Goal: Task Accomplishment & Management: Use online tool/utility

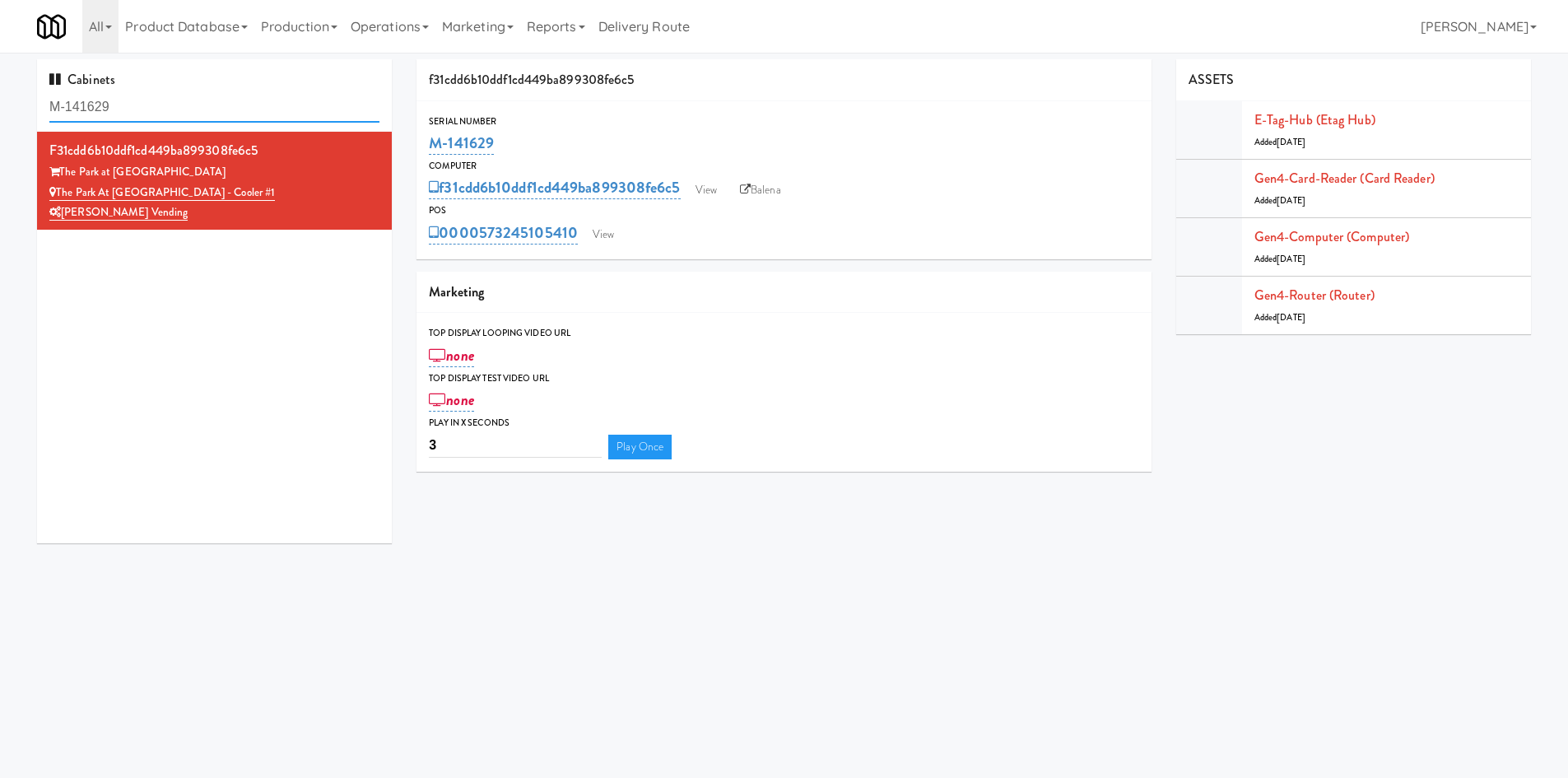
click at [116, 107] on input "M-141629" at bounding box center [215, 107] width 330 height 30
paste input "56614"
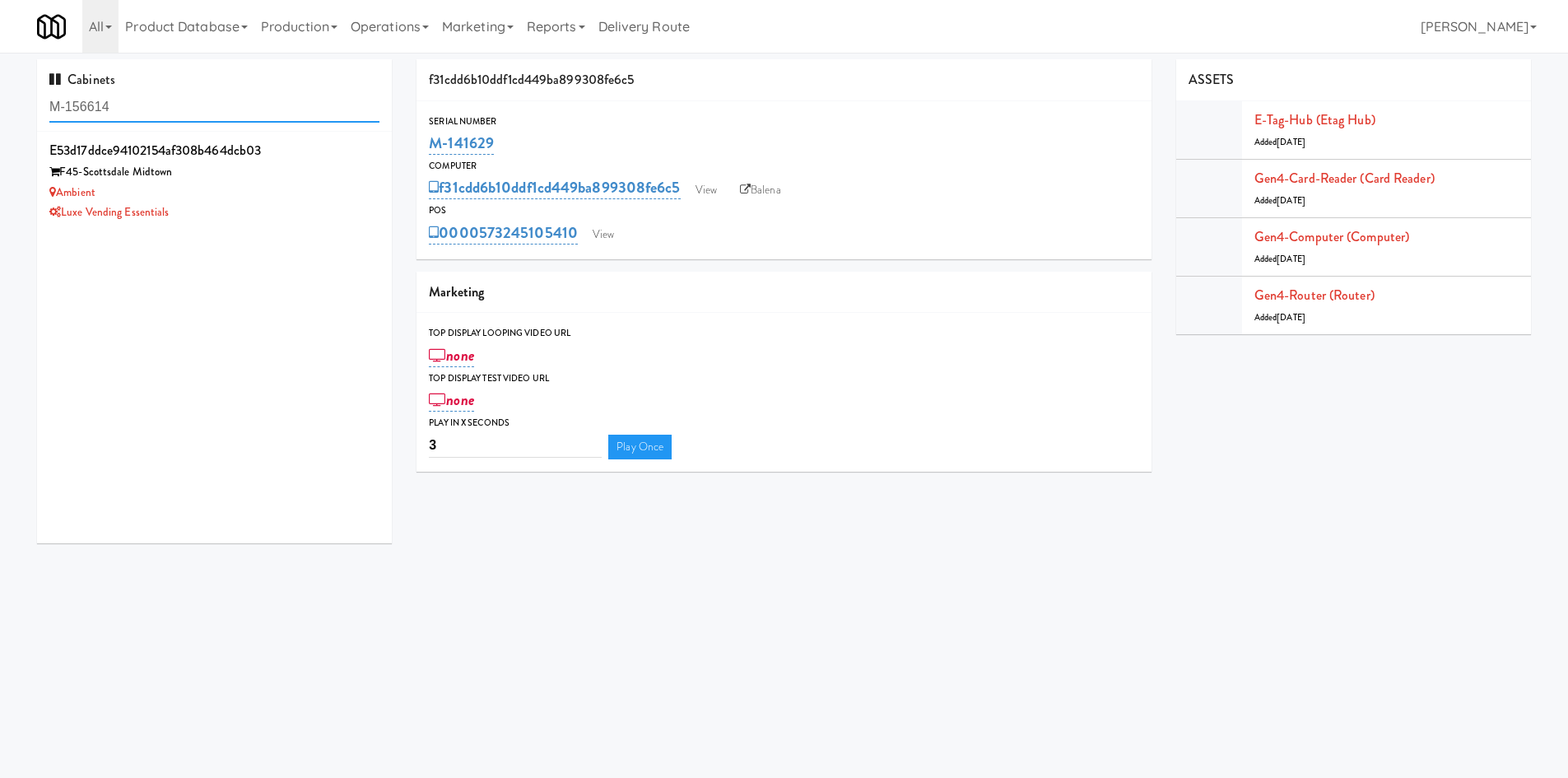
click at [192, 108] on input "M-156614" at bounding box center [215, 107] width 330 height 30
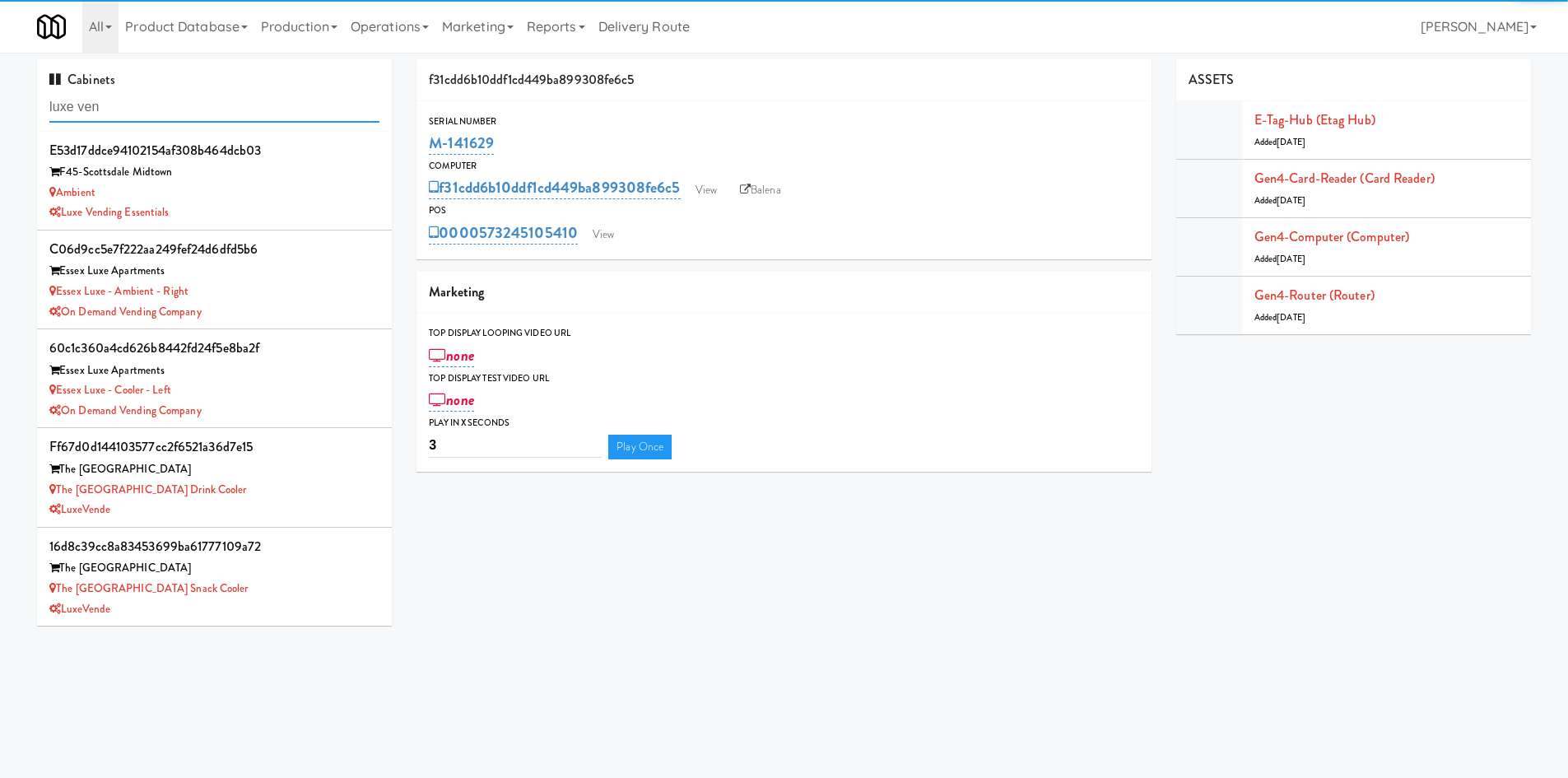
type input "luxe ven"
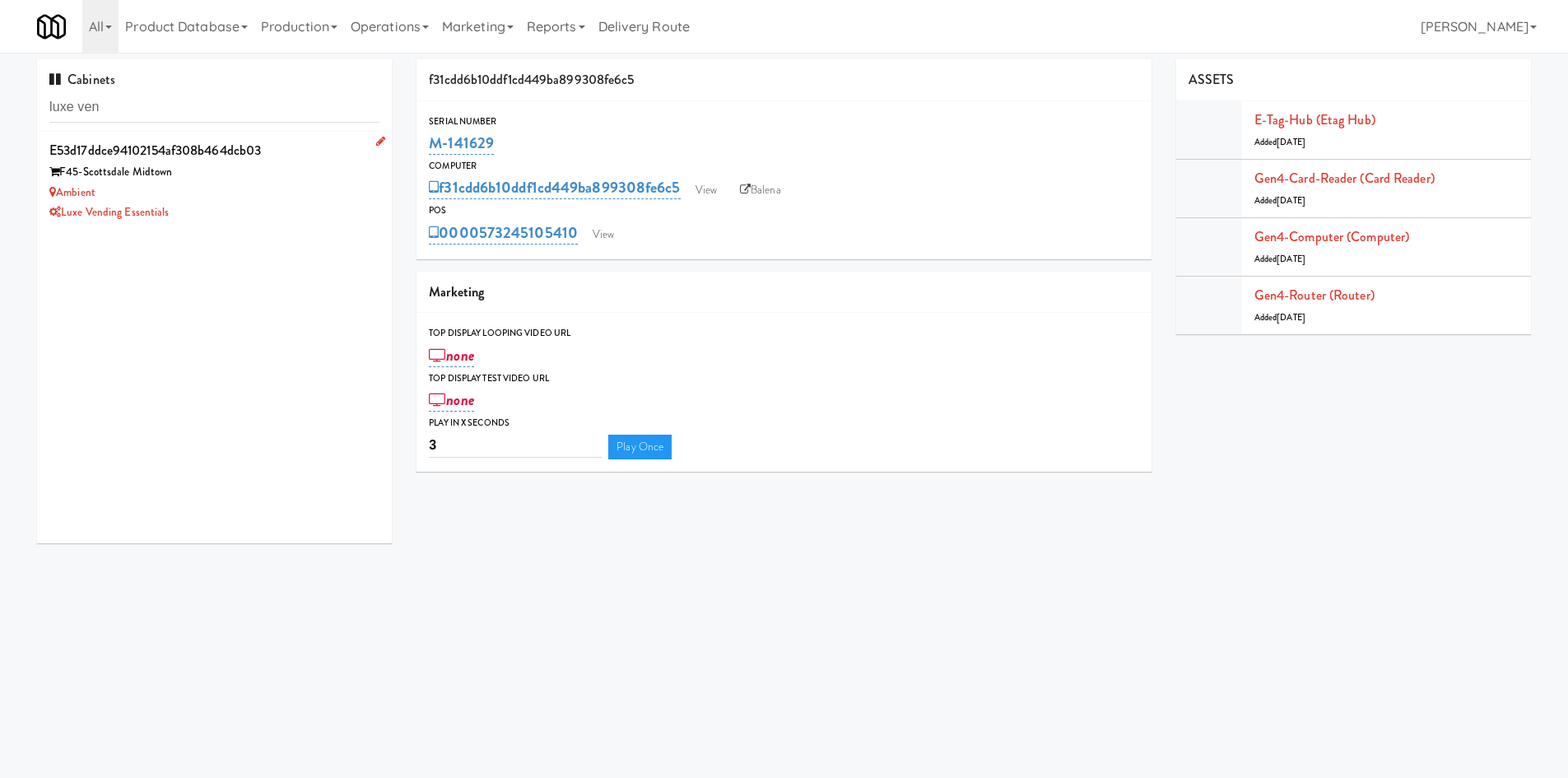
click at [293, 189] on div "Ambient" at bounding box center [215, 193] width 330 height 20
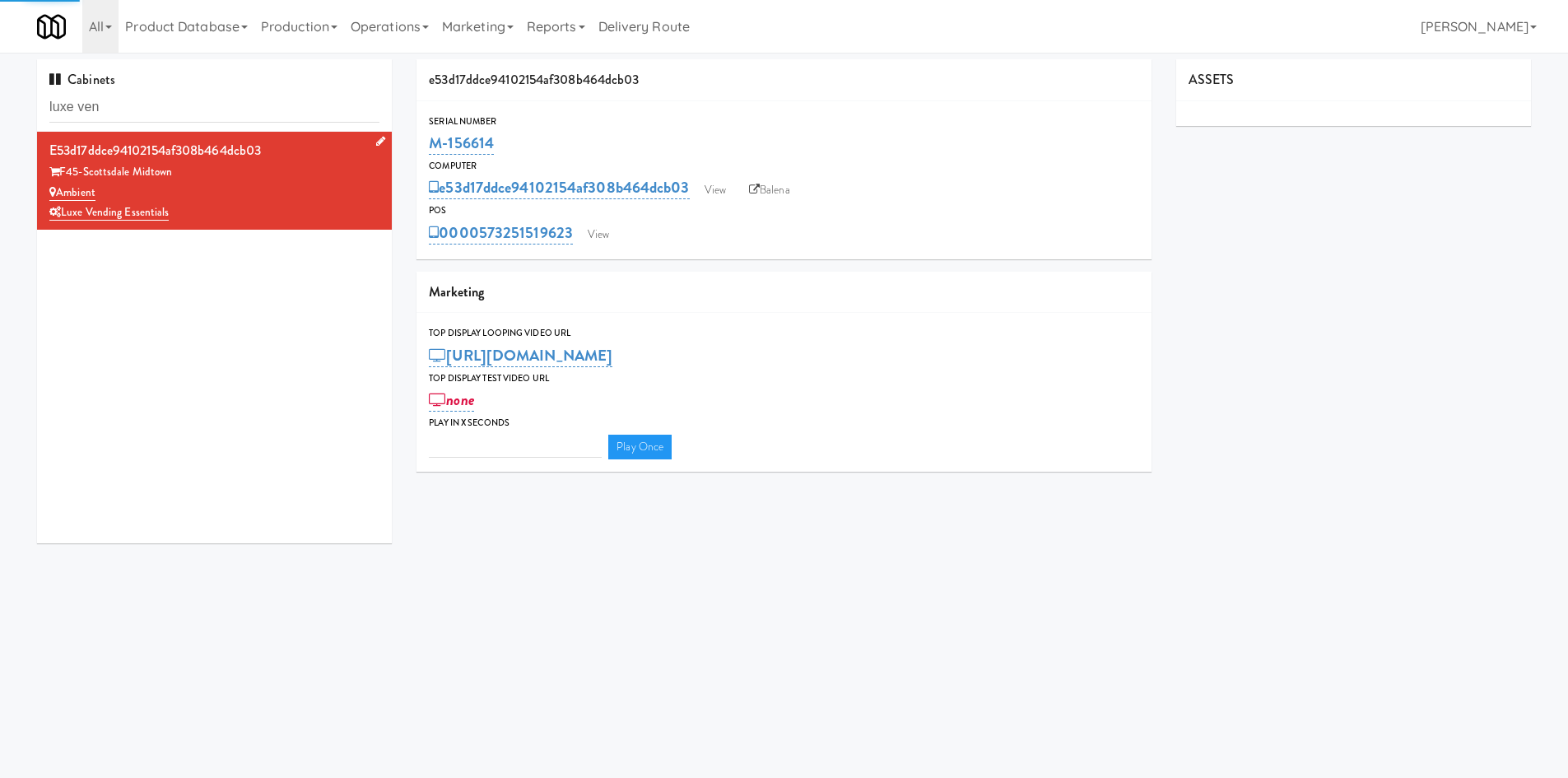
type input "3"
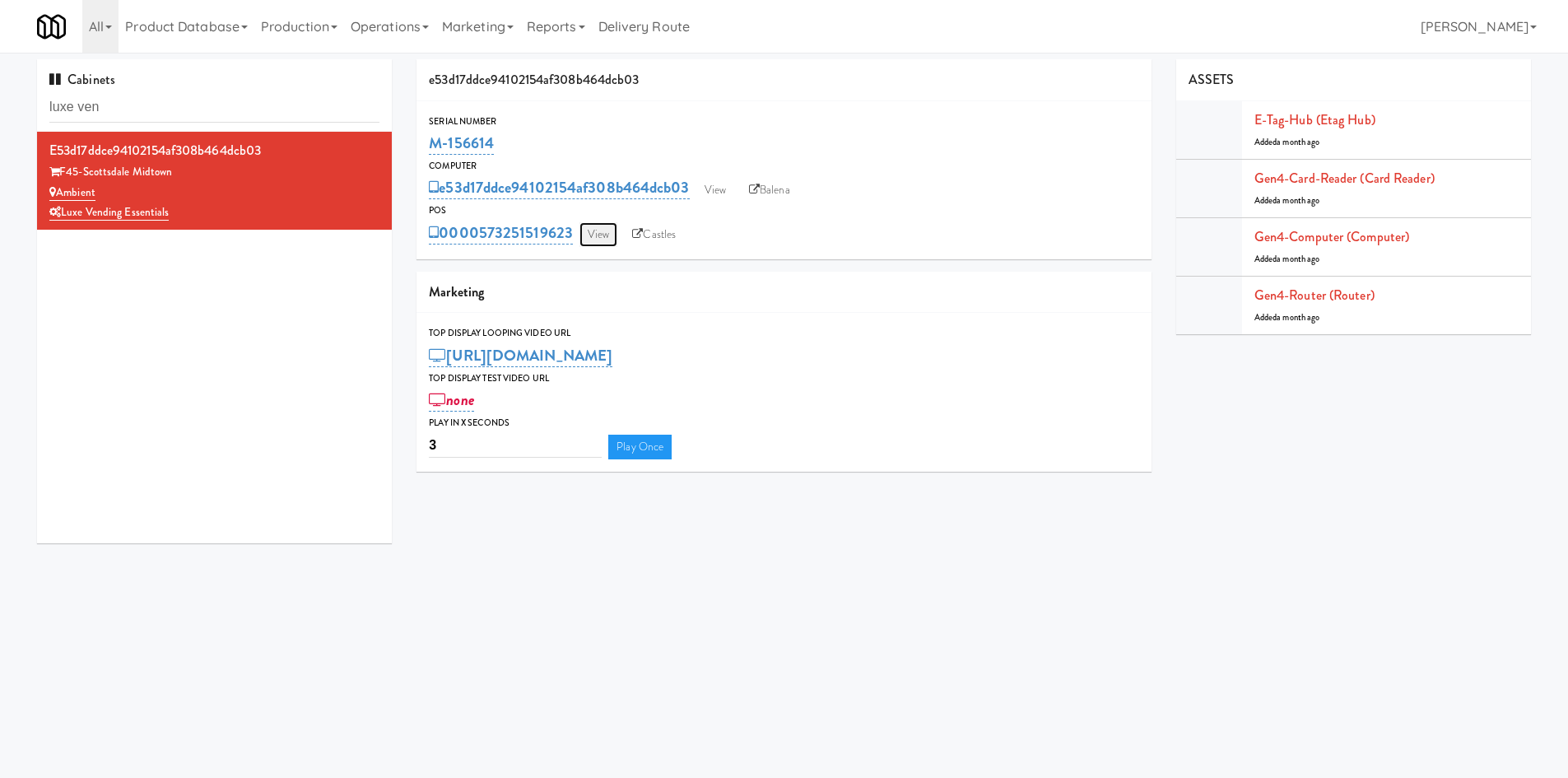
click at [593, 233] on link "View" at bounding box center [599, 235] width 38 height 25
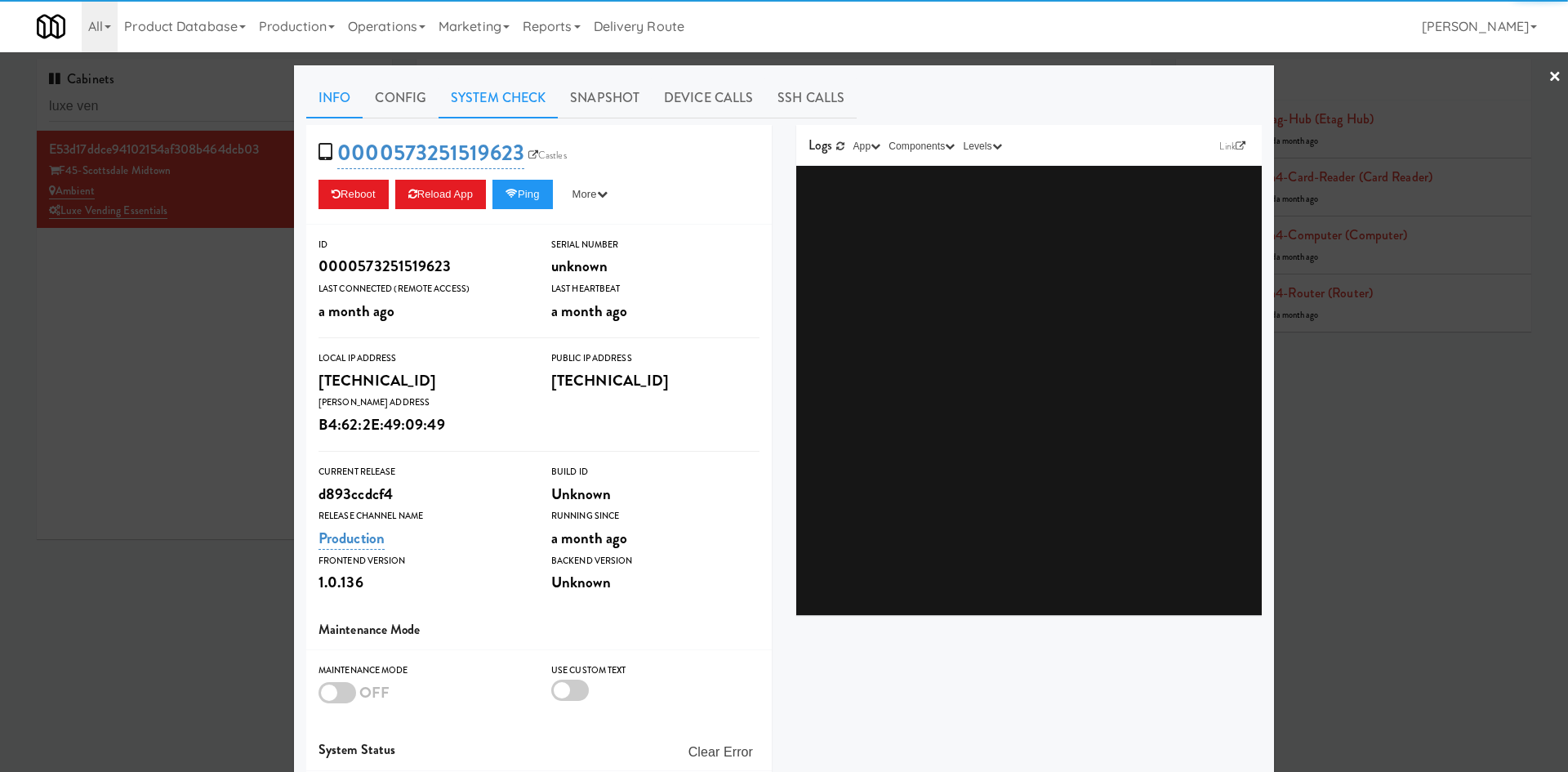
click at [497, 102] on link "System Check" at bounding box center [499, 98] width 120 height 40
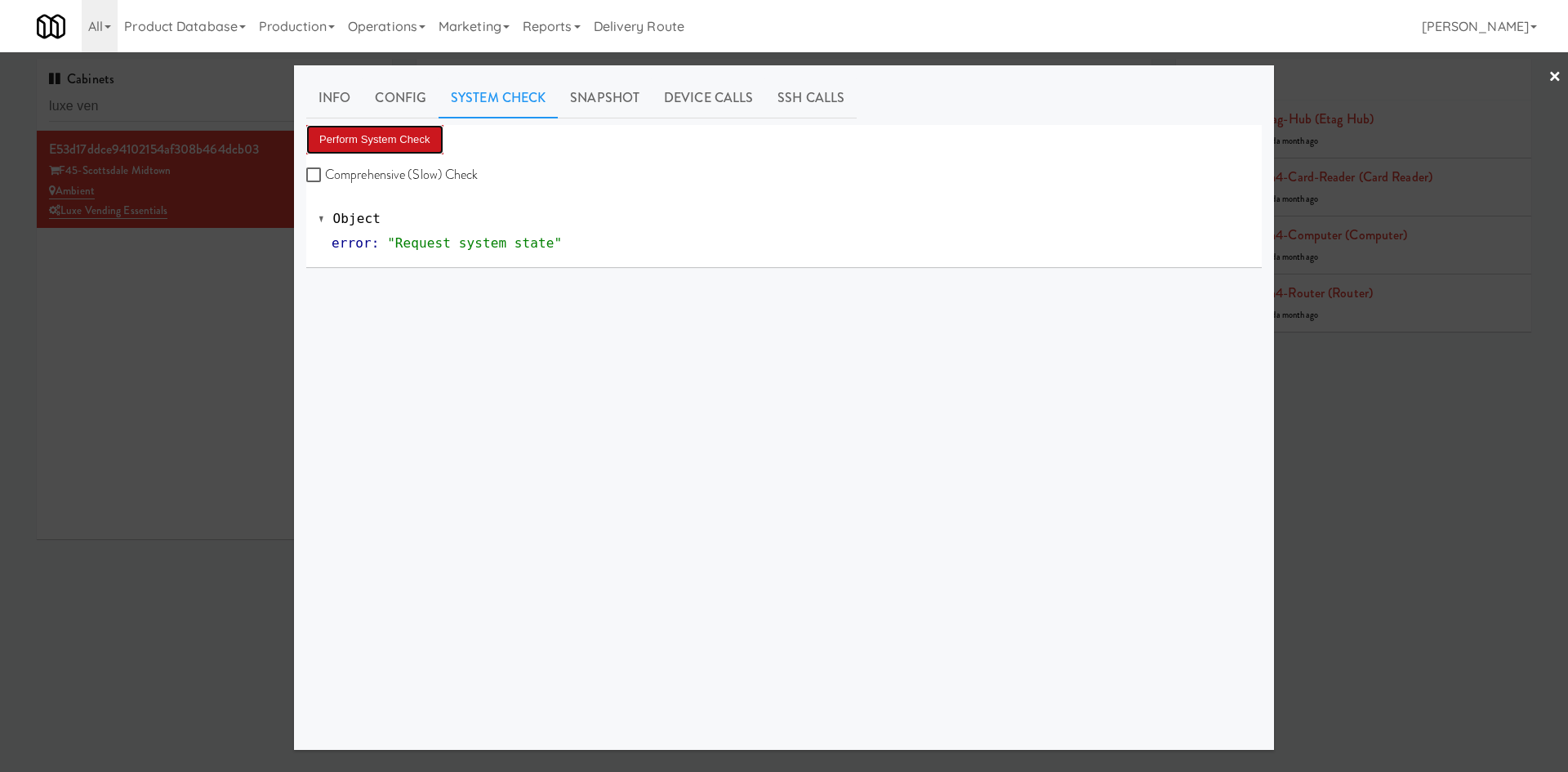
click at [404, 132] on button "Perform System Check" at bounding box center [375, 139] width 137 height 29
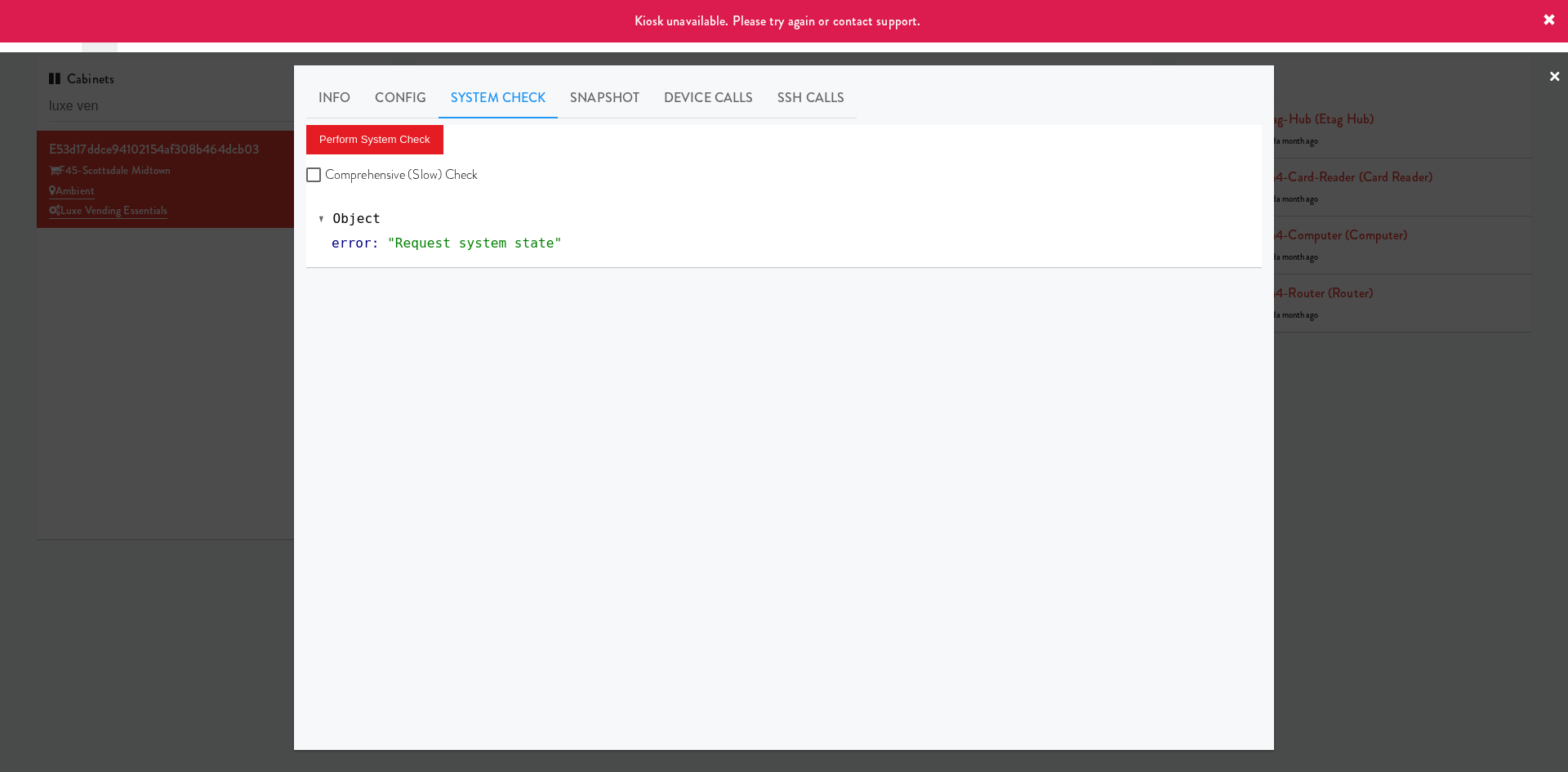
click at [171, 442] on div at bounding box center [784, 386] width 1568 height 772
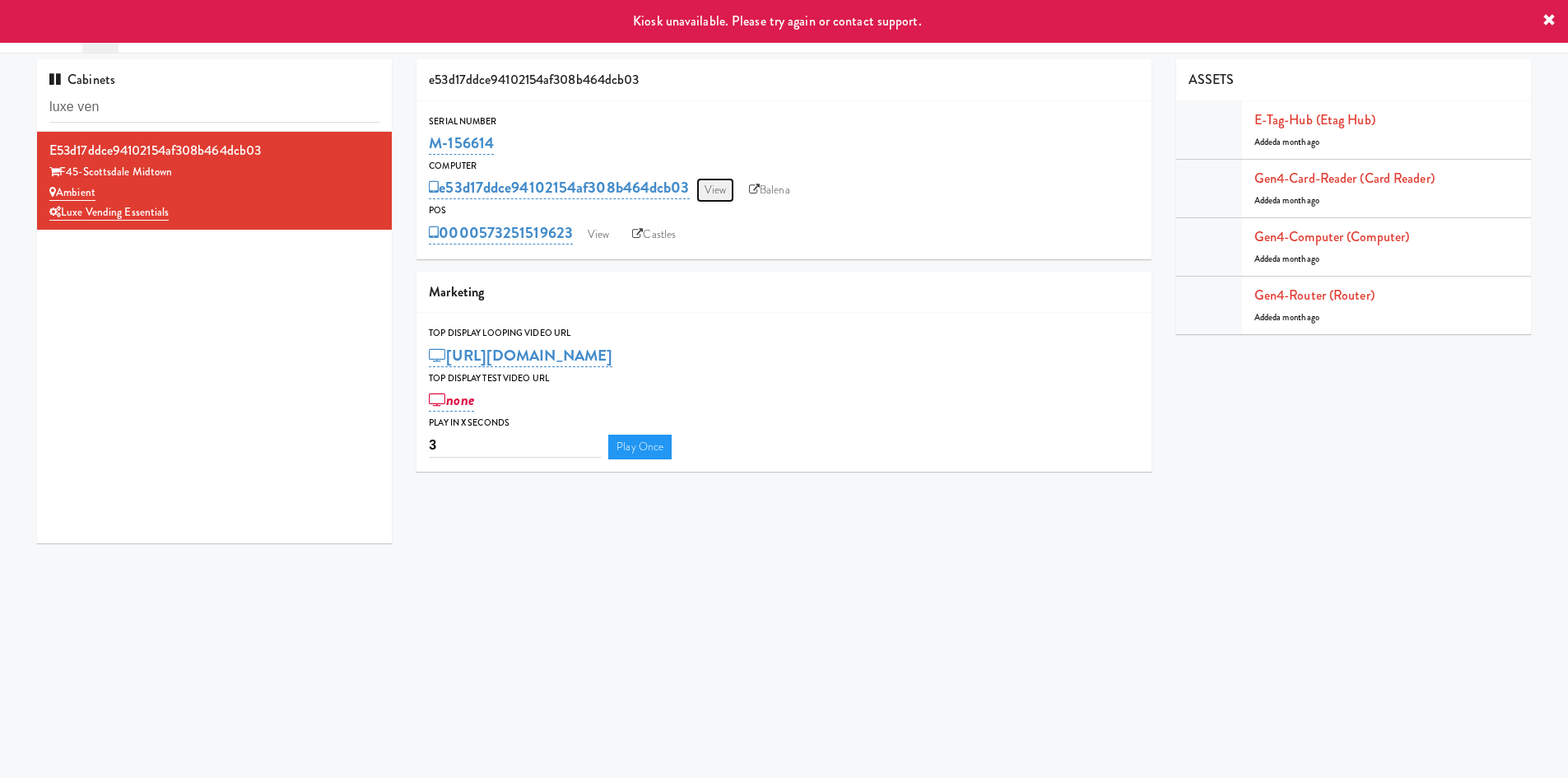
click at [720, 187] on link "View" at bounding box center [715, 191] width 38 height 25
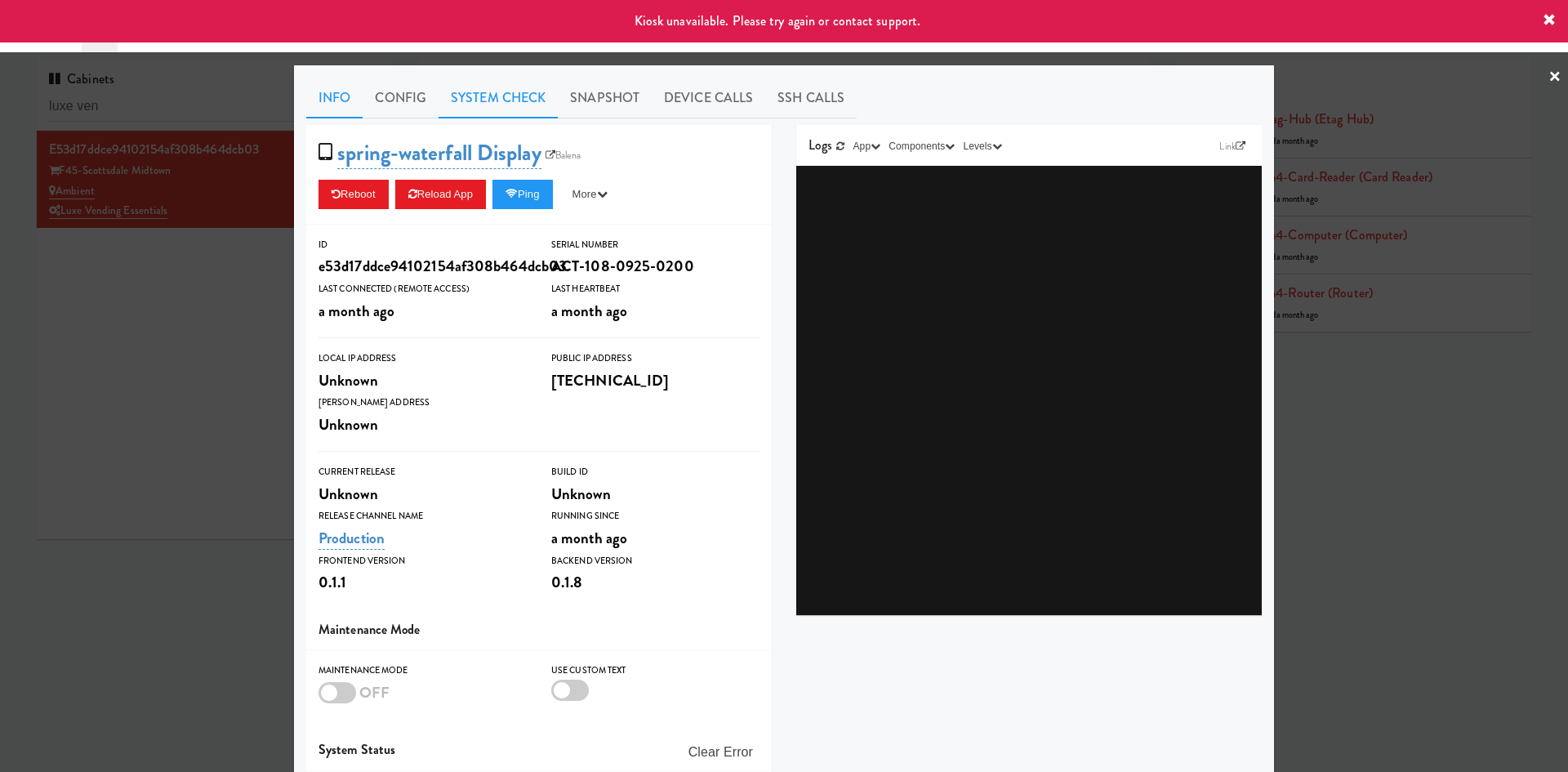
click at [502, 97] on link "System Check" at bounding box center [499, 98] width 120 height 40
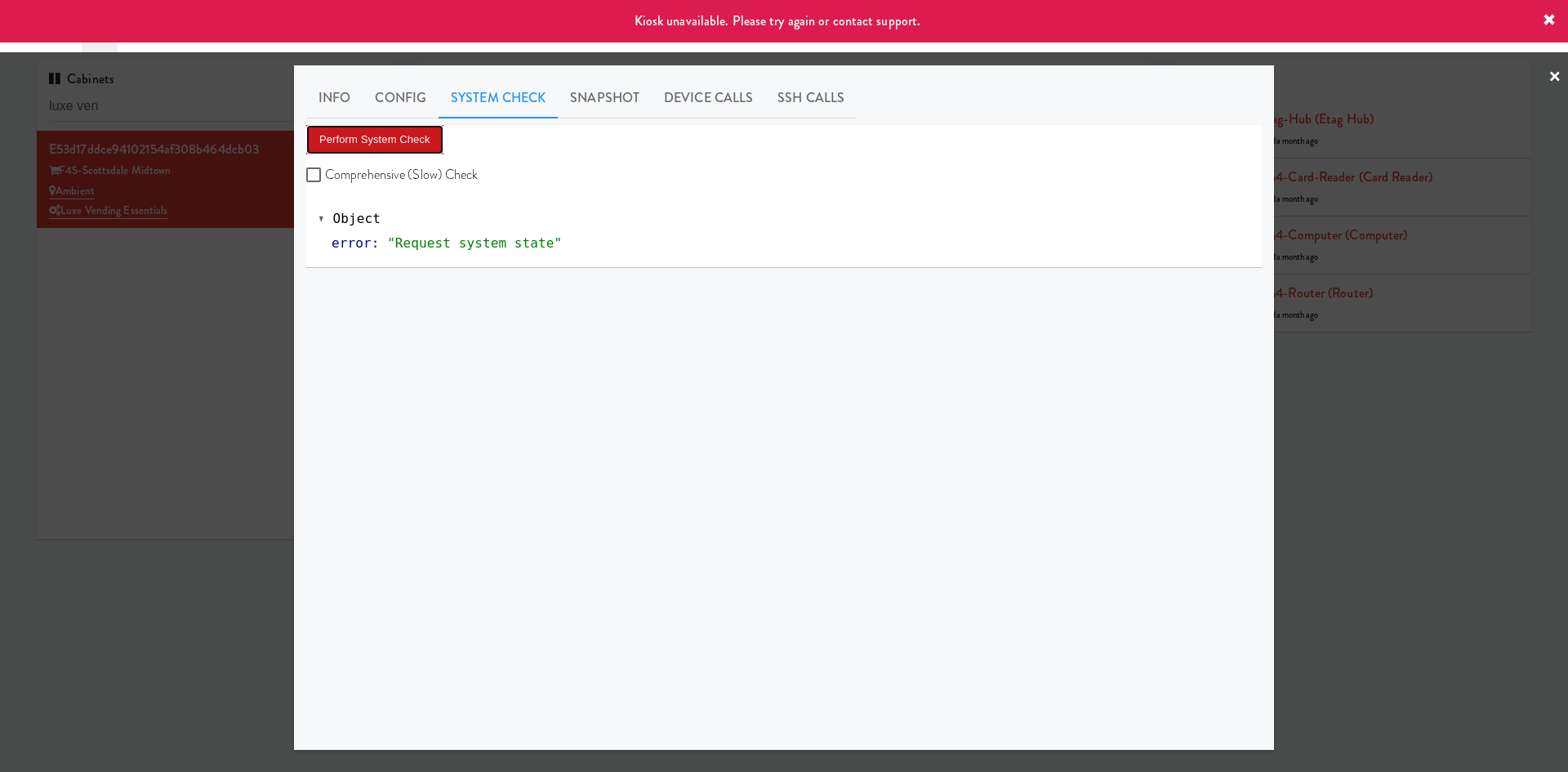
click at [379, 142] on button "Perform System Check" at bounding box center [375, 139] width 137 height 29
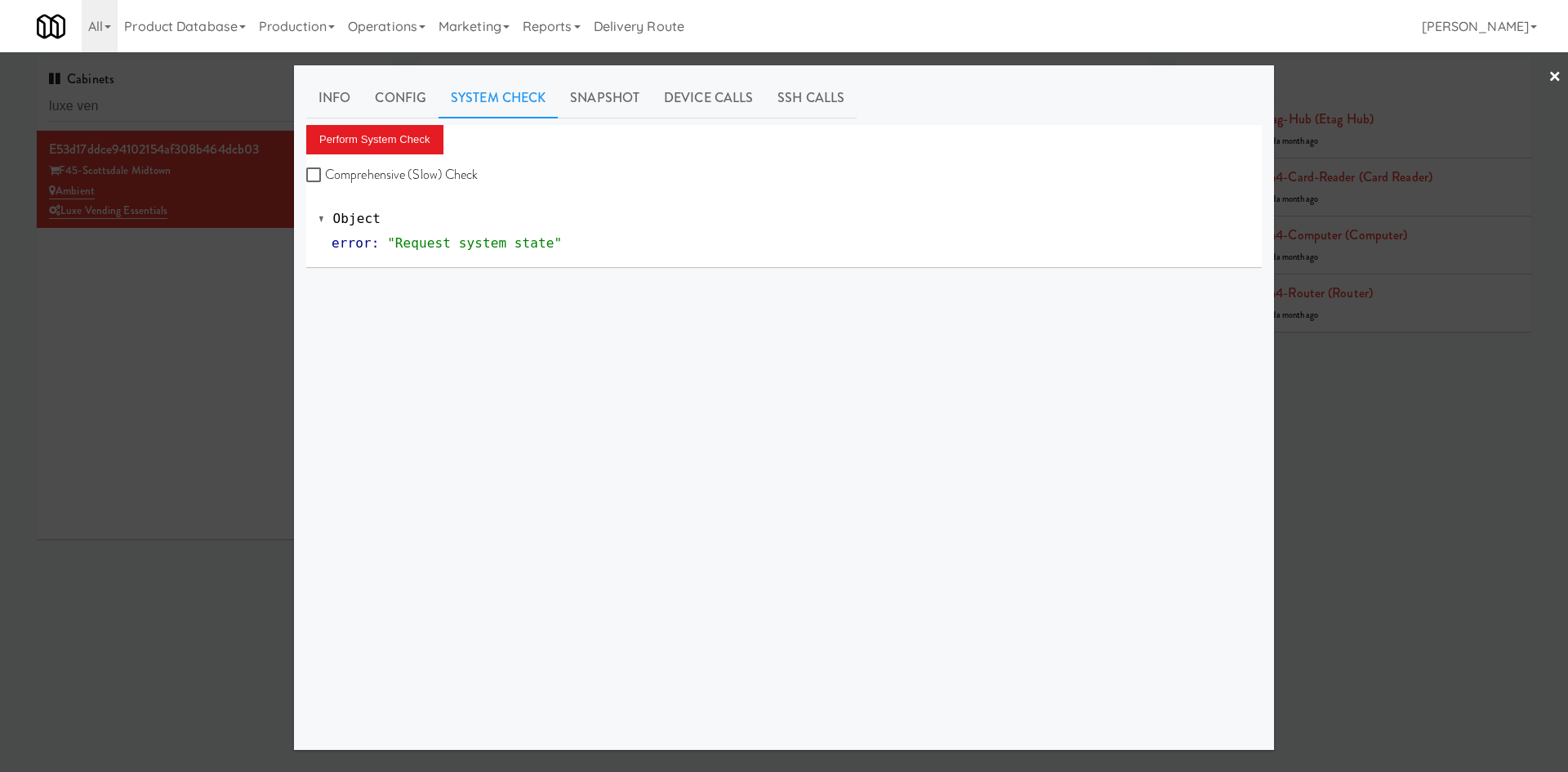
click at [136, 466] on div at bounding box center [784, 386] width 1568 height 772
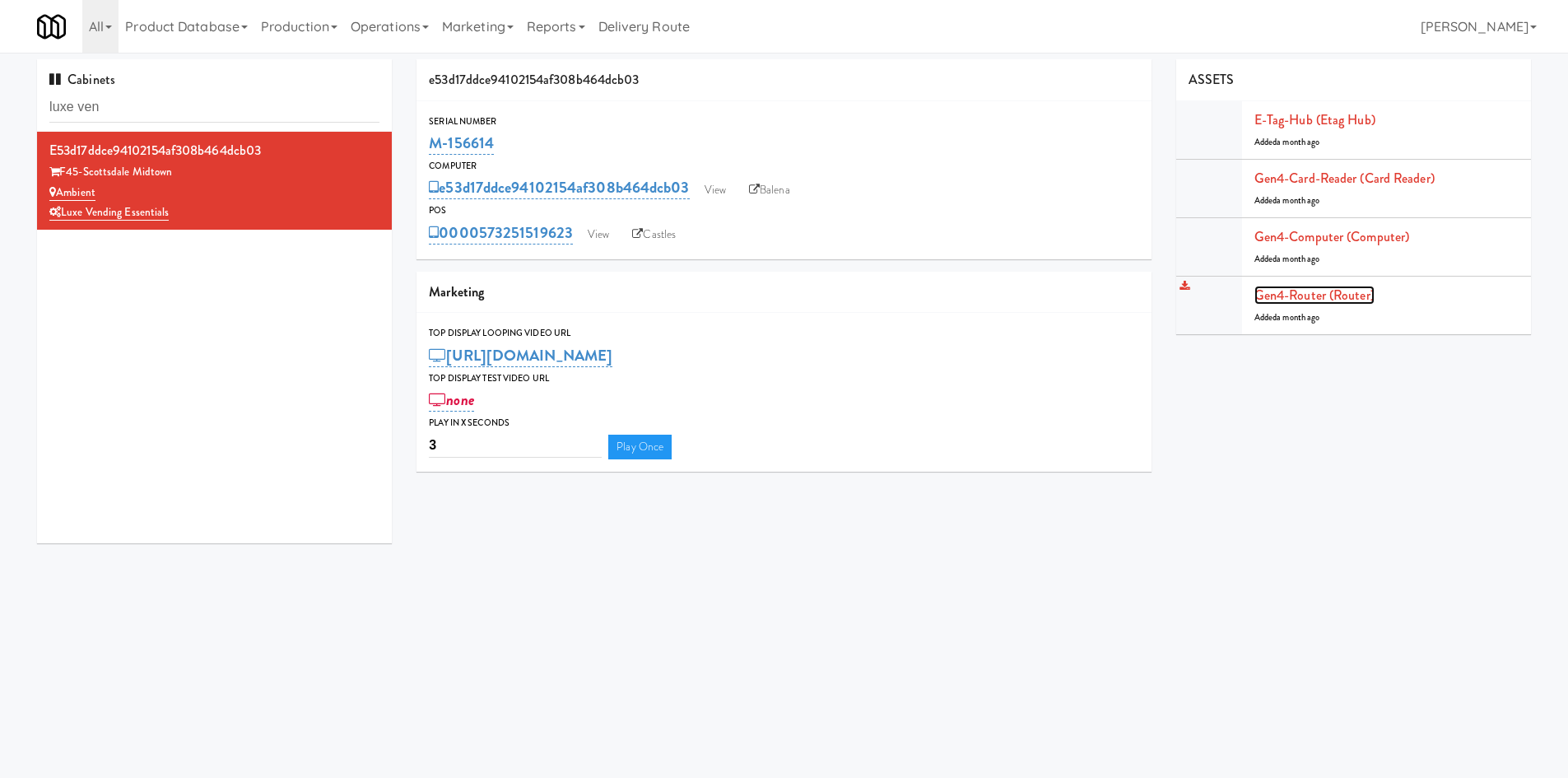
click at [1353, 303] on link "Gen4-router (Router)" at bounding box center [1315, 295] width 121 height 19
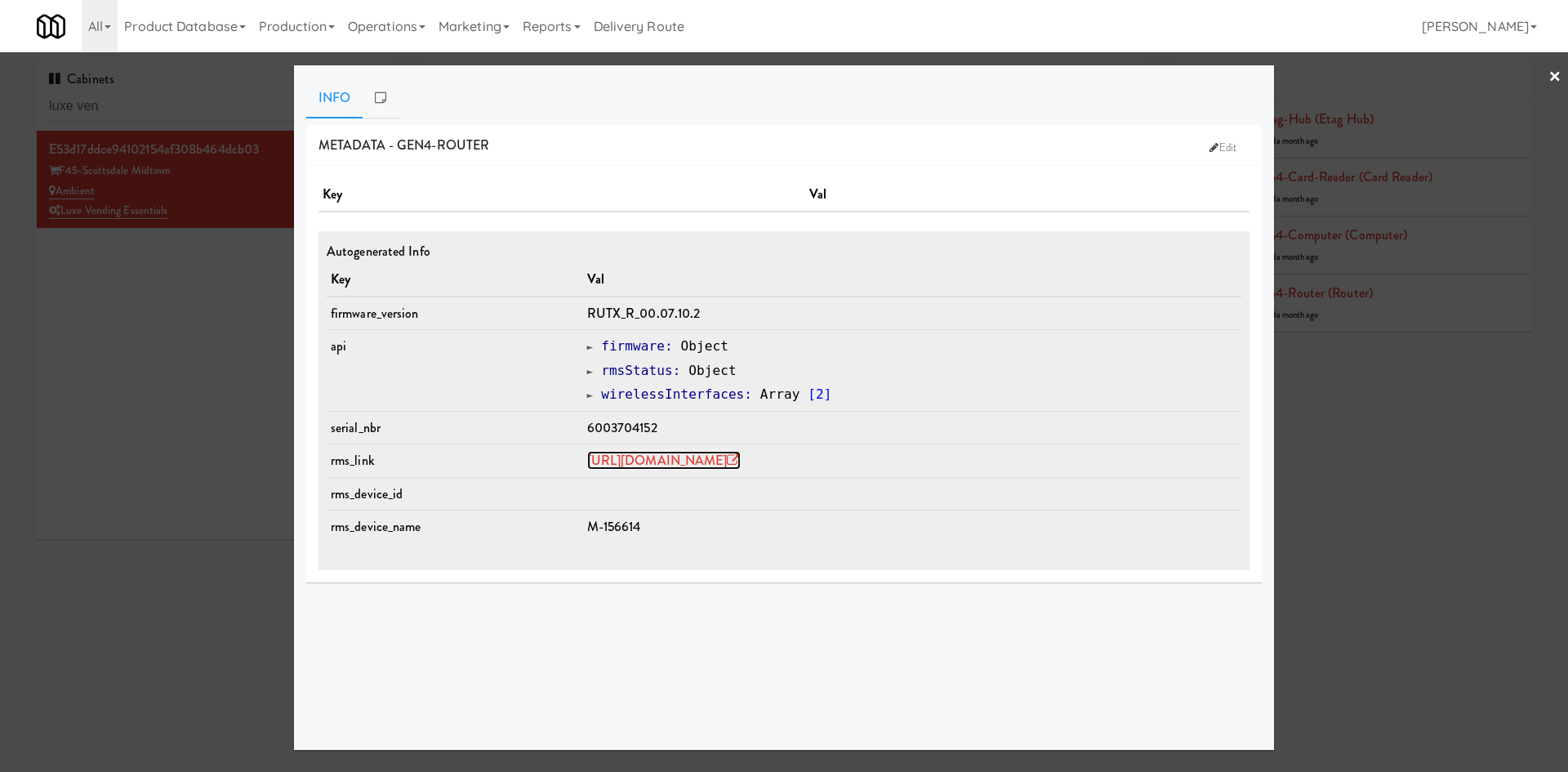
click at [741, 460] on link "https://rms.teltonika-networks.com/devices/1672344" at bounding box center [663, 460] width 154 height 18
click at [143, 308] on div at bounding box center [784, 386] width 1568 height 772
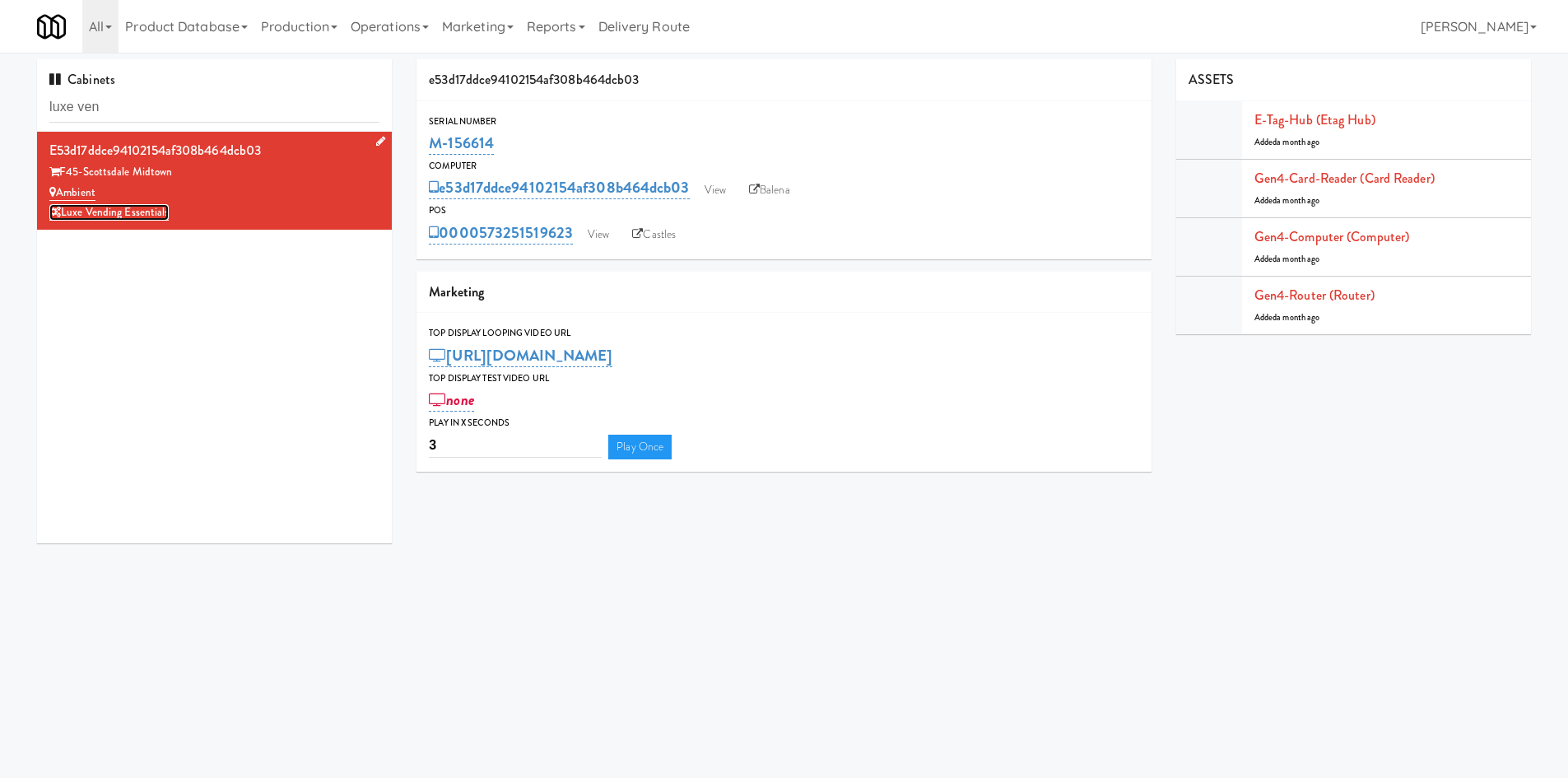
click at [150, 212] on link "Luxe Vending Essentials" at bounding box center [109, 212] width 120 height 17
click at [69, 190] on link "Ambient" at bounding box center [73, 193] width 46 height 17
click at [765, 185] on link "Balena" at bounding box center [770, 191] width 58 height 25
click at [595, 220] on div "0000573251519623 View Castles" at bounding box center [784, 233] width 710 height 28
click at [595, 229] on link "View" at bounding box center [599, 235] width 38 height 25
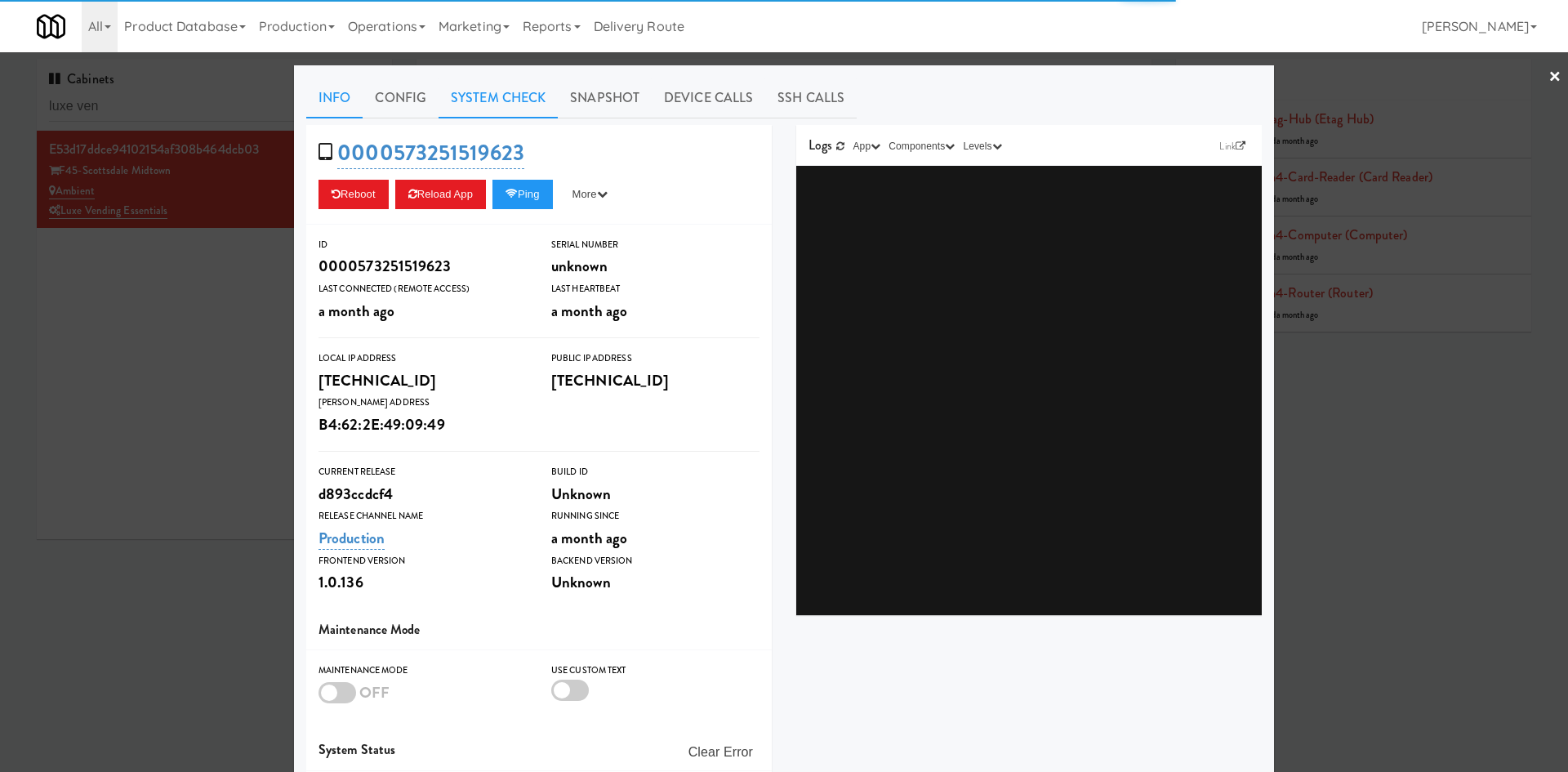
click at [489, 88] on link "System Check" at bounding box center [499, 98] width 120 height 40
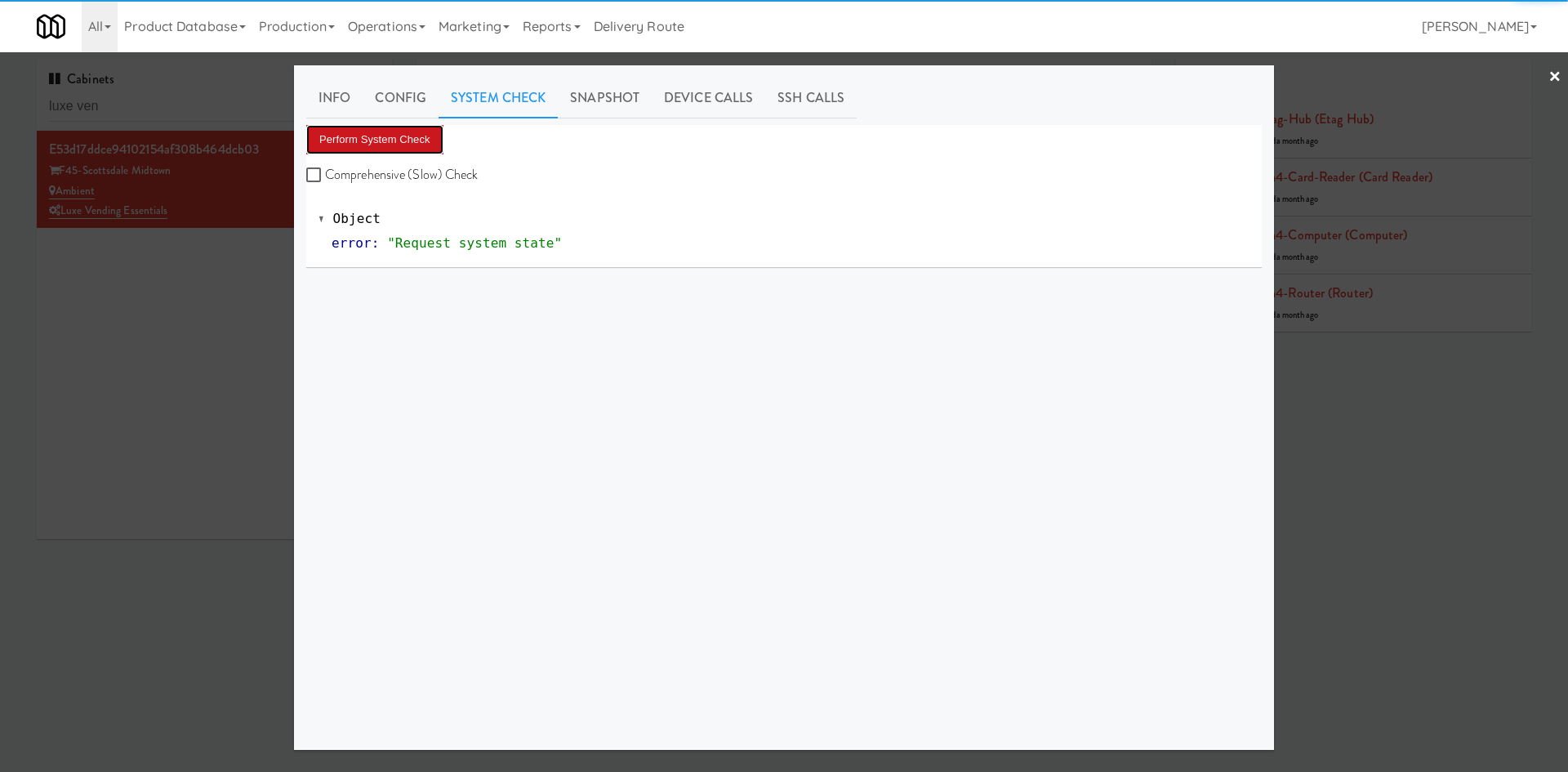
click at [356, 151] on button "Perform System Check" at bounding box center [375, 139] width 137 height 29
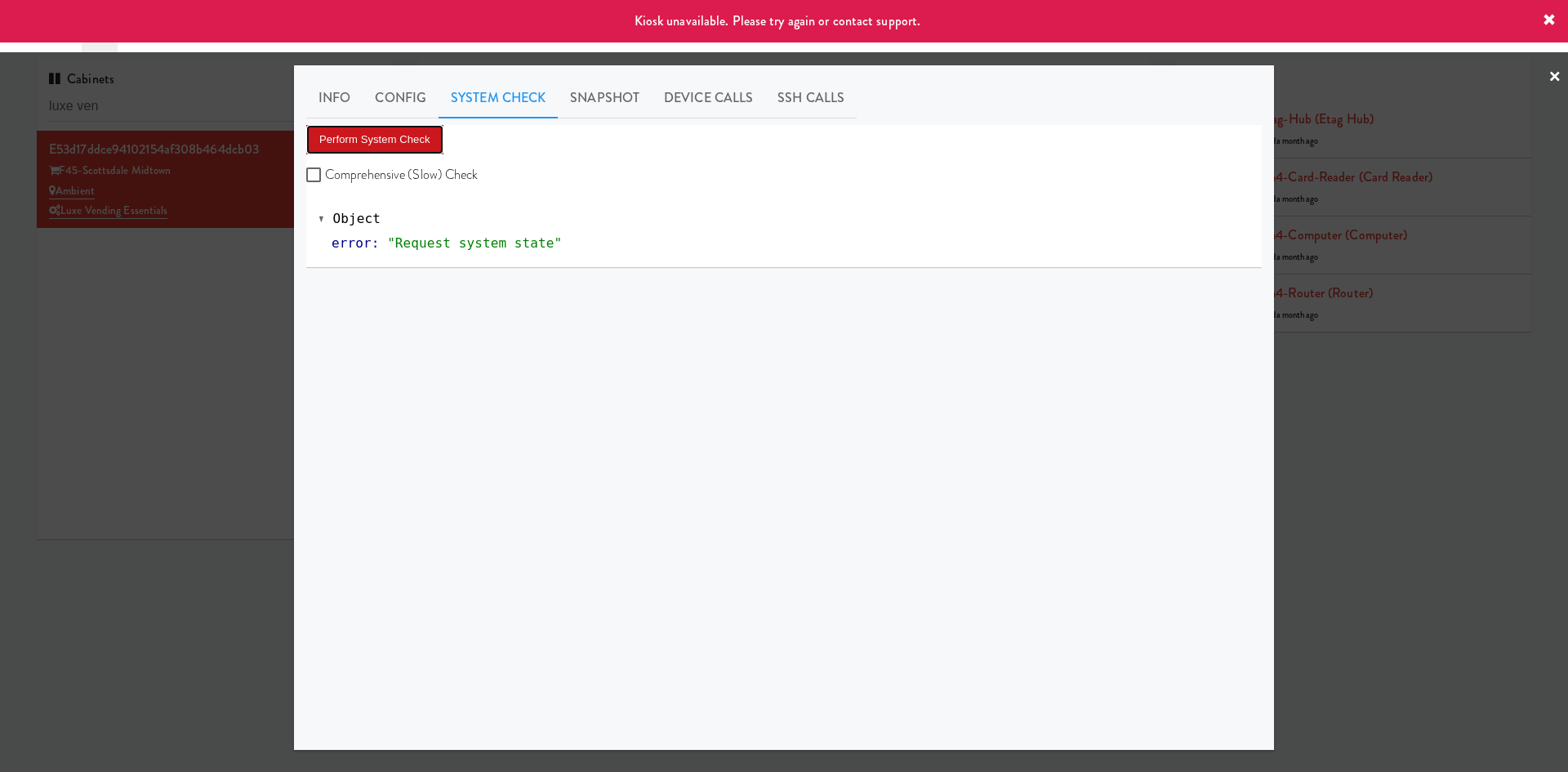
click at [359, 146] on button "Perform System Check" at bounding box center [375, 139] width 137 height 29
click at [203, 373] on div at bounding box center [784, 386] width 1568 height 772
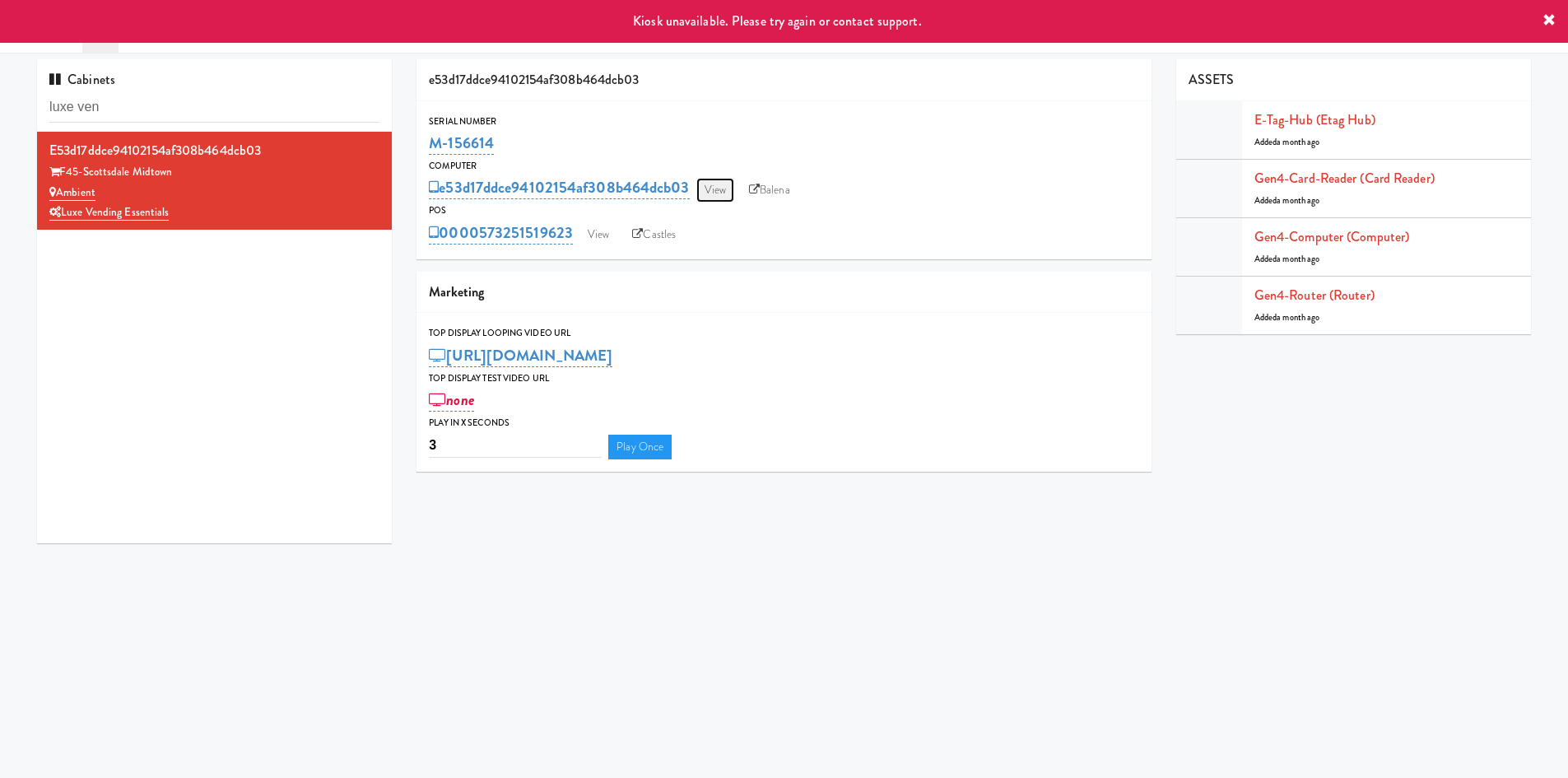
click at [712, 191] on link "View" at bounding box center [715, 191] width 38 height 25
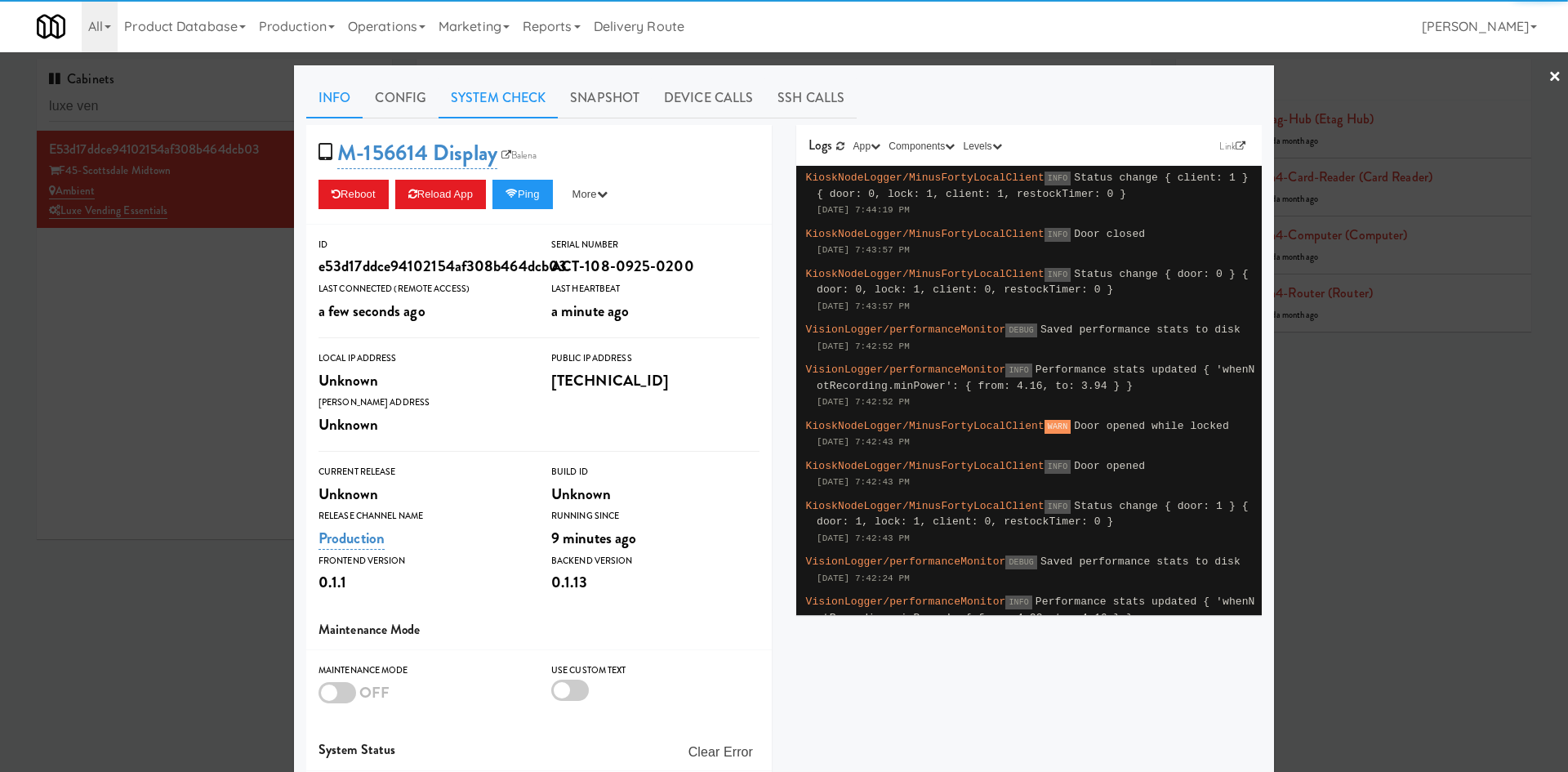
click at [468, 96] on link "System Check" at bounding box center [499, 98] width 120 height 40
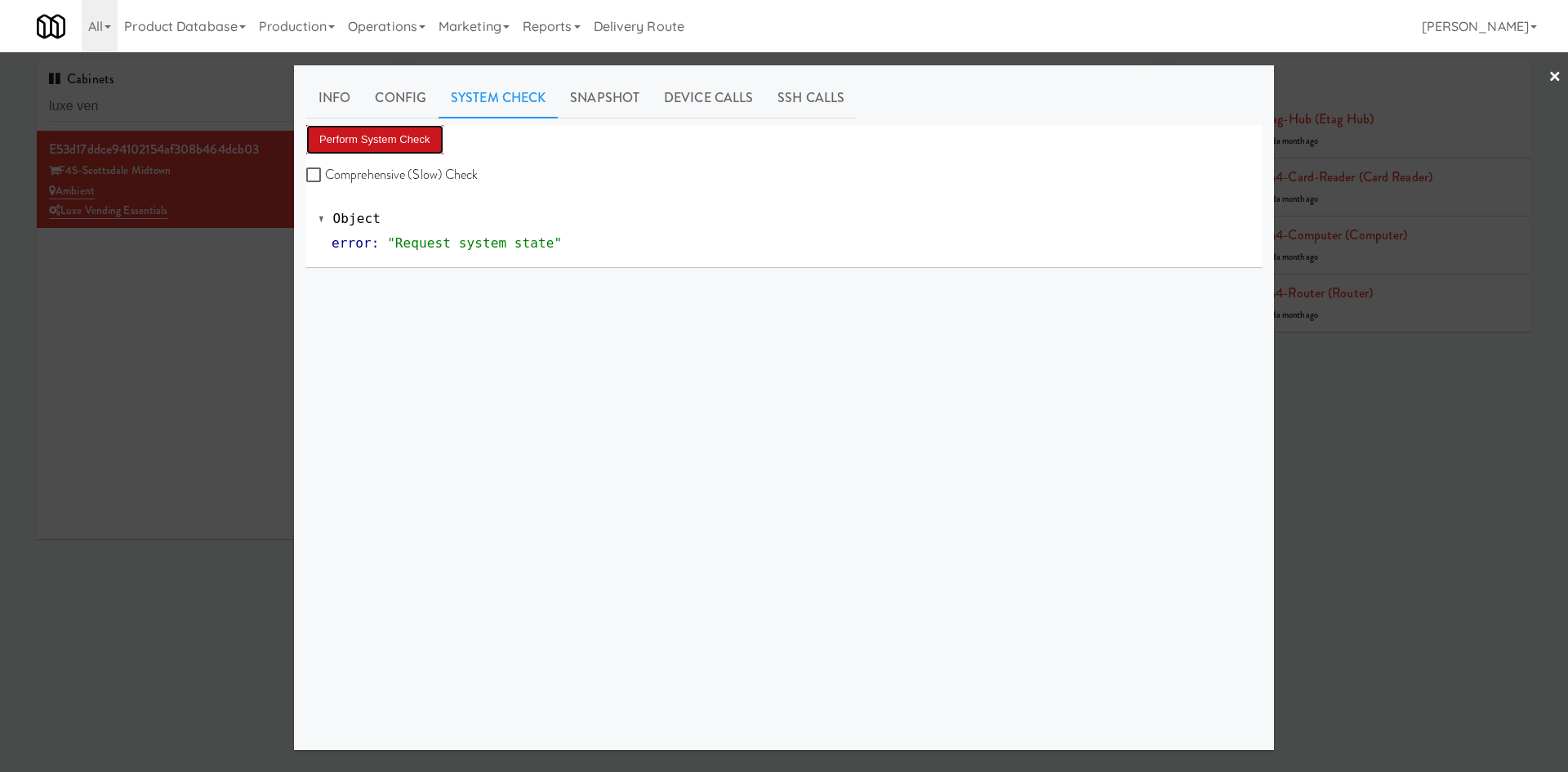
click at [385, 142] on button "Perform System Check" at bounding box center [375, 139] width 137 height 29
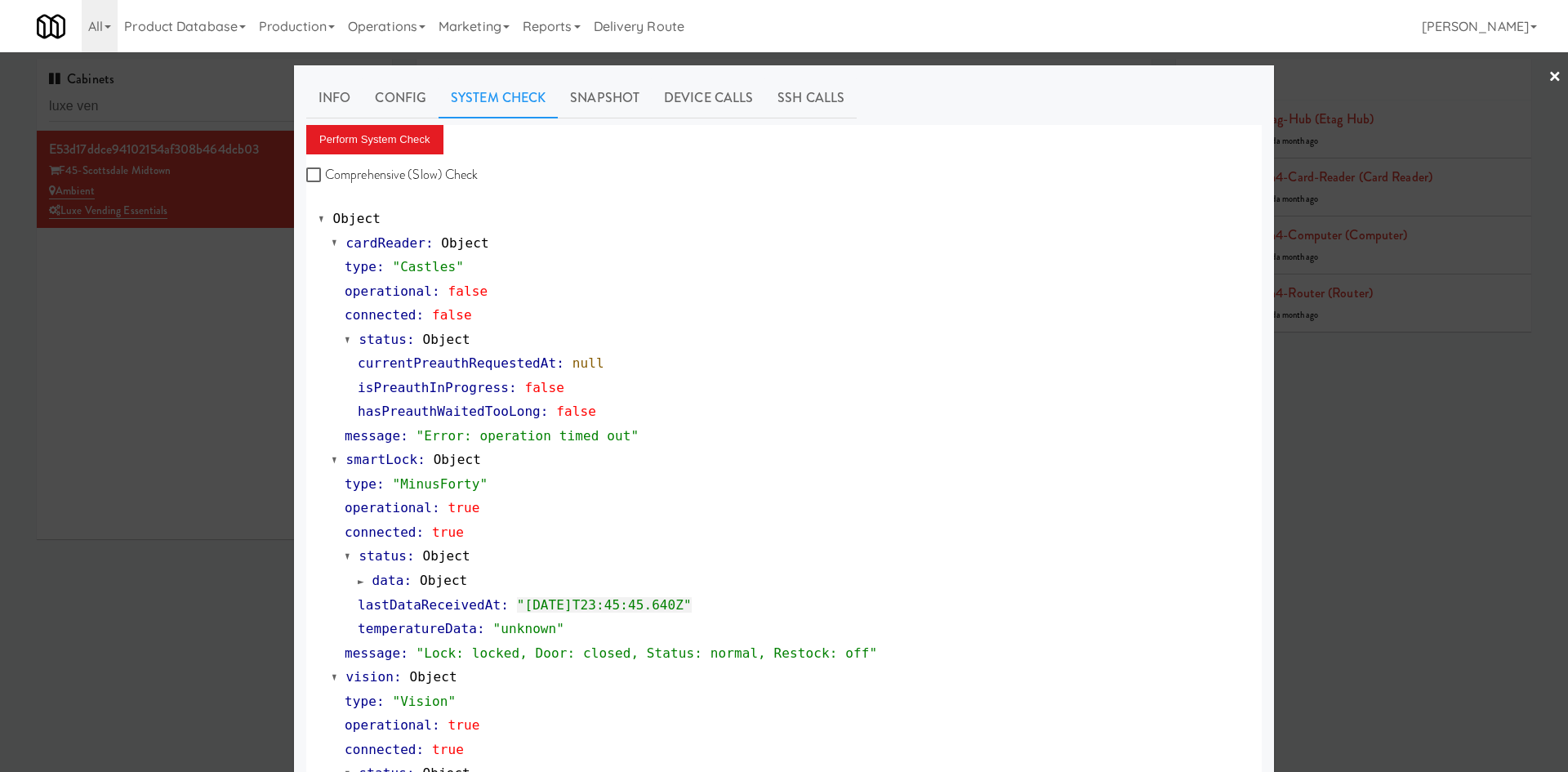
click at [176, 463] on div at bounding box center [784, 386] width 1568 height 772
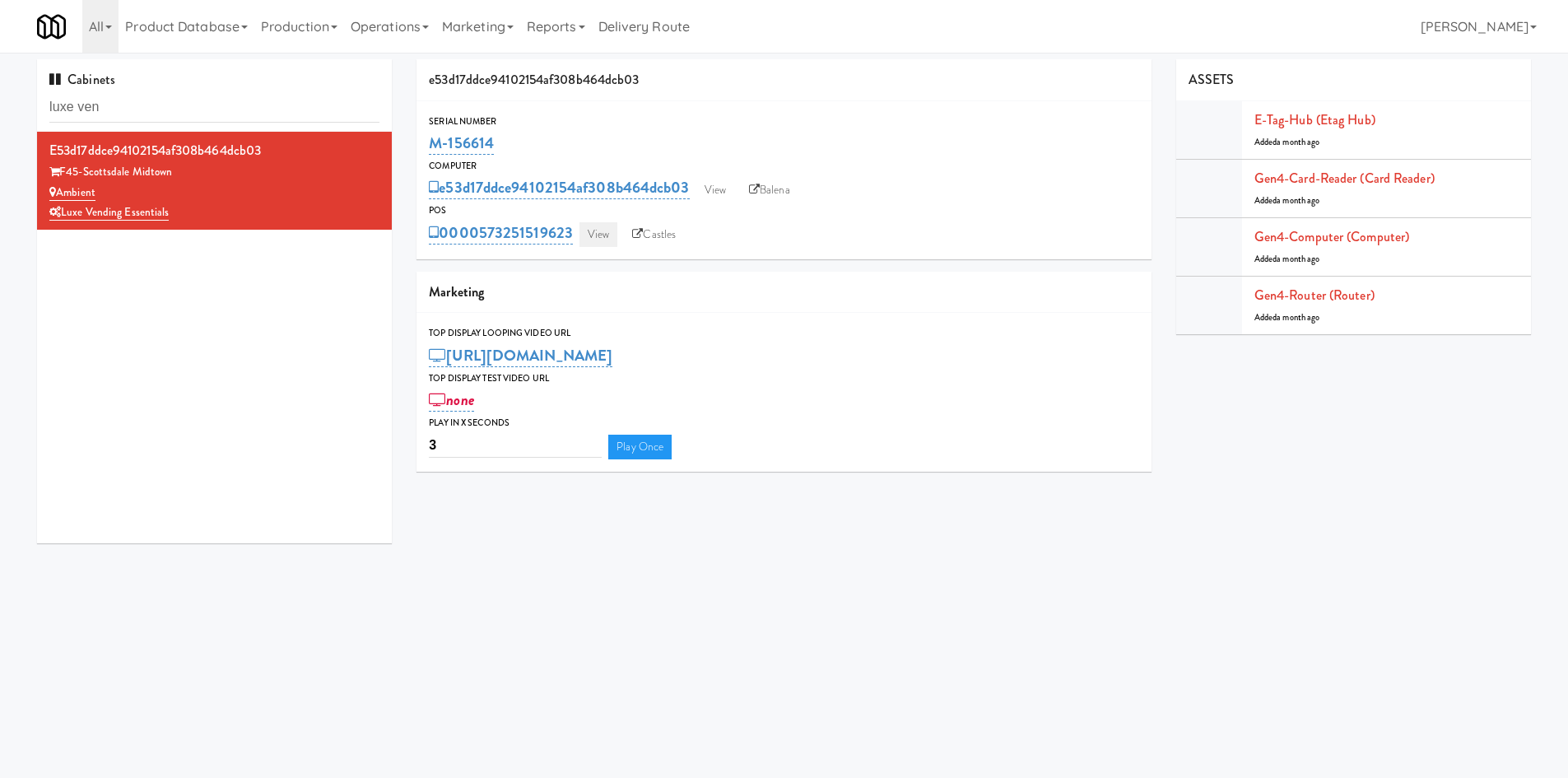
drag, startPoint x: 583, startPoint y: 216, endPoint x: 582, endPoint y: 227, distance: 11.0
click at [582, 227] on div "POS 0000573251519623 View Castles" at bounding box center [784, 224] width 735 height 44
copy div "0000573251519623"
click at [707, 188] on link "View" at bounding box center [715, 191] width 38 height 25
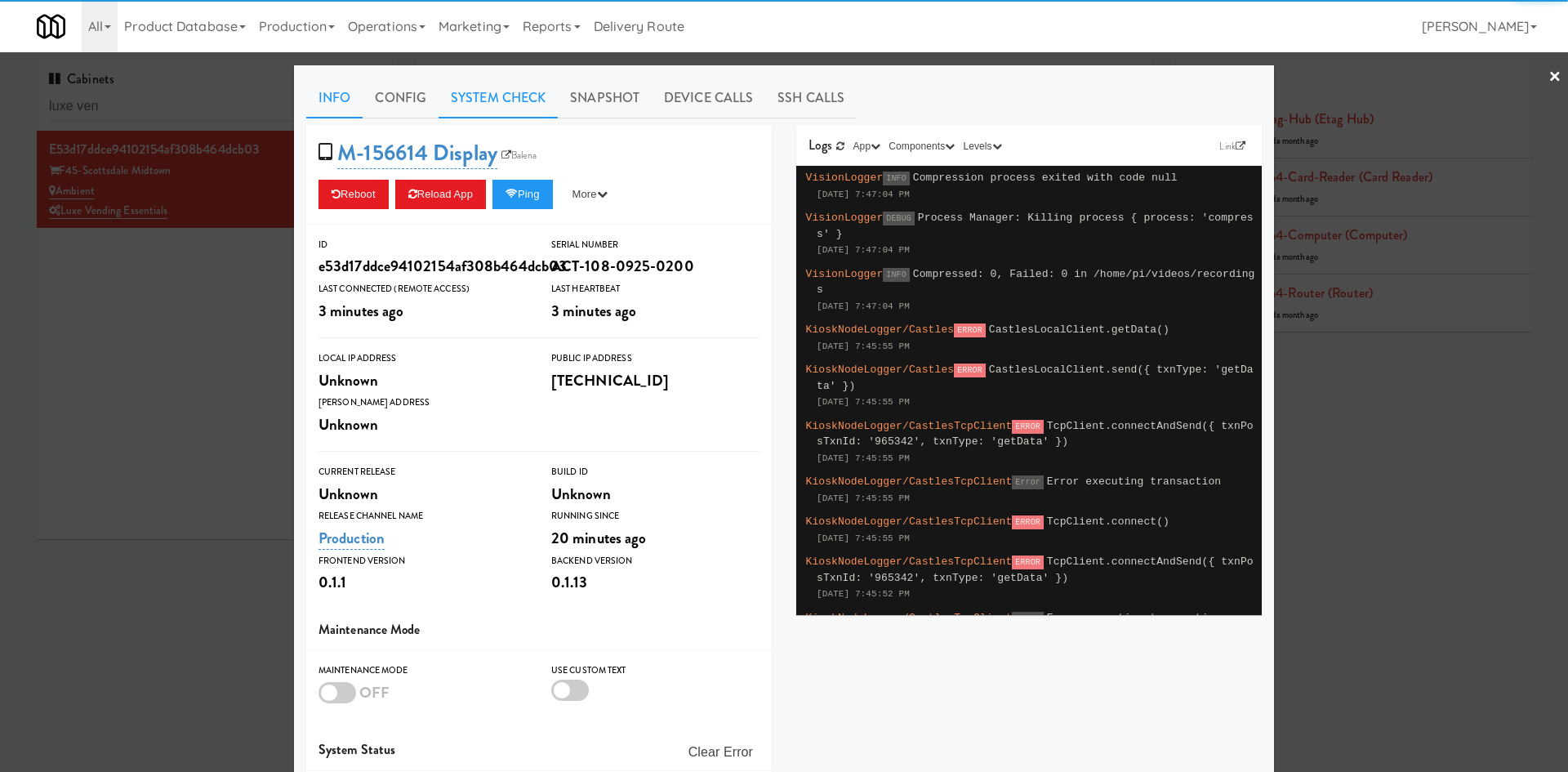
click at [485, 105] on link "System Check" at bounding box center [499, 98] width 120 height 40
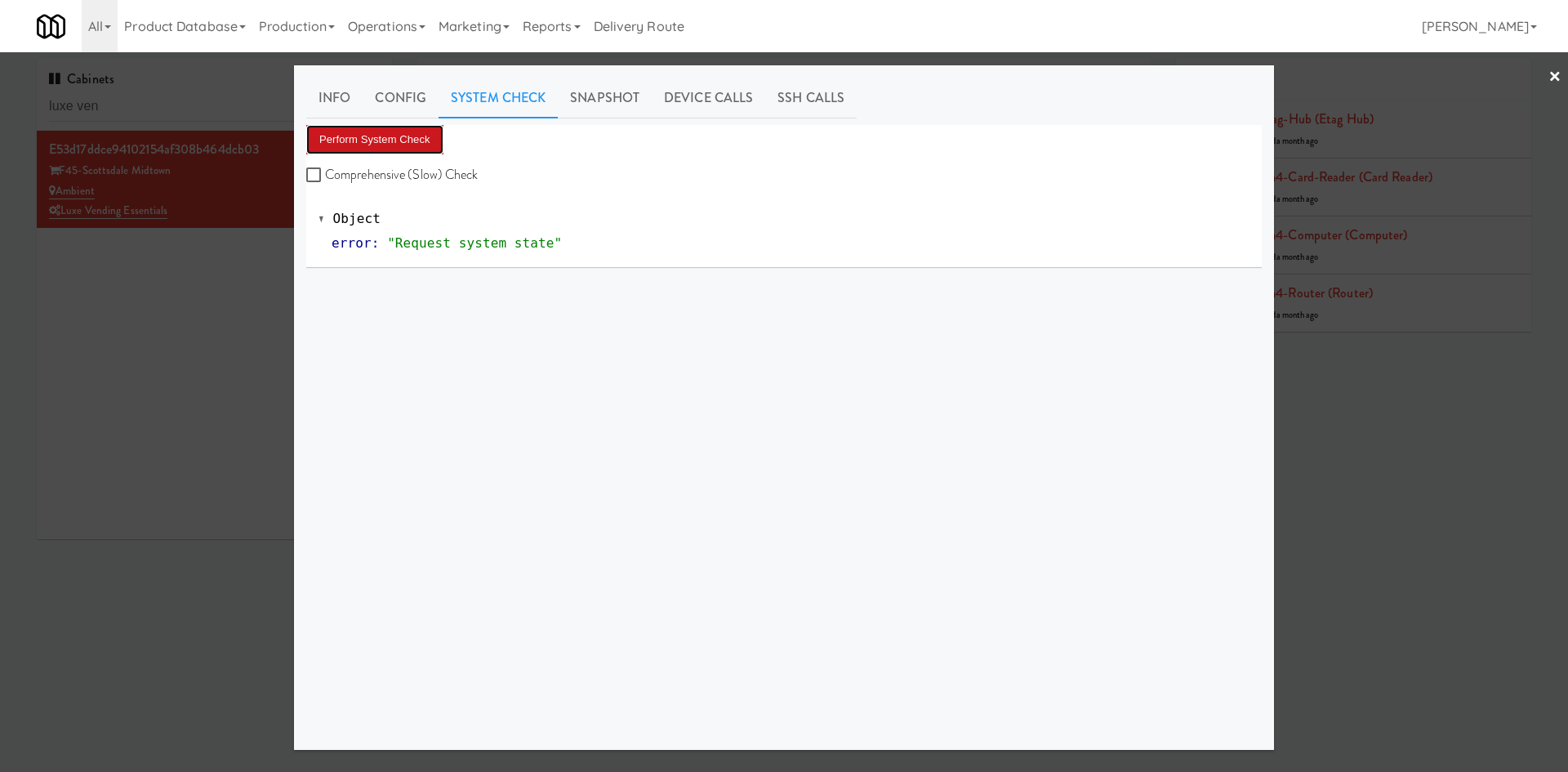
click at [369, 147] on button "Perform System Check" at bounding box center [375, 139] width 137 height 29
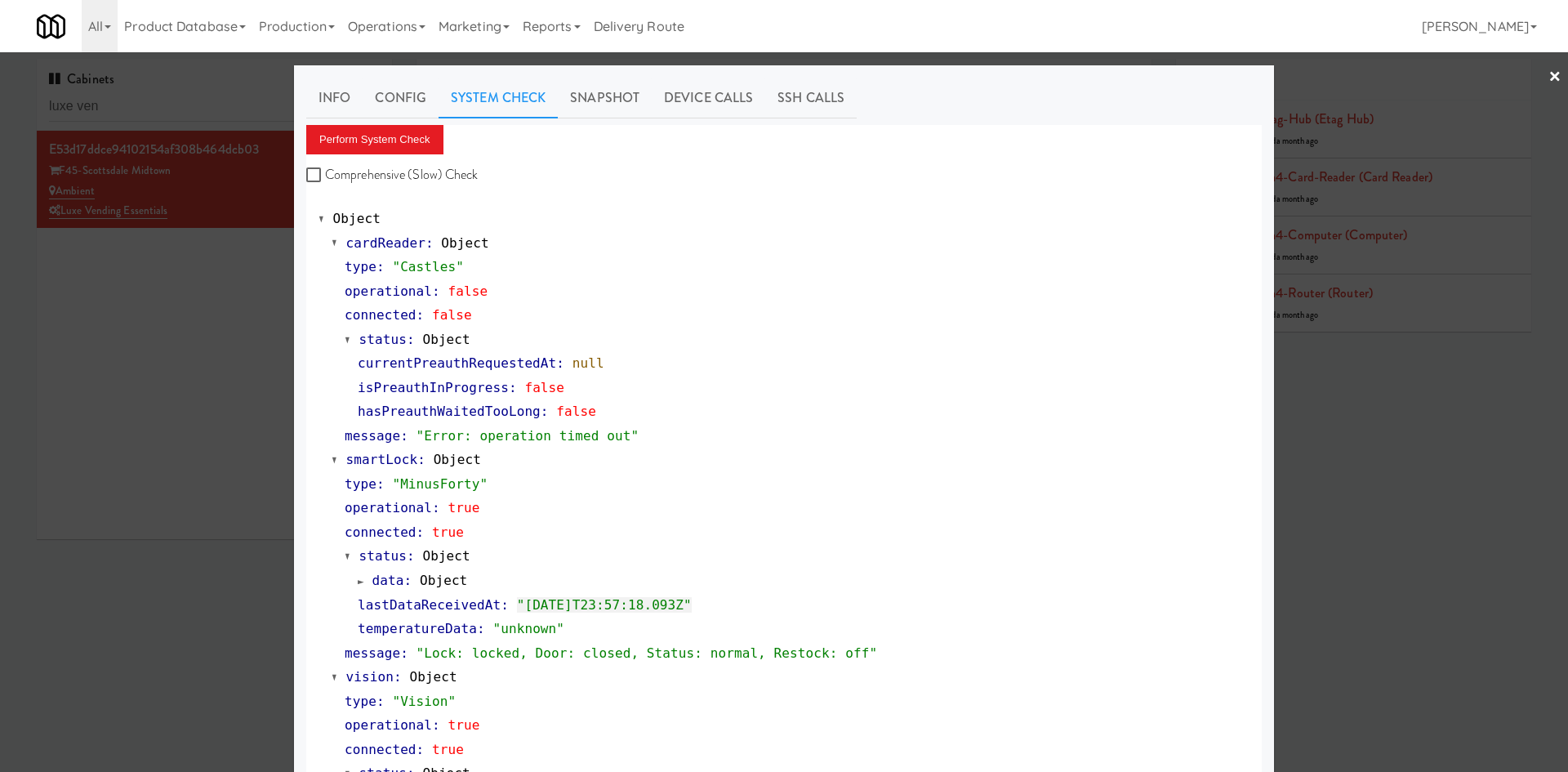
click at [188, 372] on div at bounding box center [784, 386] width 1568 height 772
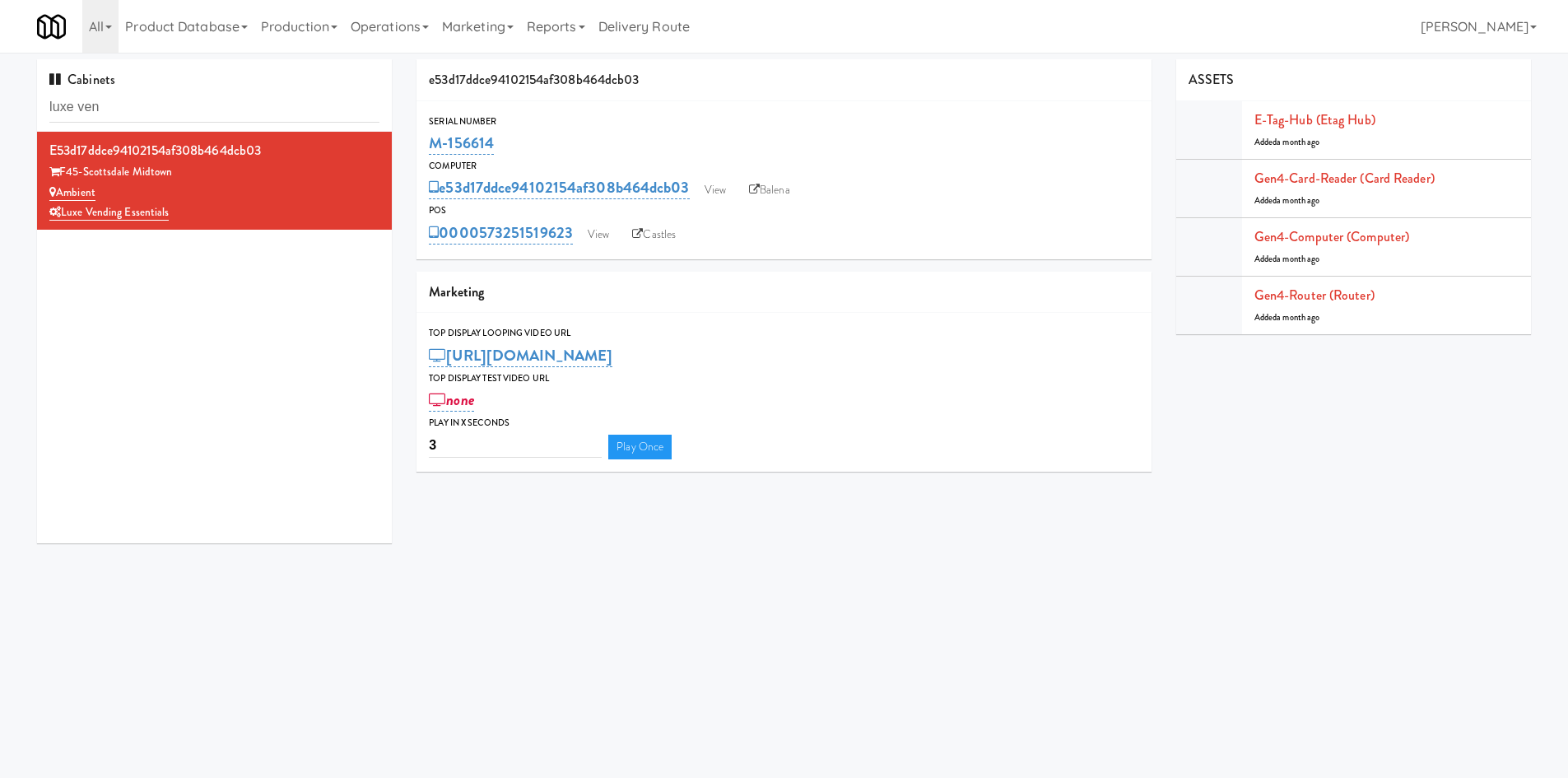
drag, startPoint x: 576, startPoint y: 220, endPoint x: 522, endPoint y: 216, distance: 54.1
click at [522, 216] on div "POS 0000573251519623 View Castles" at bounding box center [784, 224] width 735 height 44
copy div "0000573251519623"
click at [603, 234] on link "View" at bounding box center [599, 235] width 38 height 25
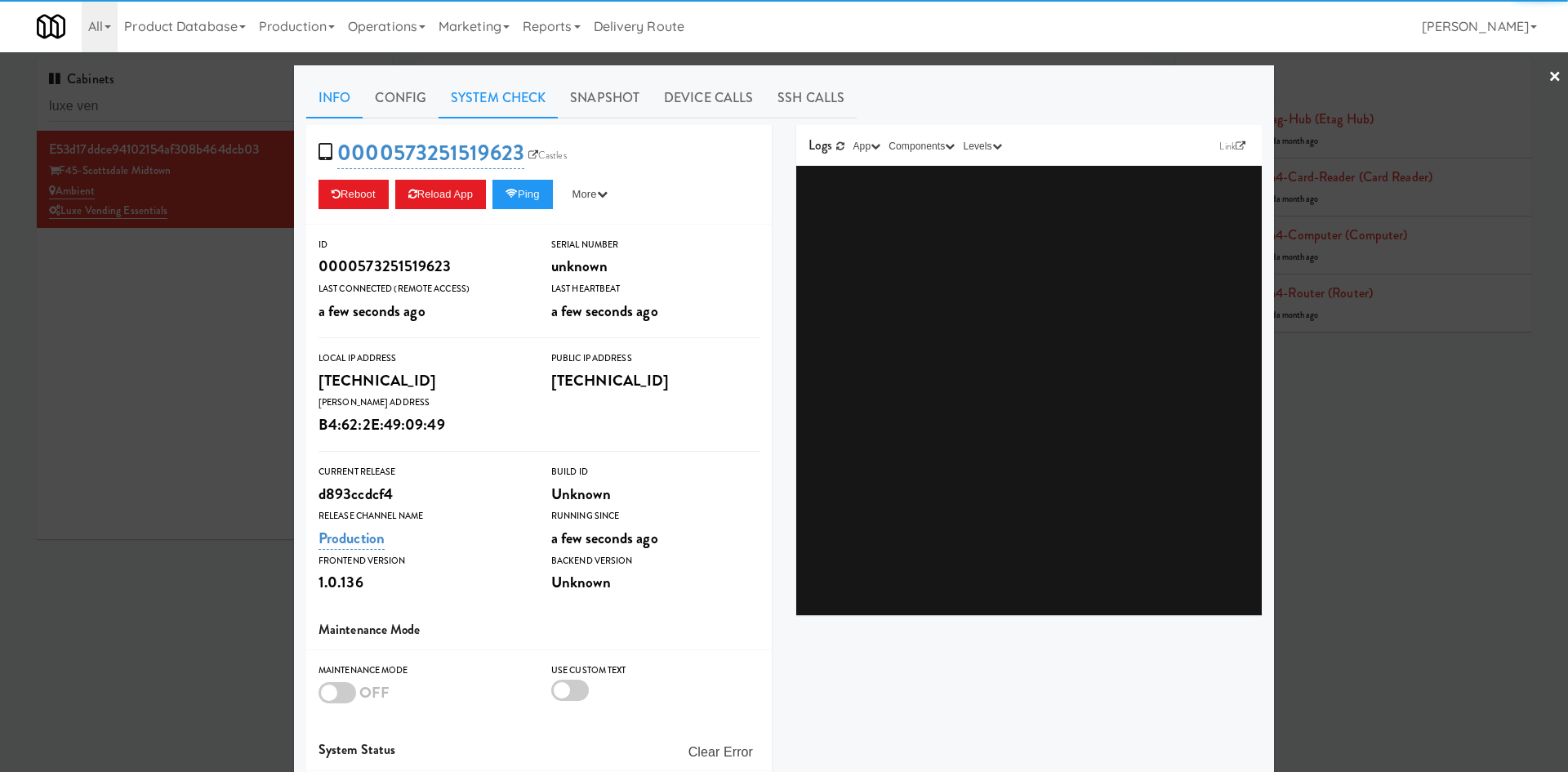
click at [499, 107] on link "System Check" at bounding box center [499, 98] width 120 height 40
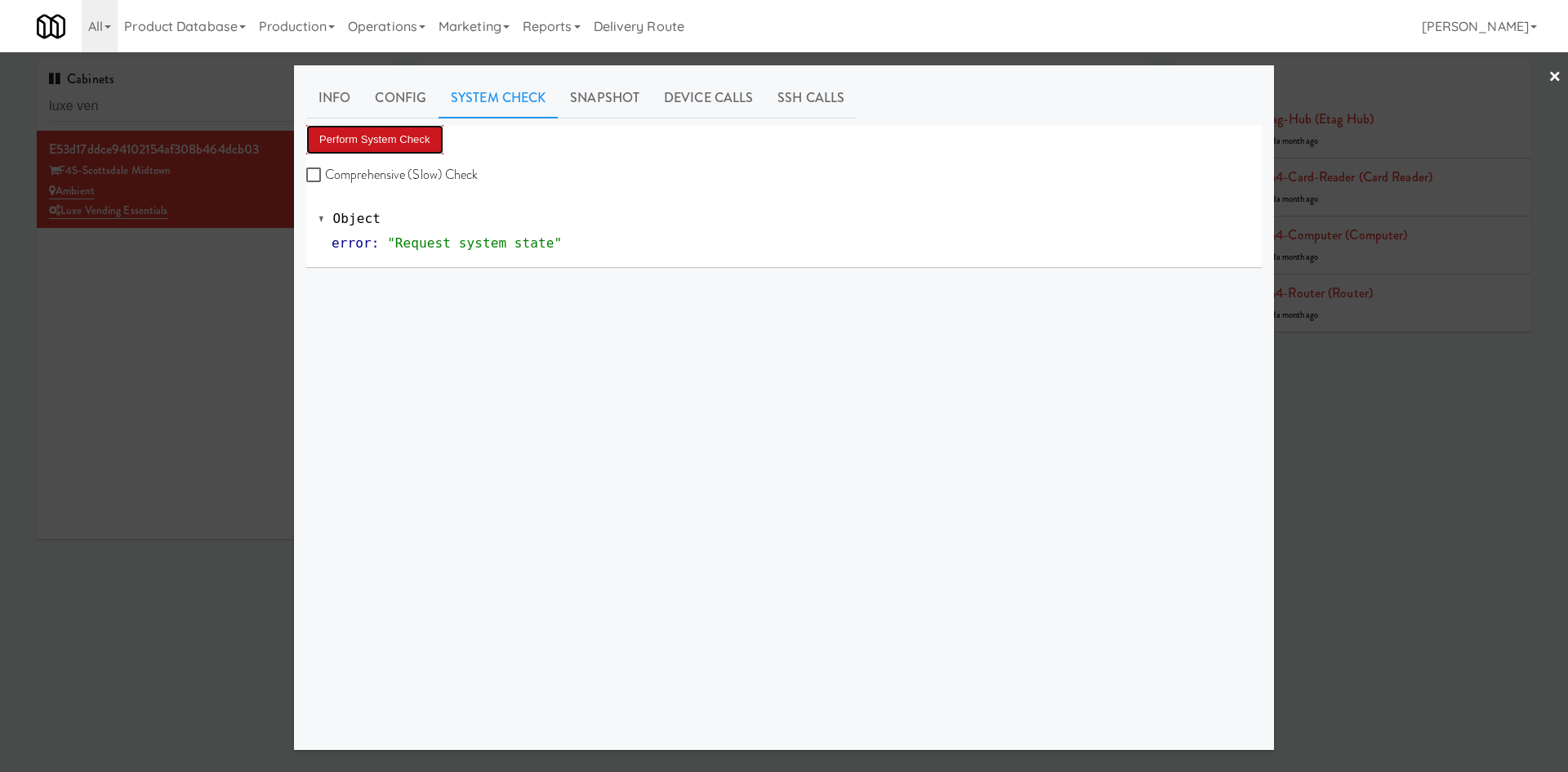
click at [385, 141] on button "Perform System Check" at bounding box center [375, 139] width 137 height 29
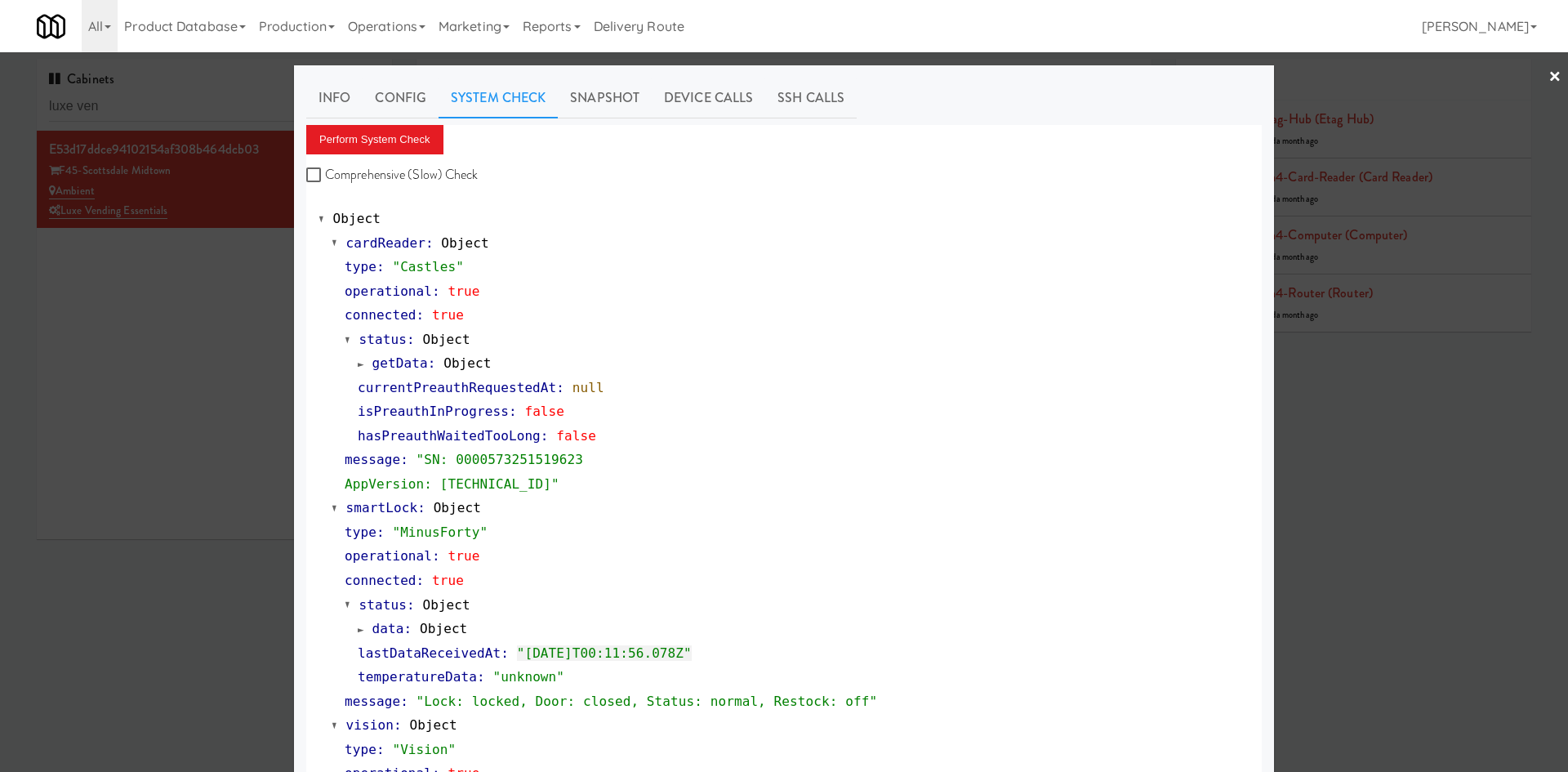
click at [129, 289] on div at bounding box center [784, 386] width 1568 height 772
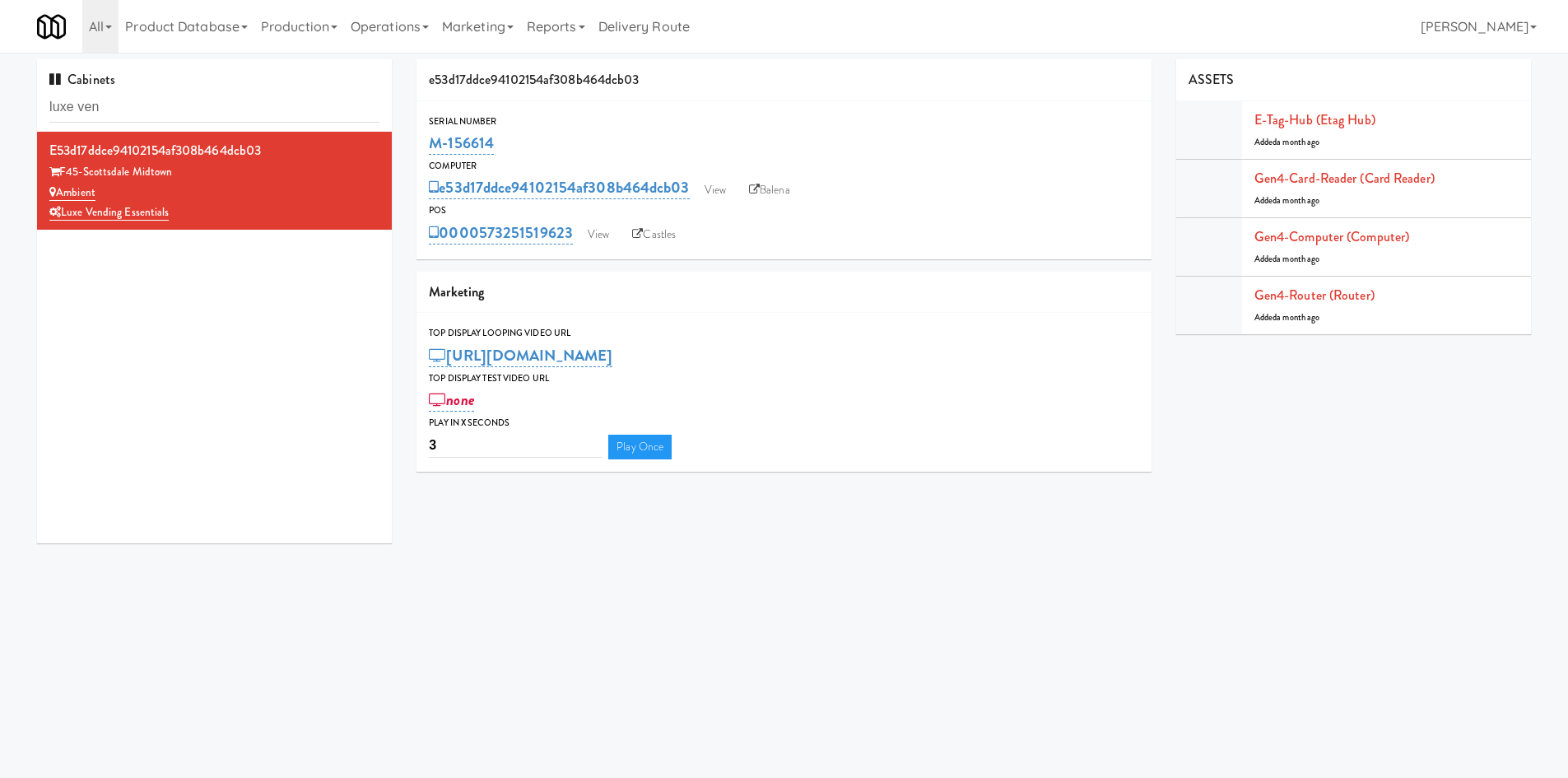
drag, startPoint x: 573, startPoint y: 212, endPoint x: 579, endPoint y: 226, distance: 15.2
click at [579, 226] on div "POS 0000573251519623 View Castles" at bounding box center [784, 224] width 735 height 44
copy div "0000573251519623"
click at [714, 195] on link "View" at bounding box center [715, 191] width 38 height 25
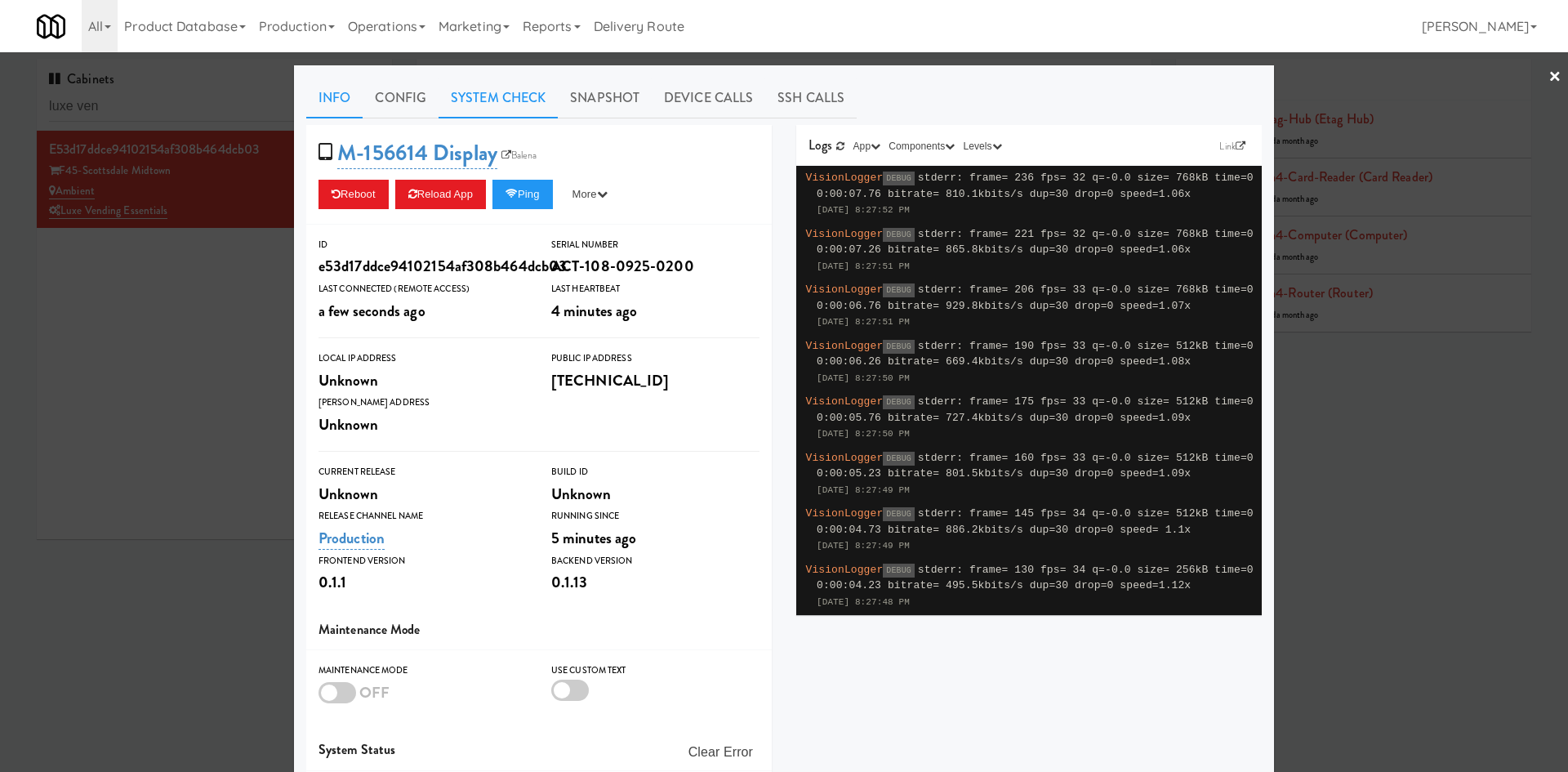
click at [505, 87] on link "System Check" at bounding box center [499, 98] width 120 height 40
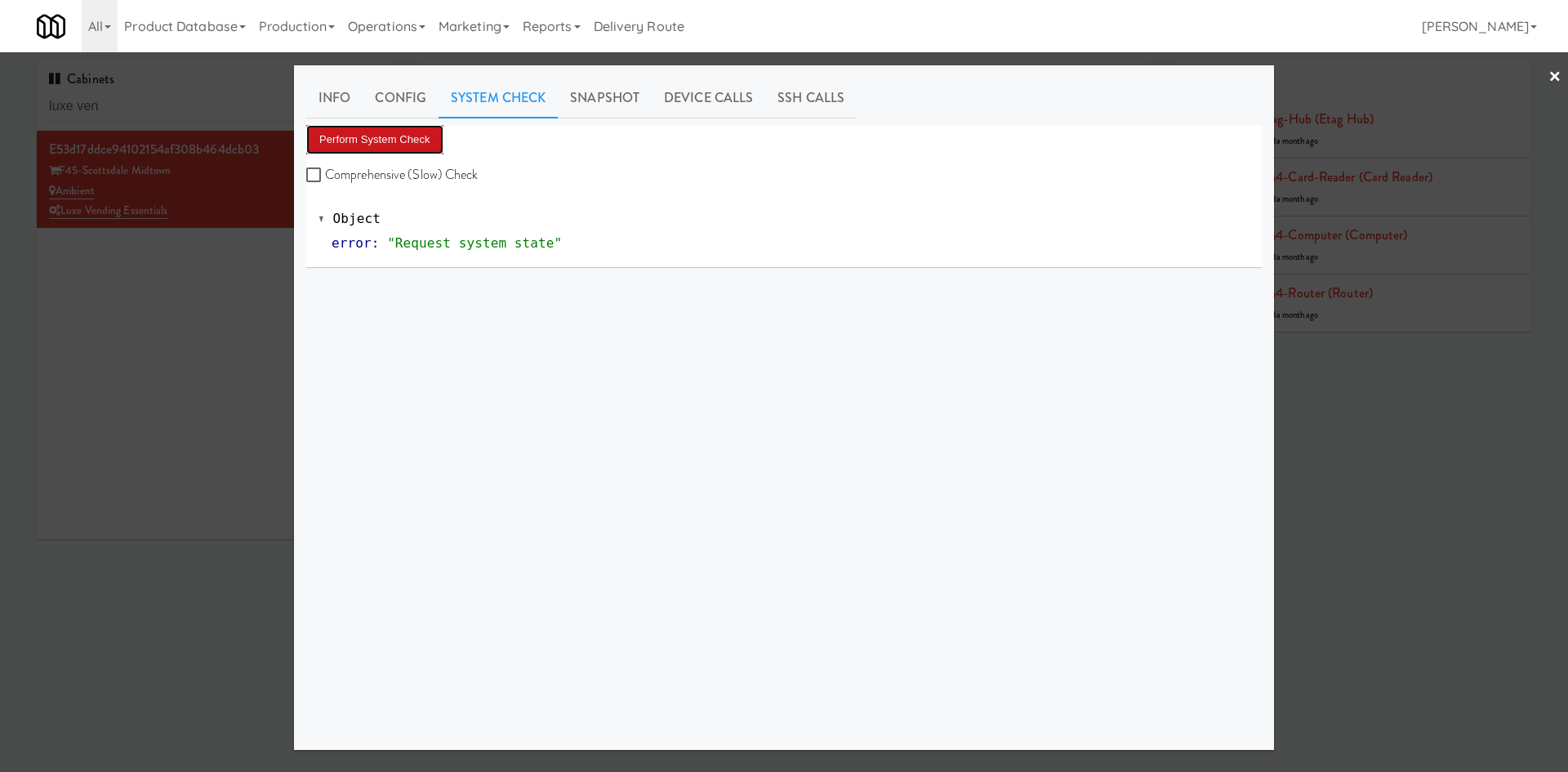
click at [370, 140] on button "Perform System Check" at bounding box center [375, 139] width 137 height 29
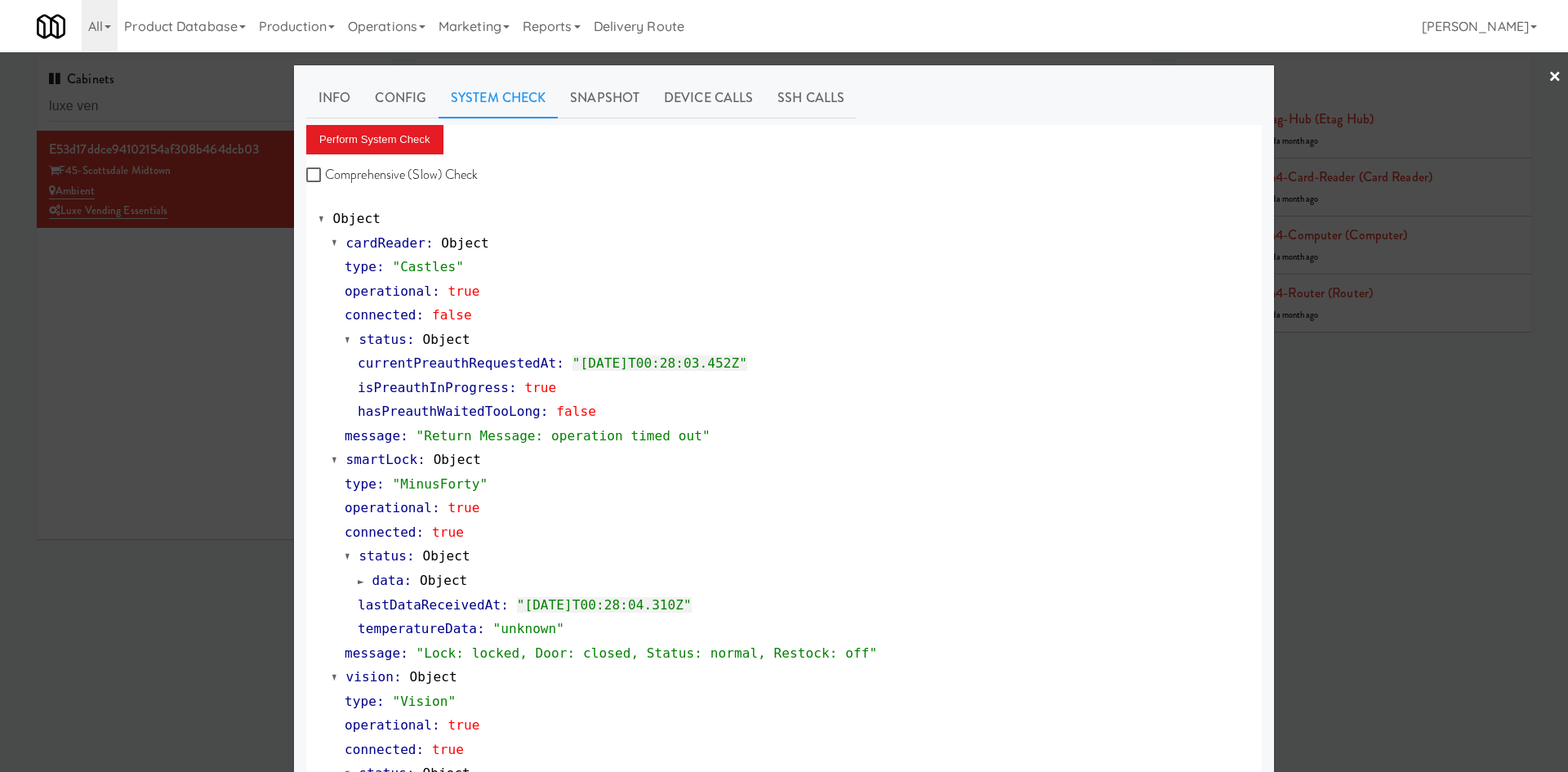
click at [176, 262] on div at bounding box center [784, 386] width 1568 height 772
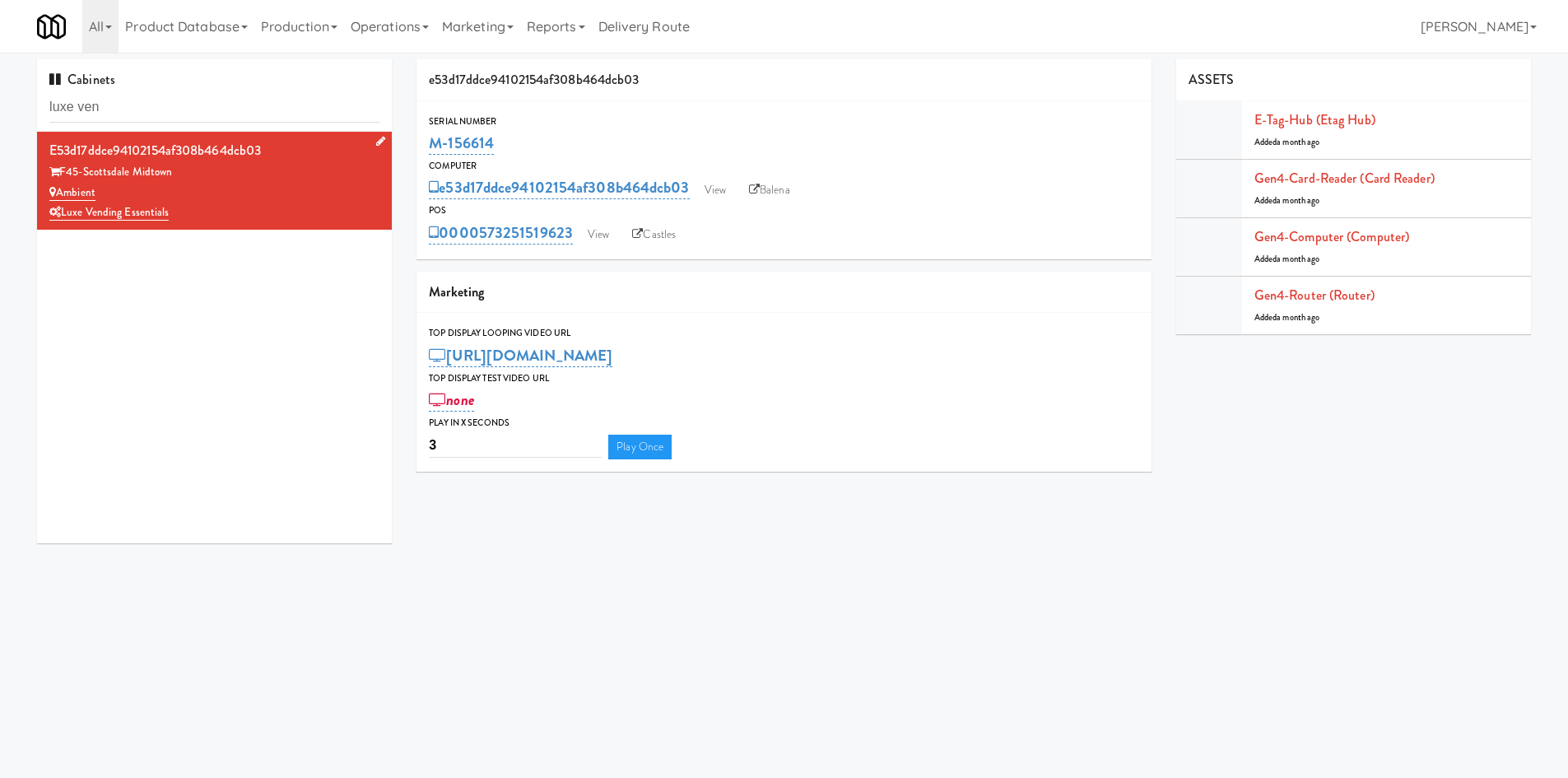
drag, startPoint x: 109, startPoint y: 193, endPoint x: 59, endPoint y: 195, distance: 50.0
click at [59, 195] on div "Ambient" at bounding box center [215, 193] width 330 height 20
copy link "Ambient"
click at [421, 15] on link "Operations" at bounding box center [389, 26] width 91 height 52
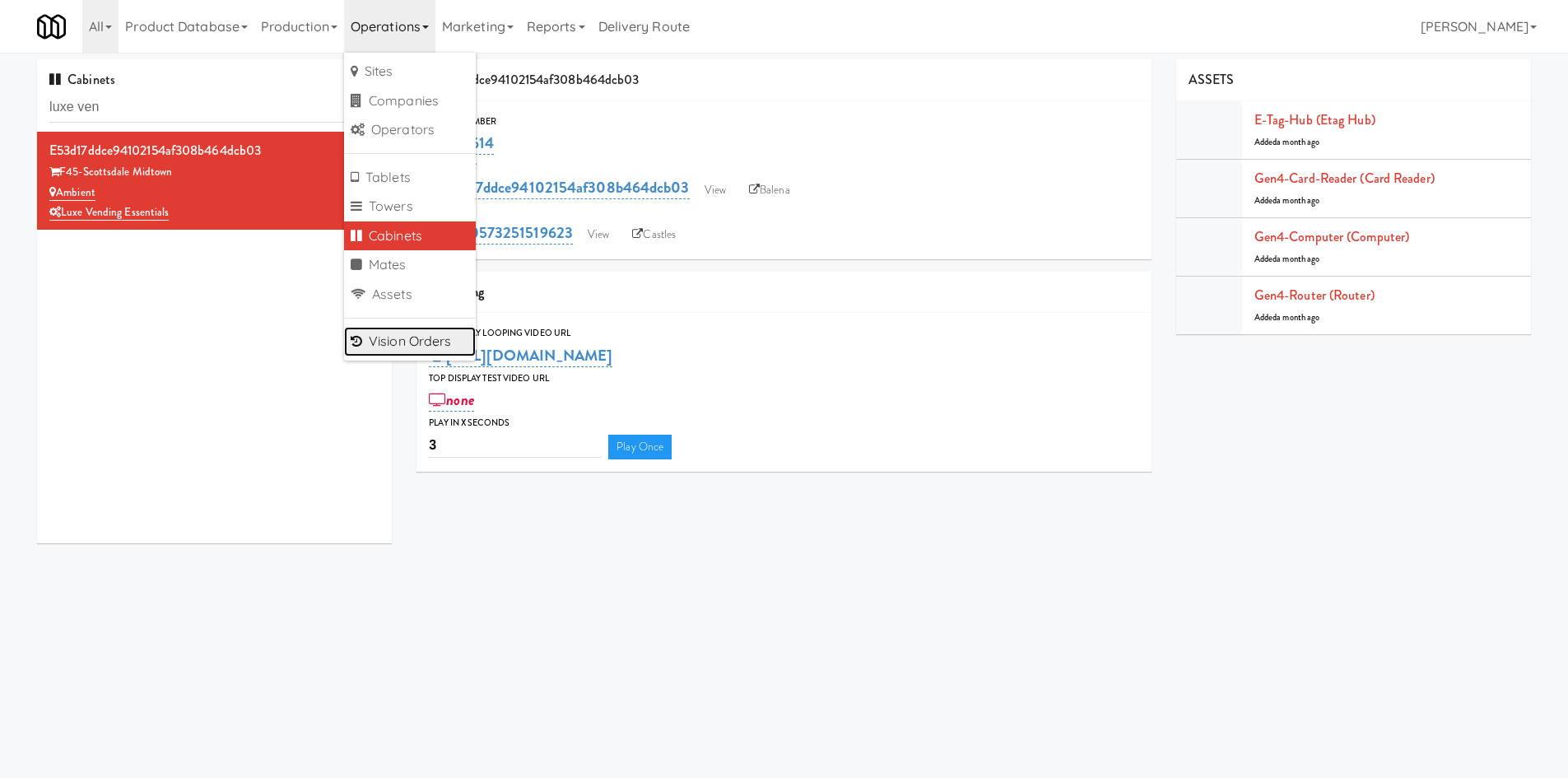
click at [438, 334] on link "Vision Orders" at bounding box center [410, 342] width 132 height 29
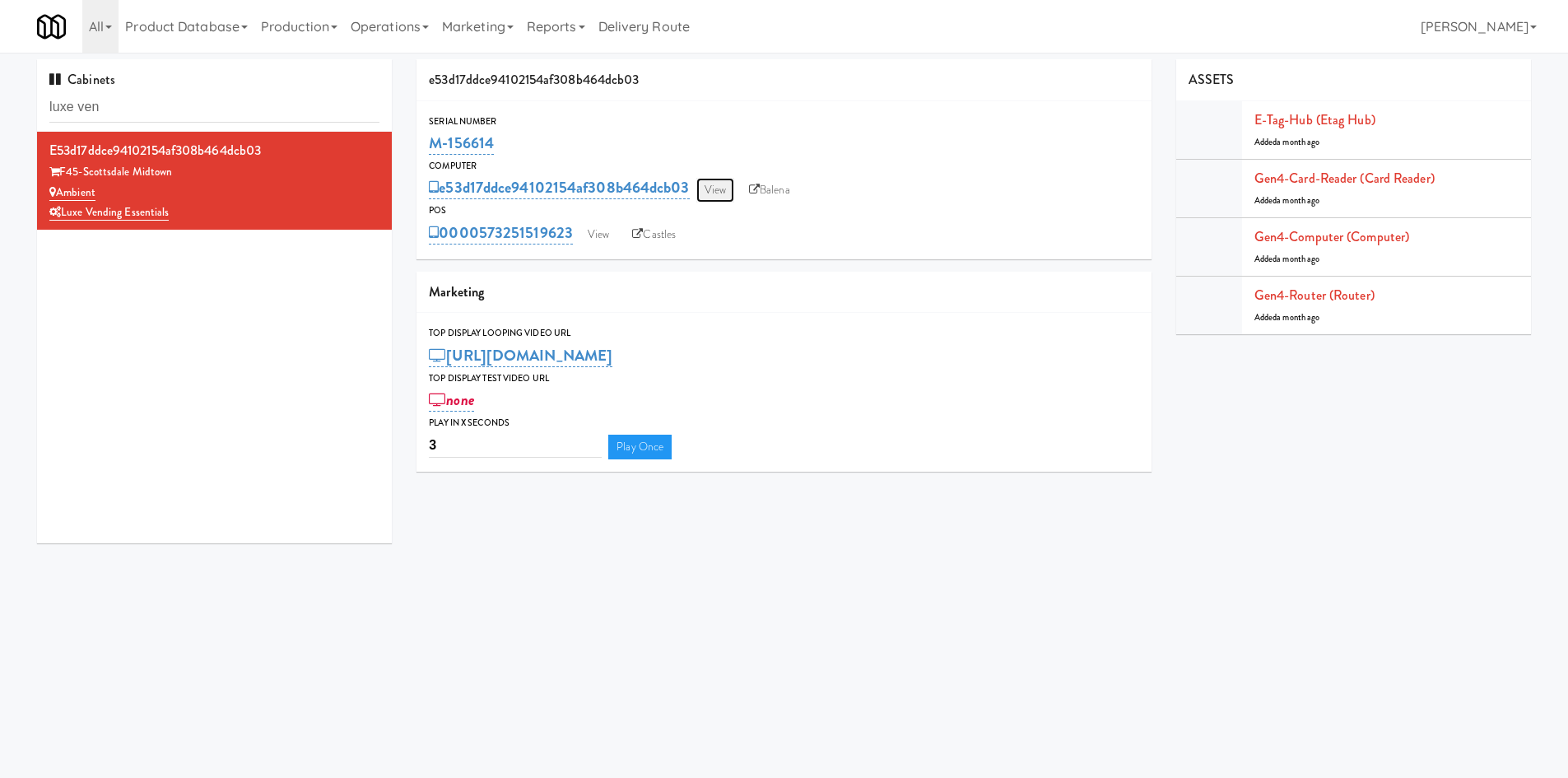
click at [727, 199] on link "View" at bounding box center [715, 191] width 38 height 25
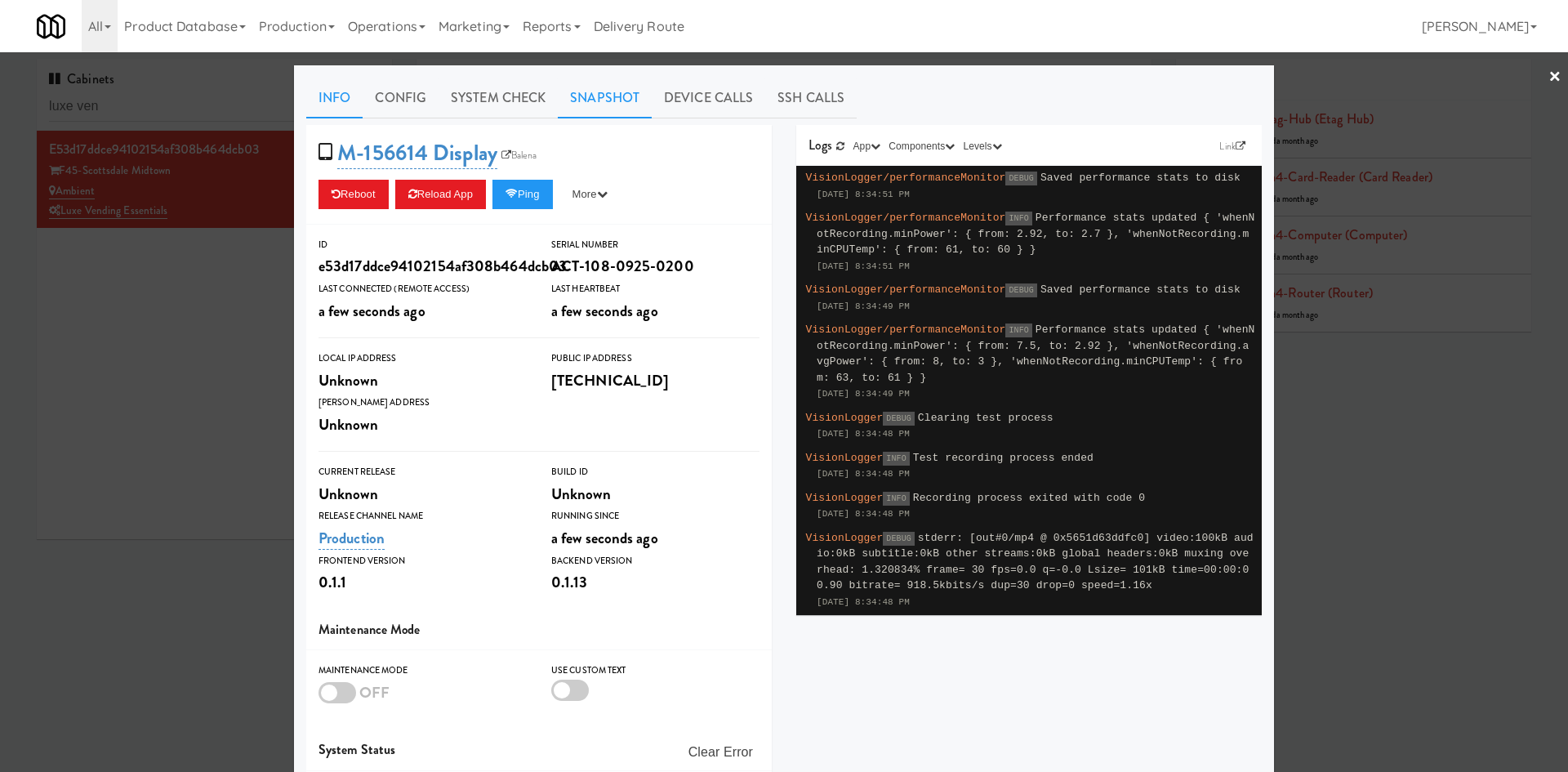
click at [619, 102] on link "Snapshot" at bounding box center [604, 98] width 94 height 40
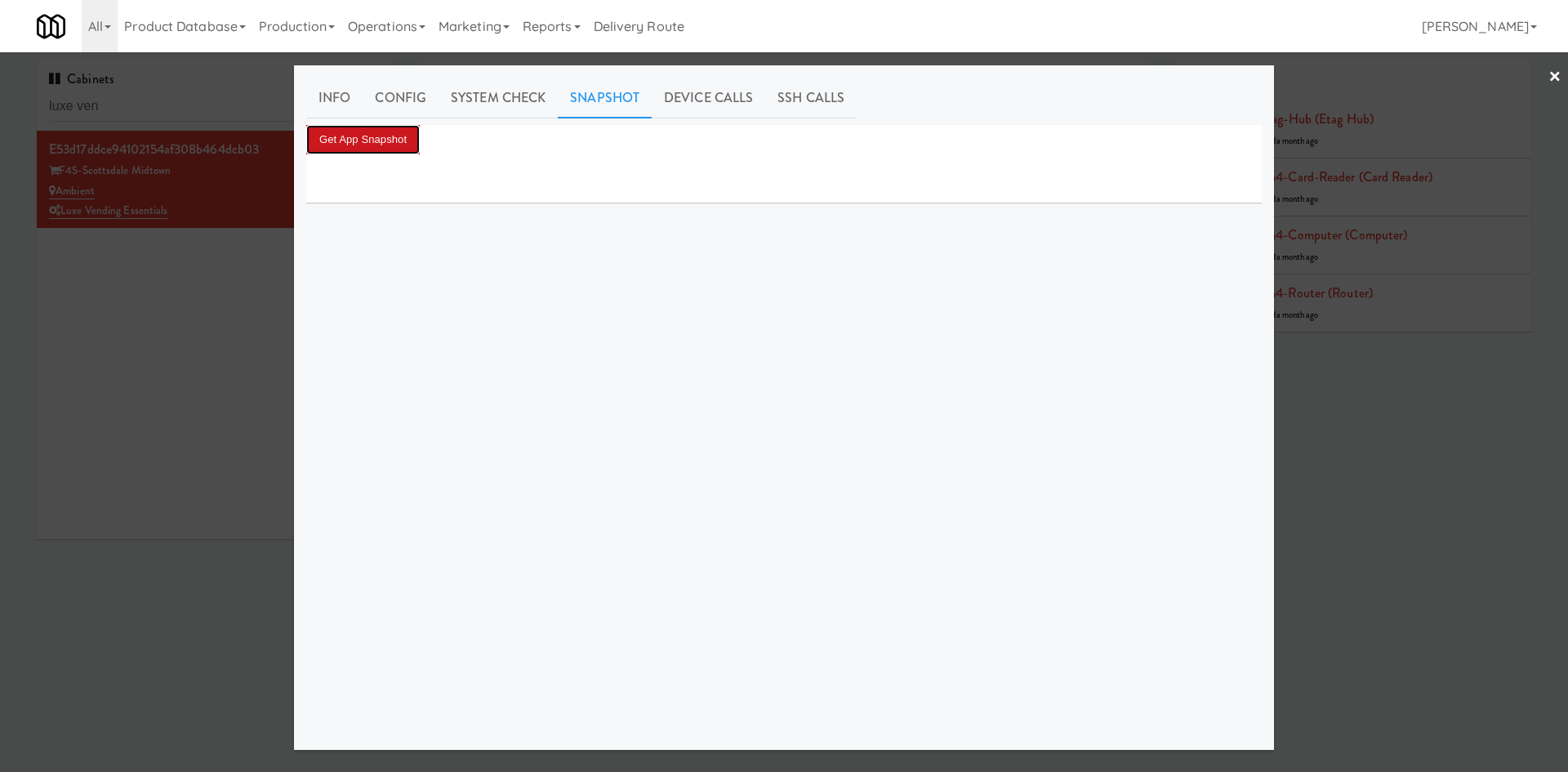
click at [407, 137] on button "Get App Snapshot" at bounding box center [363, 139] width 114 height 29
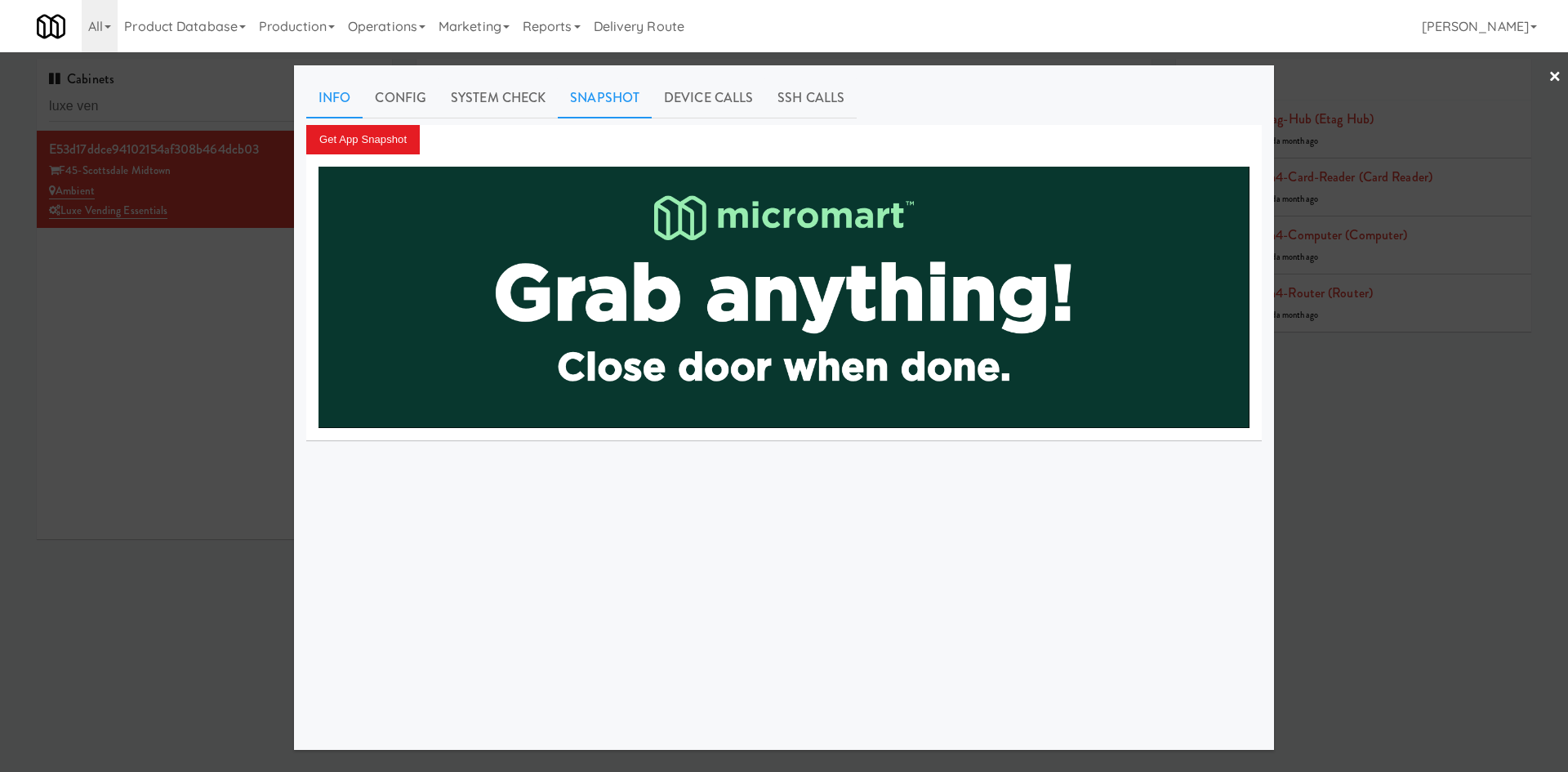
click at [341, 94] on link "Info" at bounding box center [334, 98] width 56 height 40
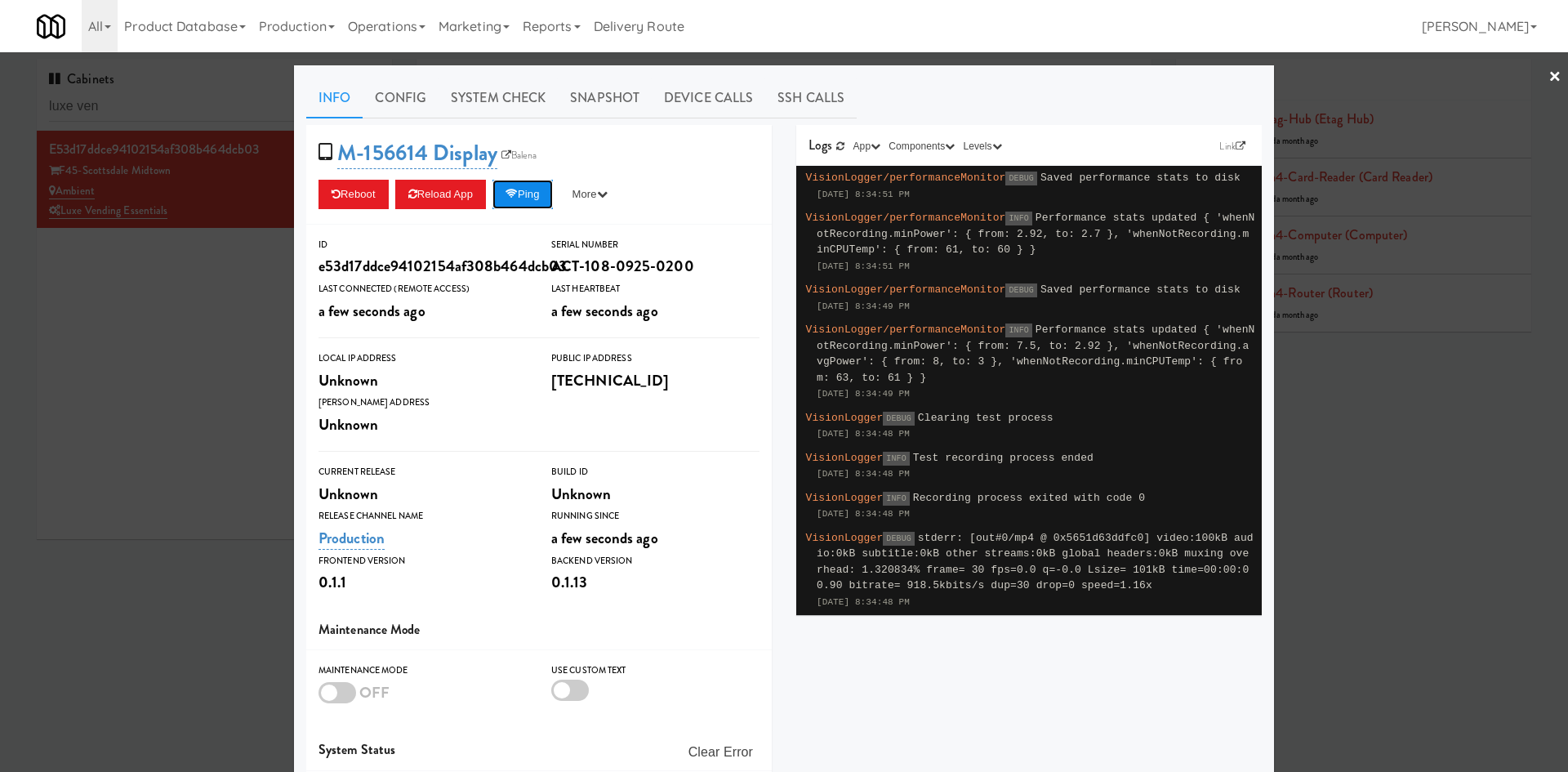
click at [524, 190] on button "Ping" at bounding box center [523, 194] width 61 height 29
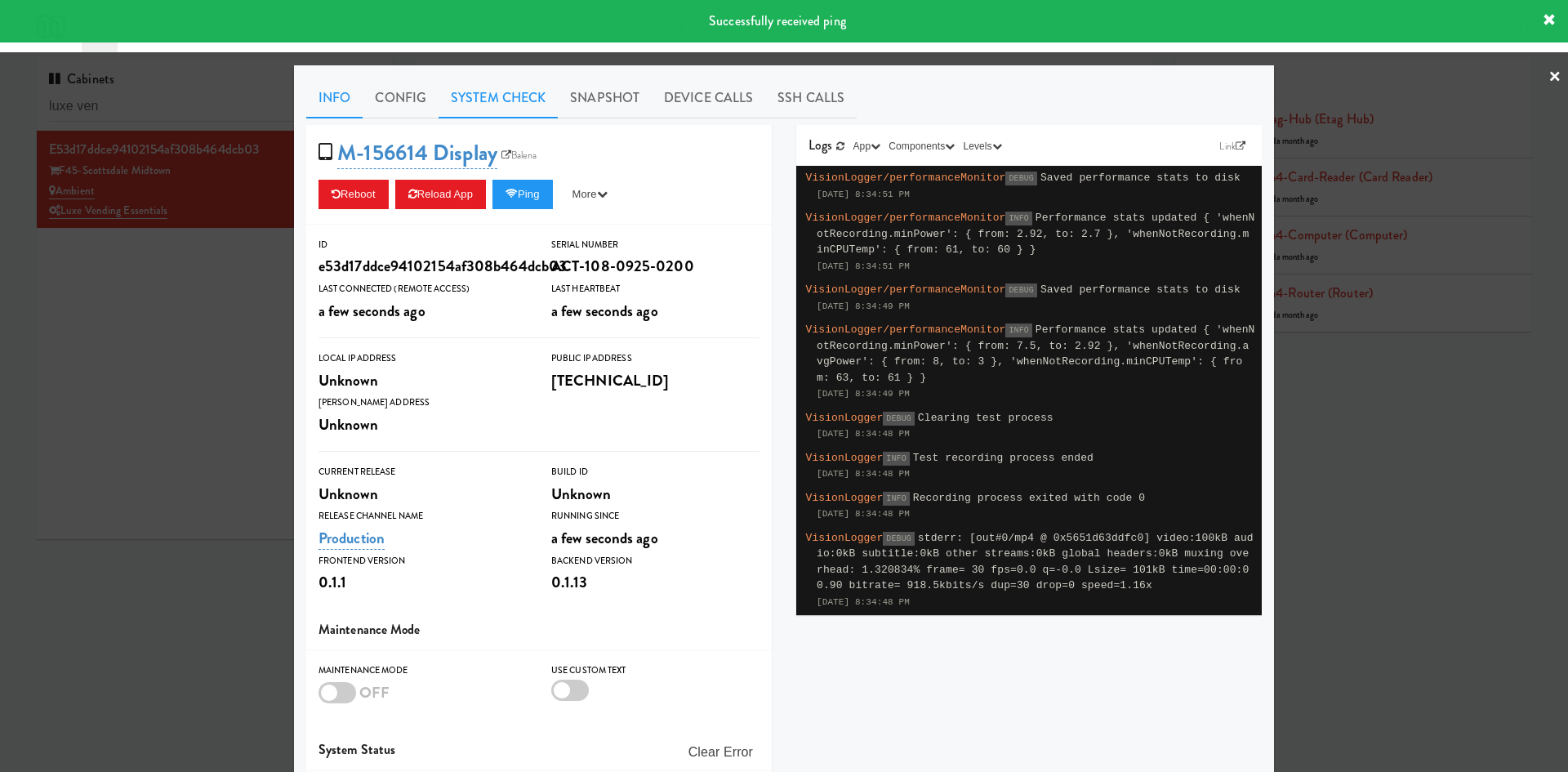
click at [504, 93] on link "System Check" at bounding box center [499, 98] width 120 height 40
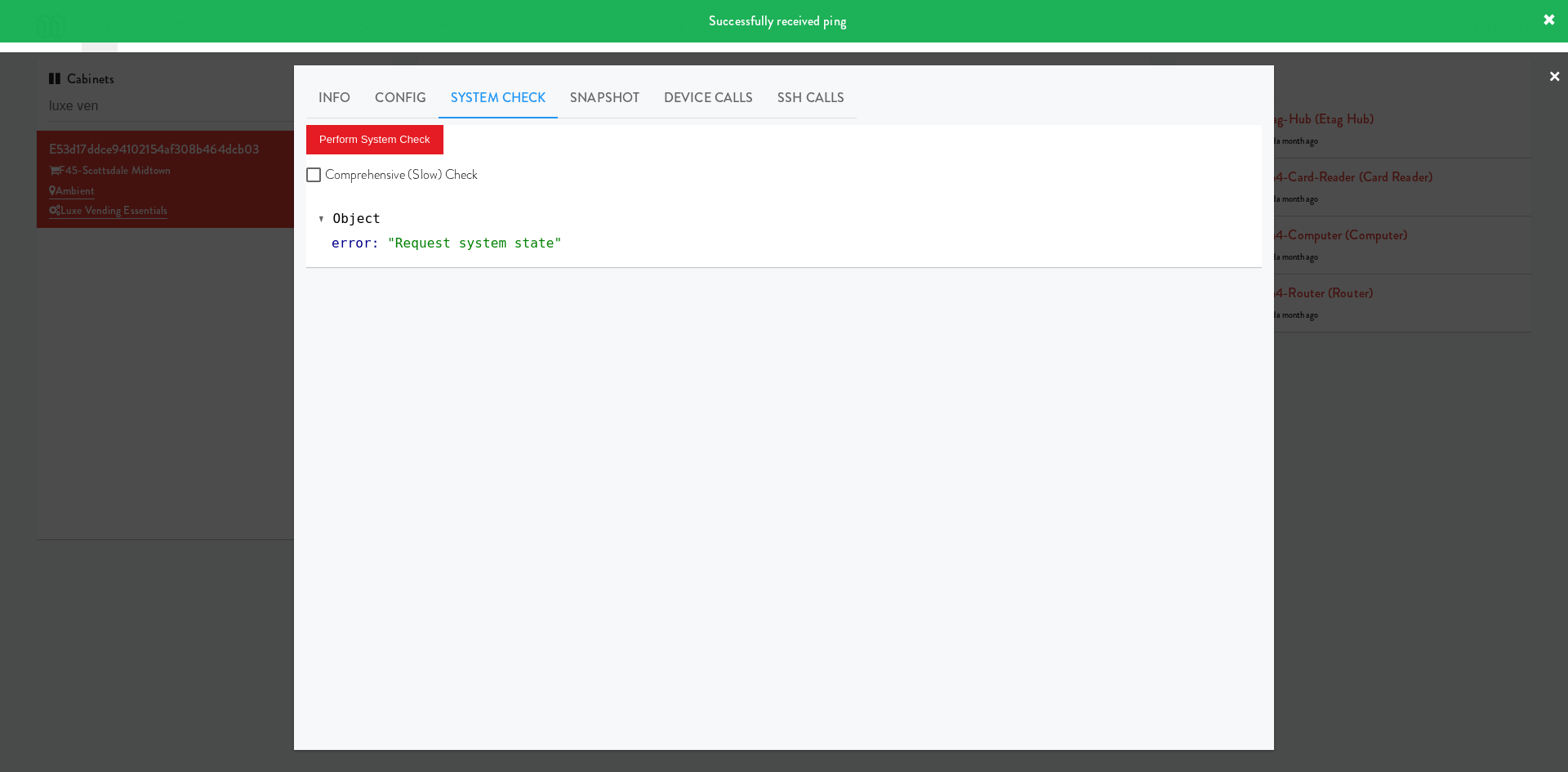
click at [355, 155] on div "Perform System Check Comprehensive (Slow) Check" at bounding box center [784, 156] width 956 height 62
click at [377, 137] on button "Perform System Check" at bounding box center [375, 139] width 137 height 29
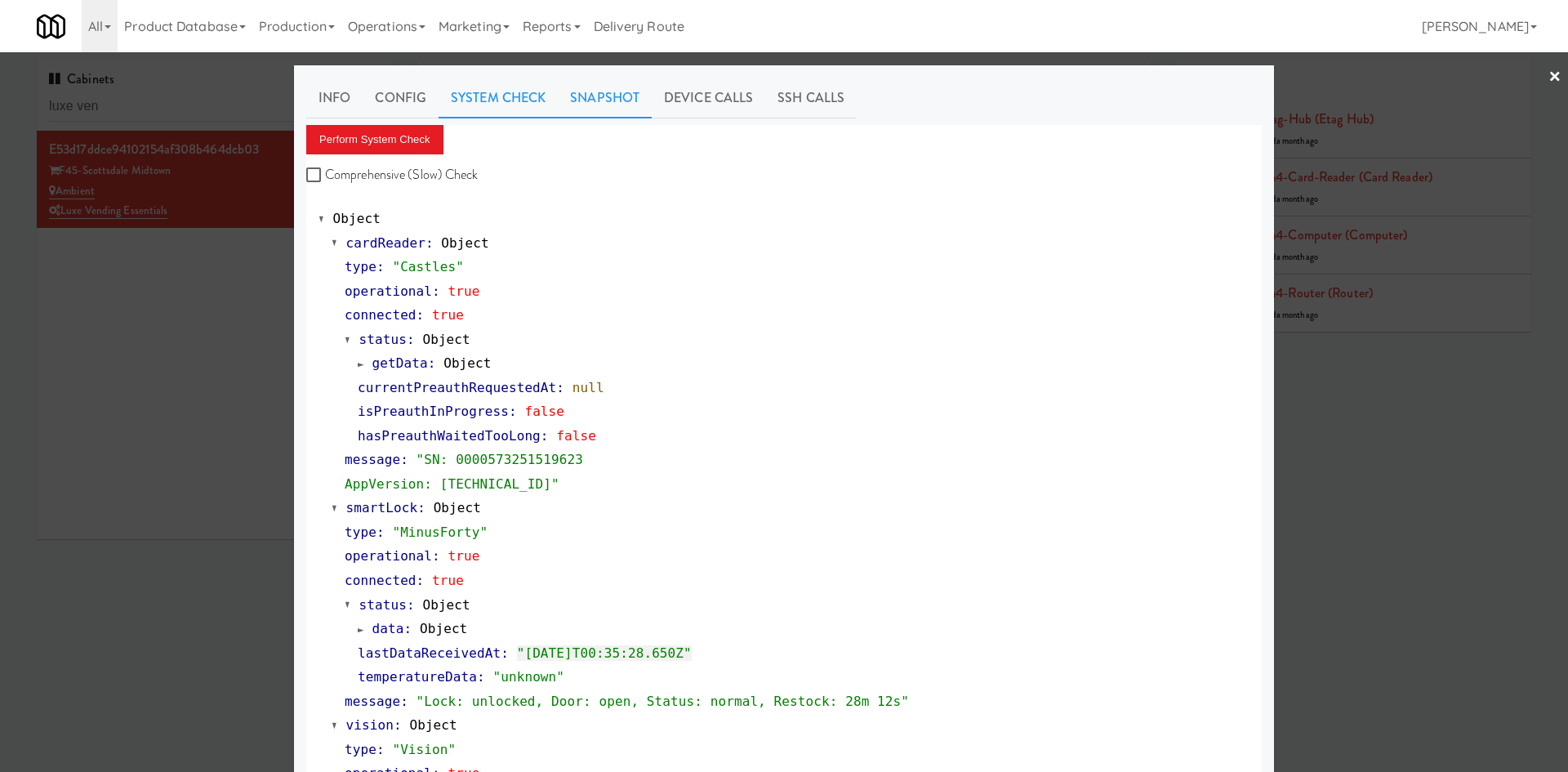
click at [610, 105] on link "Snapshot" at bounding box center [604, 98] width 94 height 40
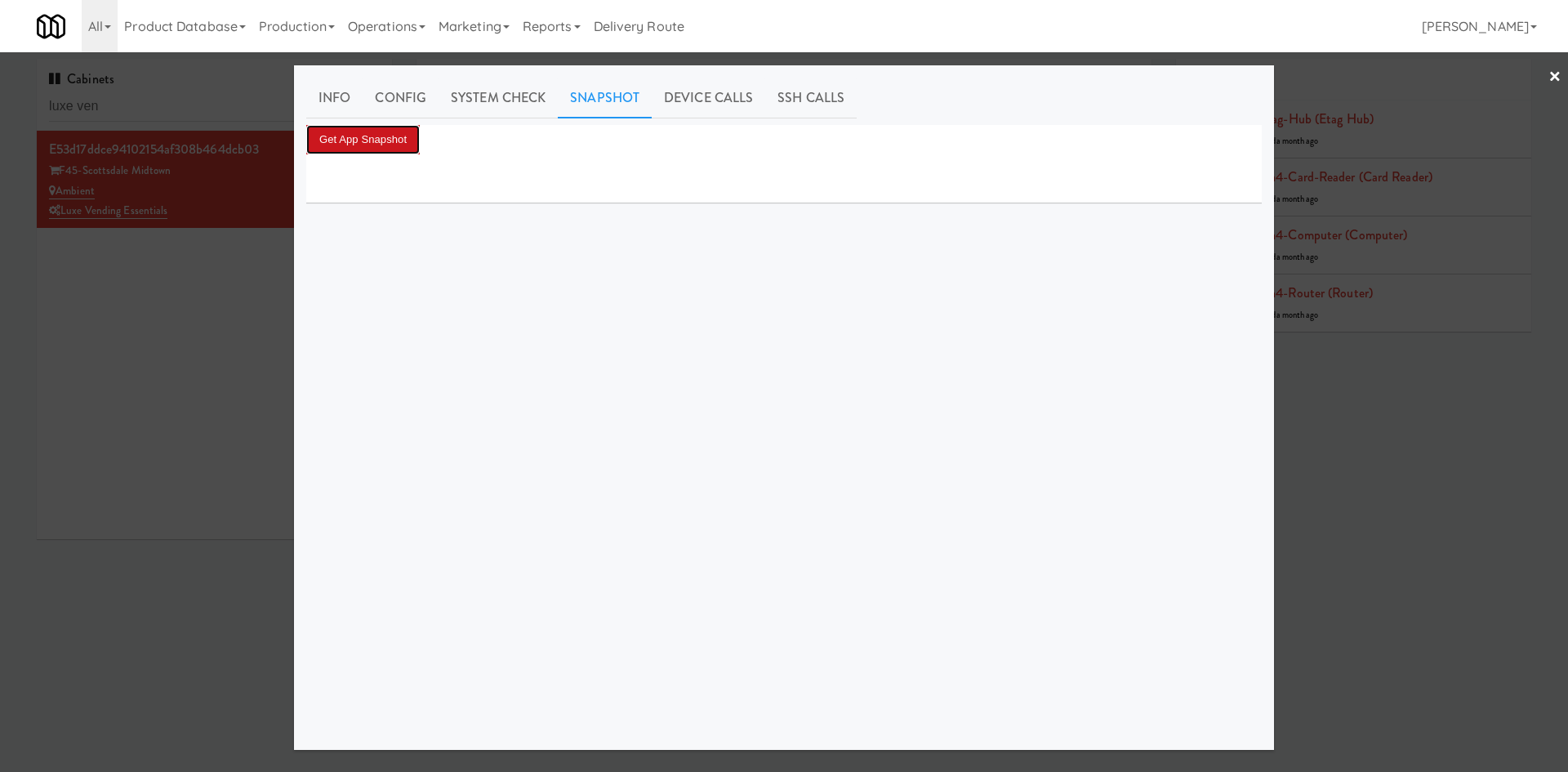
click at [404, 131] on button "Get App Snapshot" at bounding box center [363, 139] width 114 height 29
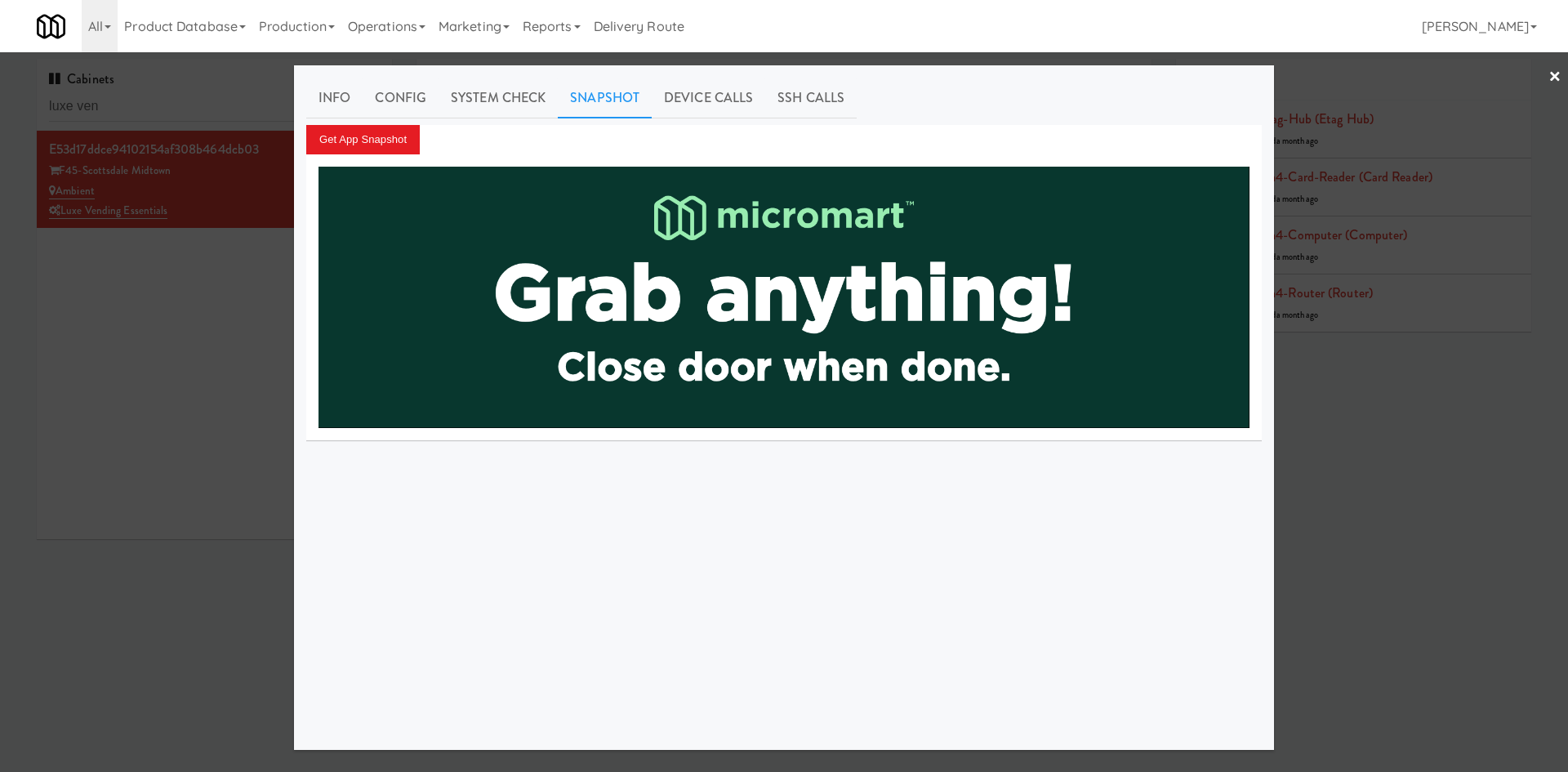
click at [195, 288] on div at bounding box center [784, 386] width 1568 height 772
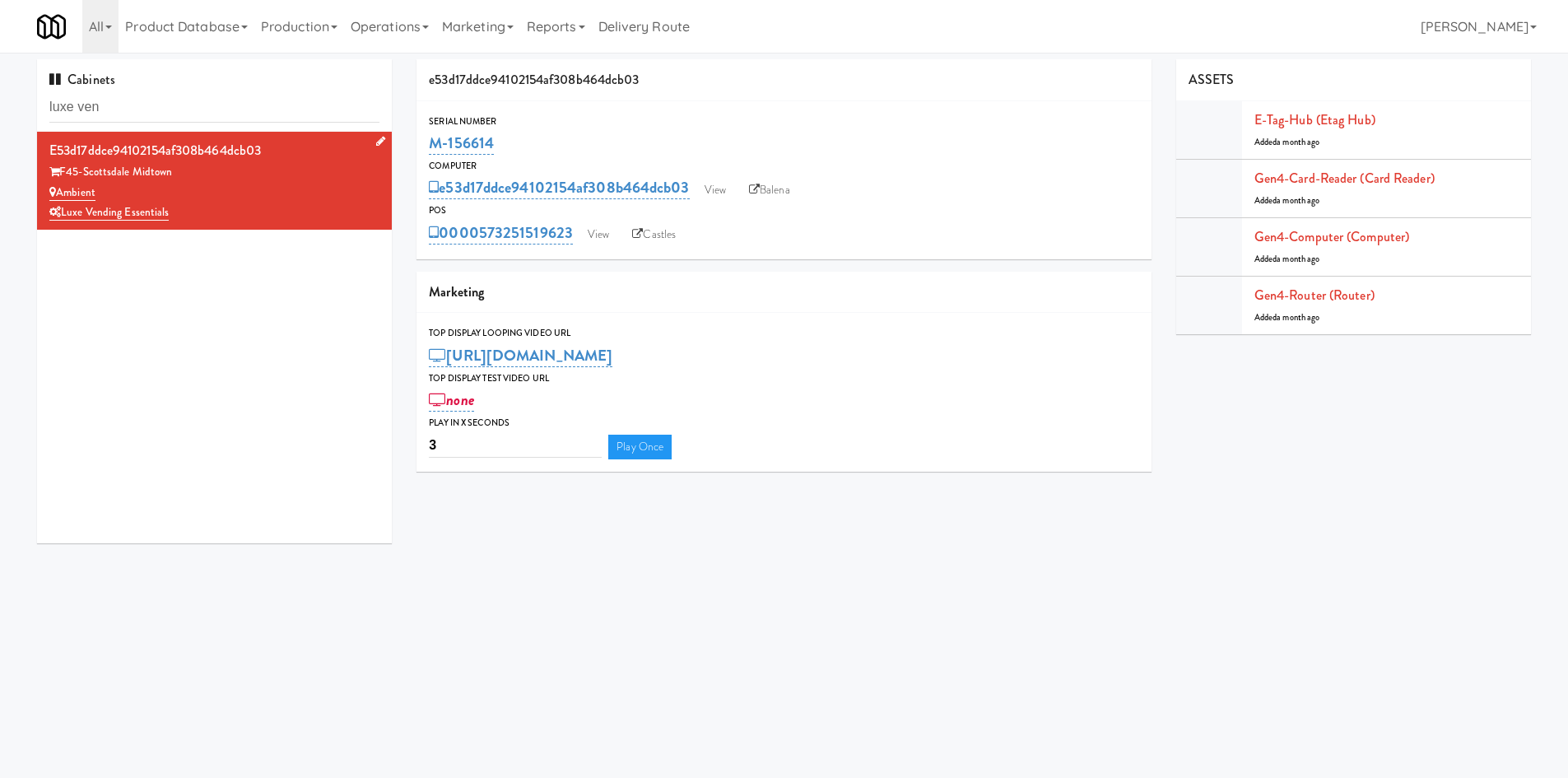
click at [270, 197] on div "Ambient" at bounding box center [215, 193] width 330 height 20
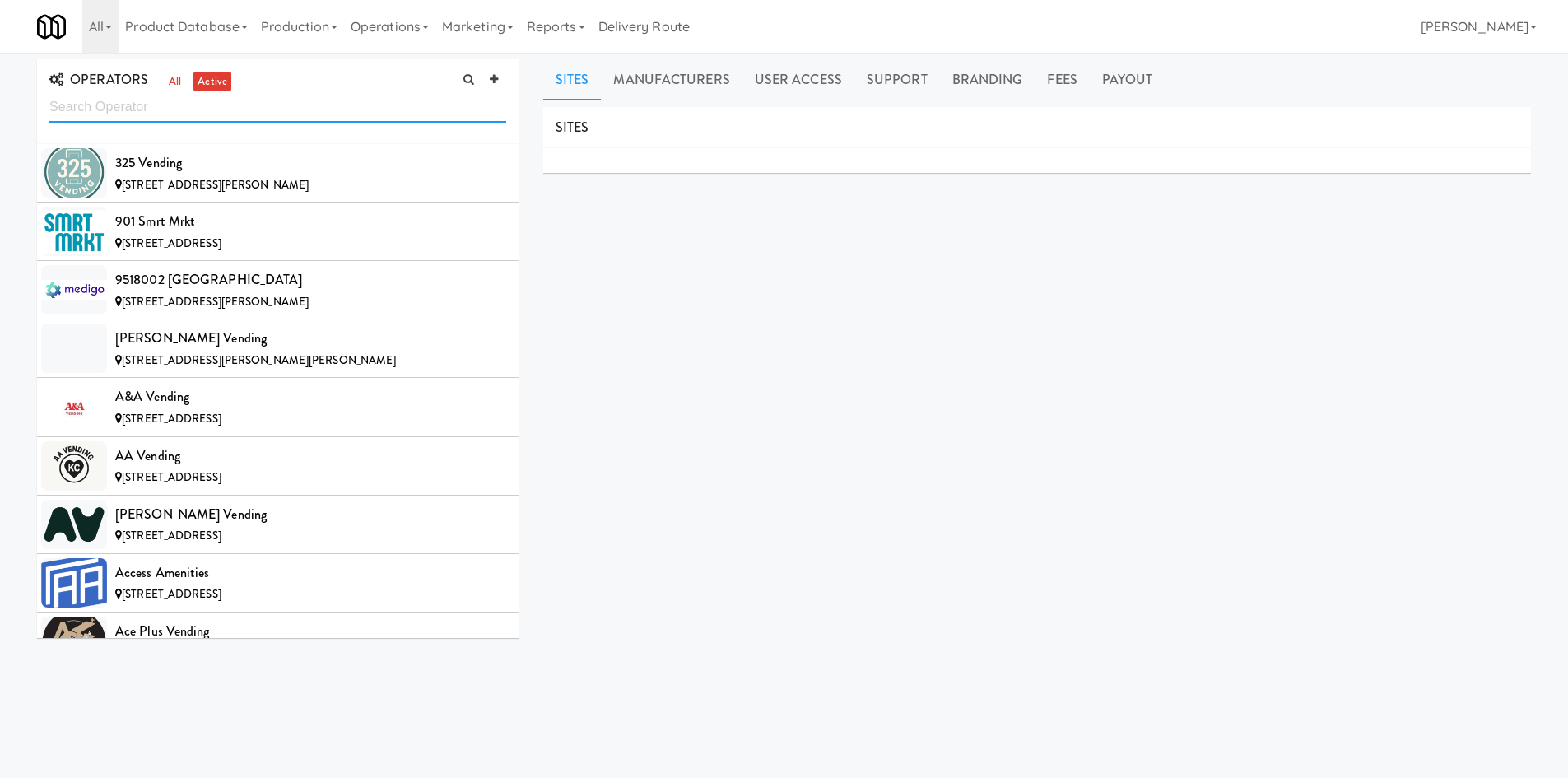
scroll to position [9175, 0]
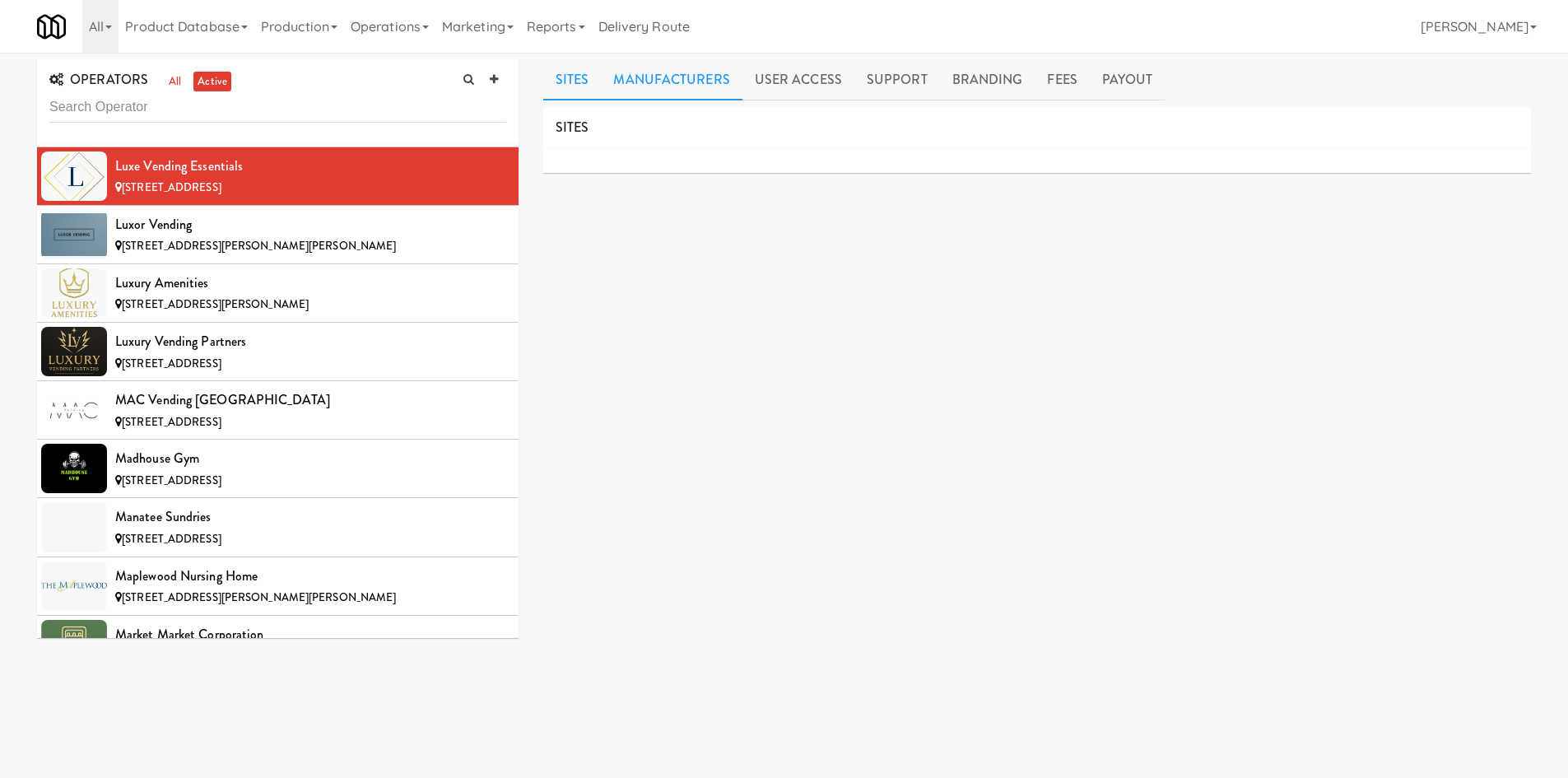
click at [694, 86] on link "Manufacturers" at bounding box center [671, 80] width 141 height 41
click at [751, 80] on link "User Access" at bounding box center [798, 80] width 112 height 41
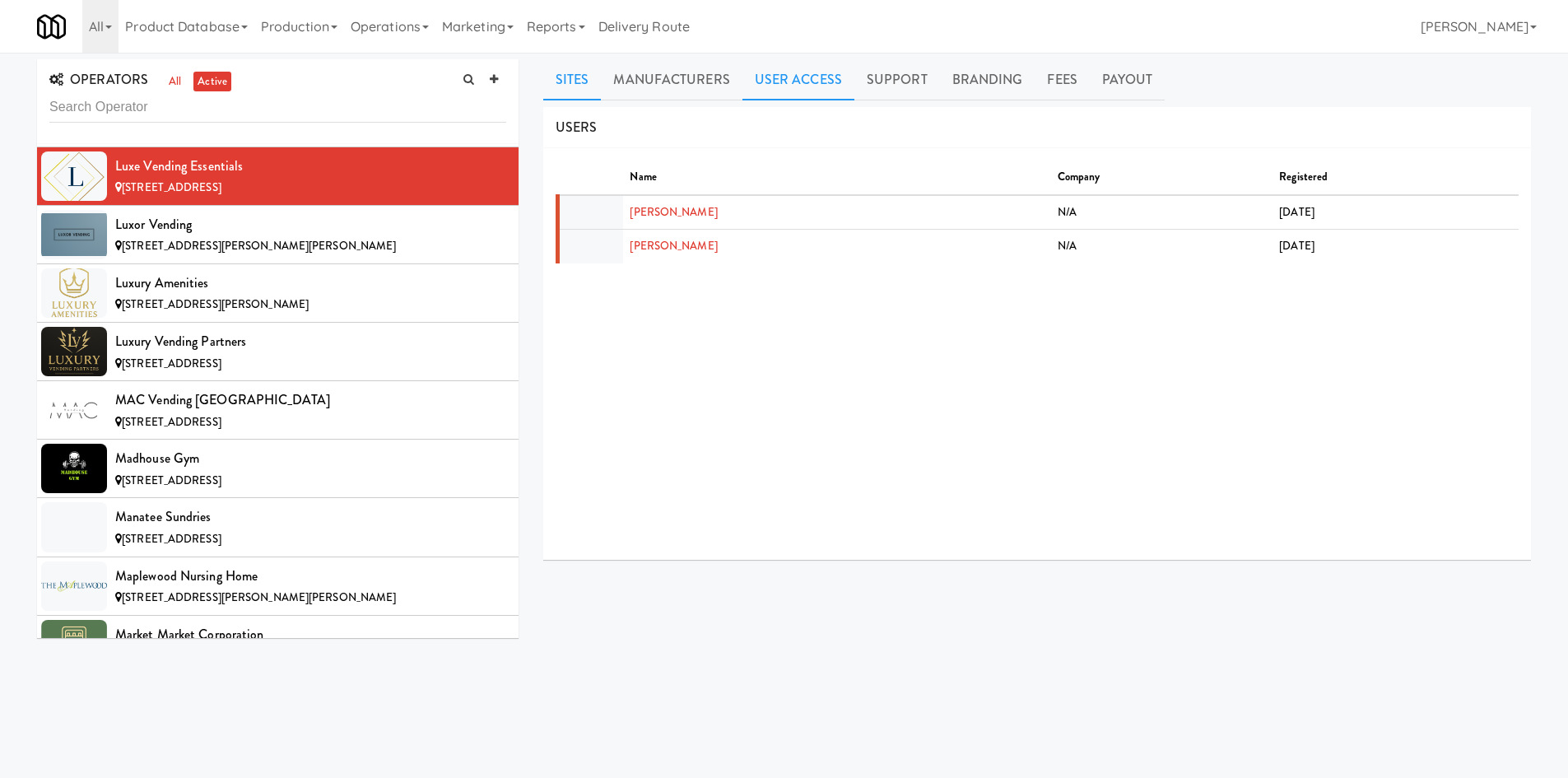
click at [568, 87] on link "Sites" at bounding box center [573, 80] width 59 height 41
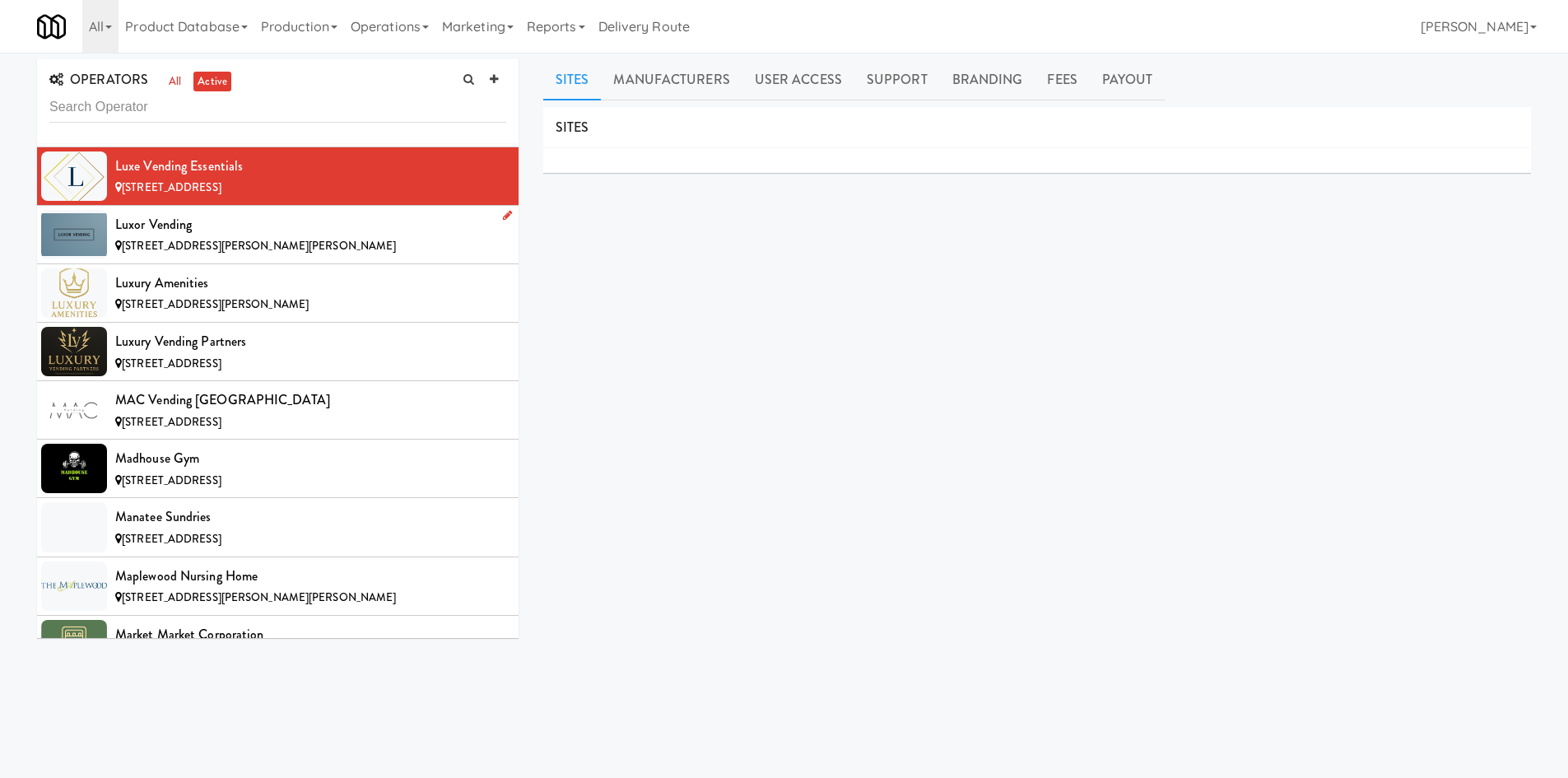
click at [394, 237] on div "Luxor Vending" at bounding box center [310, 225] width 391 height 25
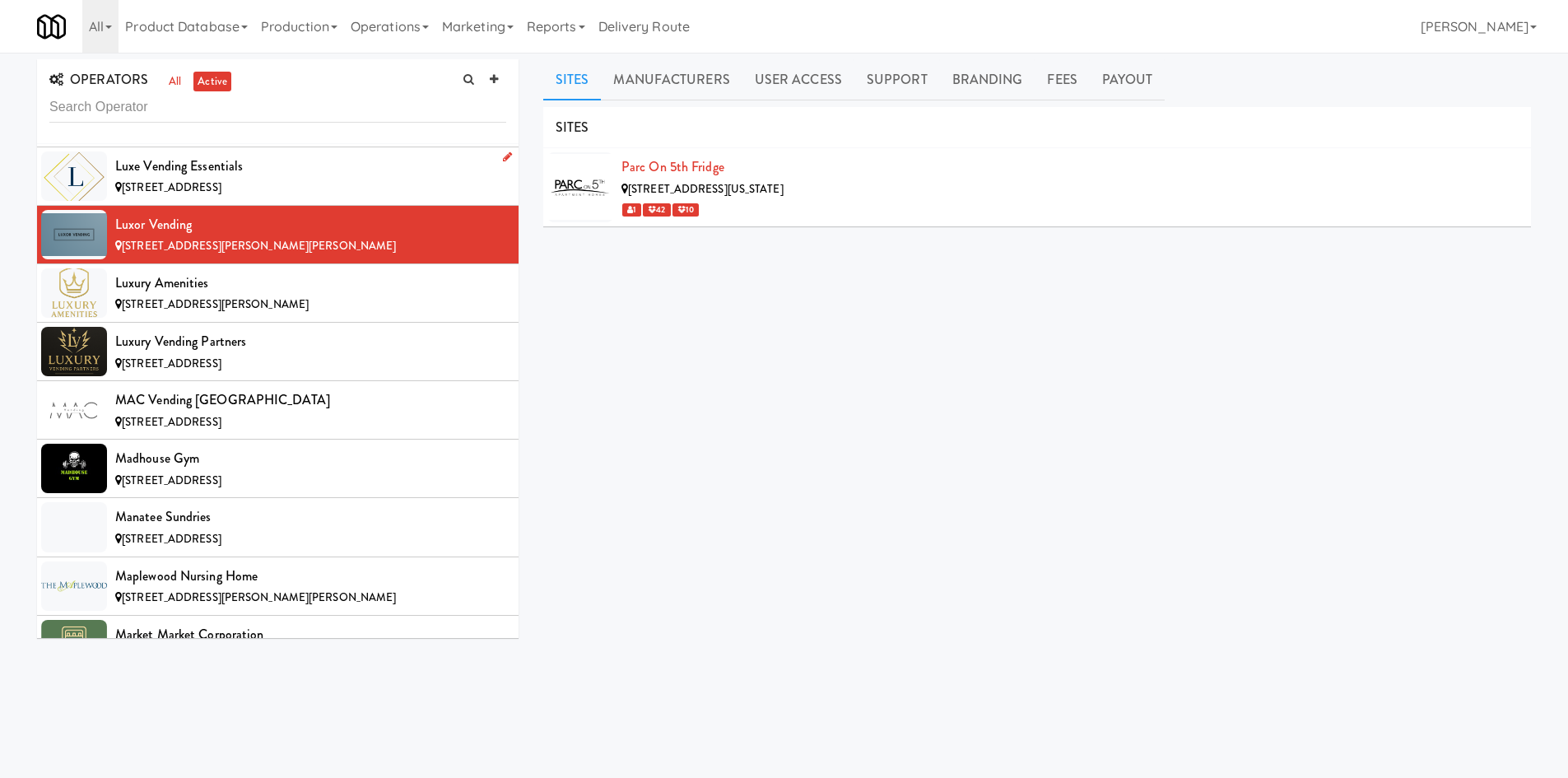
click at [327, 188] on div "14015 N 94th St, Scottsdale AZ" at bounding box center [310, 188] width 391 height 20
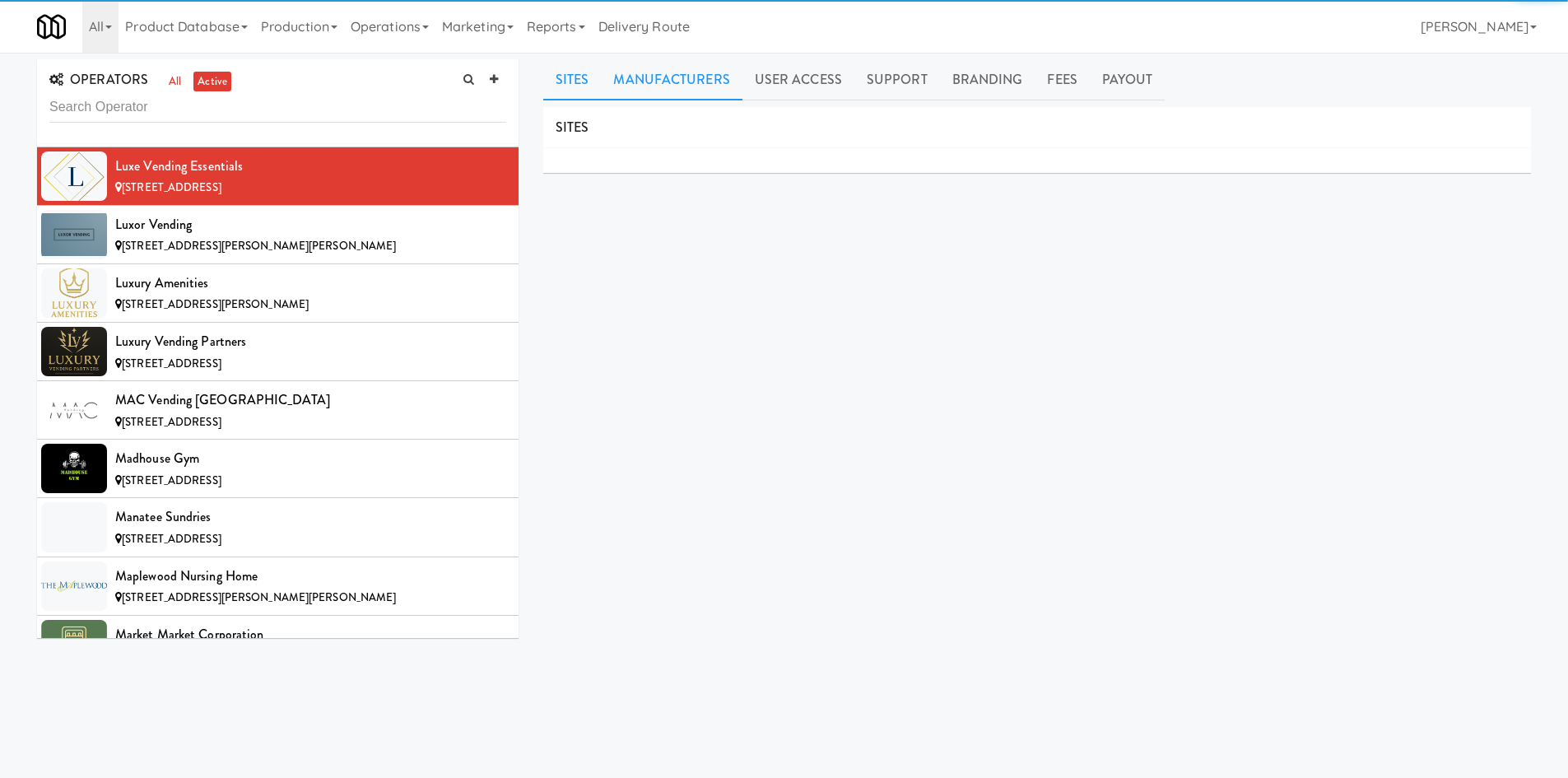
click at [626, 94] on link "Manufacturers" at bounding box center [671, 80] width 141 height 41
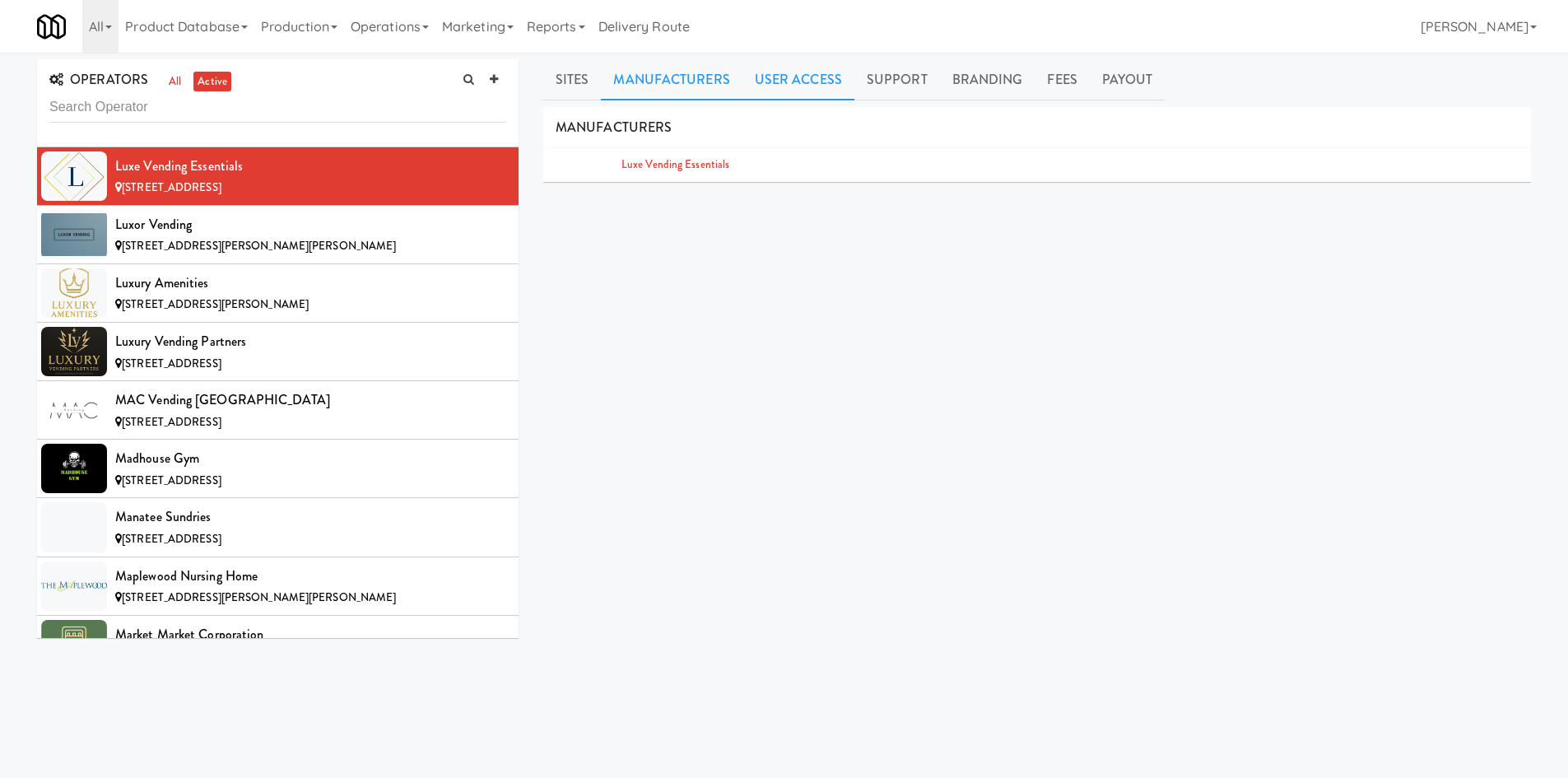
click at [785, 91] on link "User Access" at bounding box center [798, 80] width 112 height 41
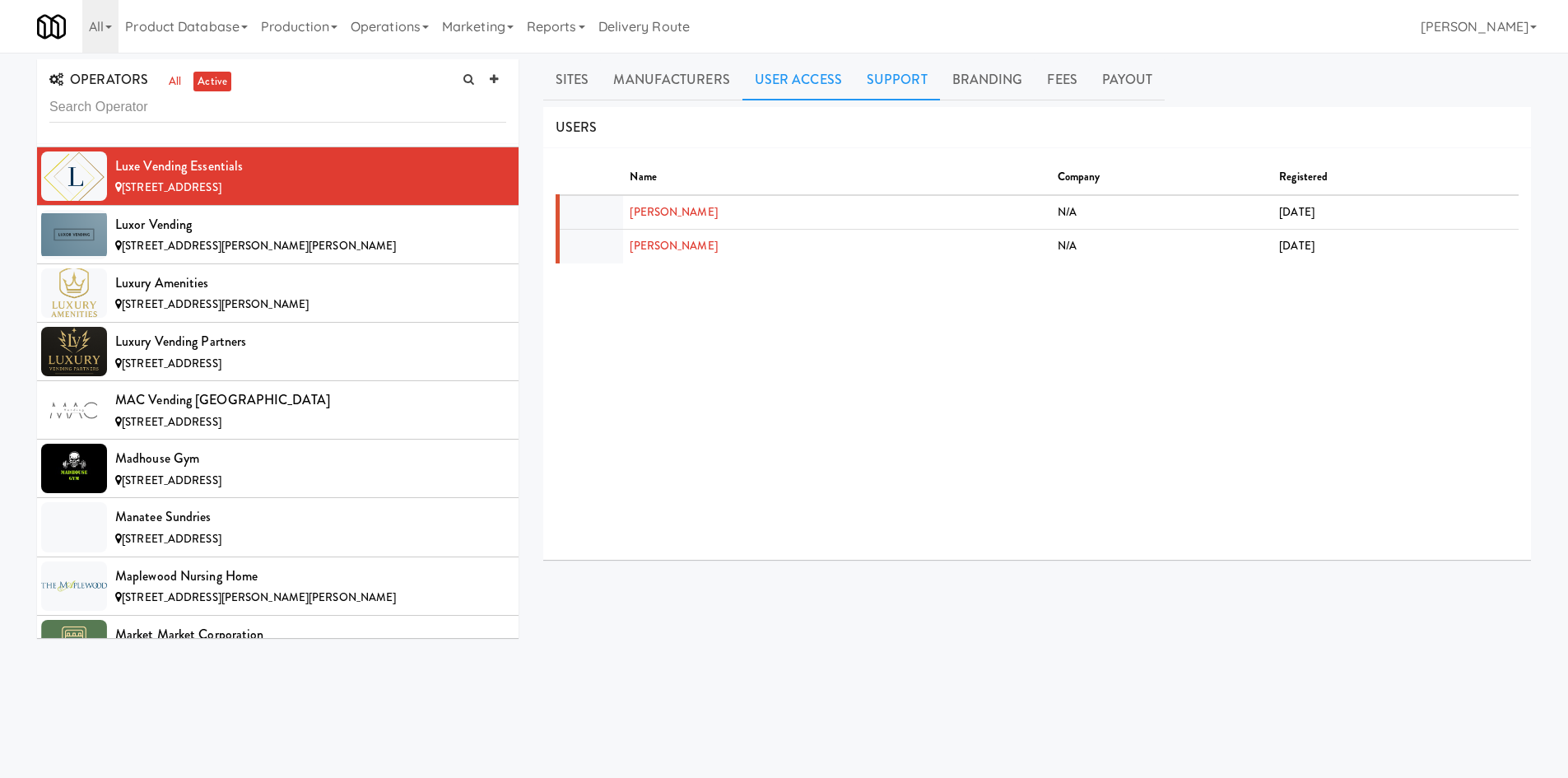
click at [890, 90] on link "Support" at bounding box center [898, 80] width 86 height 41
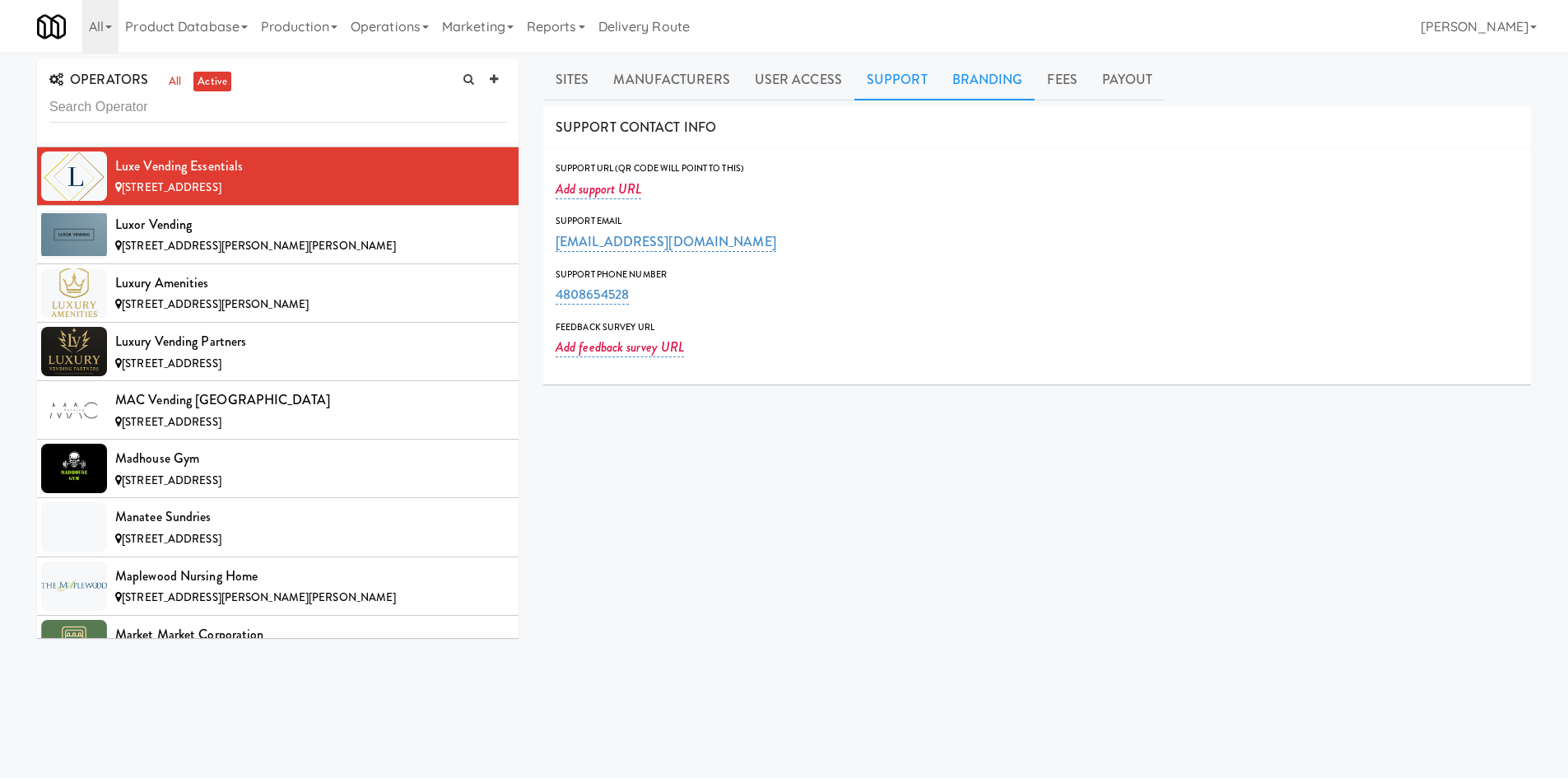
click at [1000, 85] on link "Branding" at bounding box center [988, 80] width 96 height 41
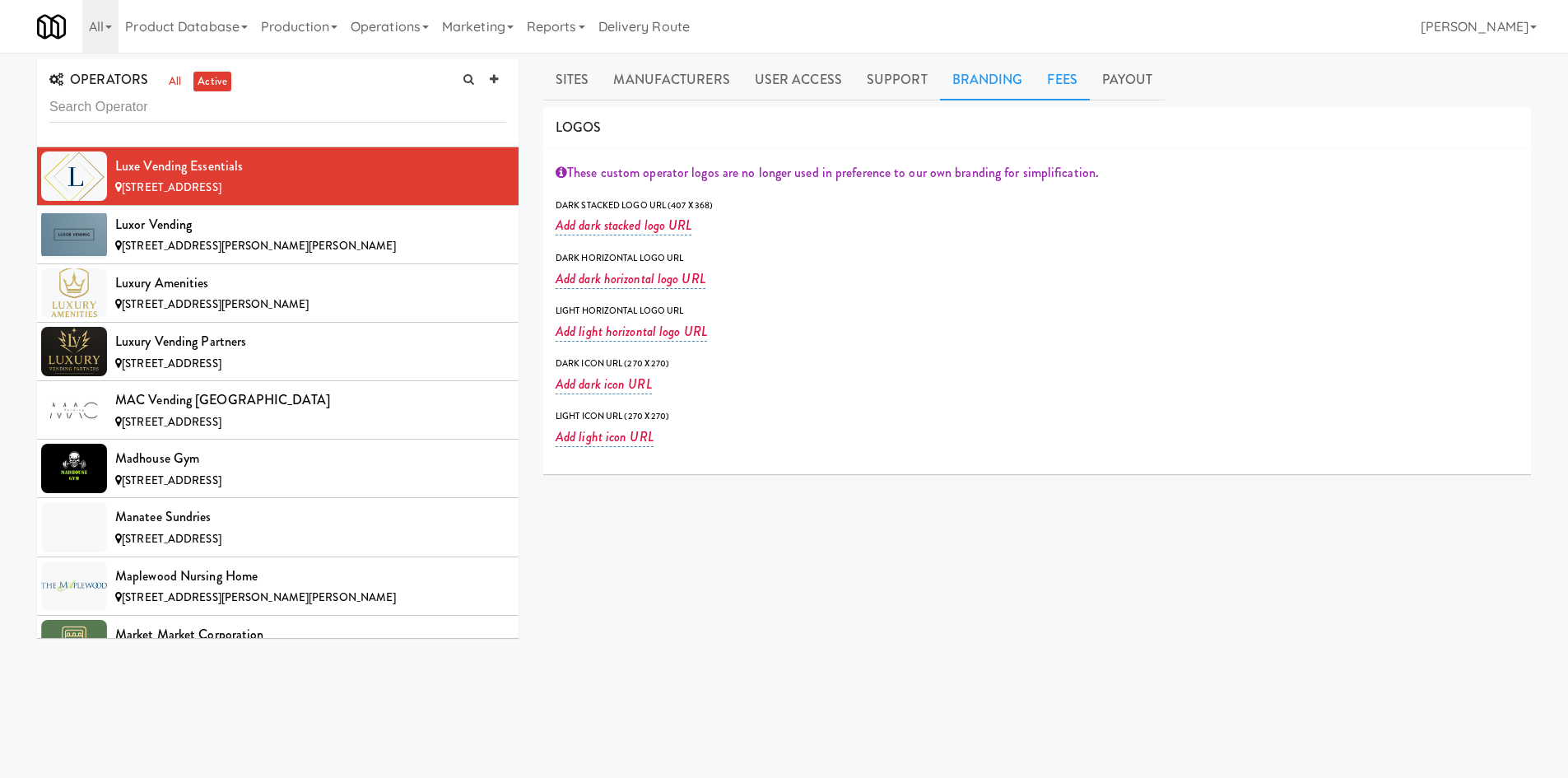
click at [1067, 83] on link "Fees" at bounding box center [1062, 80] width 54 height 41
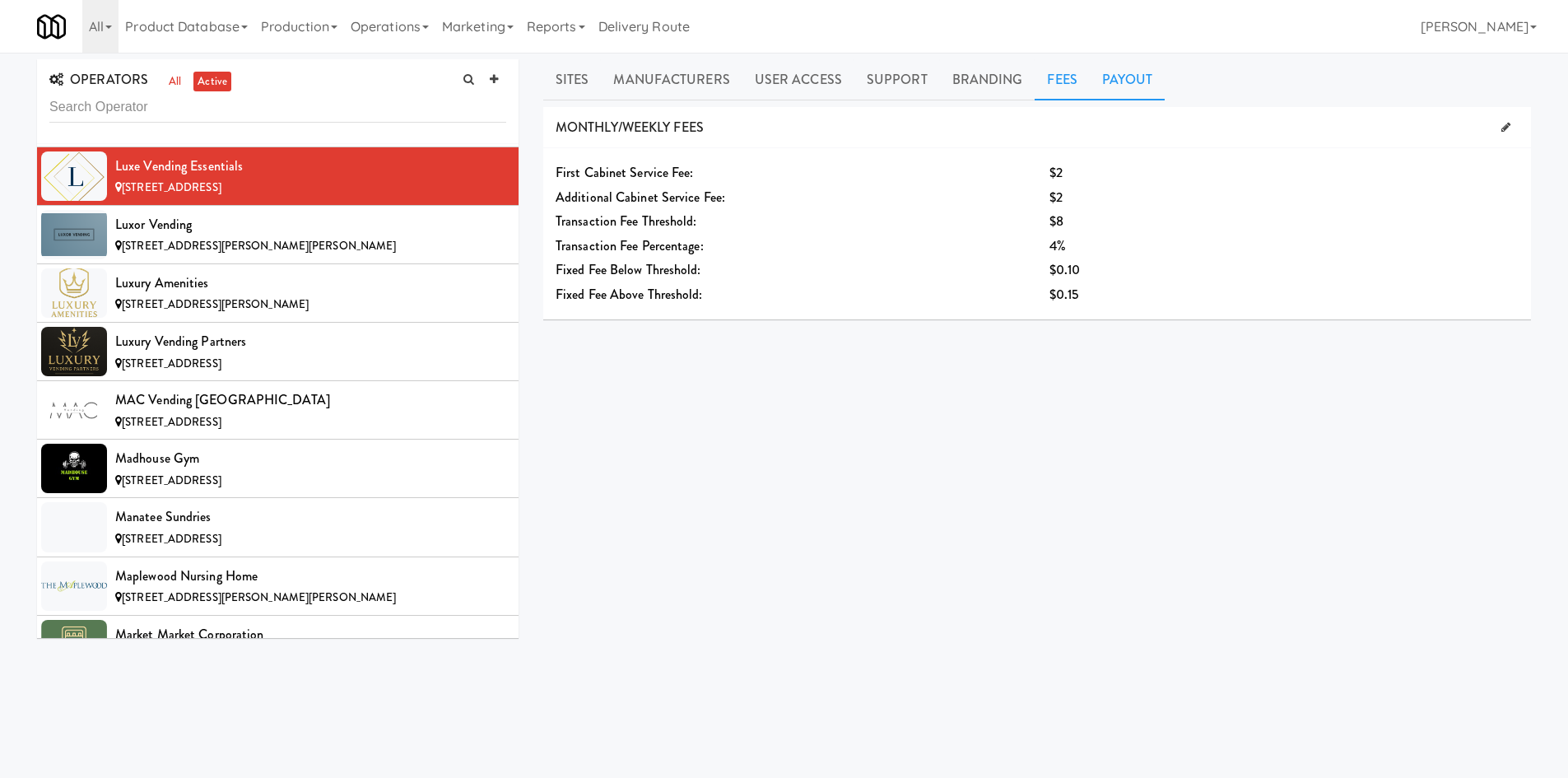
click at [1090, 83] on link "Payout" at bounding box center [1127, 80] width 75 height 41
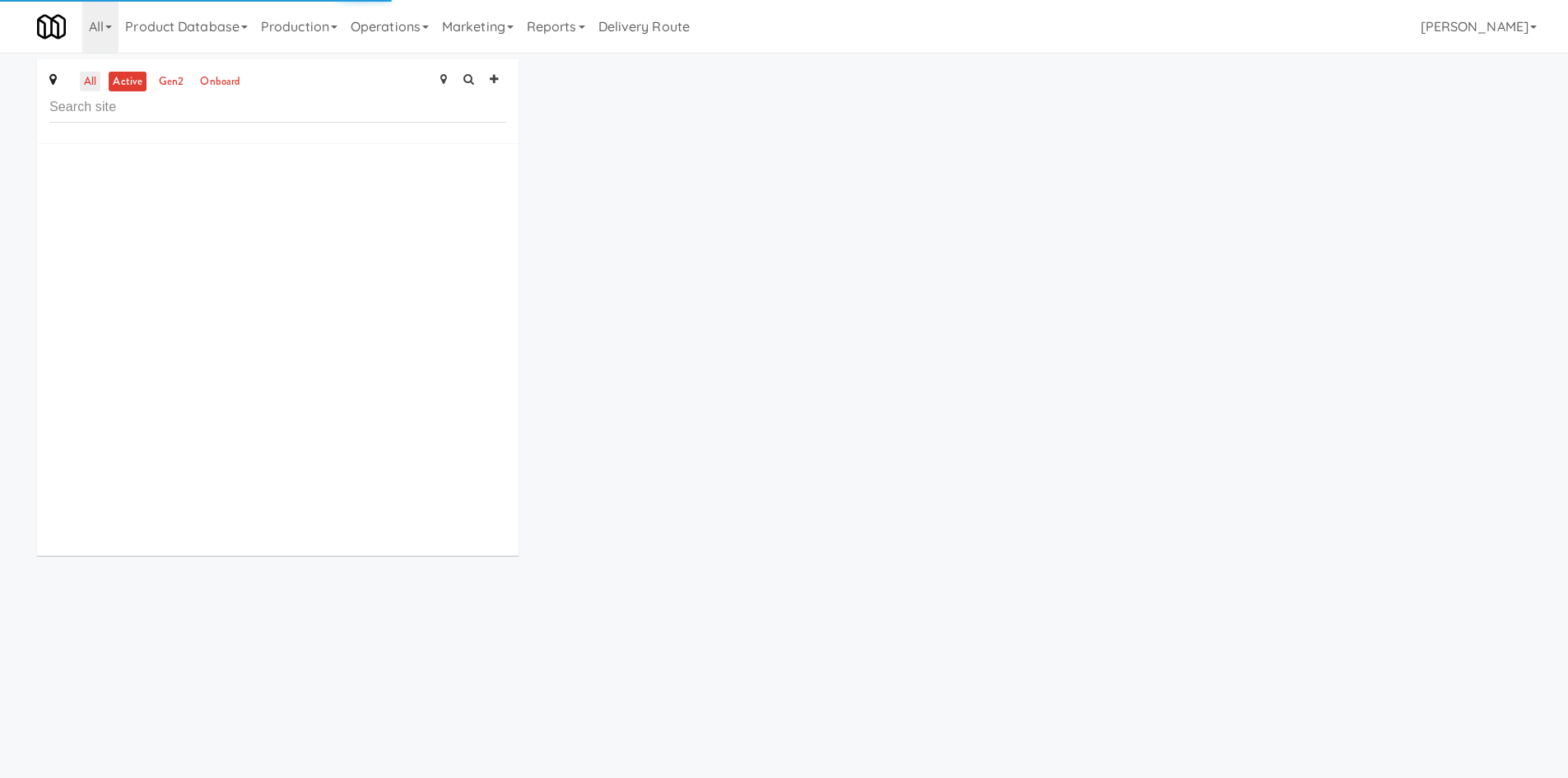
click at [97, 86] on link "all" at bounding box center [90, 82] width 20 height 20
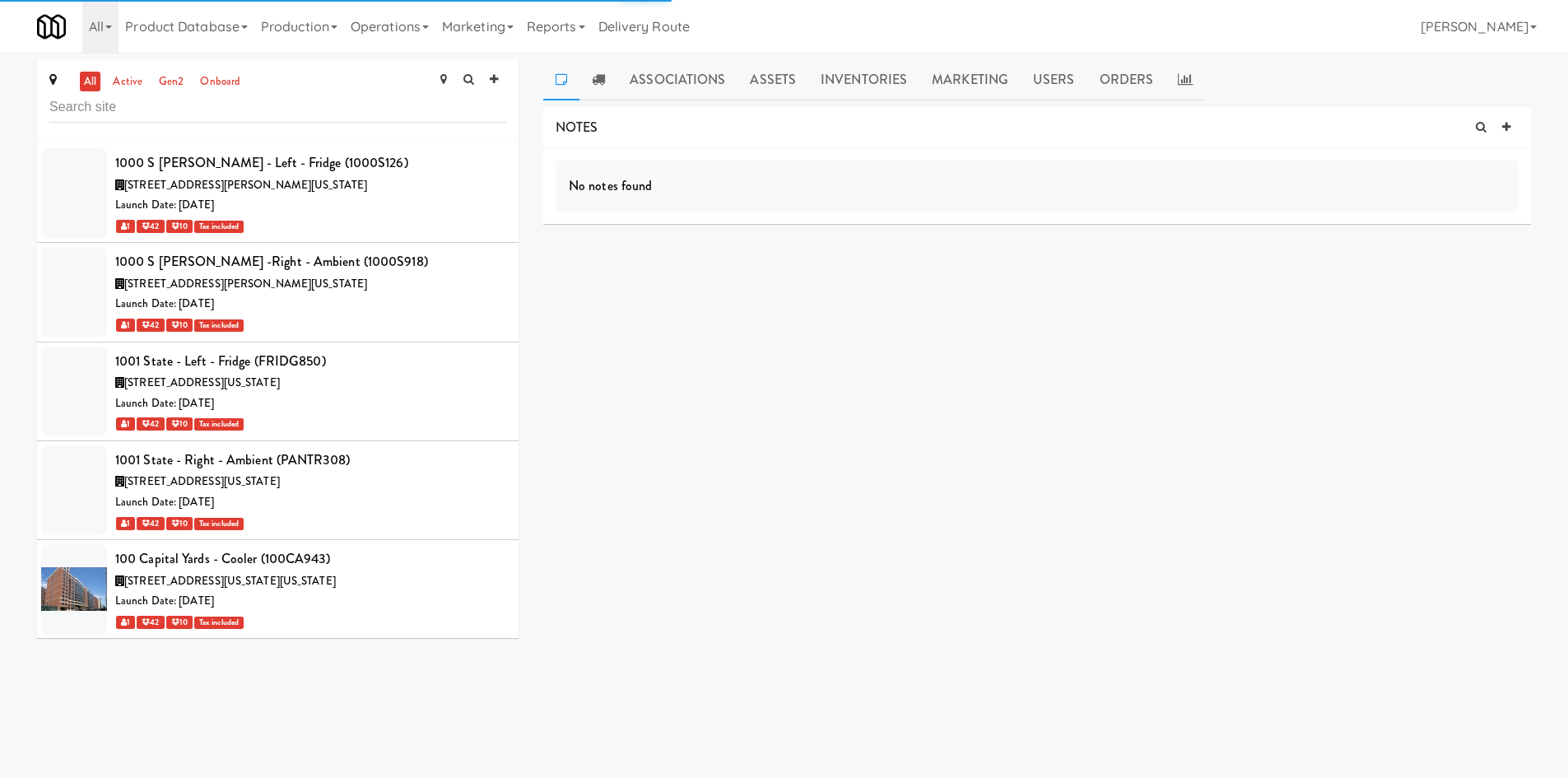
click at [93, 86] on link "all" at bounding box center [90, 82] width 20 height 20
click at [143, 111] on input "text" at bounding box center [278, 107] width 457 height 30
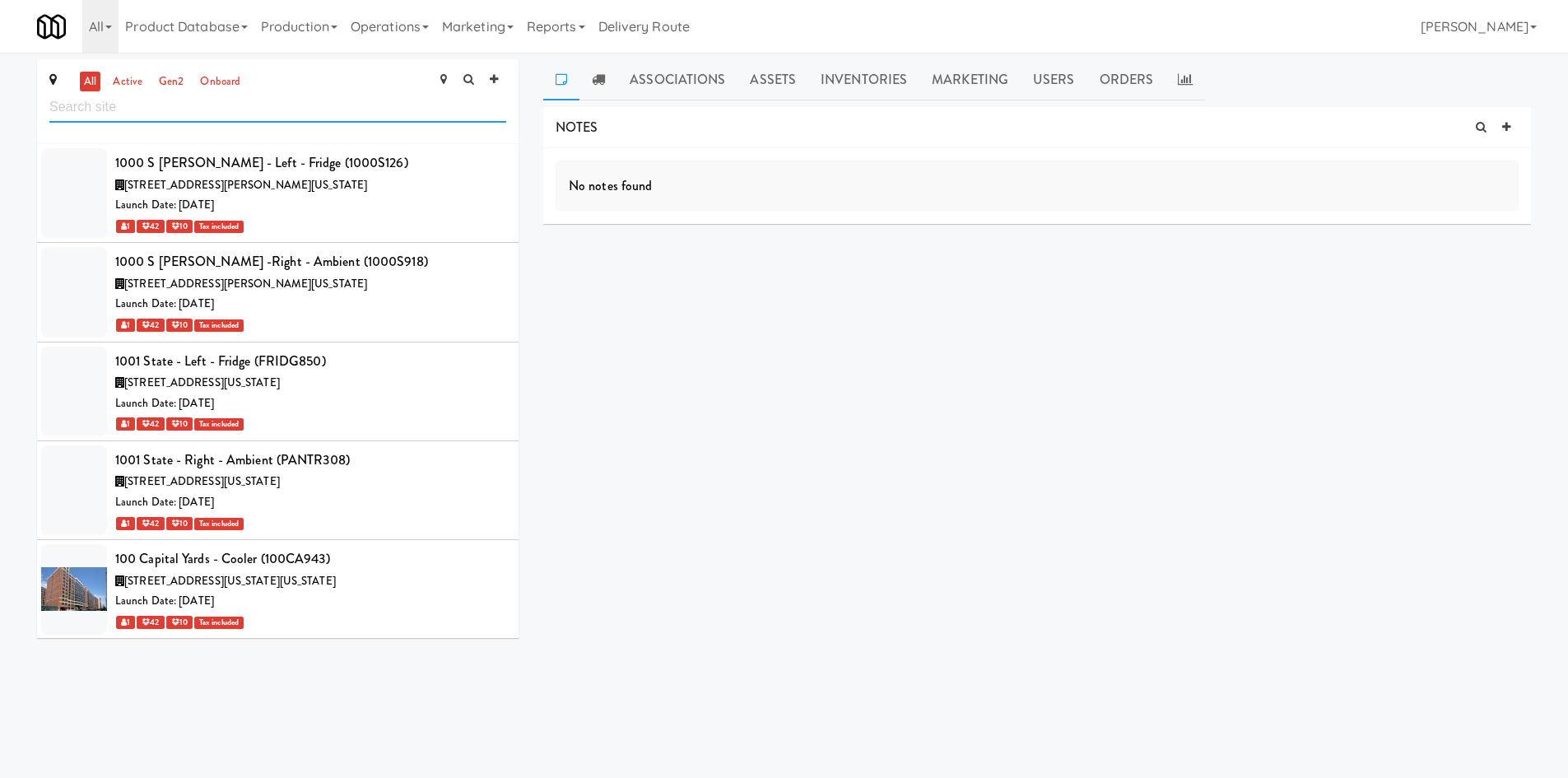
scroll to position [20071, 0]
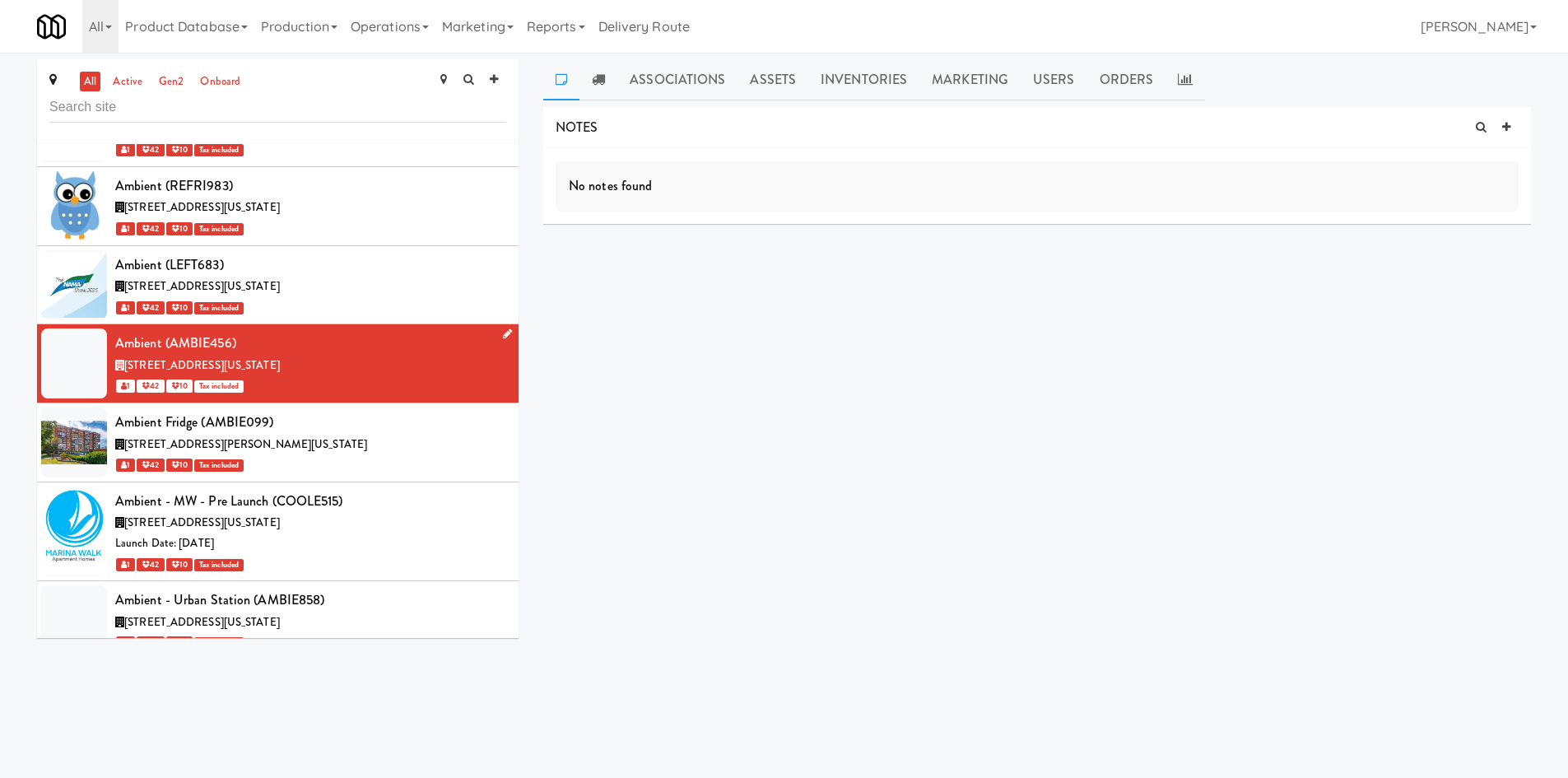
click at [401, 331] on div "Ambient (AMBIE456)" at bounding box center [310, 343] width 391 height 25
click at [1511, 128] on link at bounding box center [1507, 128] width 25 height 25
click at [830, 217] on p at bounding box center [1037, 209] width 937 height 18
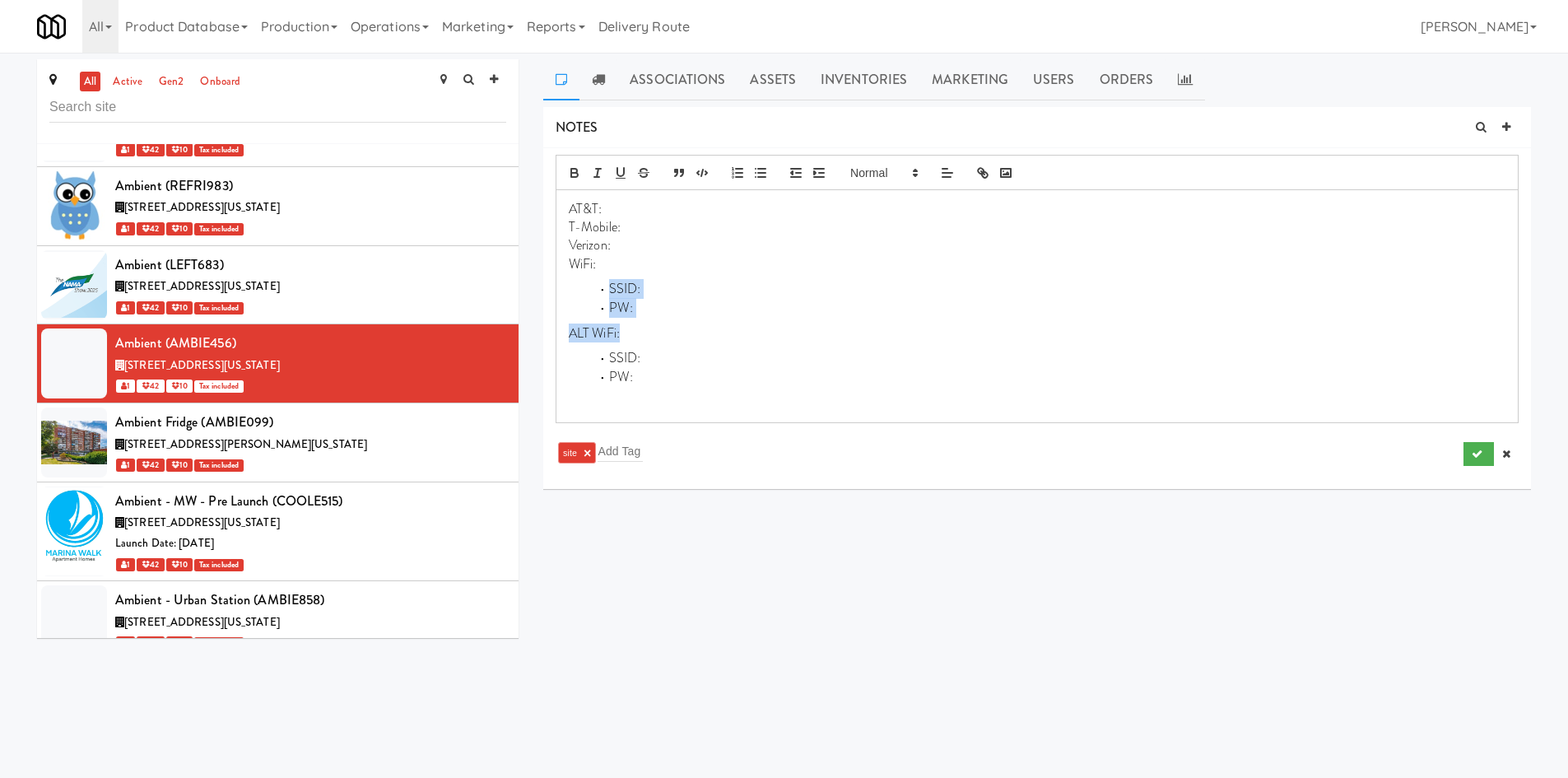
drag, startPoint x: 671, startPoint y: 320, endPoint x: 611, endPoint y: 291, distance: 66.6
click at [611, 291] on div "AT&T: T-Mobile: Verizon: WiFi: SSID: PW: ALT WiFi: SSID: PW:" at bounding box center [1038, 306] width 961 height 232
click at [611, 291] on li "SSID:" at bounding box center [1047, 289] width 917 height 19
drag, startPoint x: 639, startPoint y: 305, endPoint x: 612, endPoint y: 295, distance: 28.8
click at [612, 295] on ul "SSID: PW:" at bounding box center [1037, 299] width 937 height 38
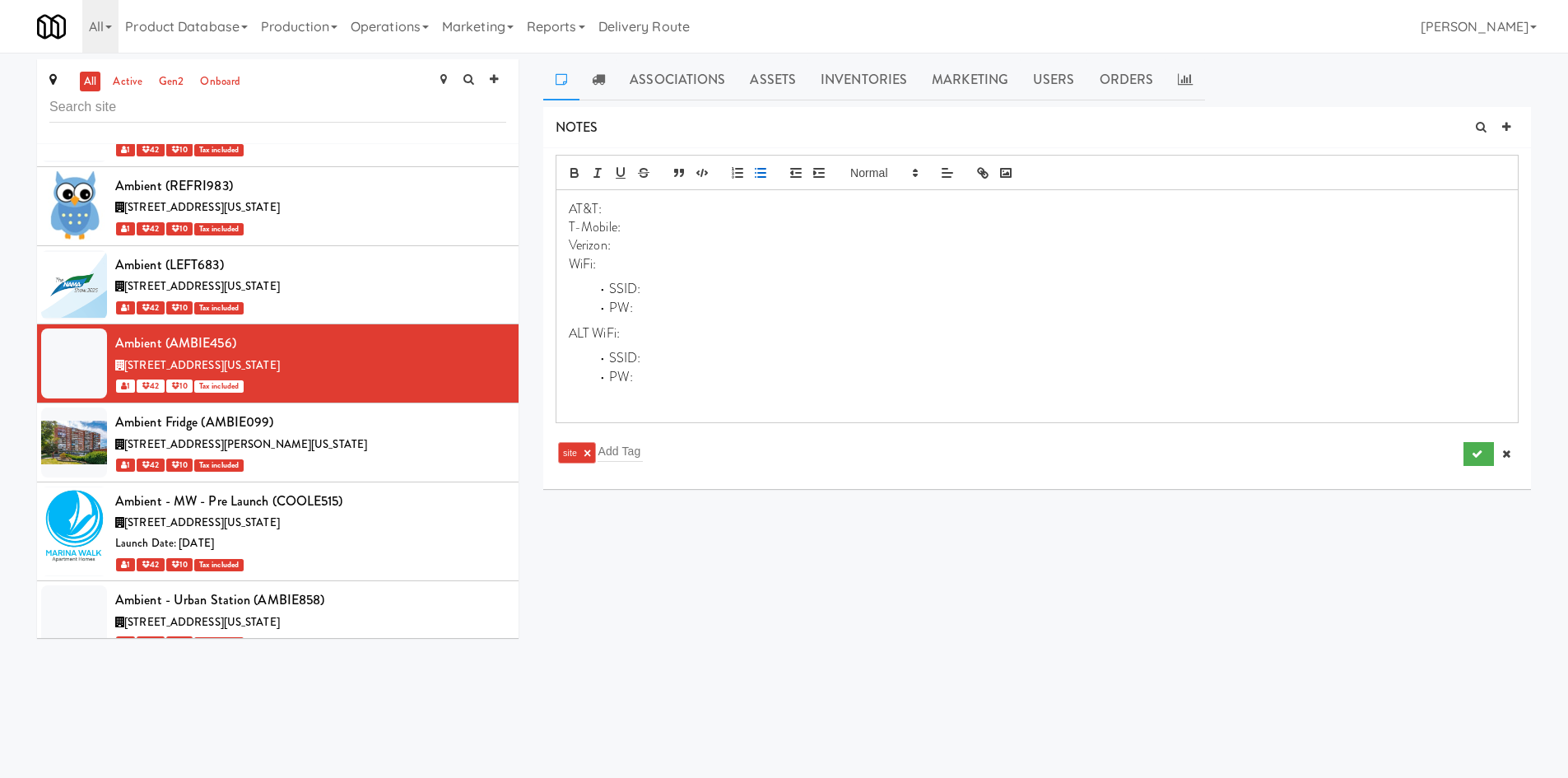
click at [740, 294] on li "SSID:" at bounding box center [1047, 289] width 917 height 19
click at [717, 316] on li "PW:" at bounding box center [1047, 308] width 917 height 19
click at [1486, 446] on button "submit" at bounding box center [1479, 455] width 30 height 25
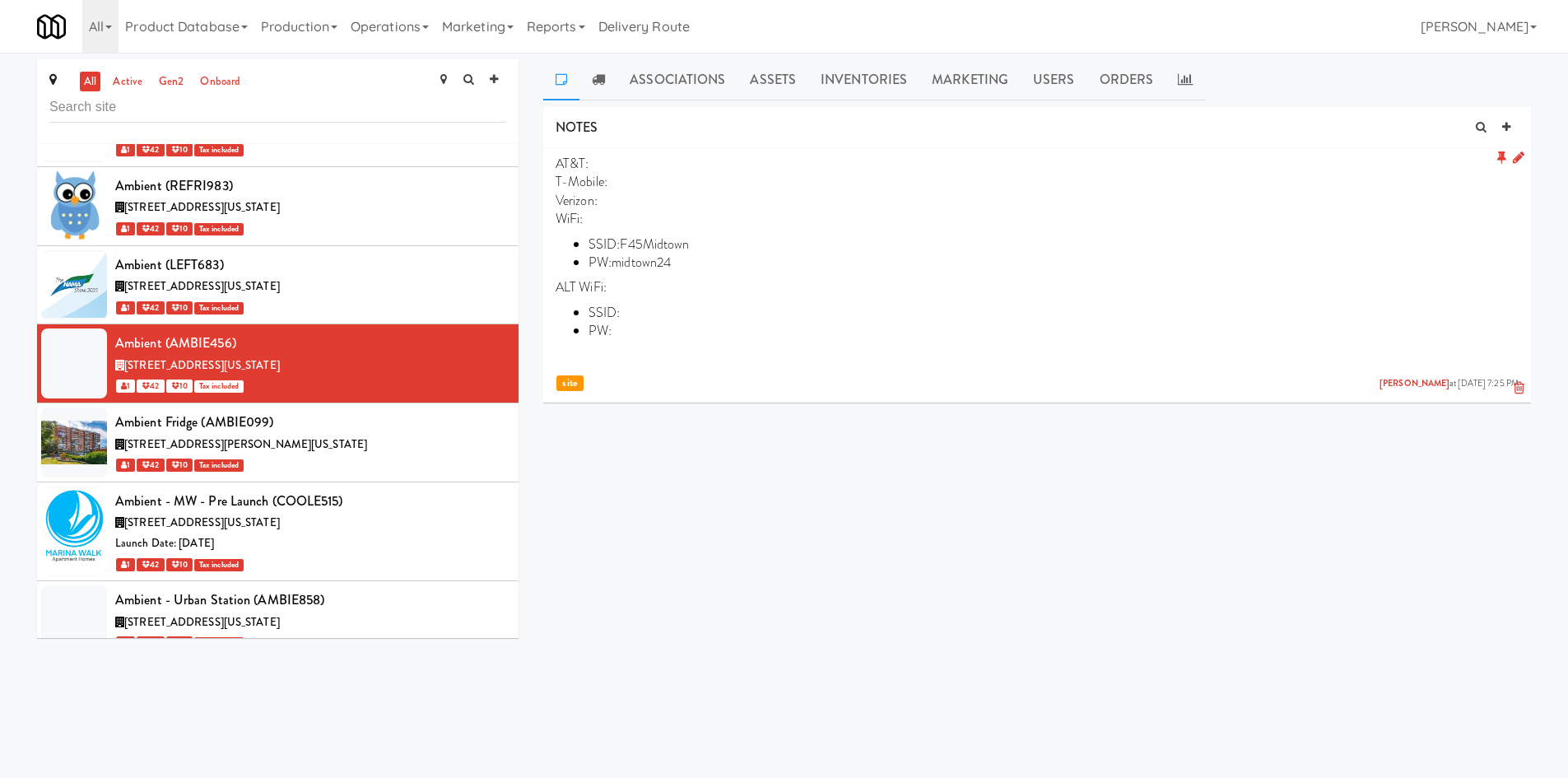
click at [1517, 155] on icon at bounding box center [1518, 158] width 12 height 14
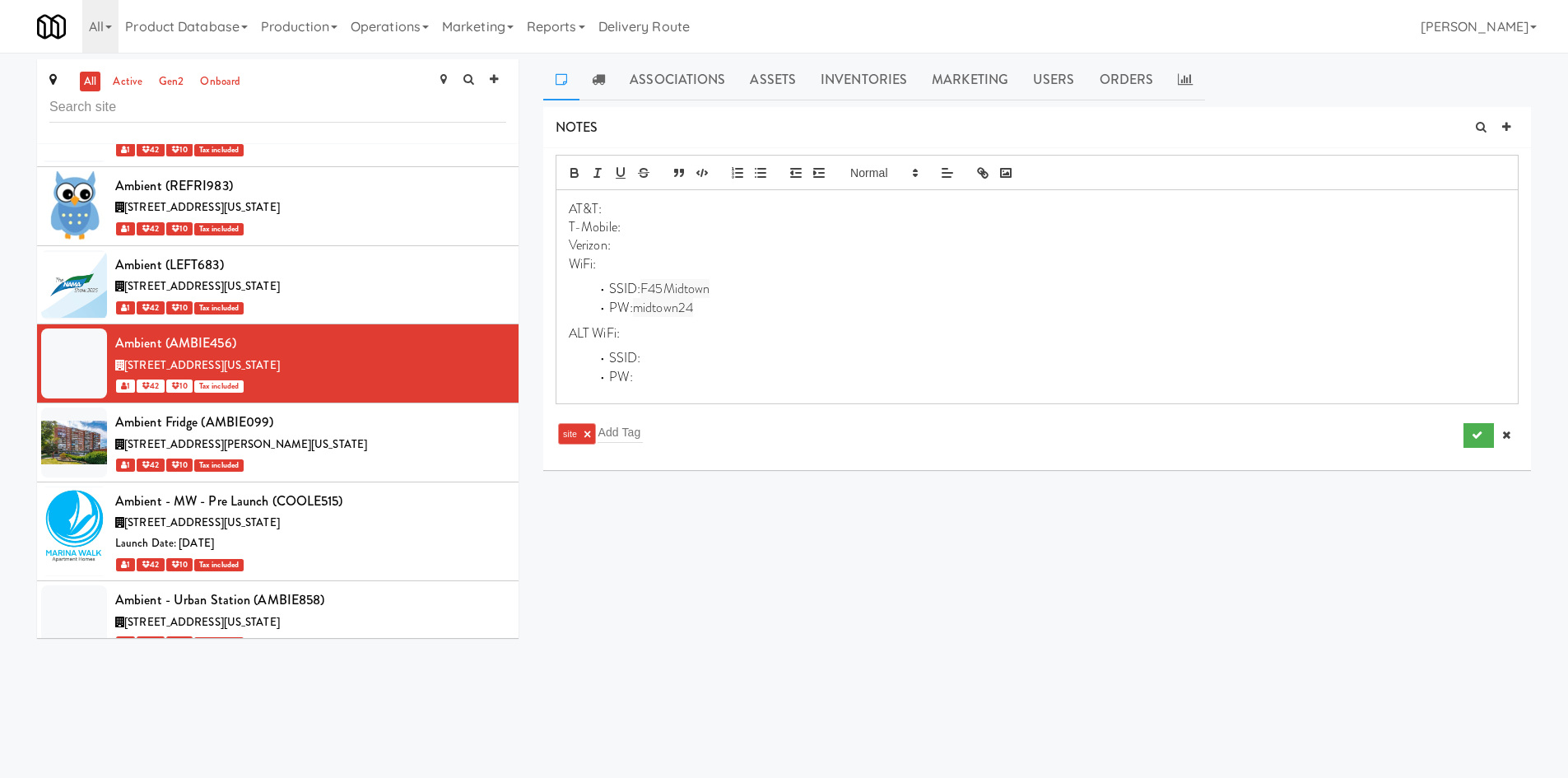
click at [719, 243] on p "Verizon:" at bounding box center [1037, 245] width 937 height 18
click at [702, 291] on span "F45Midtown" at bounding box center [675, 288] width 69 height 19
copy span "F45Midtown"
click at [740, 297] on li "SSID: F45Midtown" at bounding box center [1047, 289] width 917 height 19
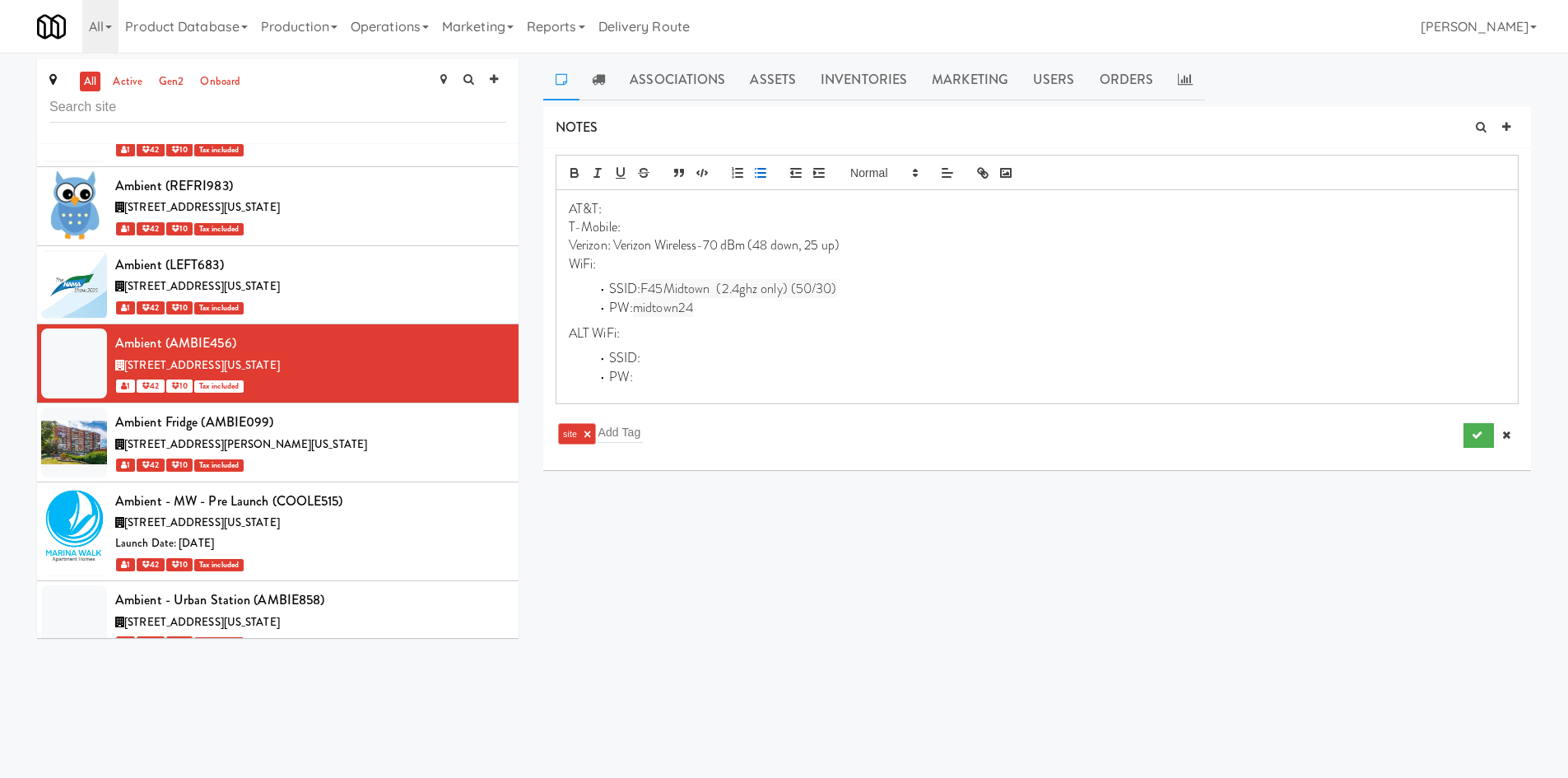
click at [759, 301] on li "PW: midtown24" at bounding box center [1047, 308] width 917 height 19
click at [1475, 454] on icon "submit" at bounding box center [1478, 454] width 11 height 11
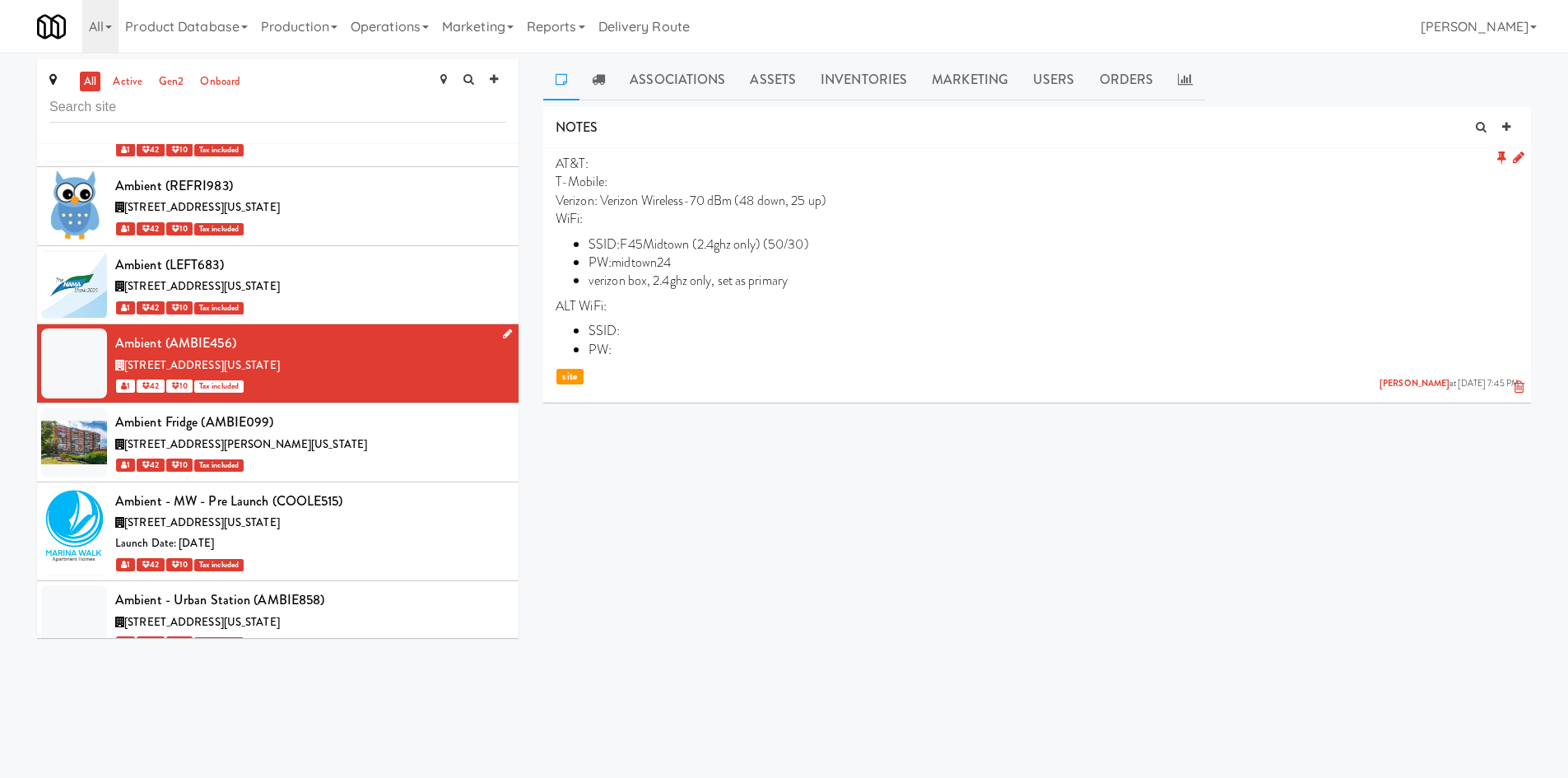
click at [503, 328] on icon at bounding box center [507, 334] width 9 height 11
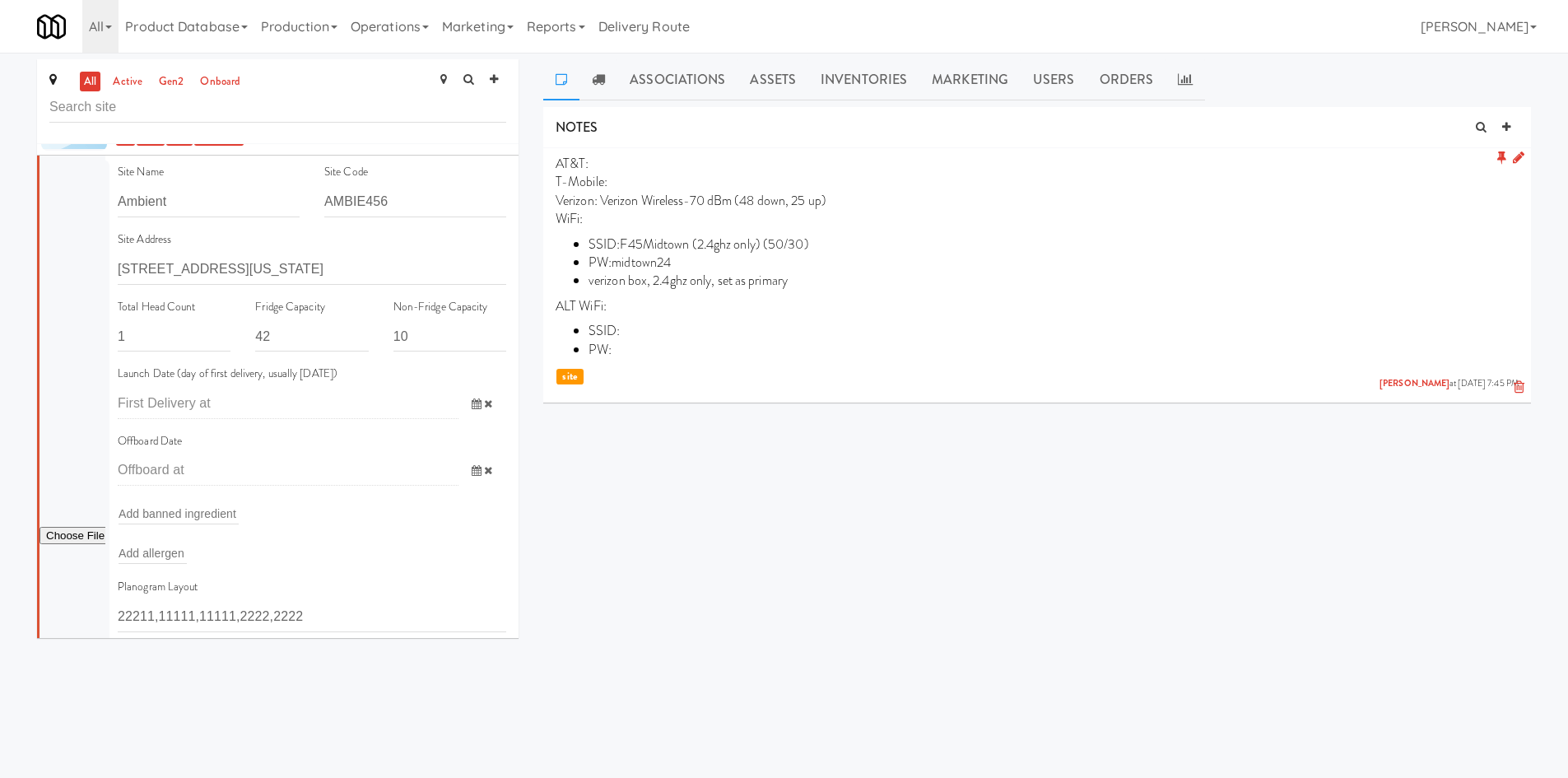
scroll to position [20261, 0]
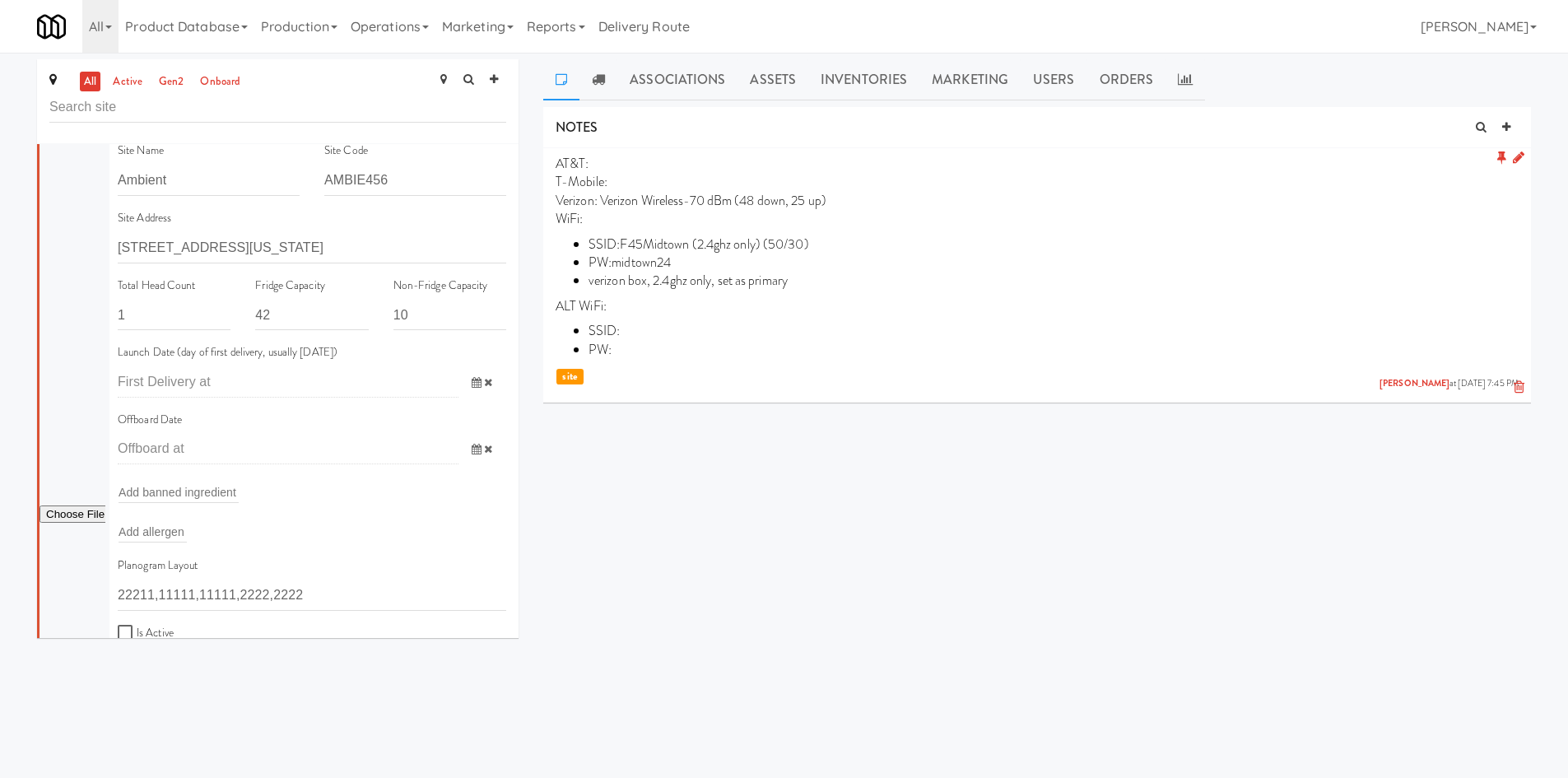
click at [145, 624] on label "Is Active" at bounding box center [145, 633] width 56 height 20
click at [137, 626] on input "Is Active" at bounding box center [127, 633] width 19 height 13
checkbox input "true"
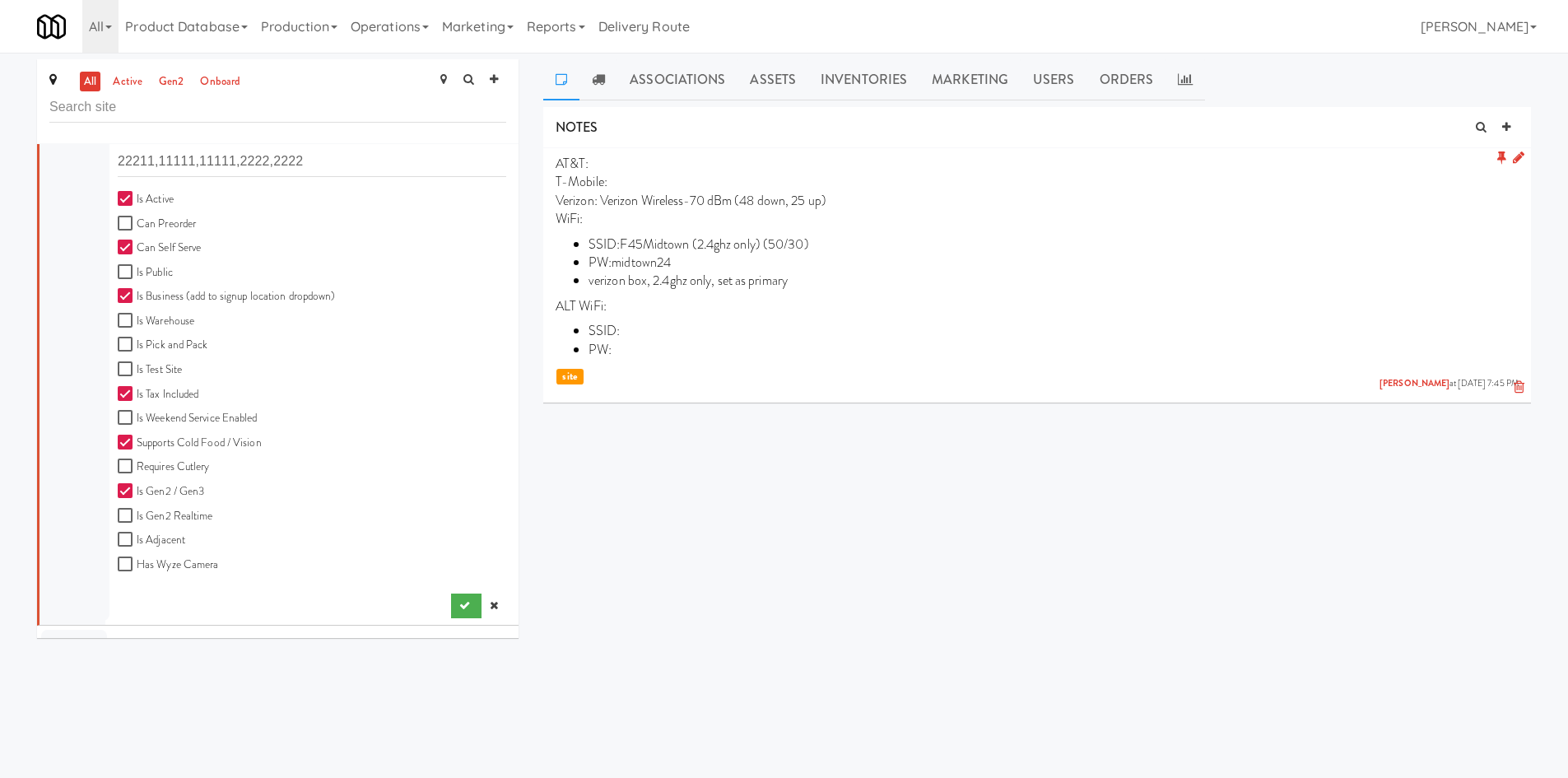
scroll to position [20697, 0]
click at [459, 592] on button "submit" at bounding box center [466, 604] width 30 height 25
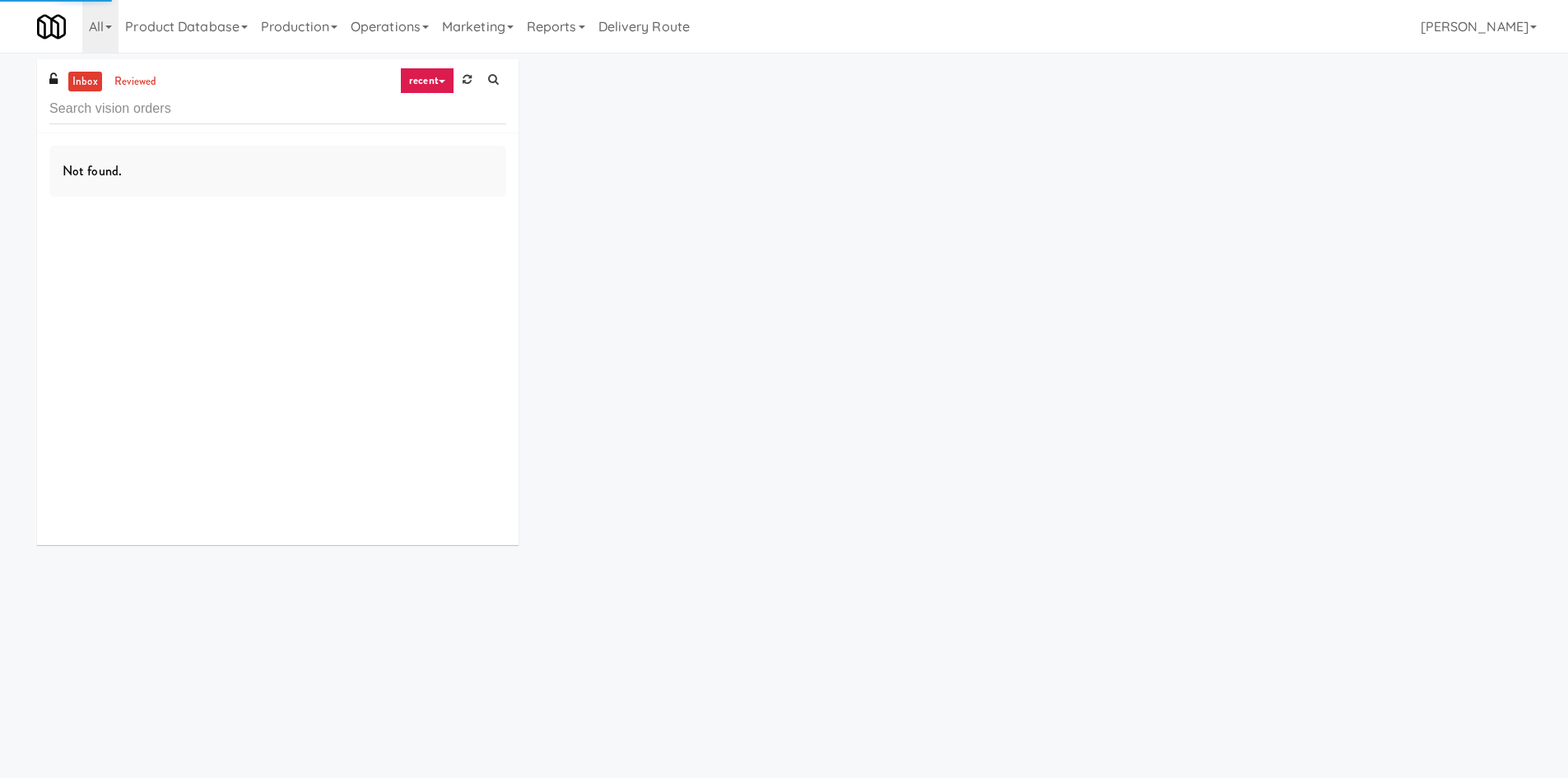
click at [161, 103] on input "text" at bounding box center [278, 109] width 457 height 30
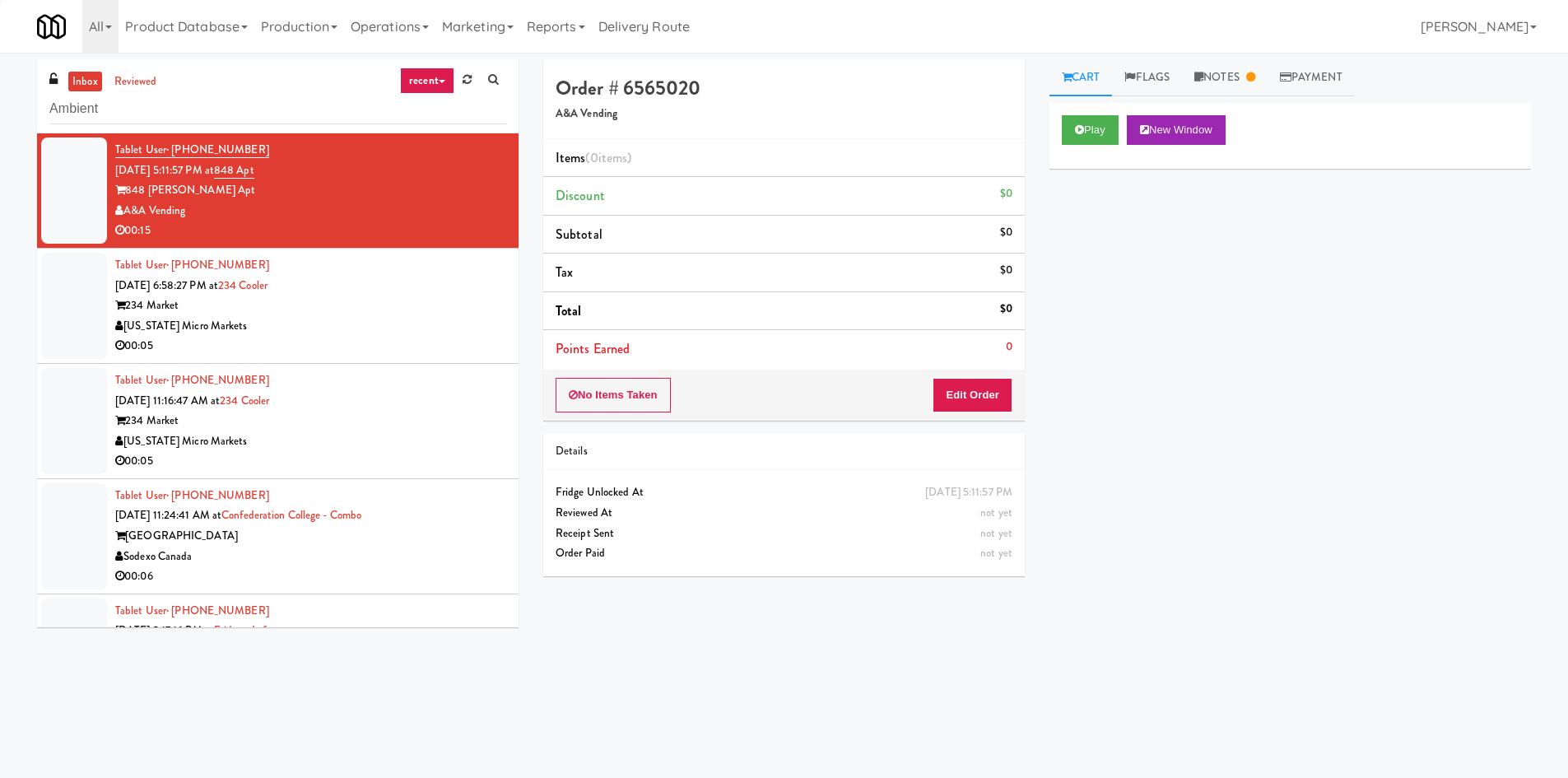
type input "Ambient"
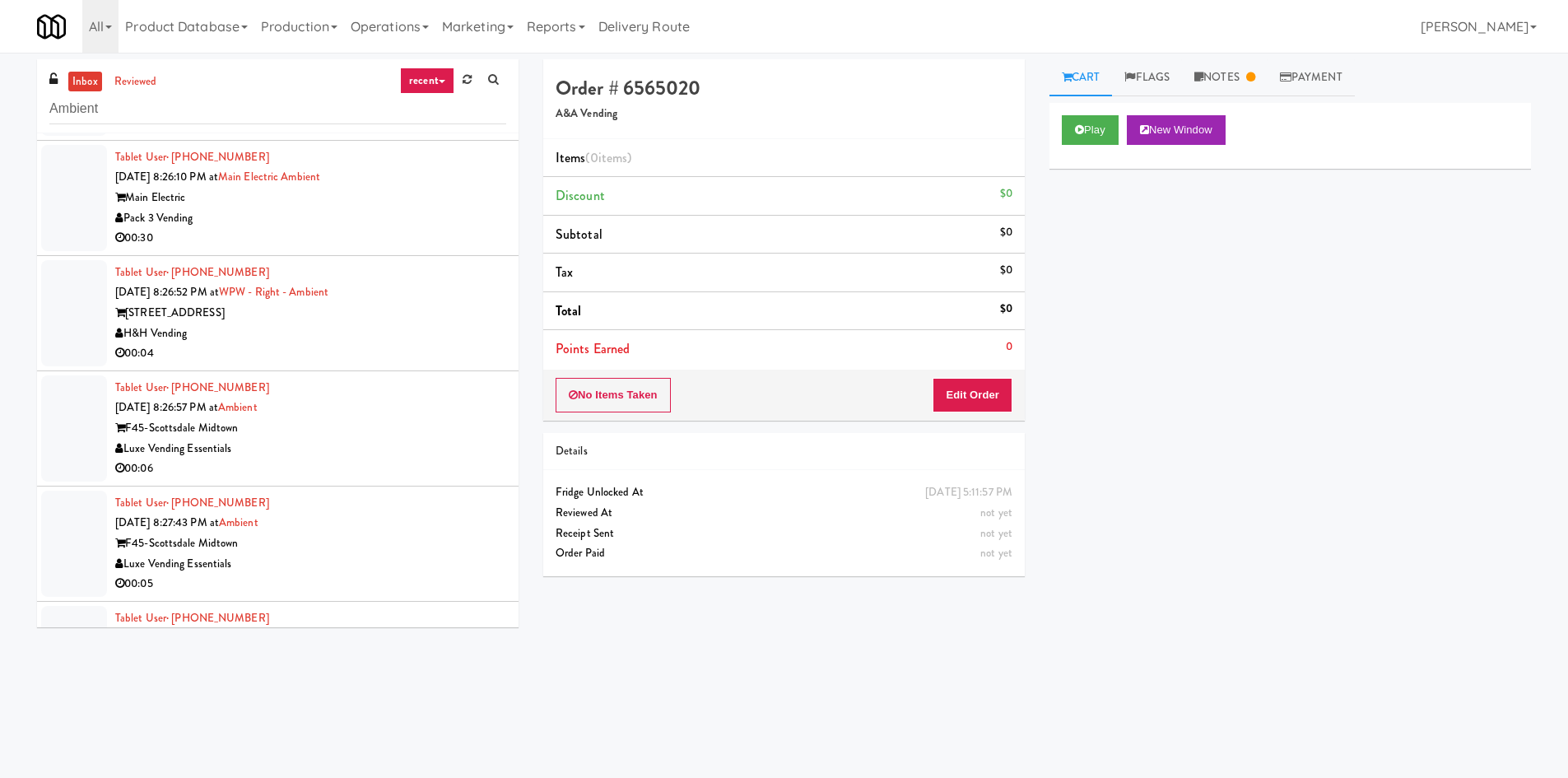
scroll to position [544, 0]
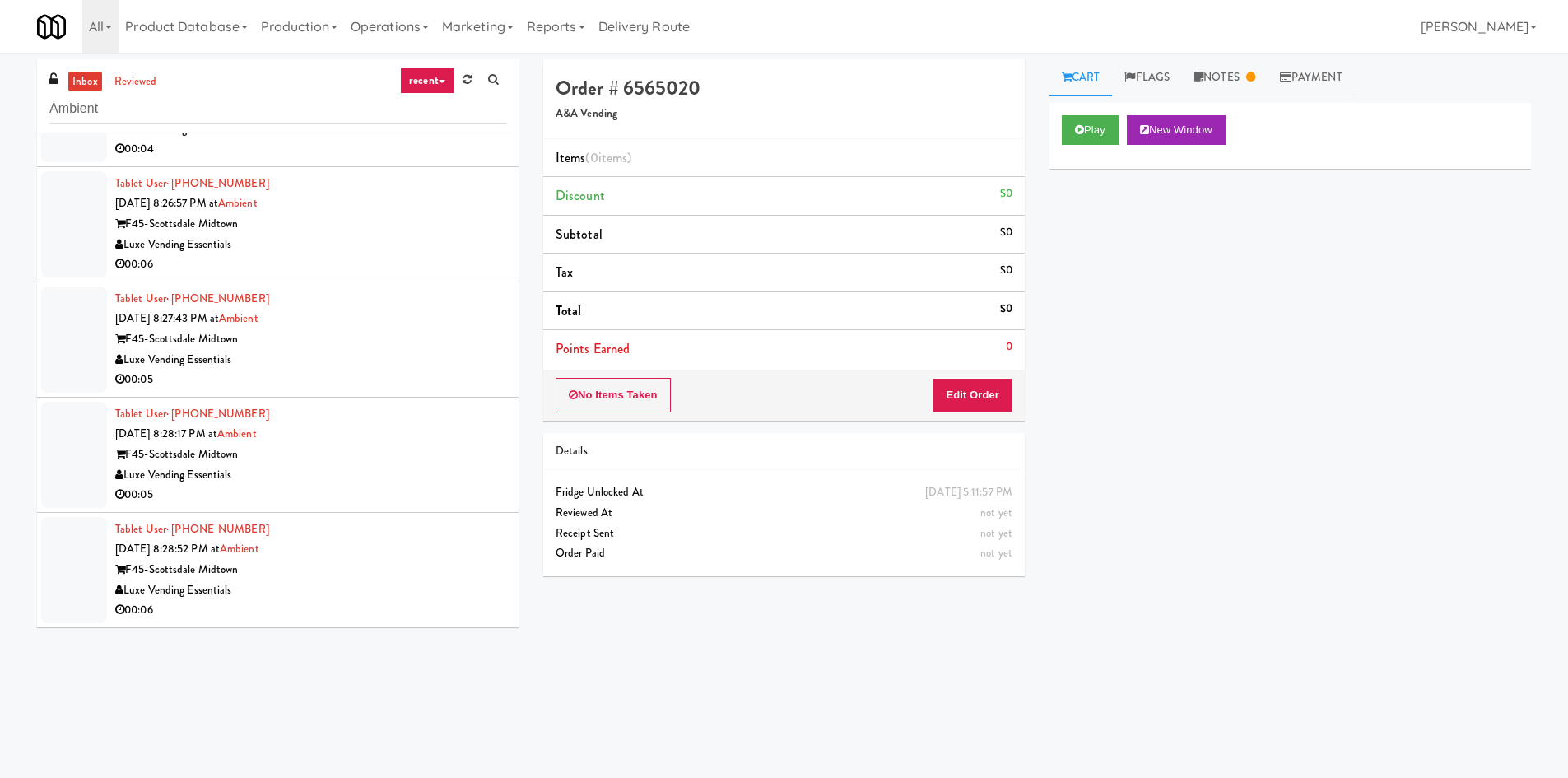
click at [325, 549] on div "Tablet User · (480) 865-4528 [DATE] 8:28:52 PM at Ambient F45-Scottsdale Midtow…" at bounding box center [310, 570] width 391 height 101
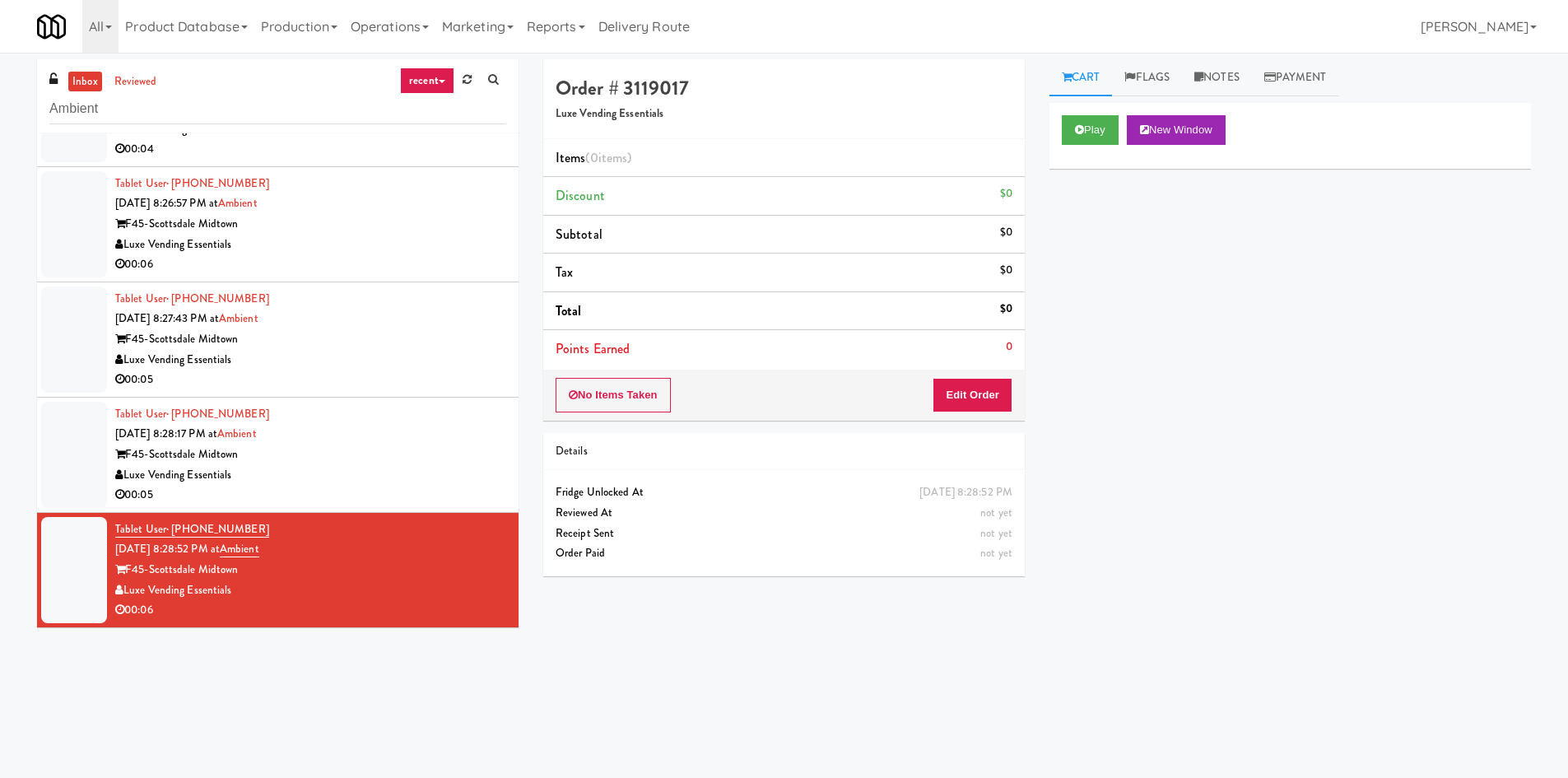
click at [375, 374] on div "00:05" at bounding box center [310, 380] width 391 height 20
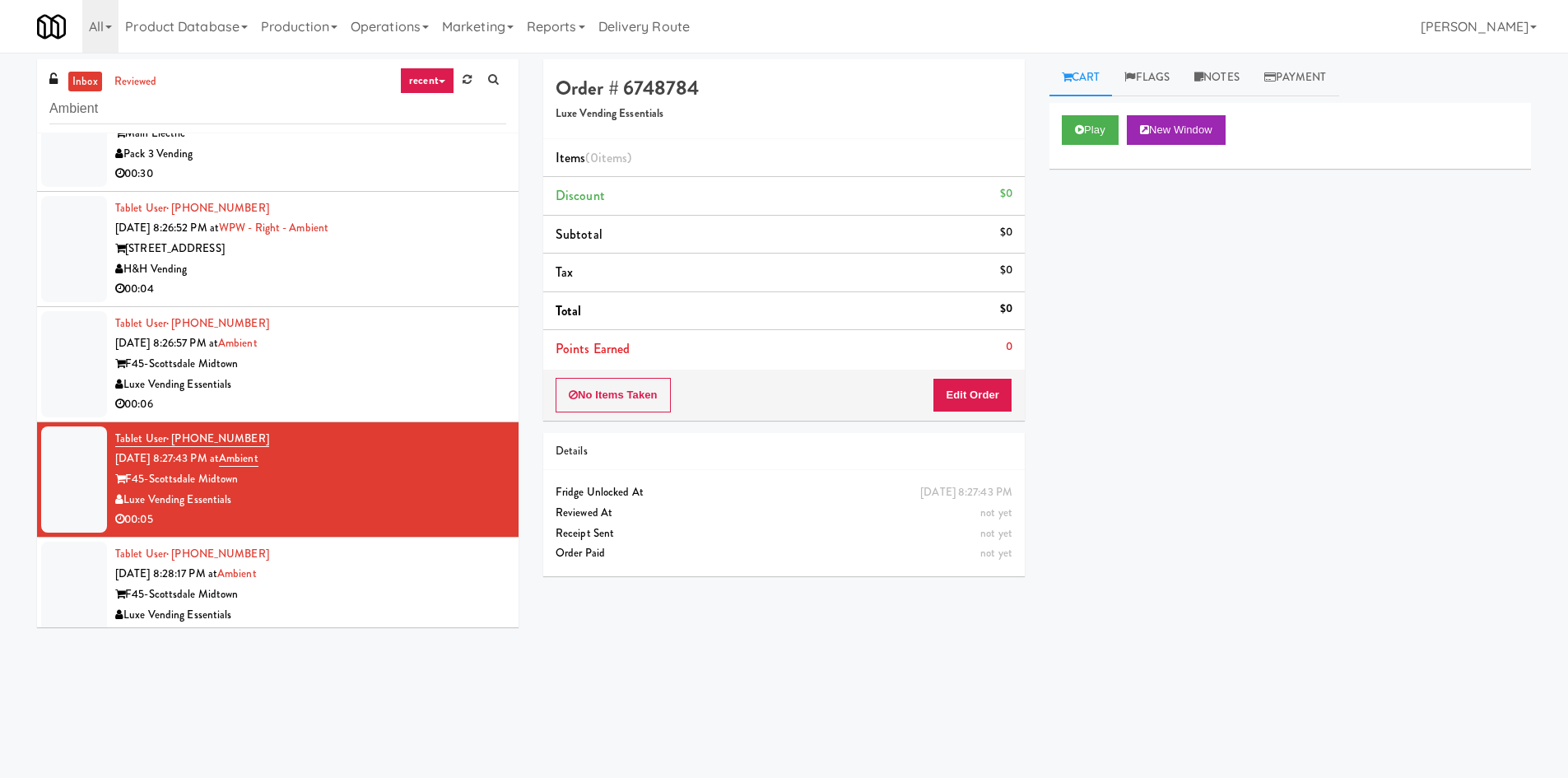
scroll to position [402, 0]
click at [375, 374] on div "F45-Scottsdale Midtown" at bounding box center [310, 365] width 391 height 20
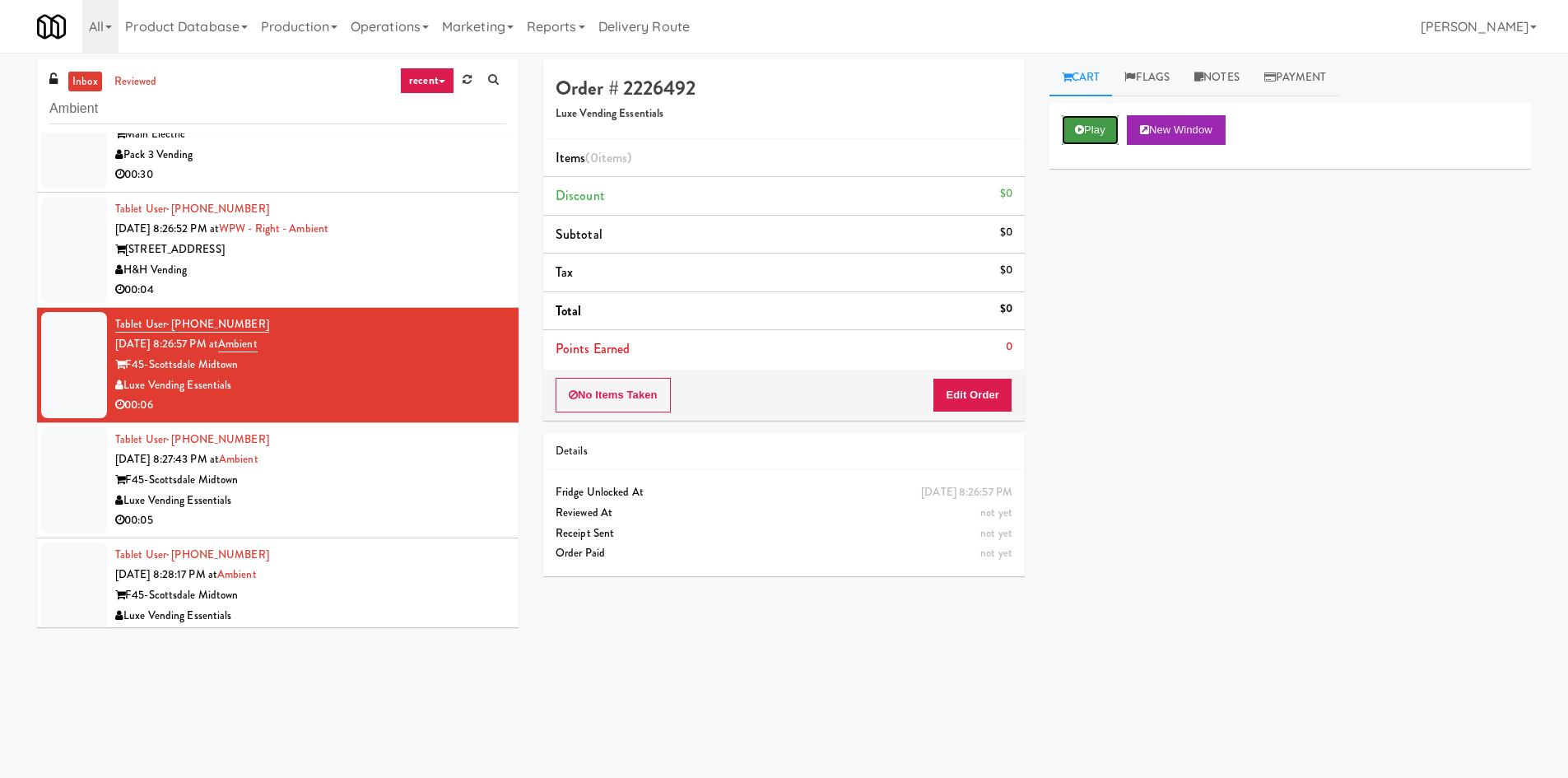
click at [1089, 141] on button "Play" at bounding box center [1091, 130] width 57 height 29
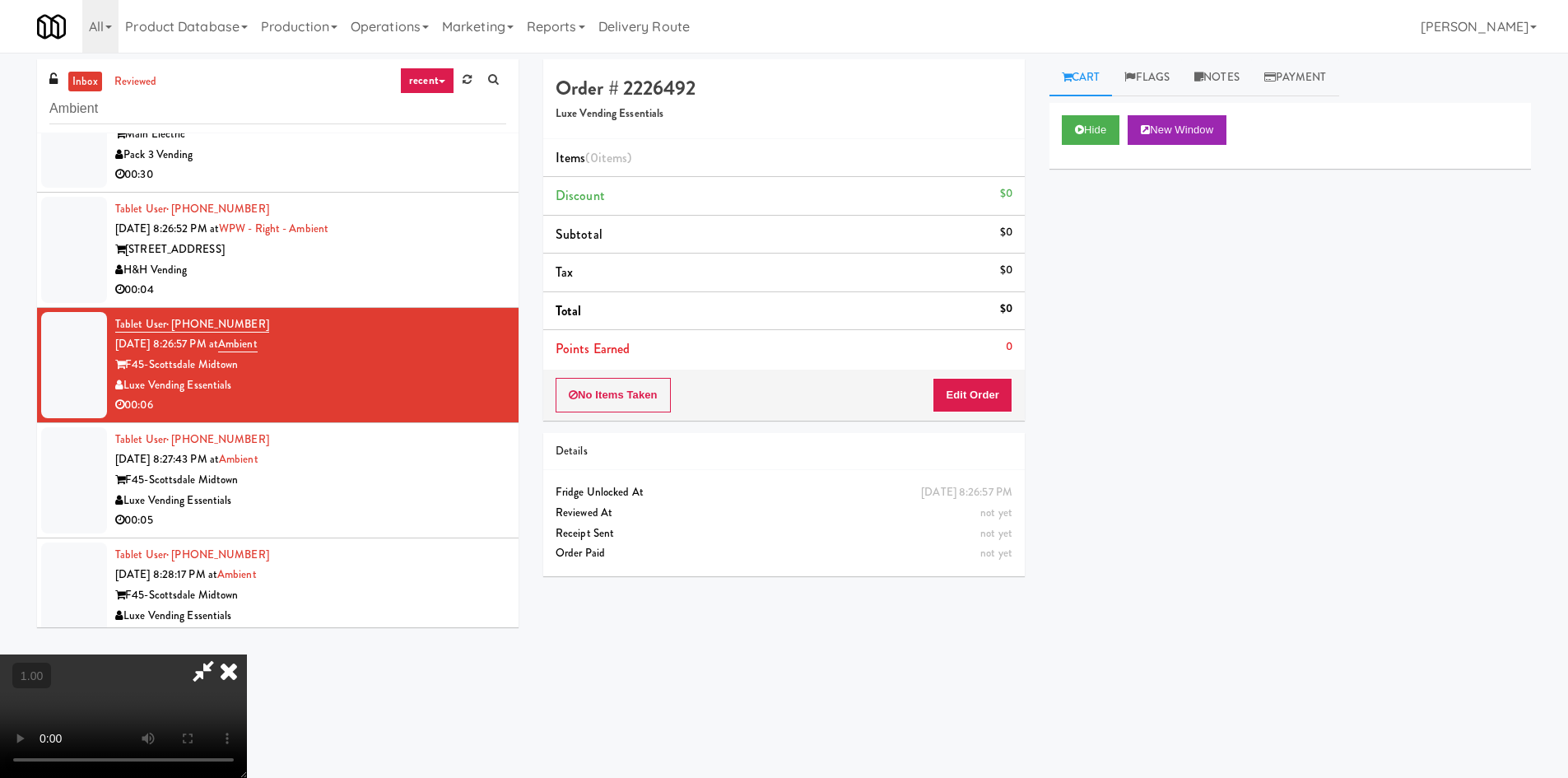
click at [247, 655] on icon at bounding box center [229, 671] width 36 height 33
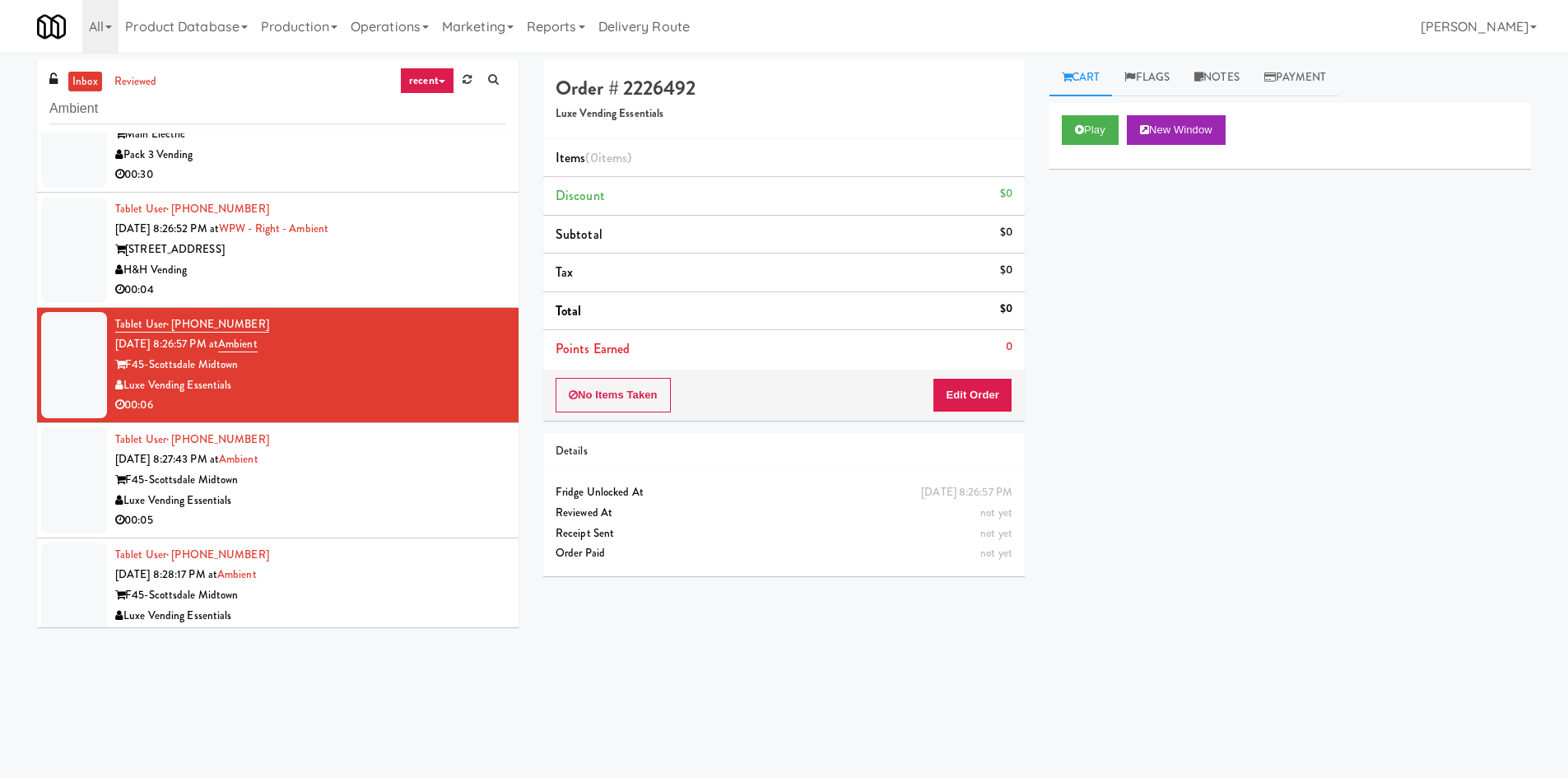
click at [361, 485] on div "F45-Scottsdale Midtown" at bounding box center [310, 480] width 391 height 20
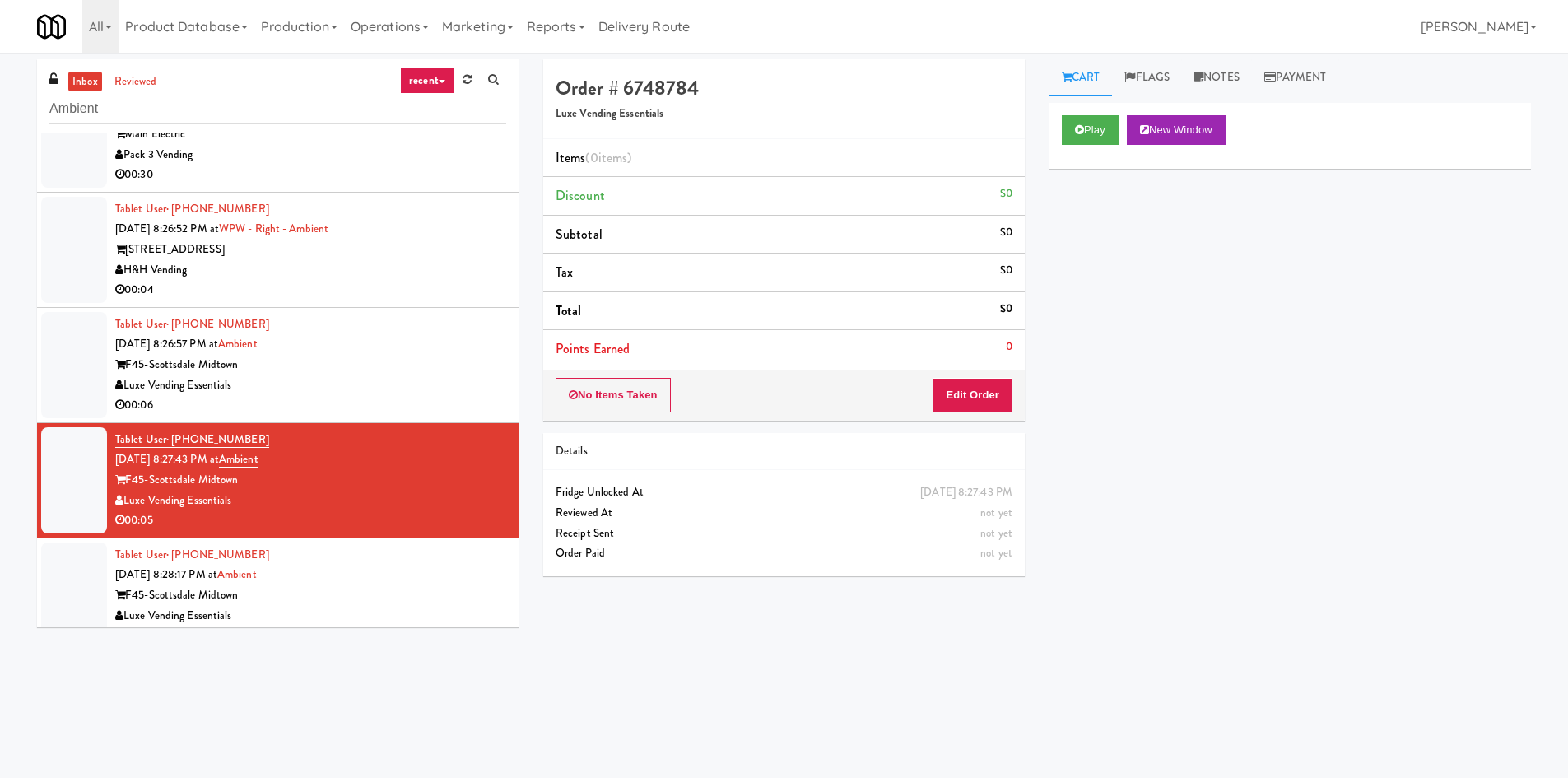
click at [427, 417] on li "Tablet User · (480) 865-4528 [DATE] 8:26:57 PM at Ambient F45-Scottsdale Midtow…" at bounding box center [278, 365] width 482 height 115
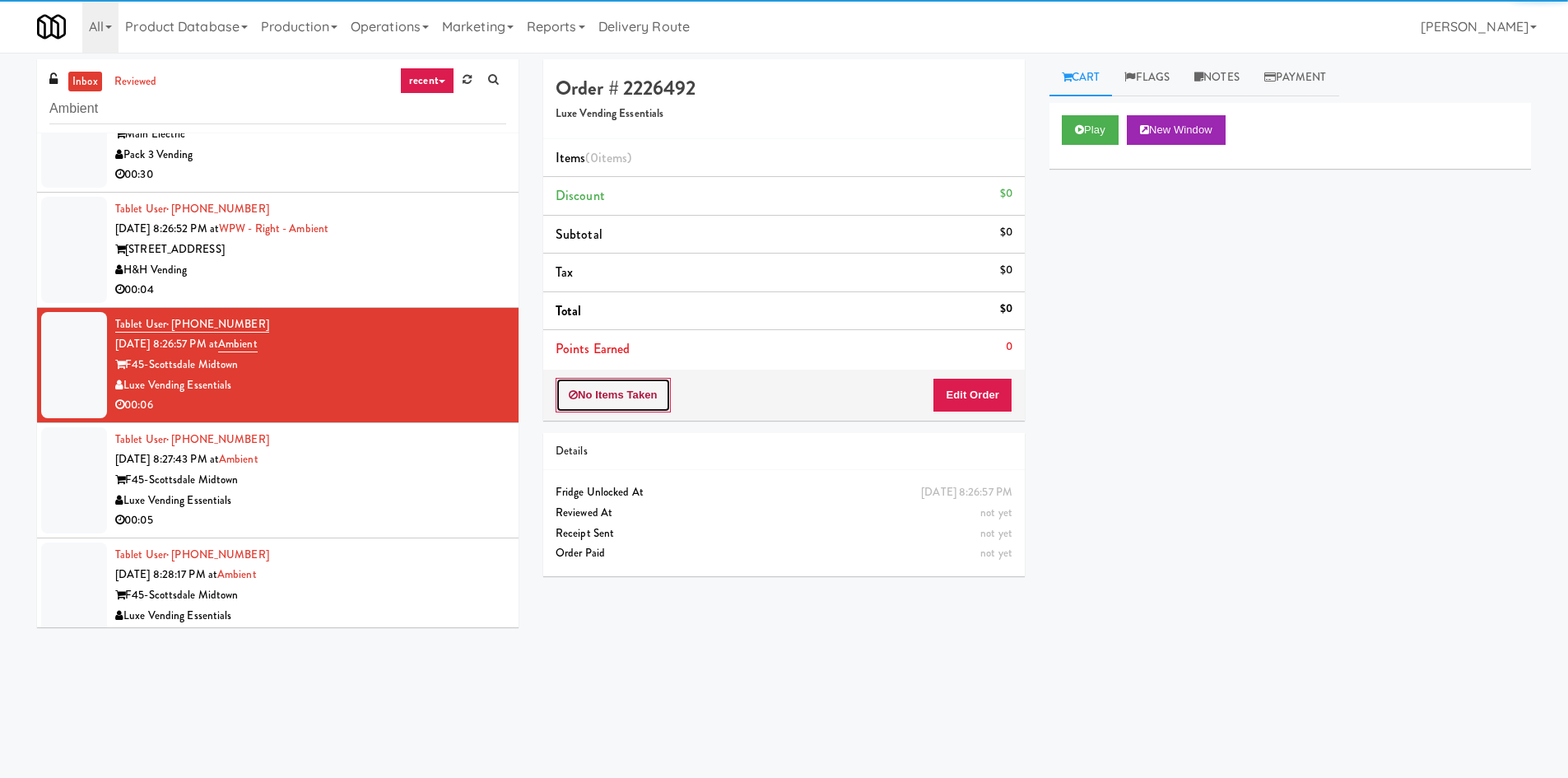
click at [639, 395] on button "No Items Taken" at bounding box center [614, 395] width 115 height 35
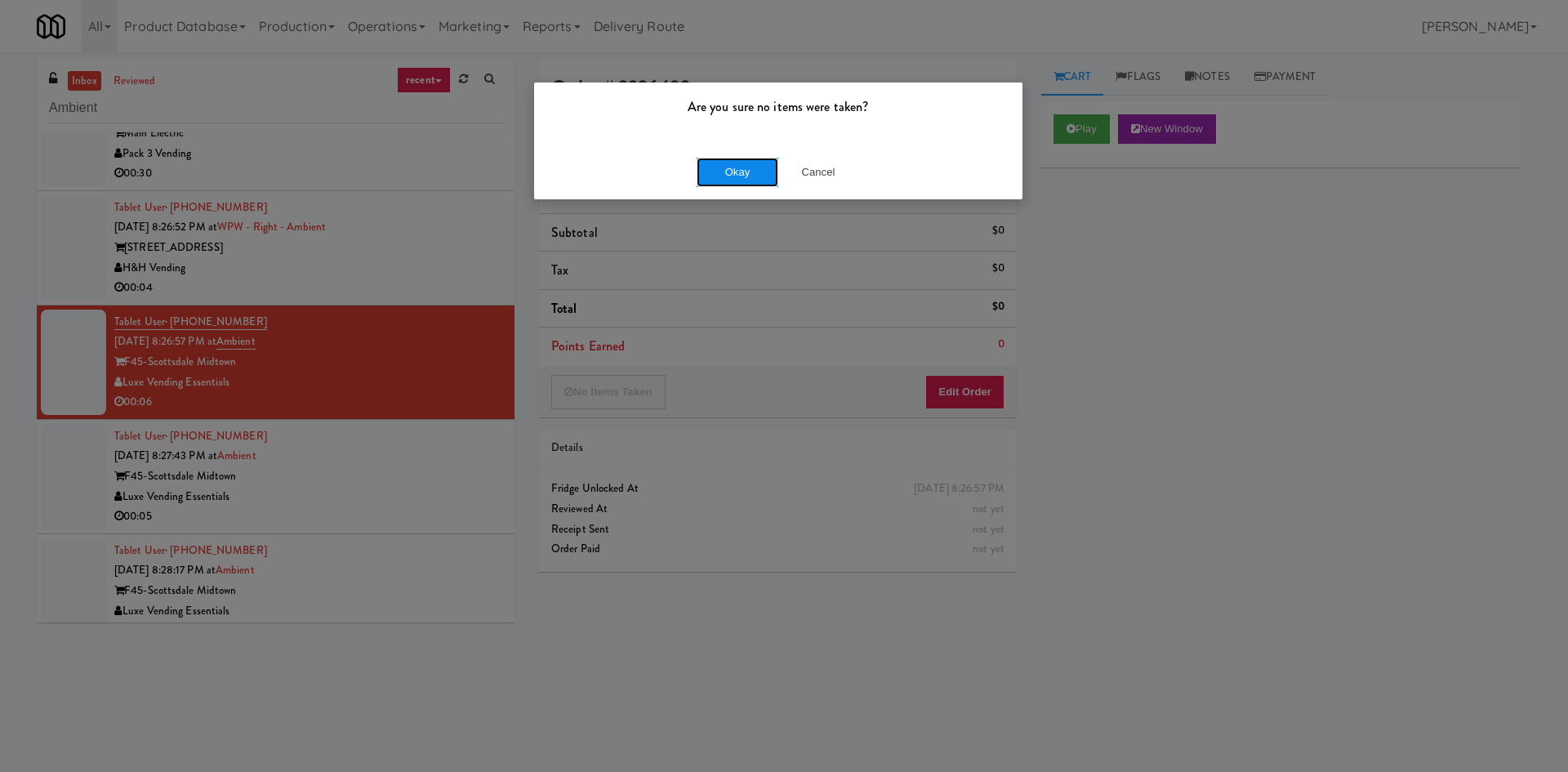
click at [715, 168] on button "Okay" at bounding box center [737, 172] width 82 height 29
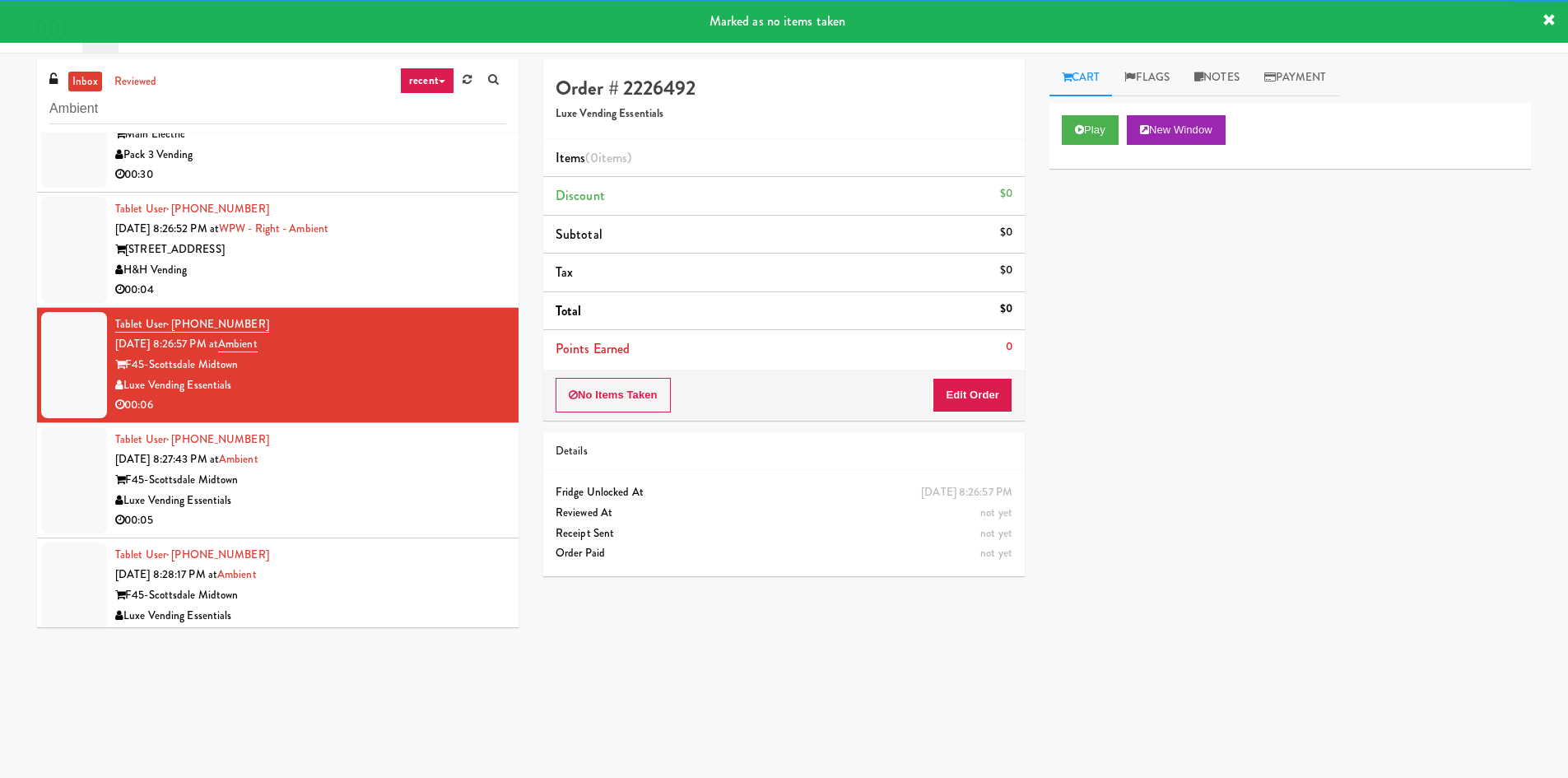
click at [436, 489] on div "F45-Scottsdale Midtown" at bounding box center [310, 480] width 391 height 20
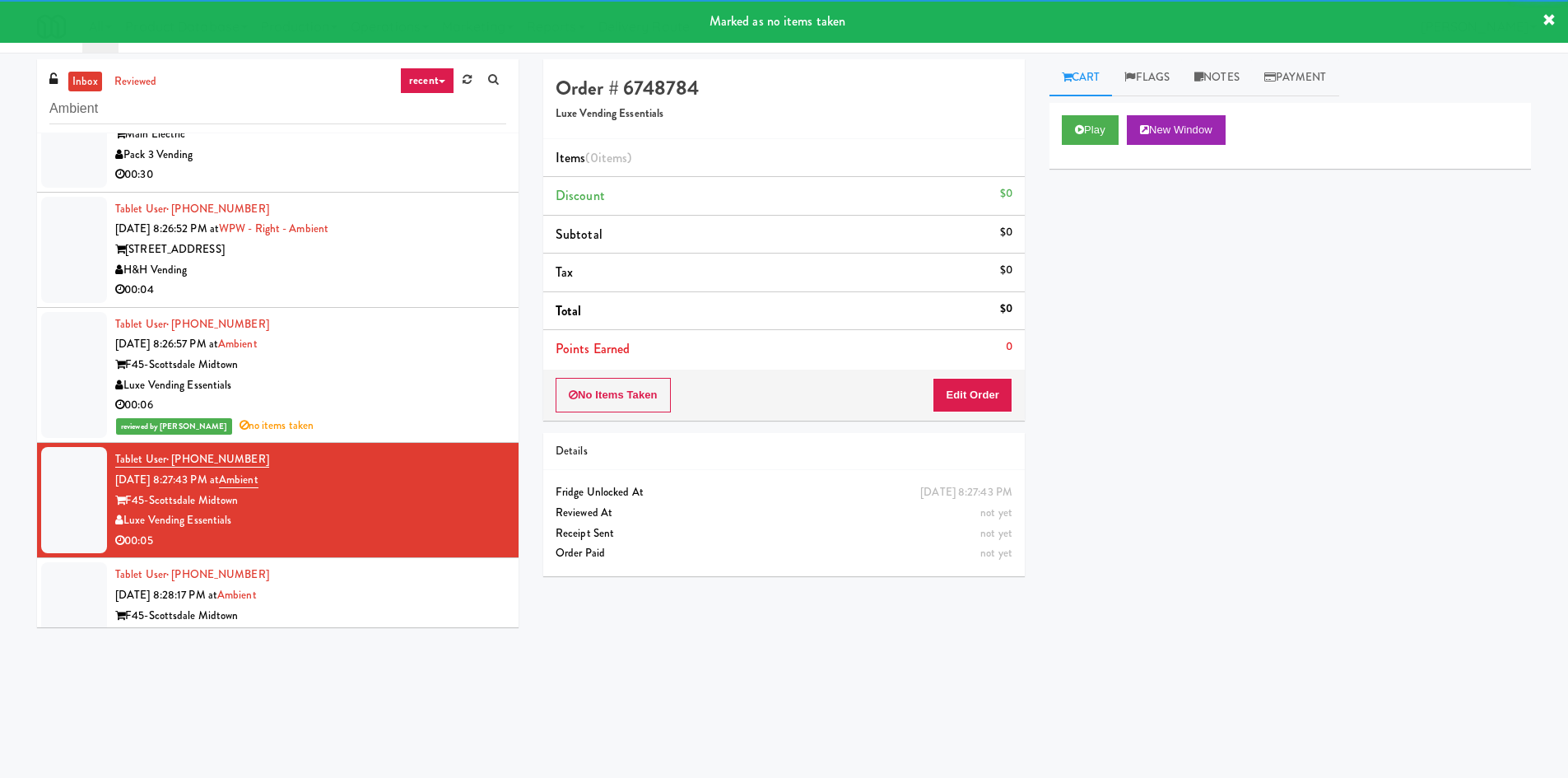
click at [1078, 147] on div "Play New Window" at bounding box center [1290, 136] width 482 height 66
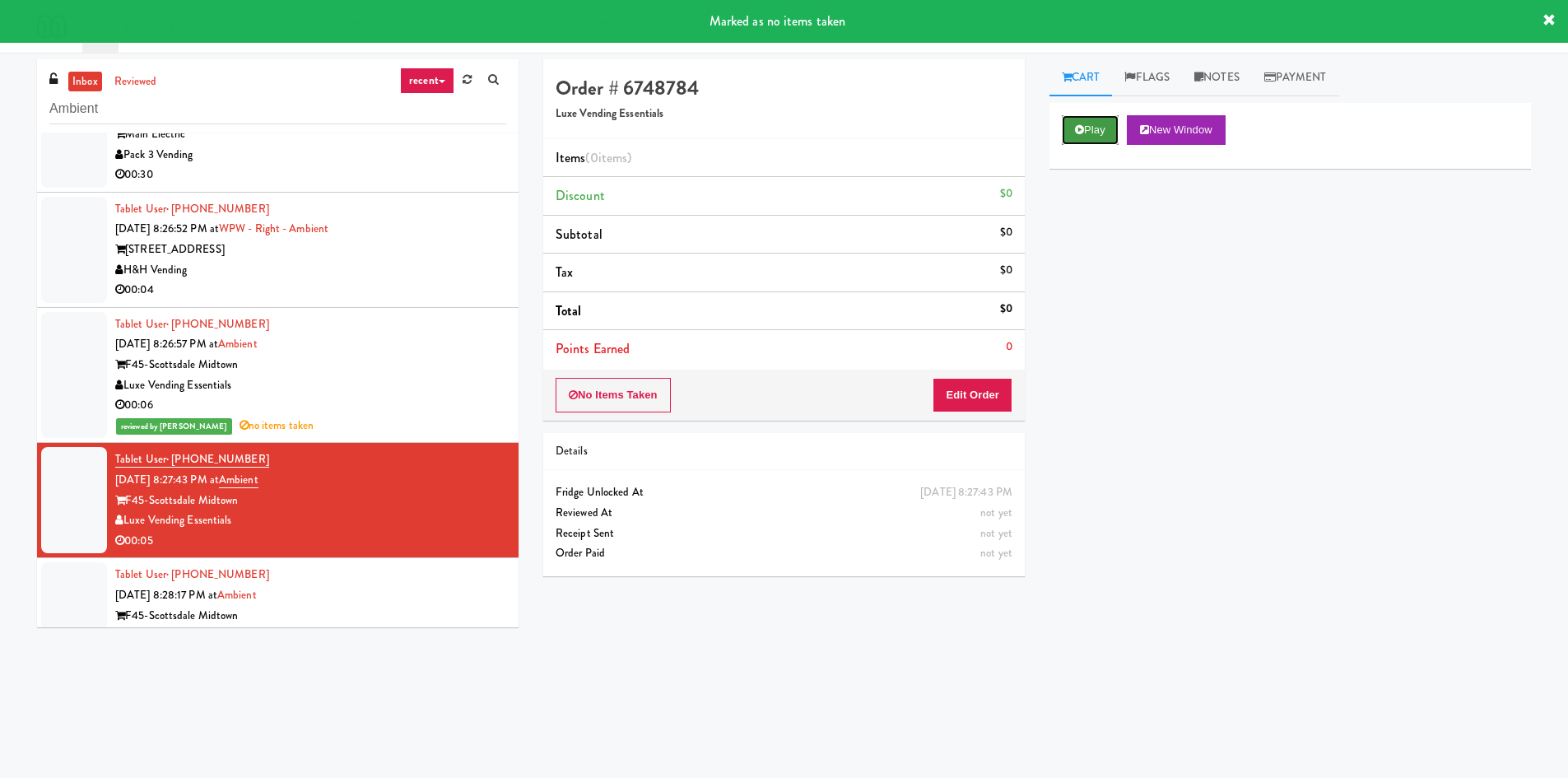
click at [1088, 135] on button "Play" at bounding box center [1091, 130] width 57 height 29
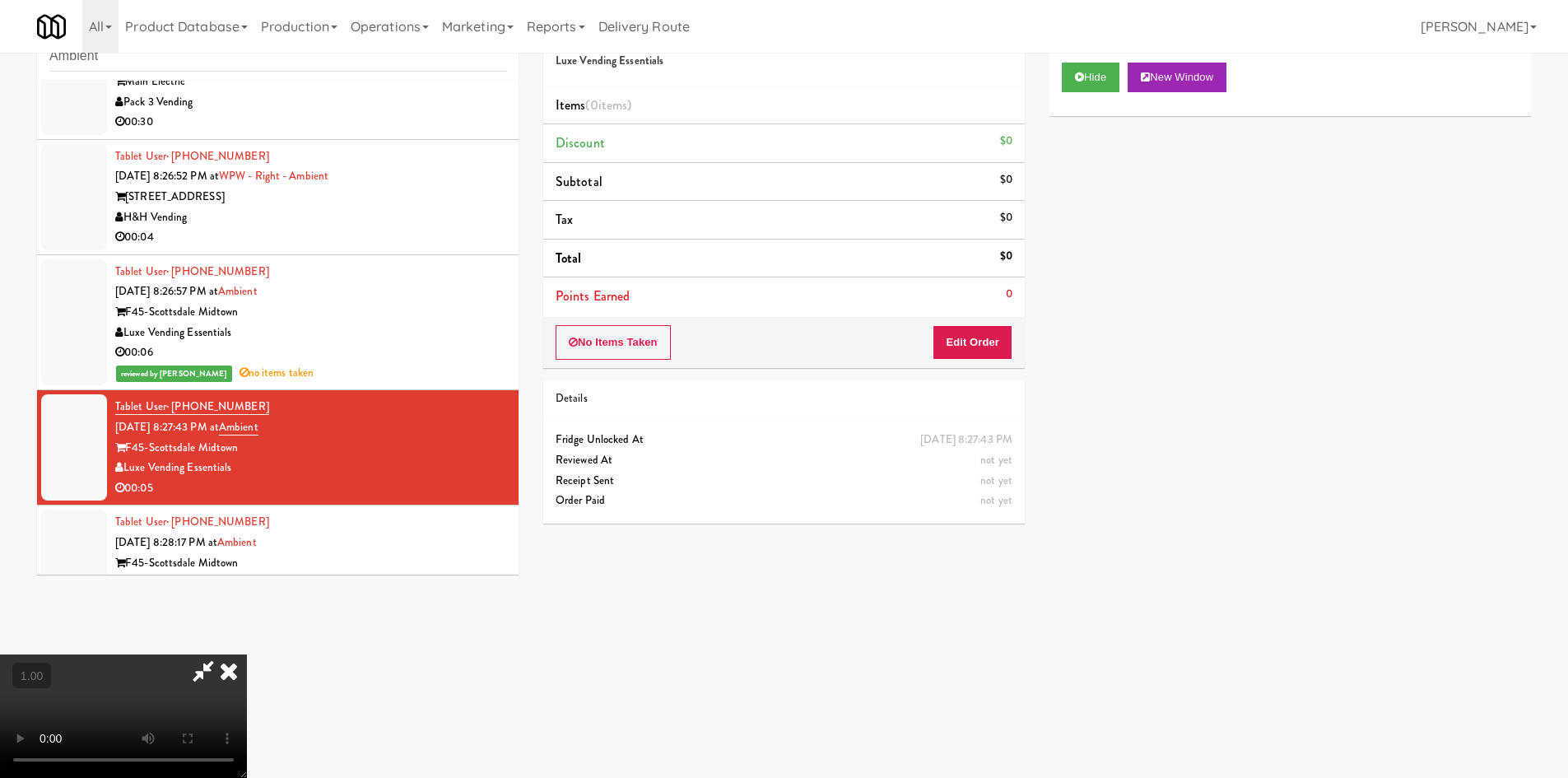
click at [247, 655] on icon at bounding box center [229, 671] width 36 height 33
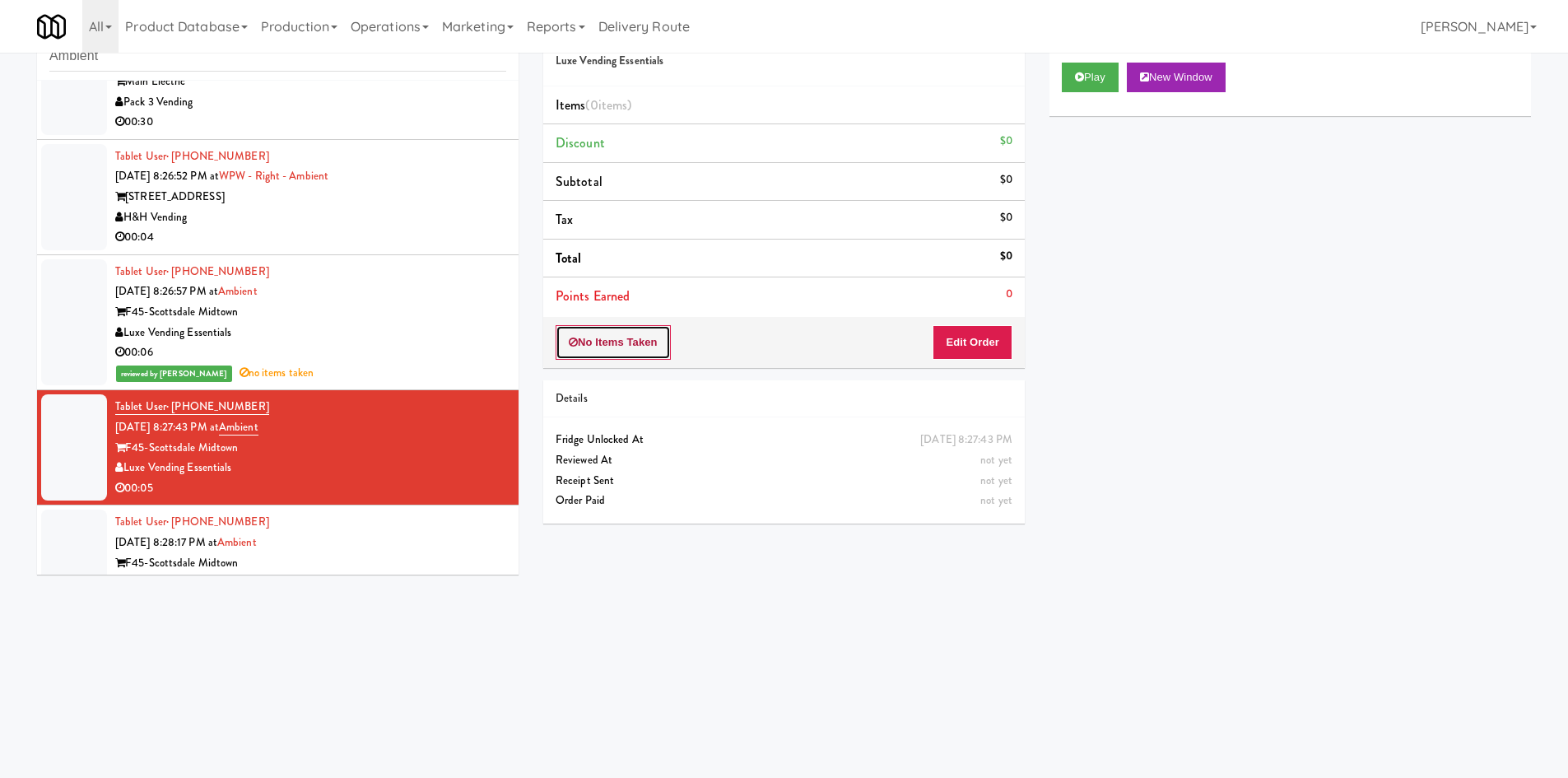
click at [603, 352] on button "No Items Taken" at bounding box center [614, 342] width 115 height 35
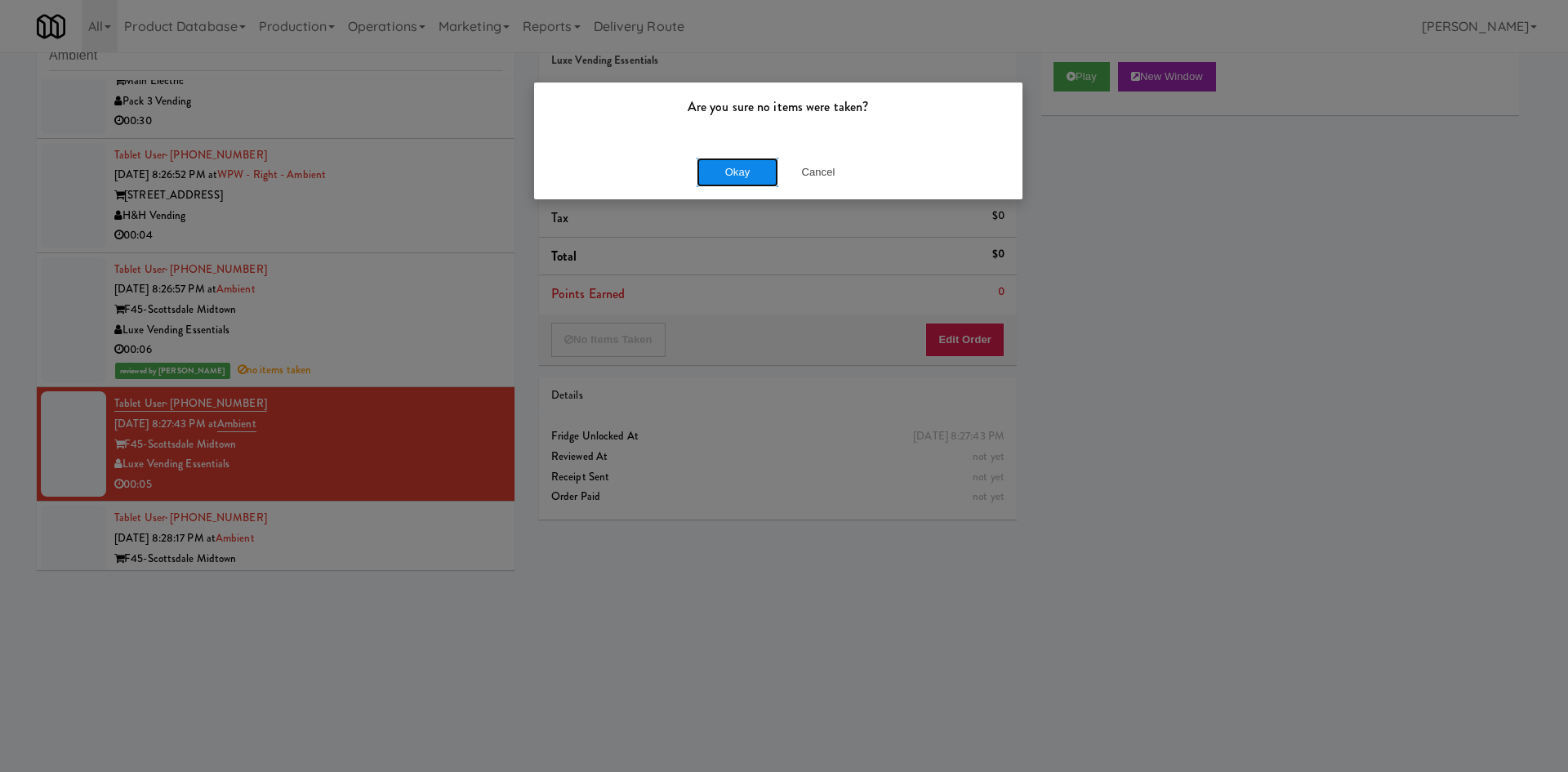
click at [723, 180] on button "Okay" at bounding box center [737, 172] width 82 height 29
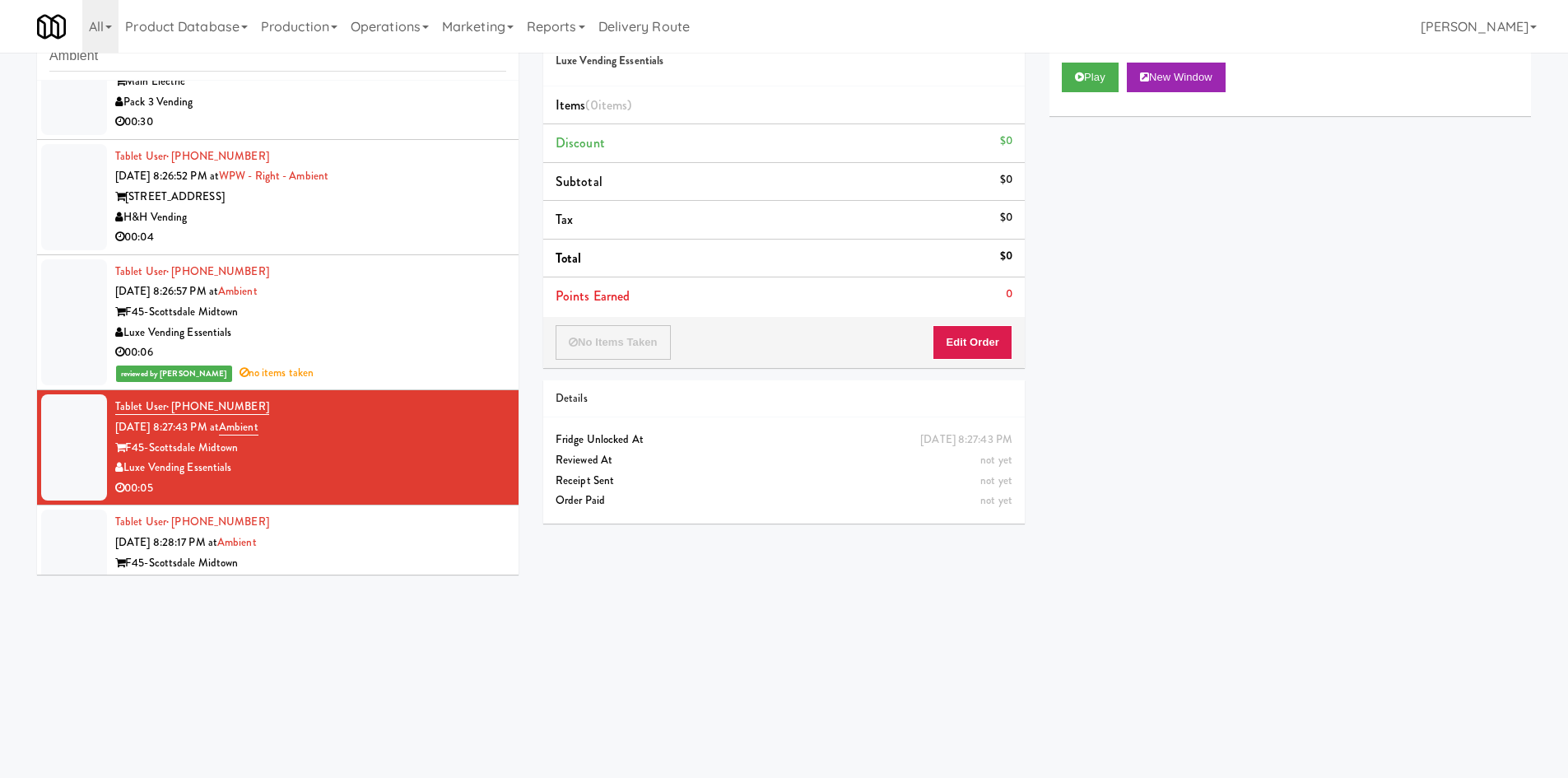
scroll to position [563, 0]
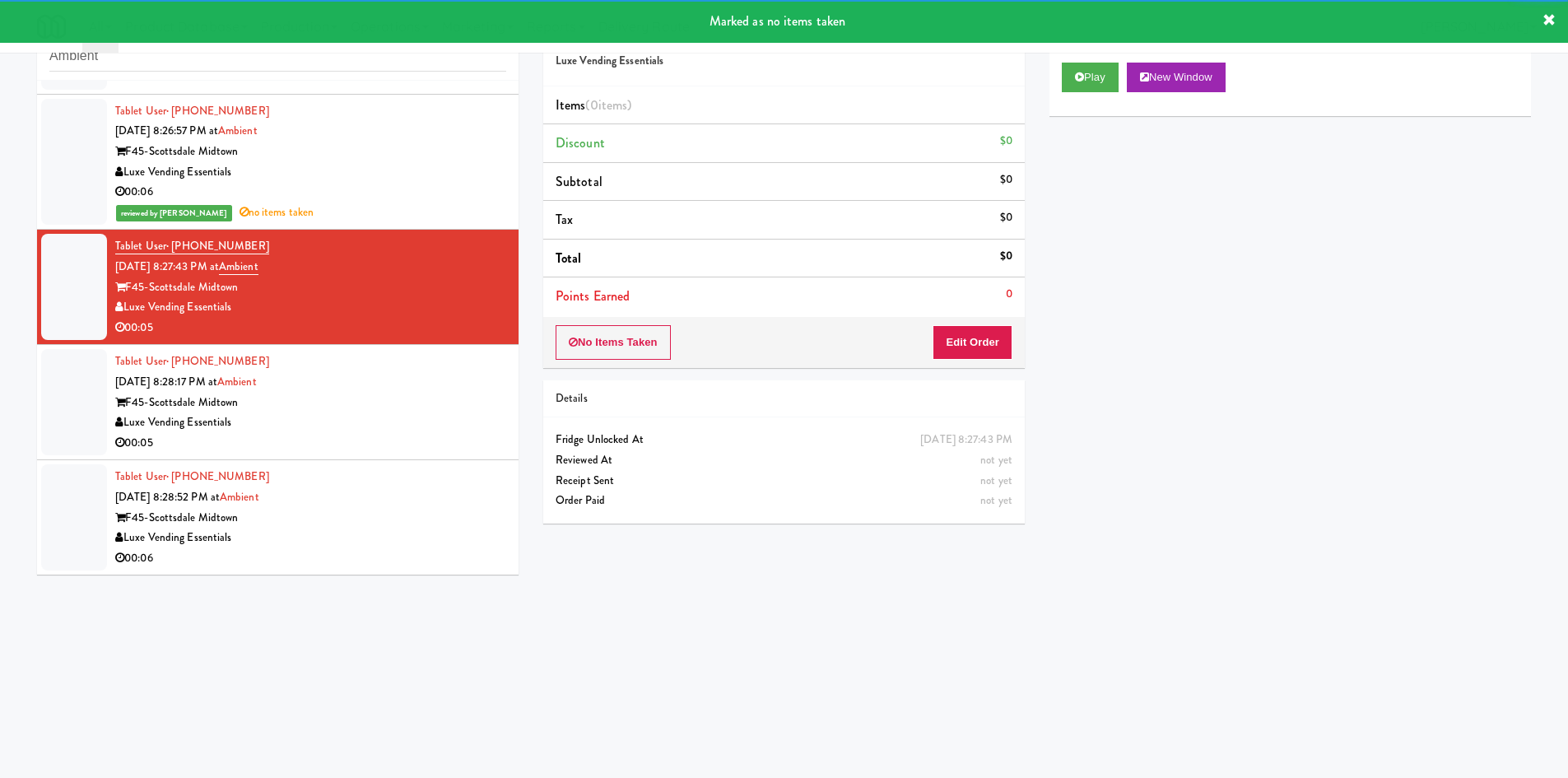
click at [385, 398] on div "F45-Scottsdale Midtown" at bounding box center [310, 403] width 391 height 20
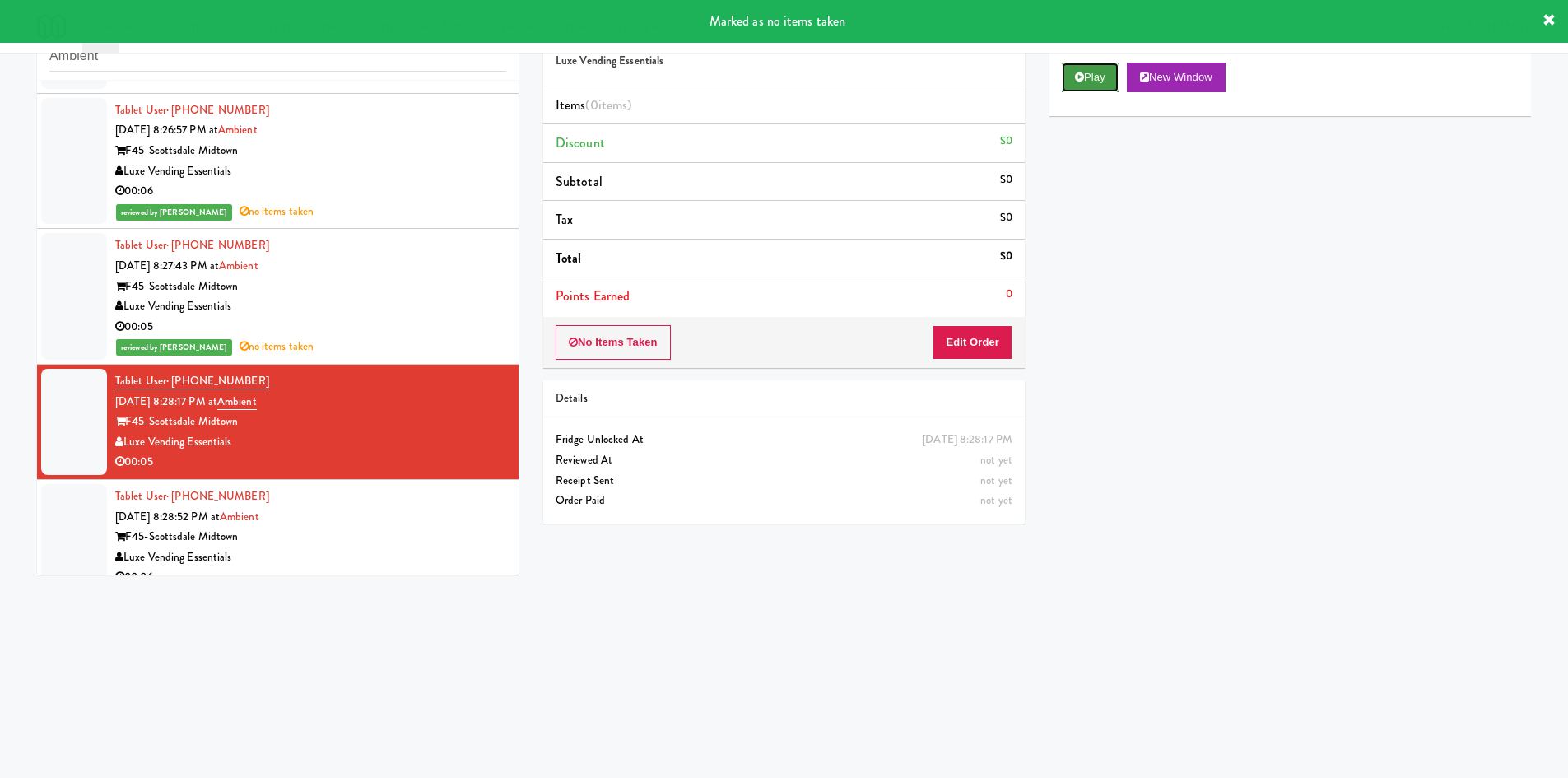
click at [1077, 87] on button "Play" at bounding box center [1091, 77] width 57 height 29
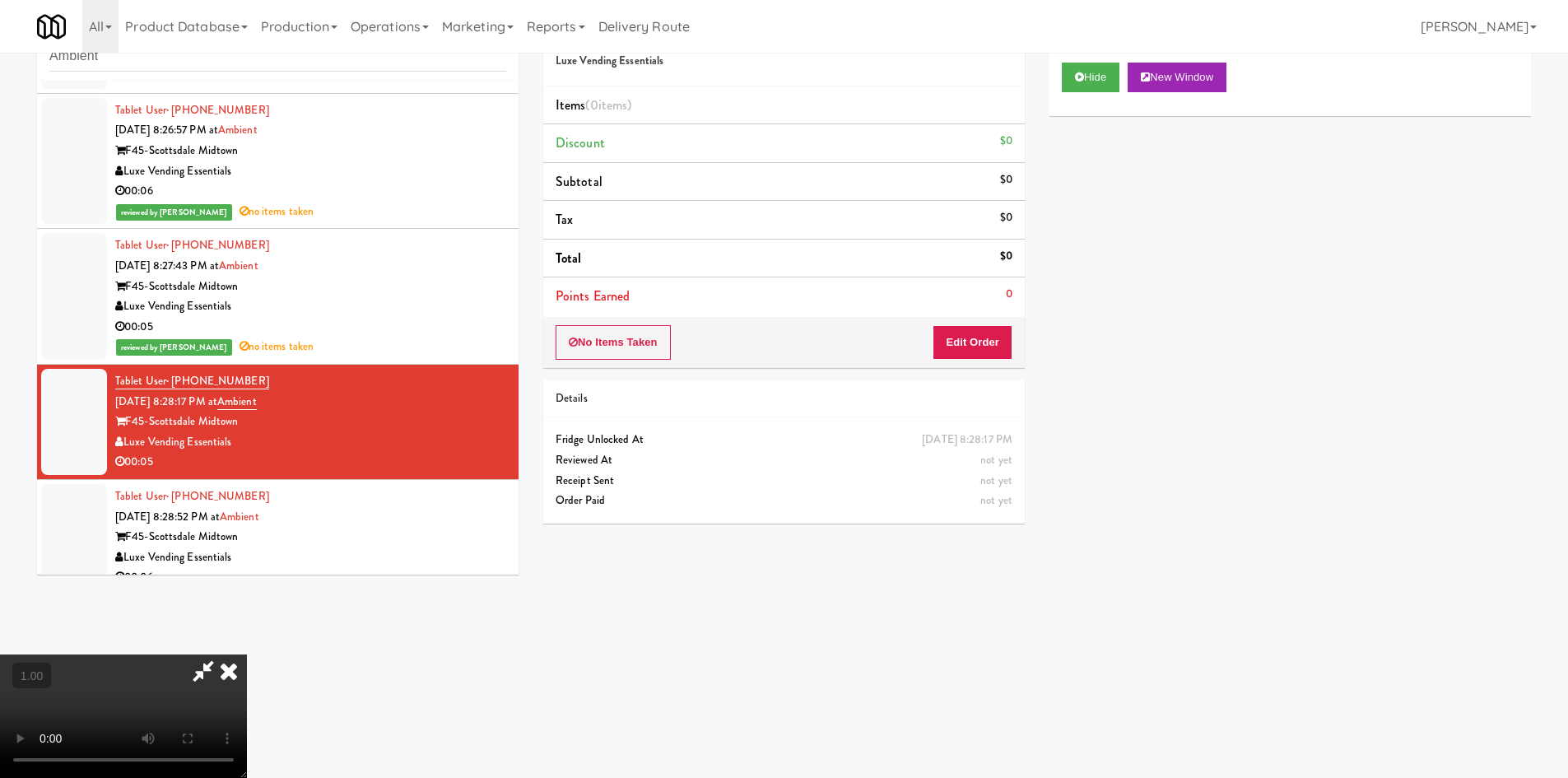
click at [247, 655] on icon at bounding box center [229, 671] width 36 height 33
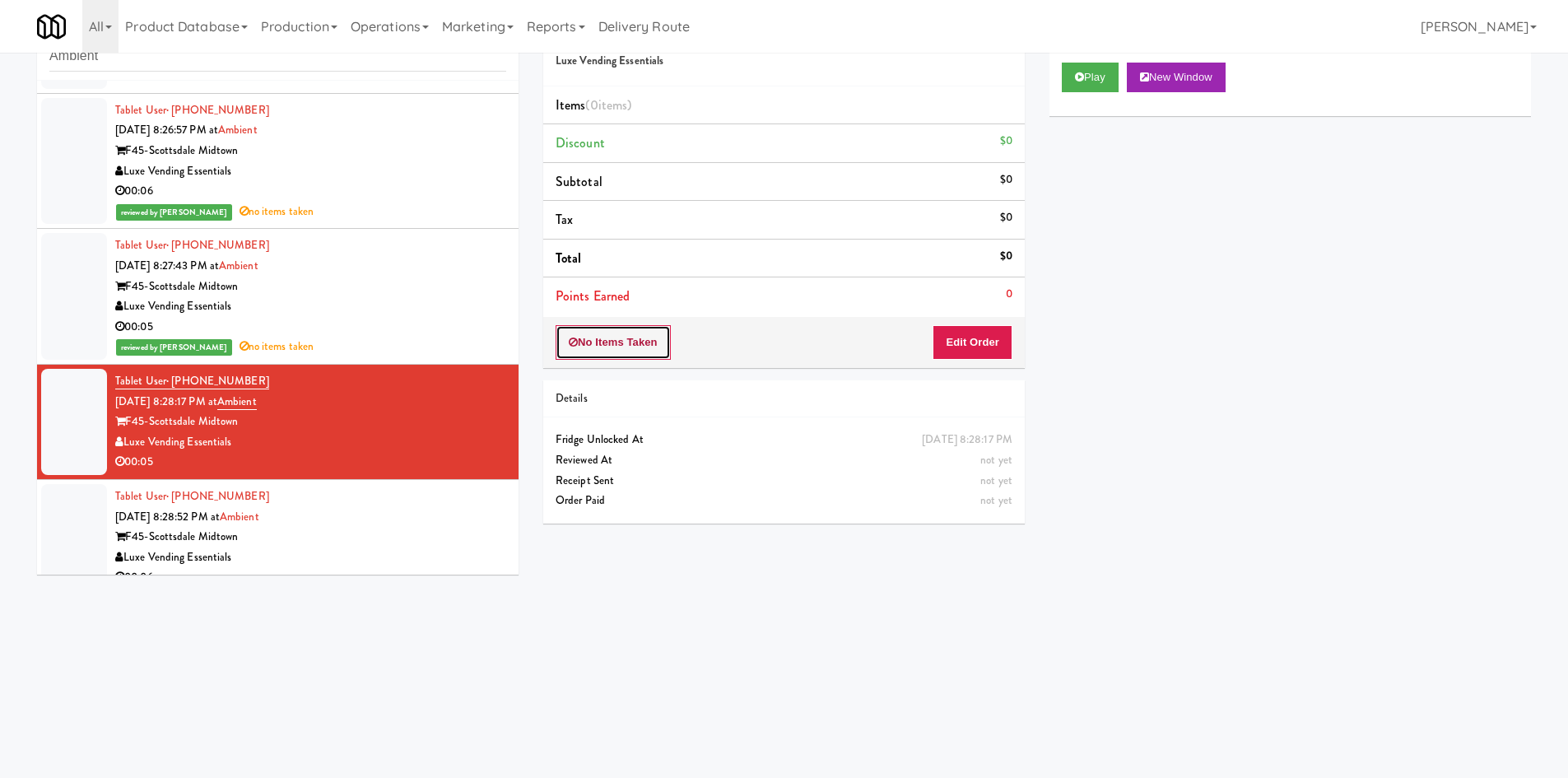
click at [668, 327] on button "No Items Taken" at bounding box center [614, 342] width 115 height 35
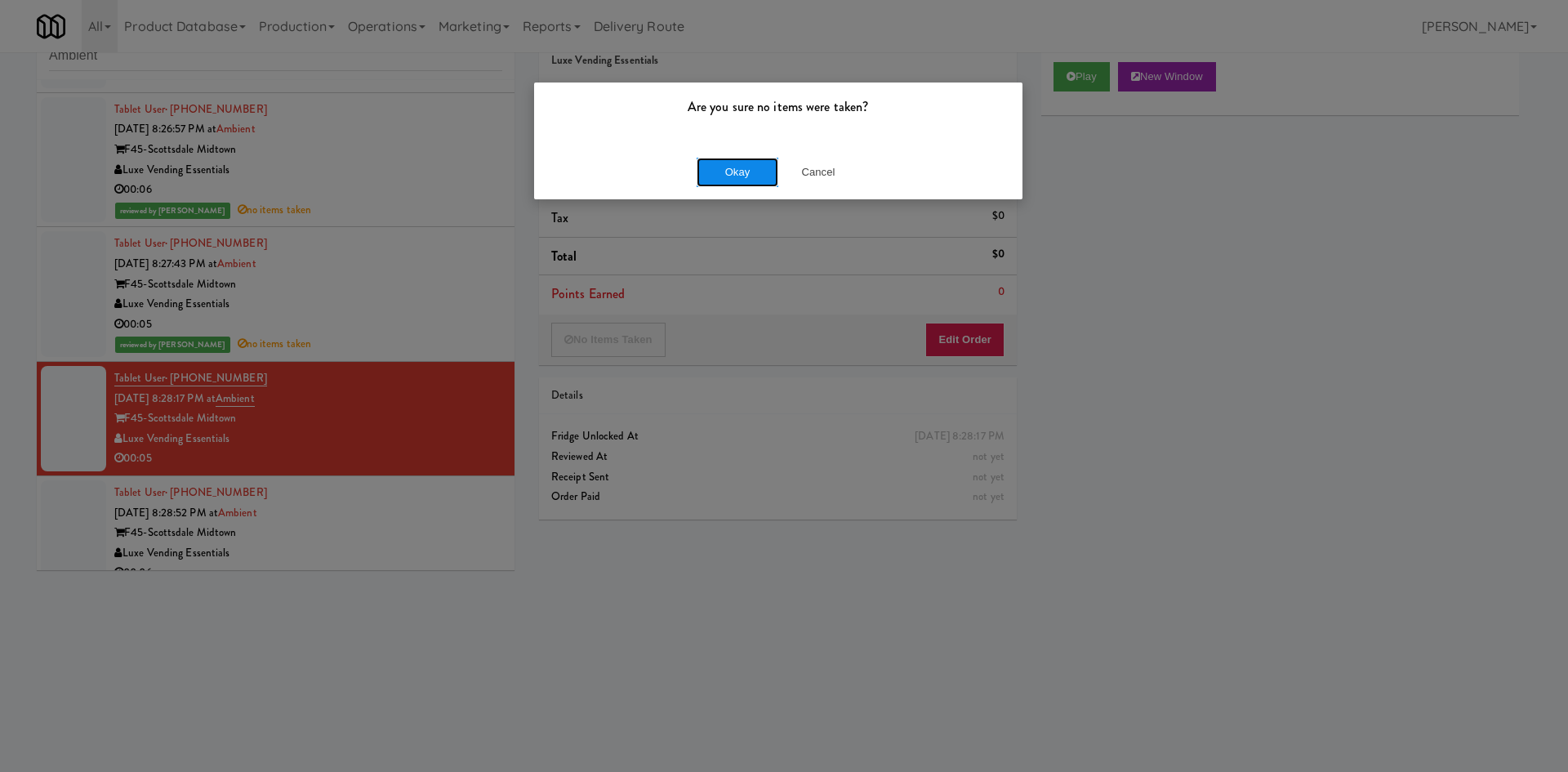
click at [728, 172] on button "Okay" at bounding box center [737, 172] width 82 height 29
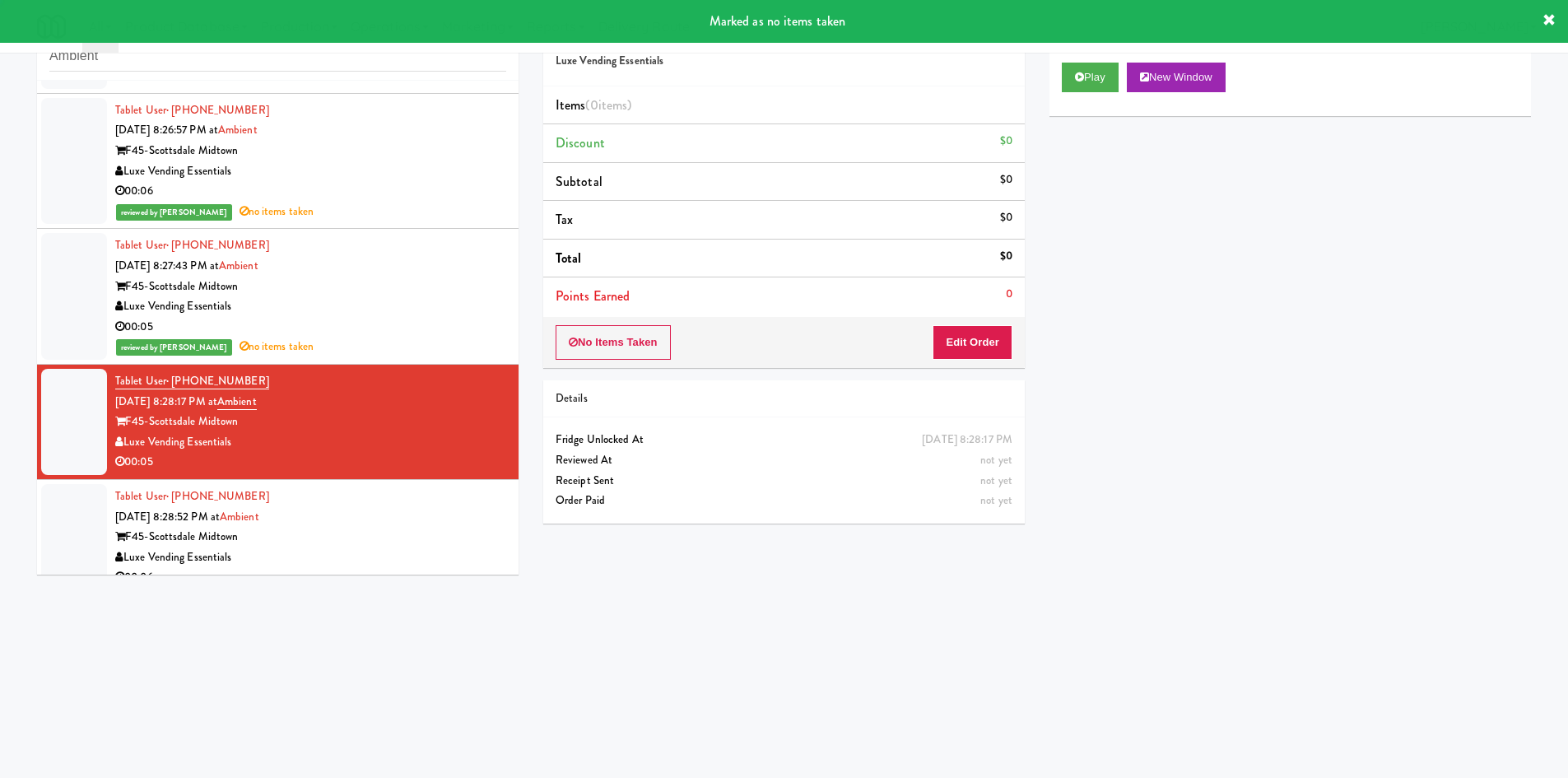
scroll to position [584, 0]
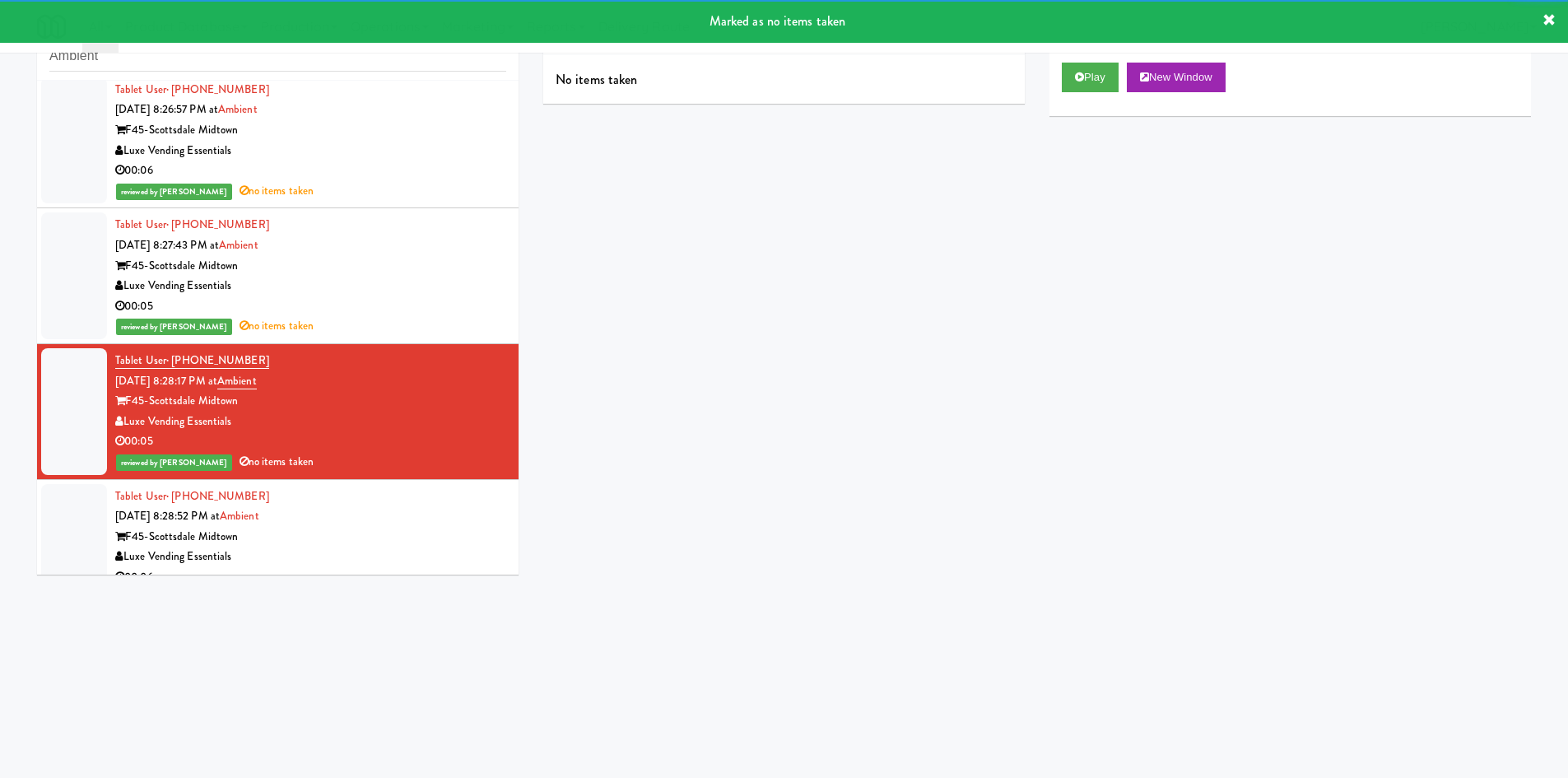
click at [412, 460] on div "reviewed by [PERSON_NAME] no items taken" at bounding box center [310, 462] width 391 height 20
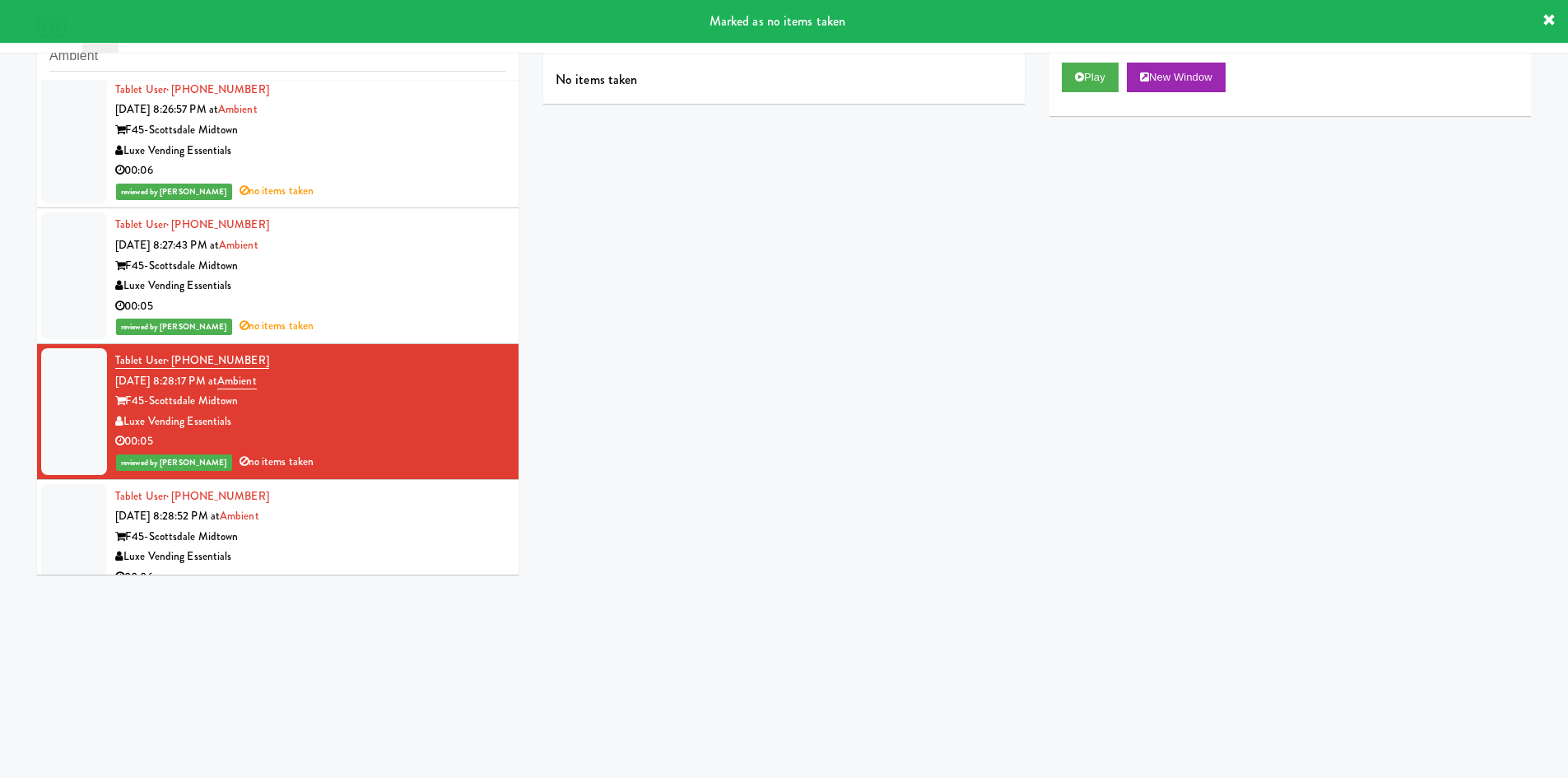
click at [401, 516] on div "Tablet User · (480) 865-4528 [DATE] 8:28:52 PM at Ambient F45-Scottsdale Midtow…" at bounding box center [310, 538] width 391 height 101
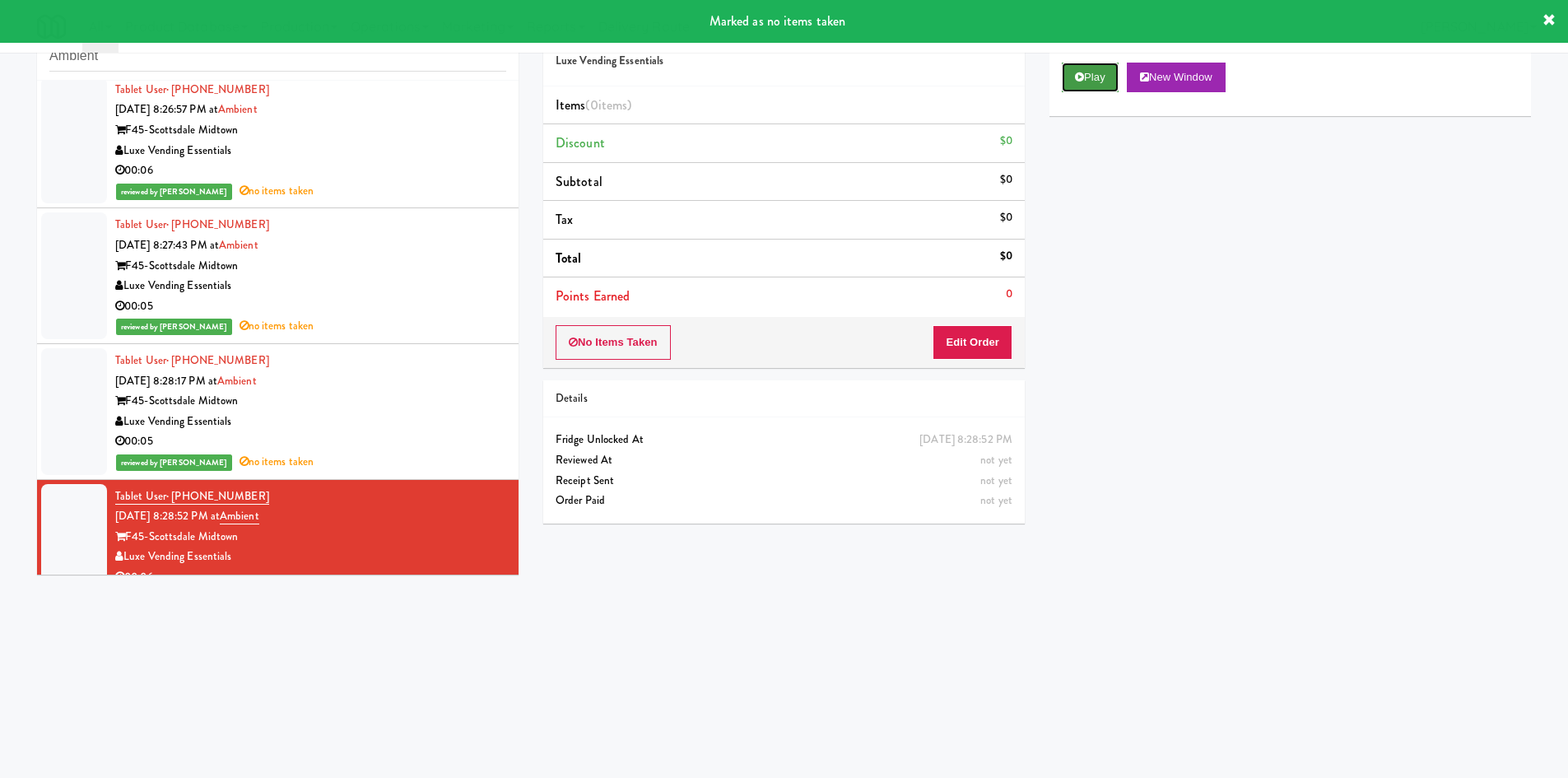
click at [1094, 86] on button "Play" at bounding box center [1091, 77] width 57 height 29
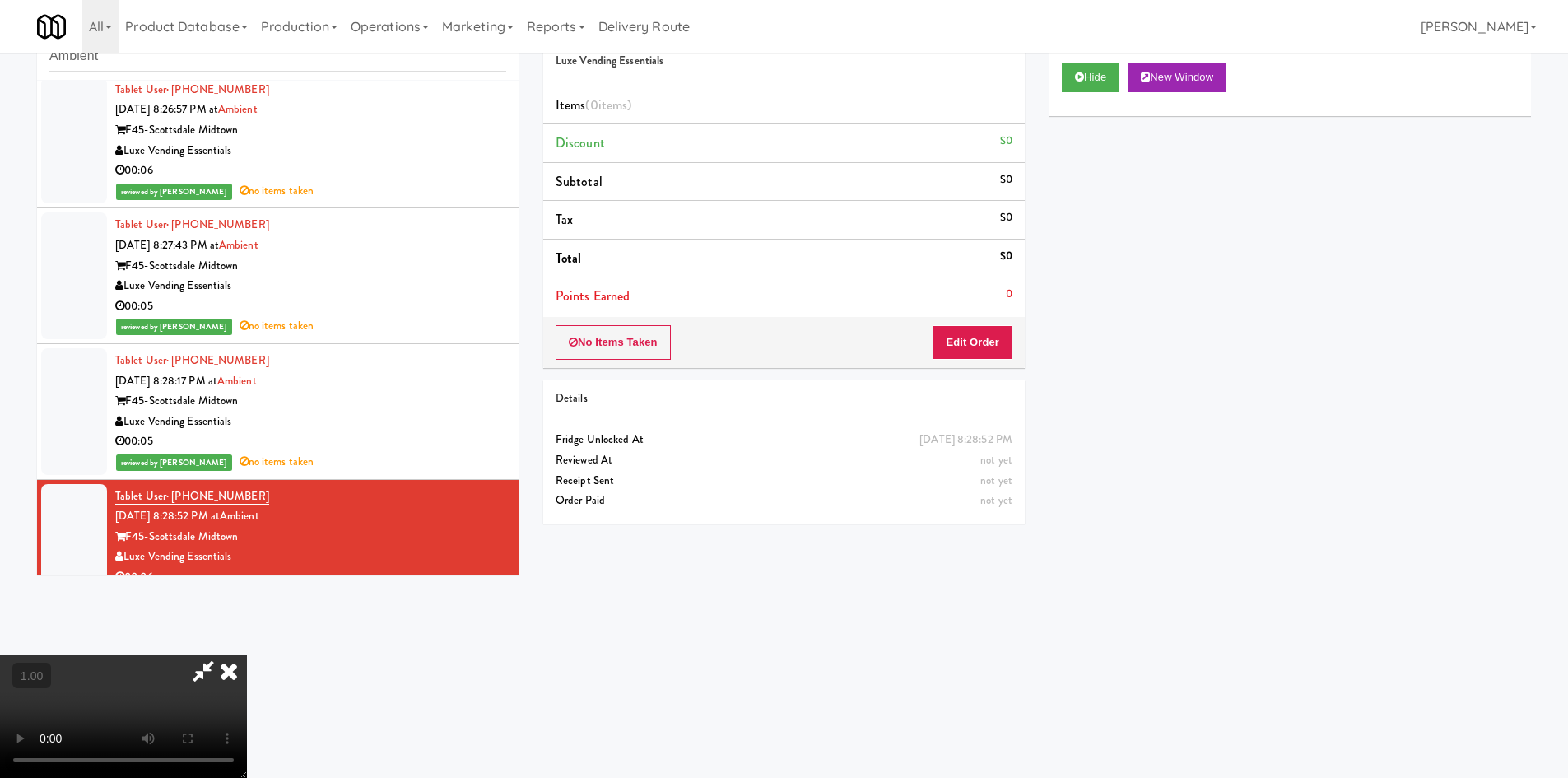
click at [247, 655] on icon at bounding box center [229, 671] width 36 height 33
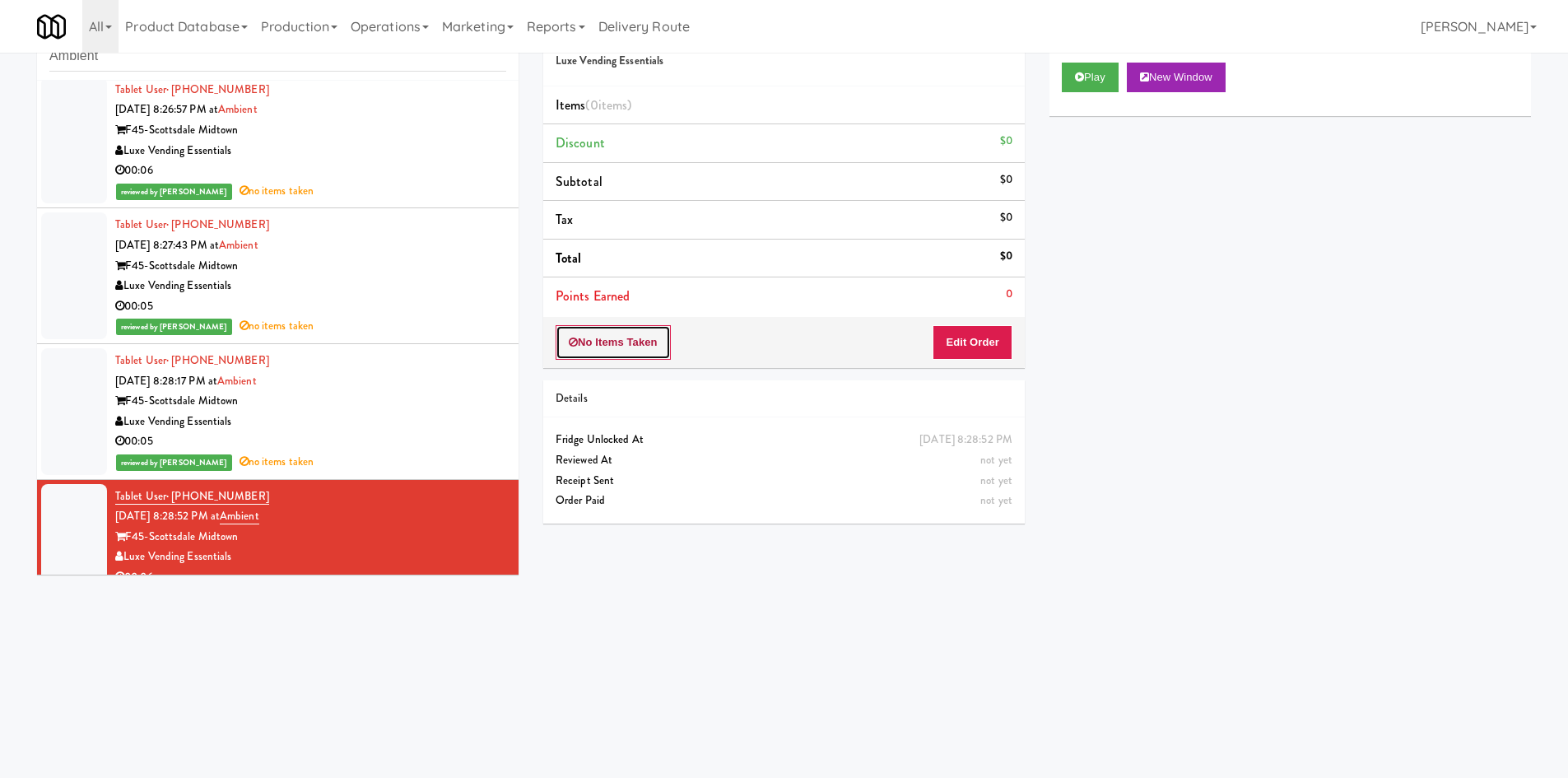
click at [626, 327] on button "No Items Taken" at bounding box center [614, 342] width 115 height 35
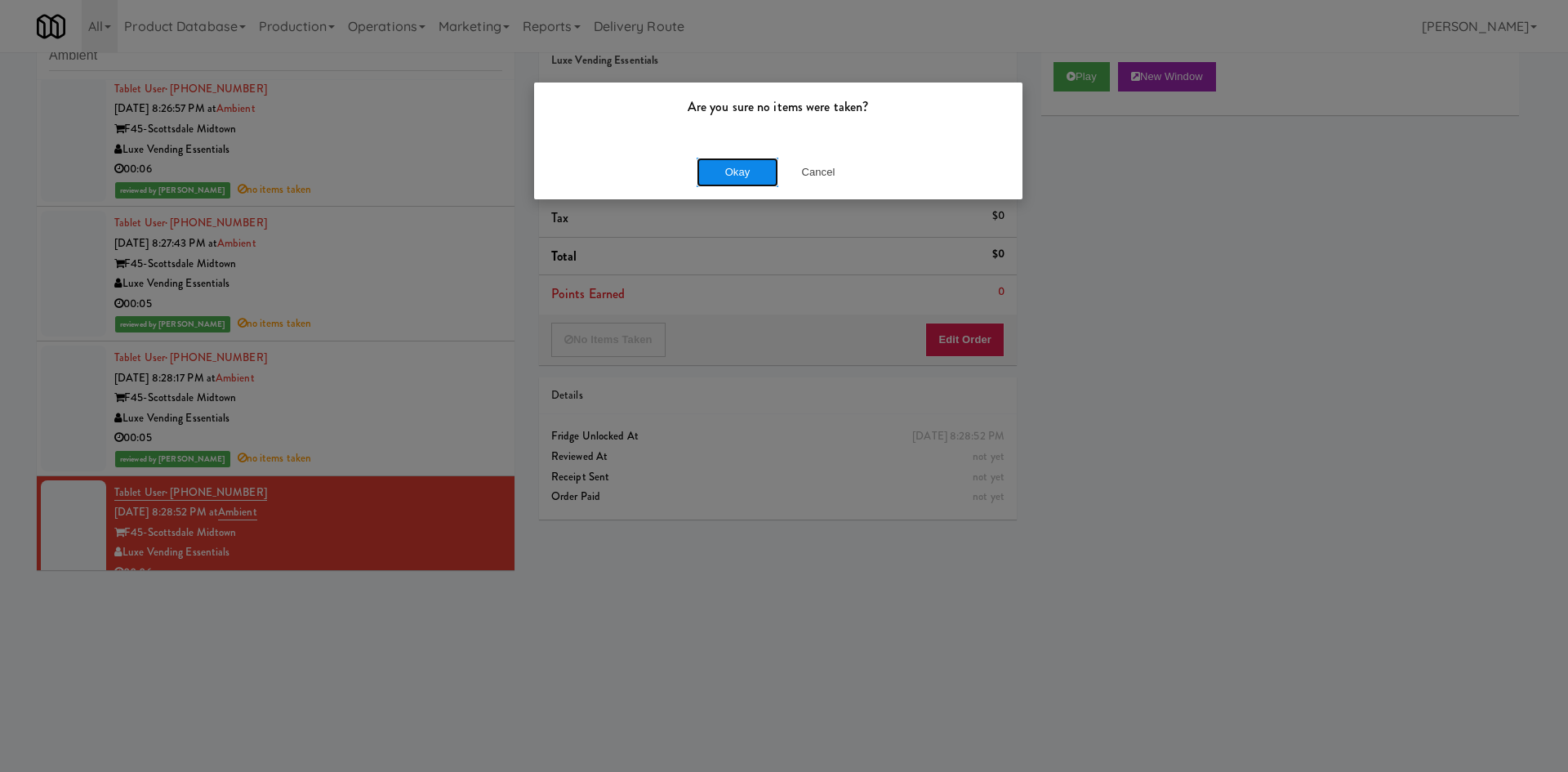
click at [745, 172] on button "Okay" at bounding box center [737, 172] width 82 height 29
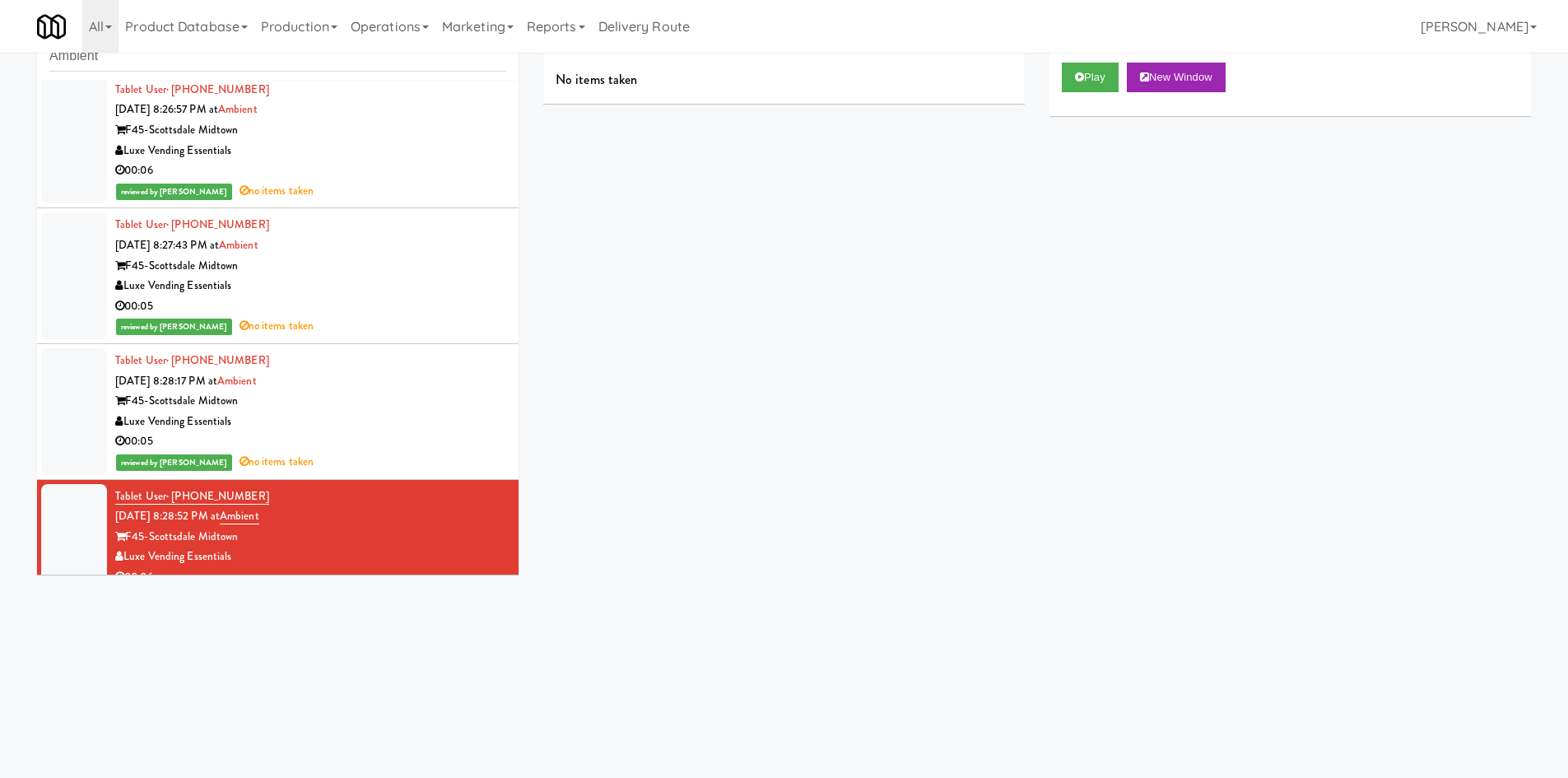
scroll to position [625, 0]
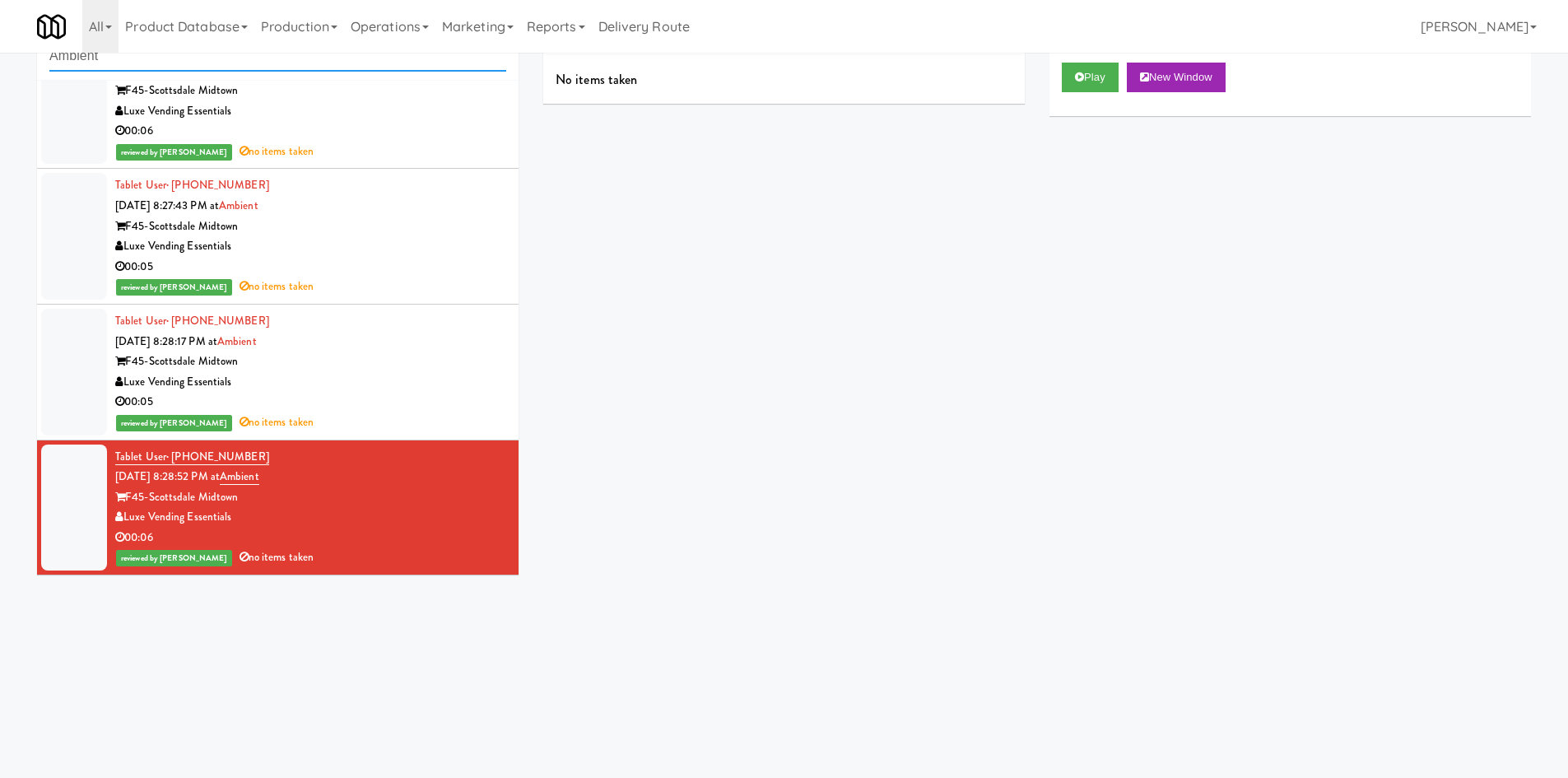
click at [267, 66] on input "Ambient" at bounding box center [278, 56] width 457 height 30
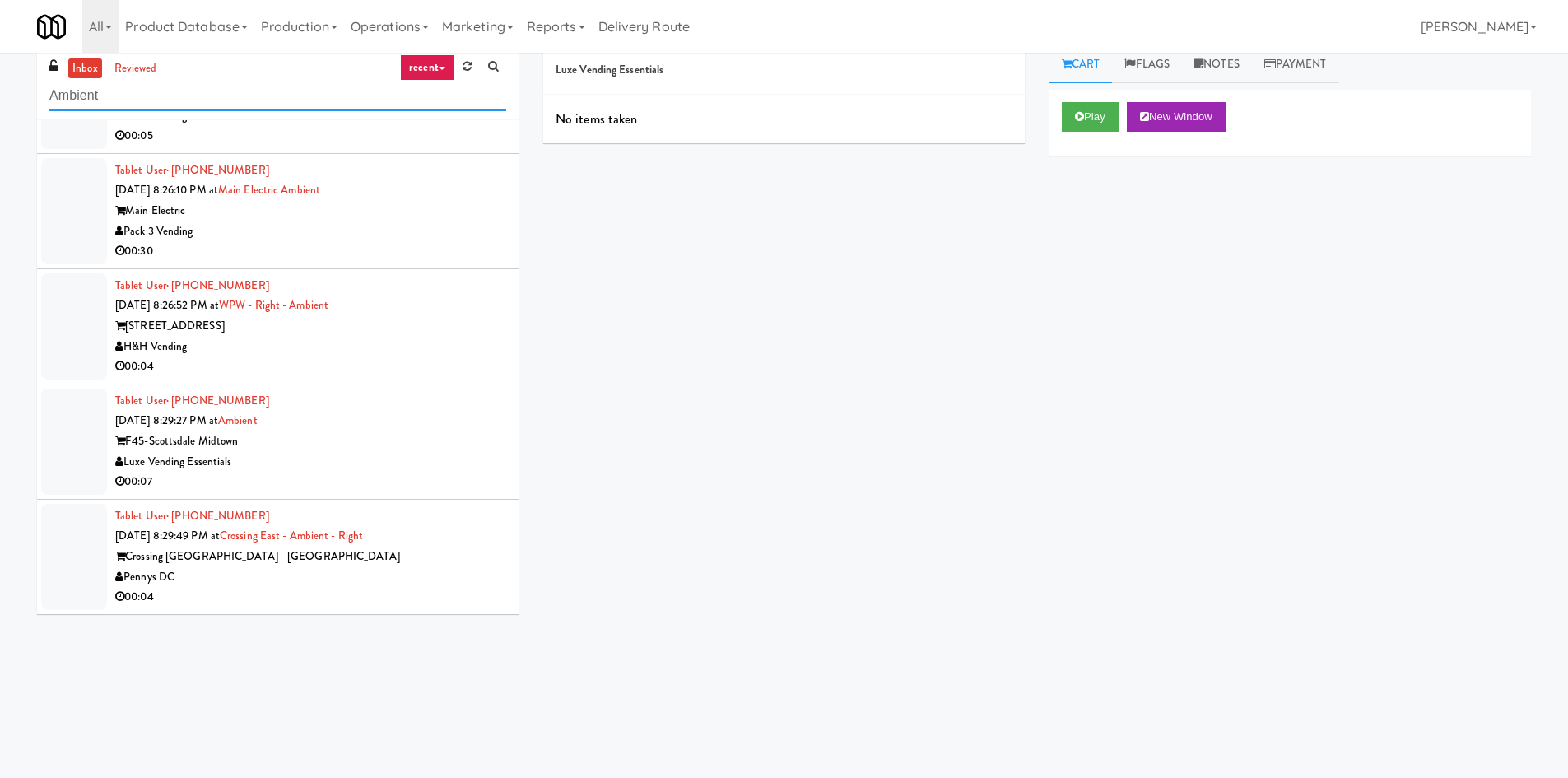
scroll to position [6, 0]
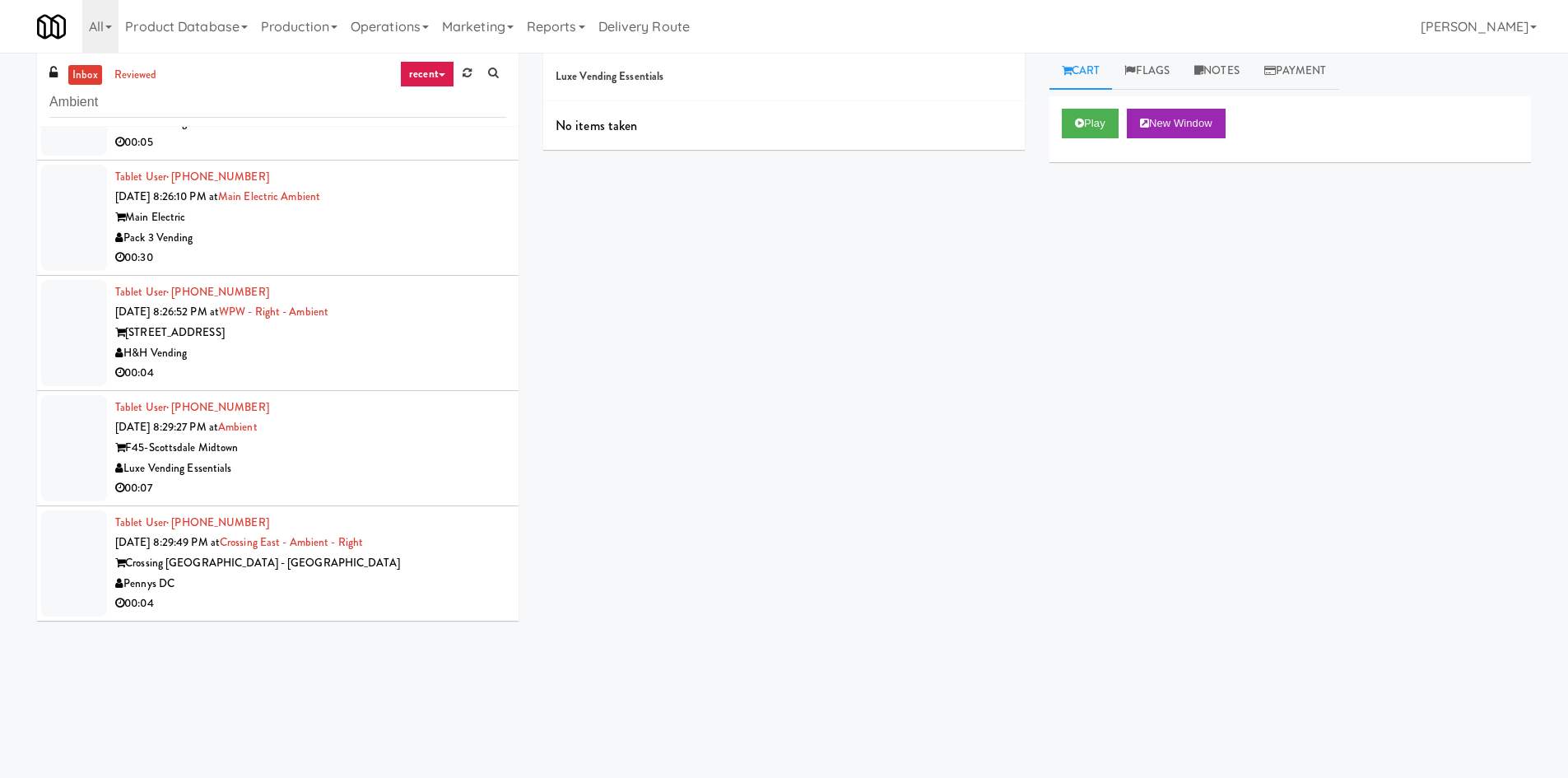
click at [364, 491] on div "00:07" at bounding box center [310, 488] width 391 height 20
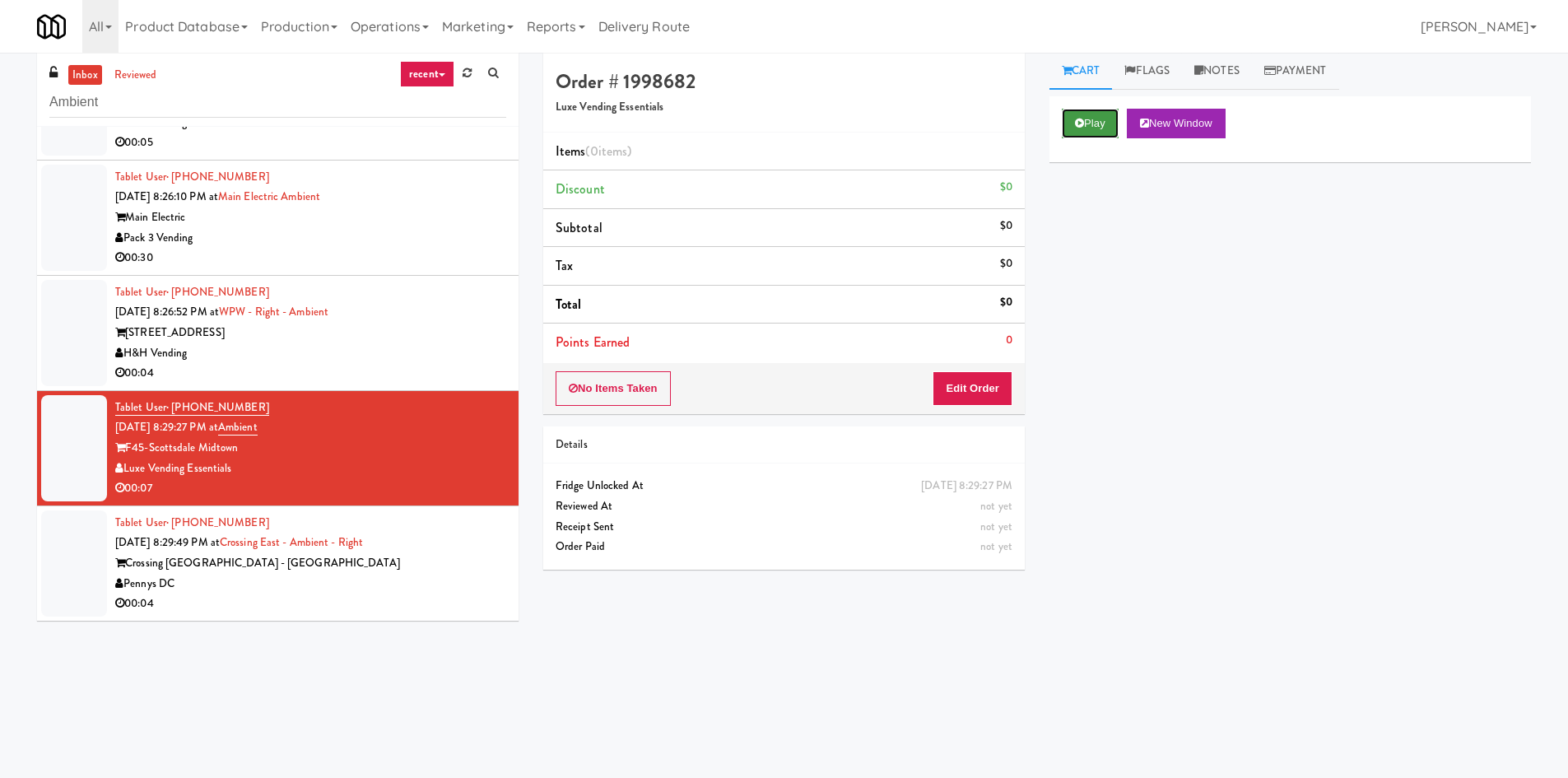
click at [1086, 113] on button "Play" at bounding box center [1091, 123] width 57 height 29
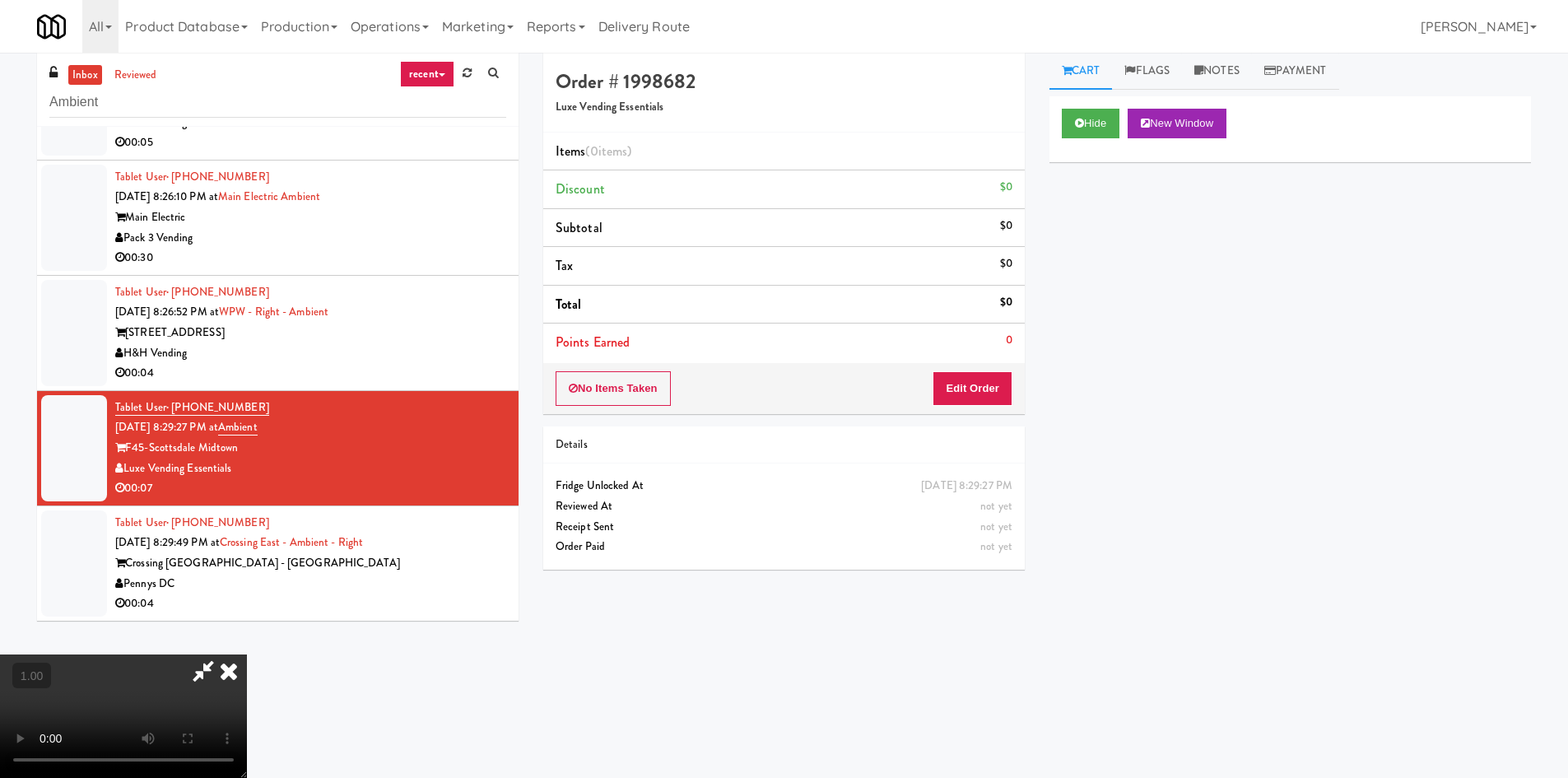
click at [247, 655] on icon at bounding box center [229, 671] width 36 height 33
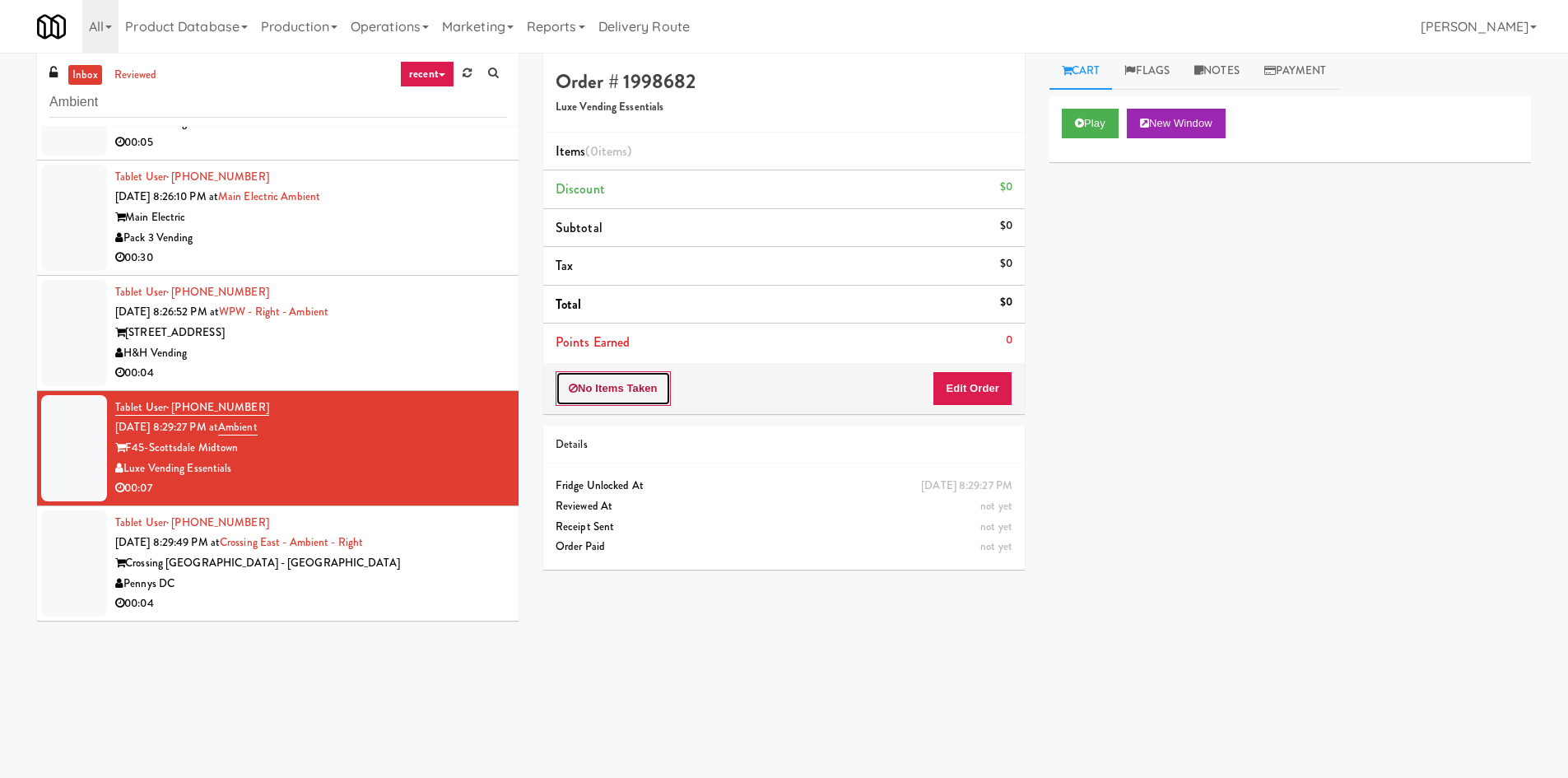
click at [603, 381] on button "No Items Taken" at bounding box center [614, 389] width 115 height 35
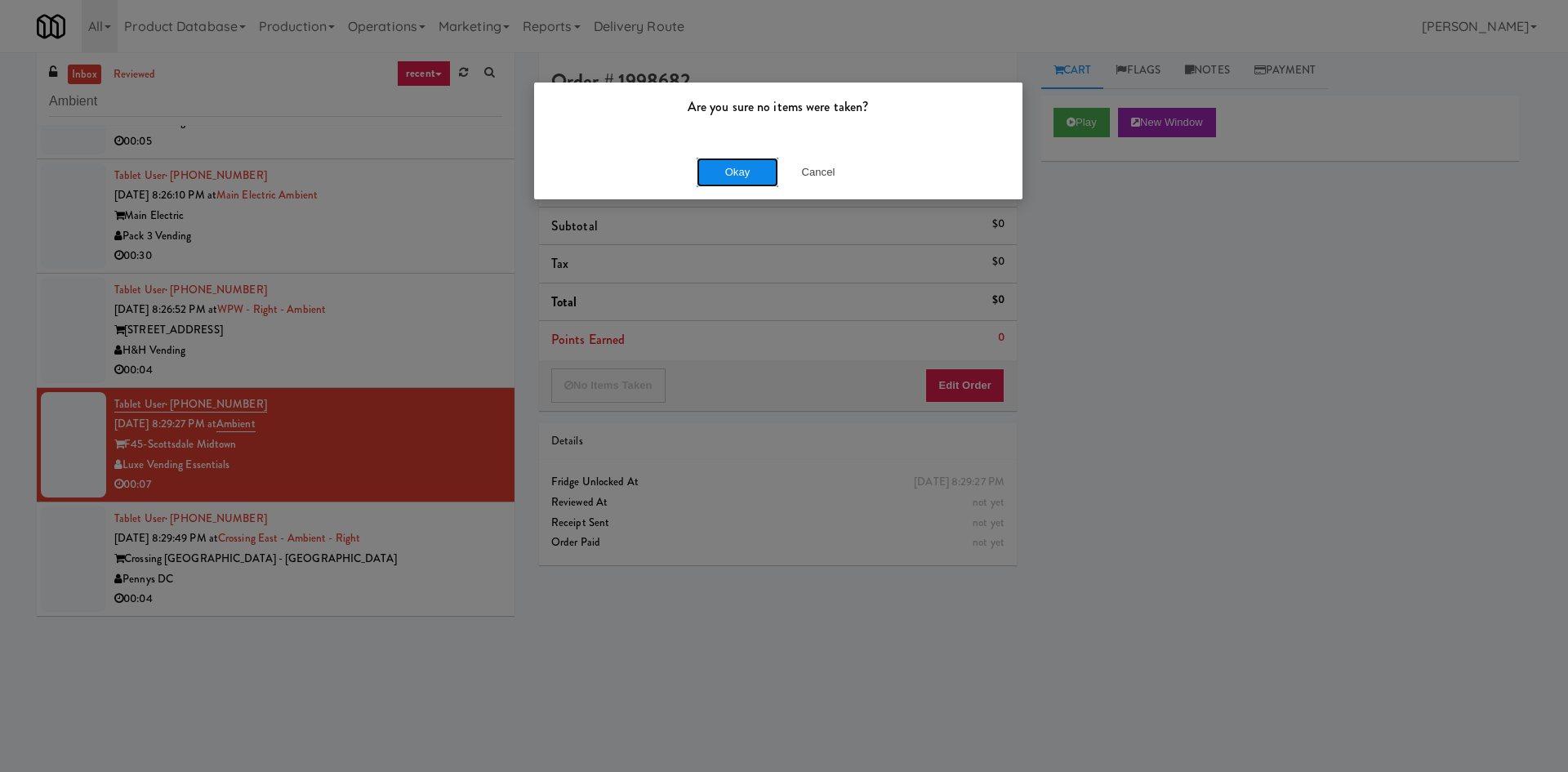
click at [729, 183] on button "Okay" at bounding box center [737, 172] width 82 height 29
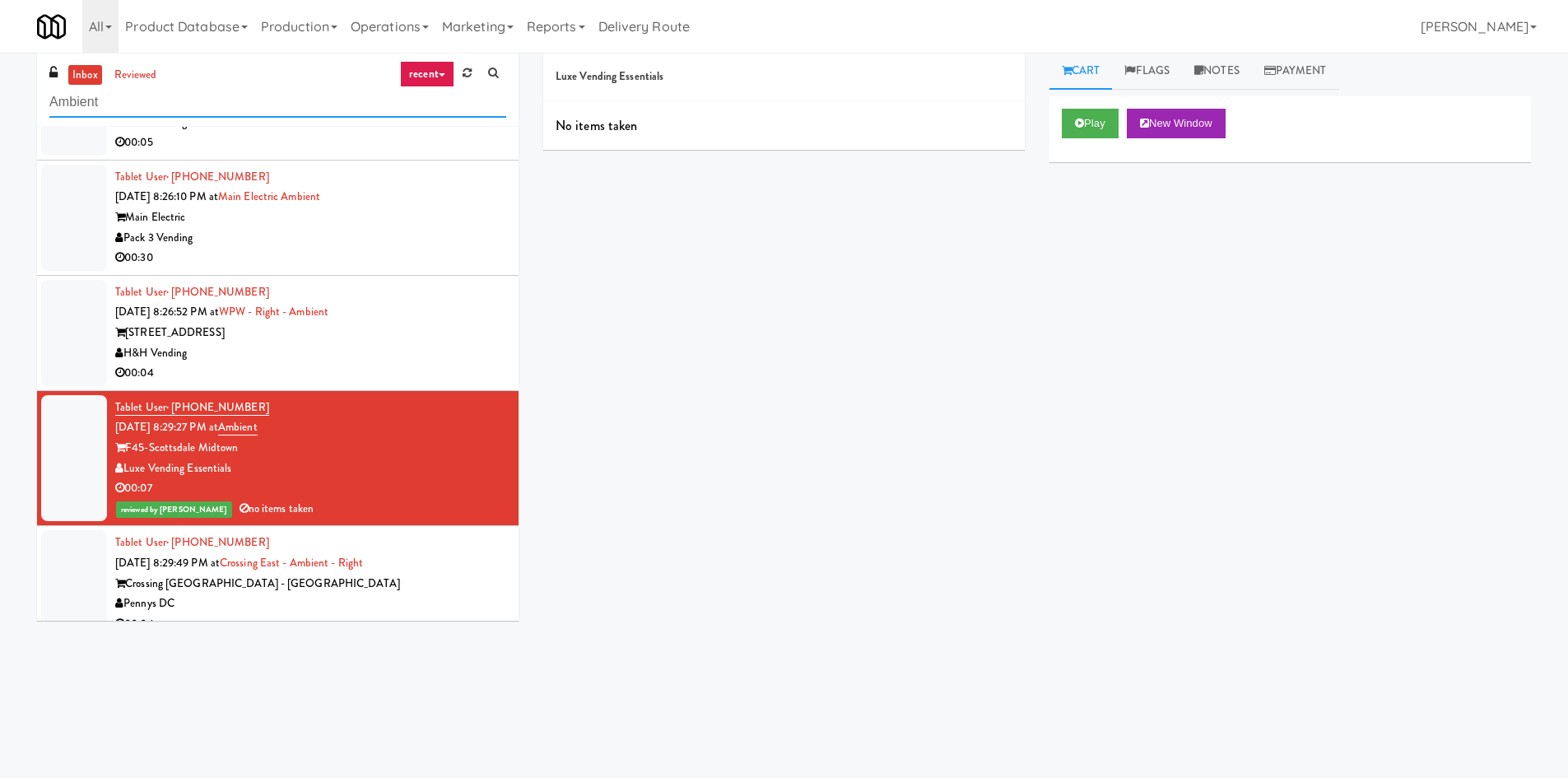
click at [258, 107] on input "Ambient" at bounding box center [278, 102] width 457 height 30
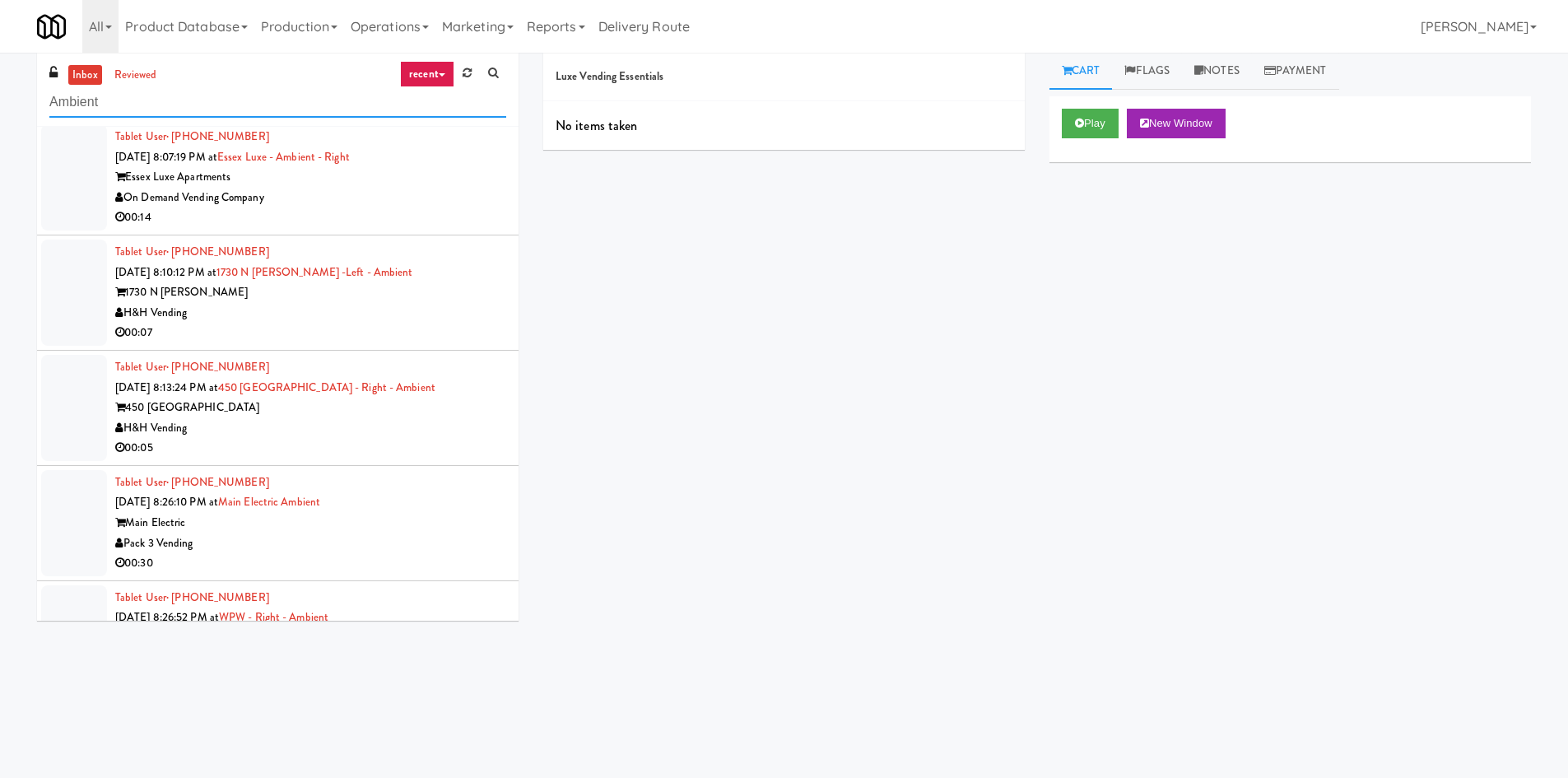
scroll to position [197, 0]
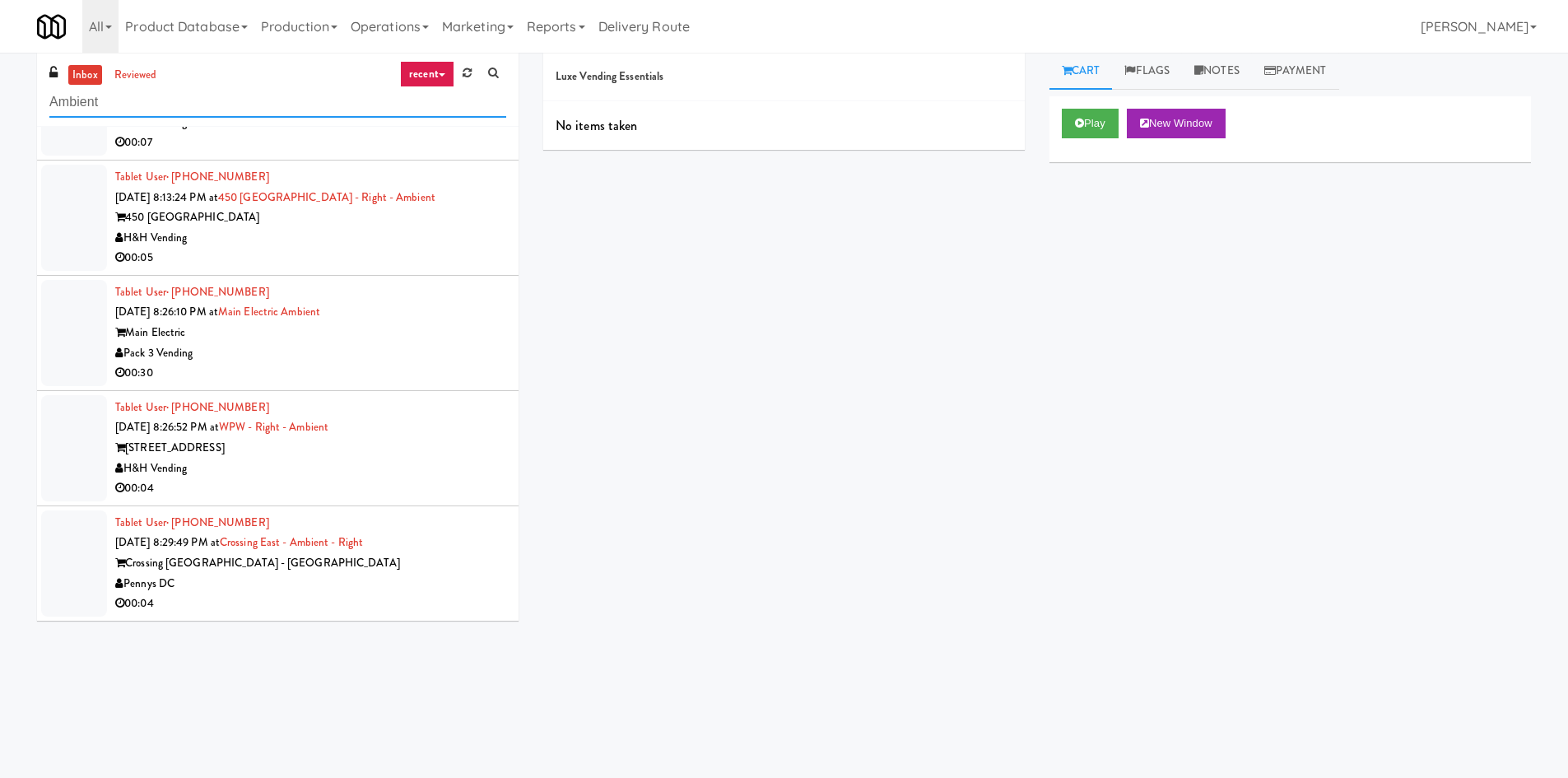
click at [280, 104] on input "Ambient" at bounding box center [278, 102] width 457 height 30
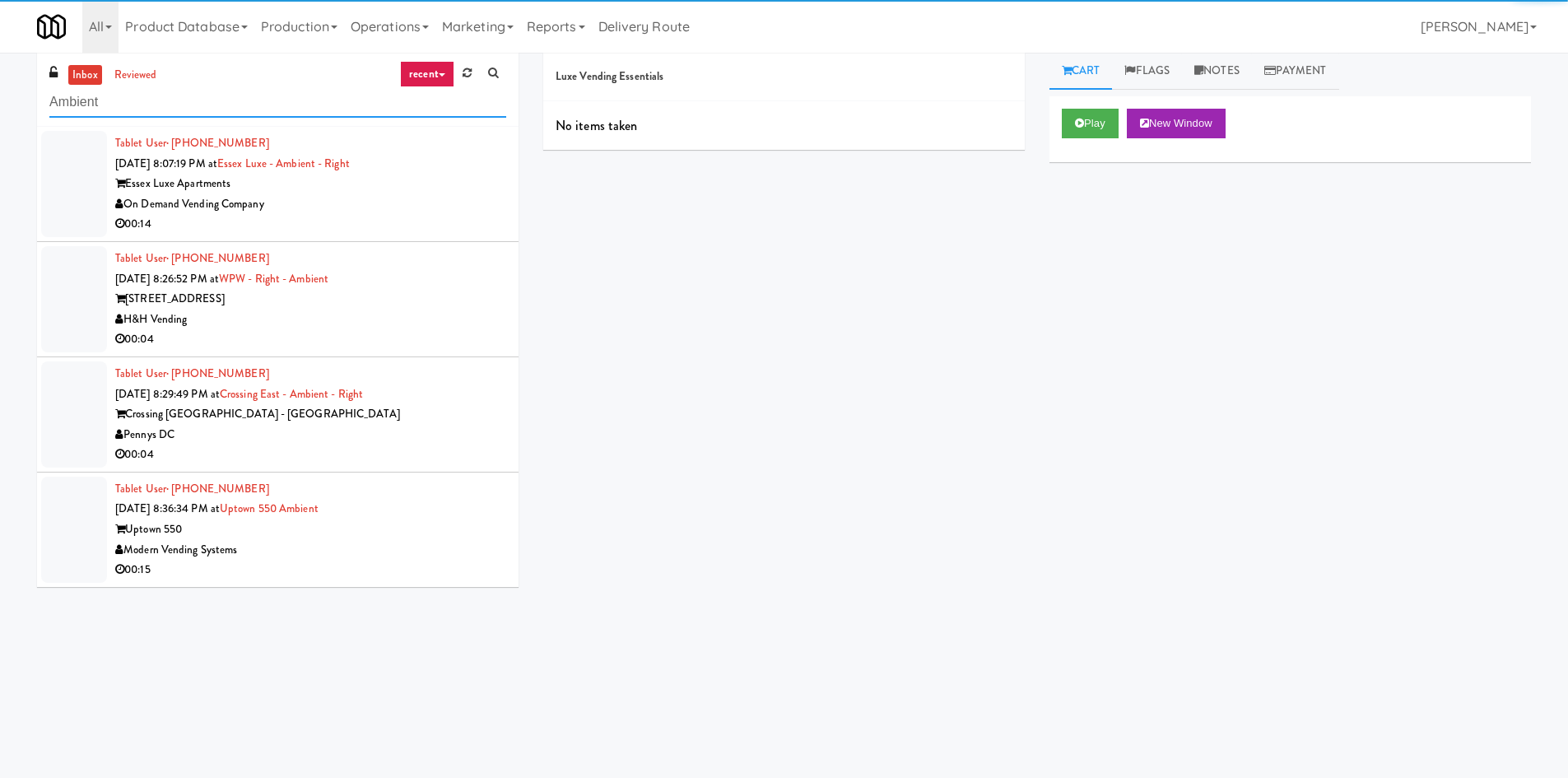
scroll to position [52, 0]
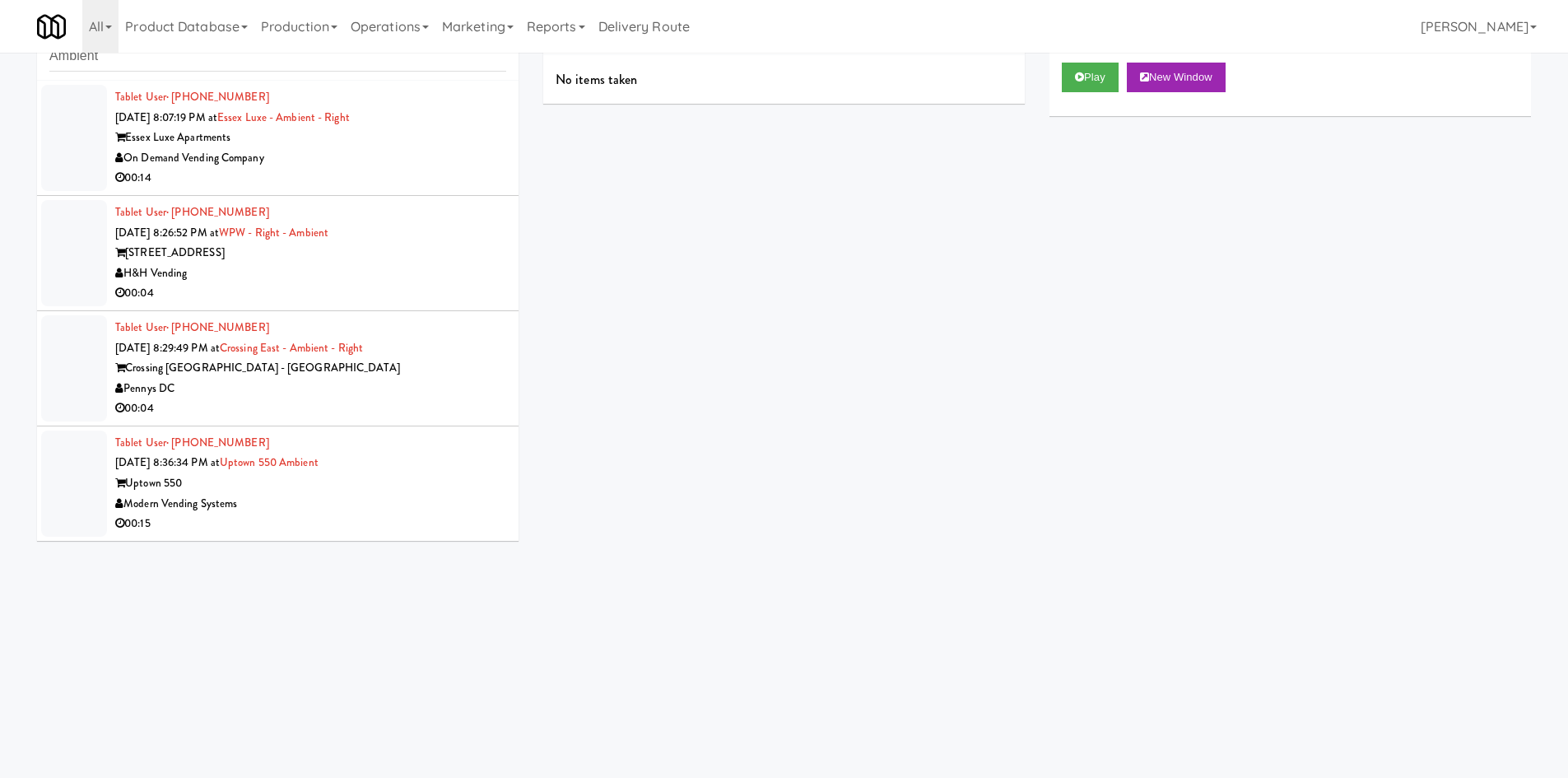
click at [363, 515] on div "00:15" at bounding box center [310, 523] width 391 height 20
